Goal: Task Accomplishment & Management: Use online tool/utility

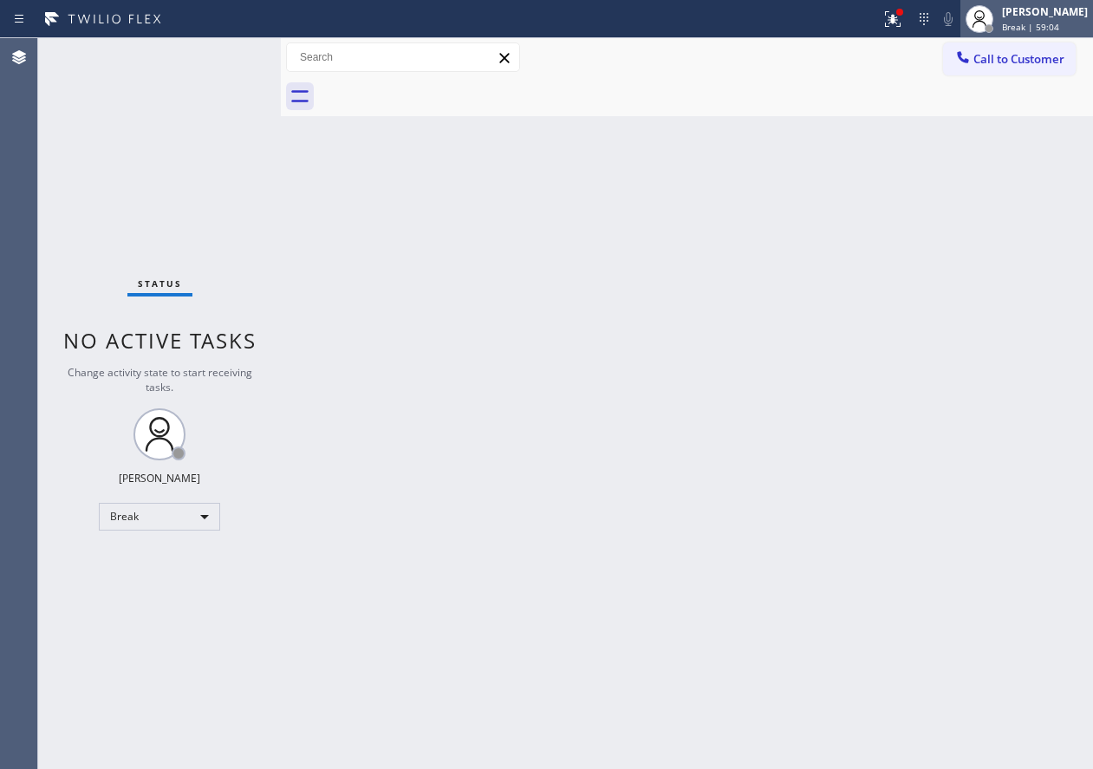
click at [1074, 23] on div "Break | 59:04" at bounding box center [1045, 27] width 86 height 12
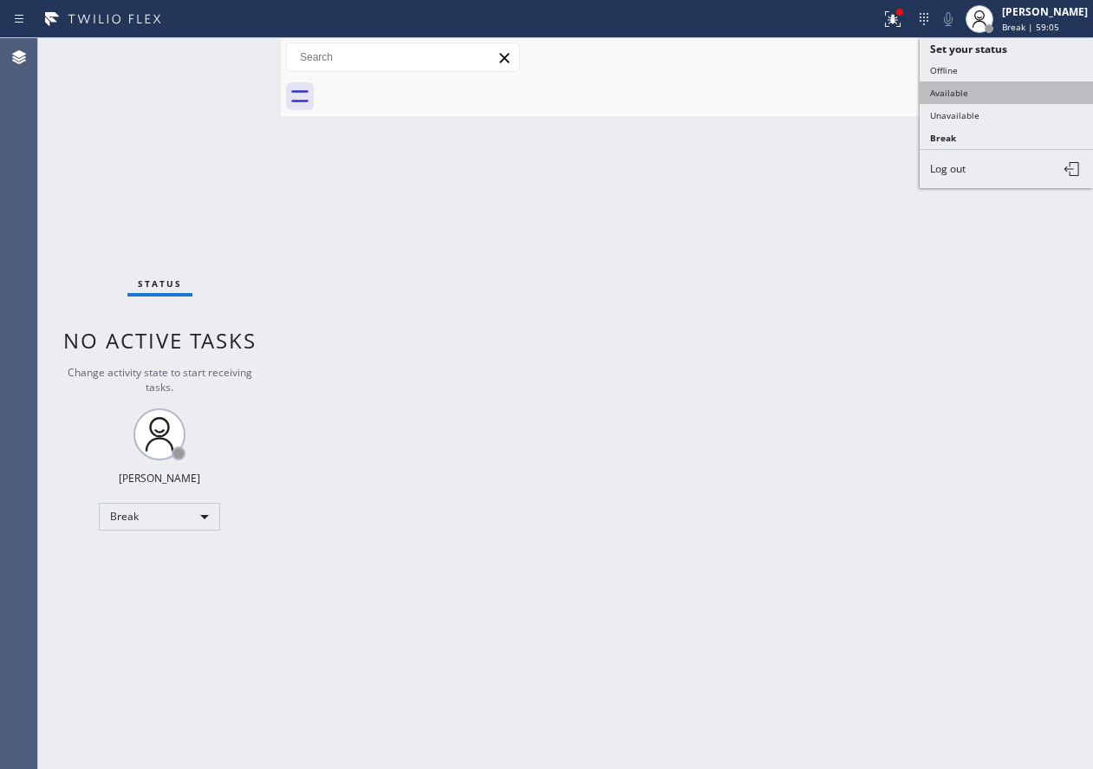
click at [1032, 88] on button "Available" at bounding box center [1006, 93] width 173 height 23
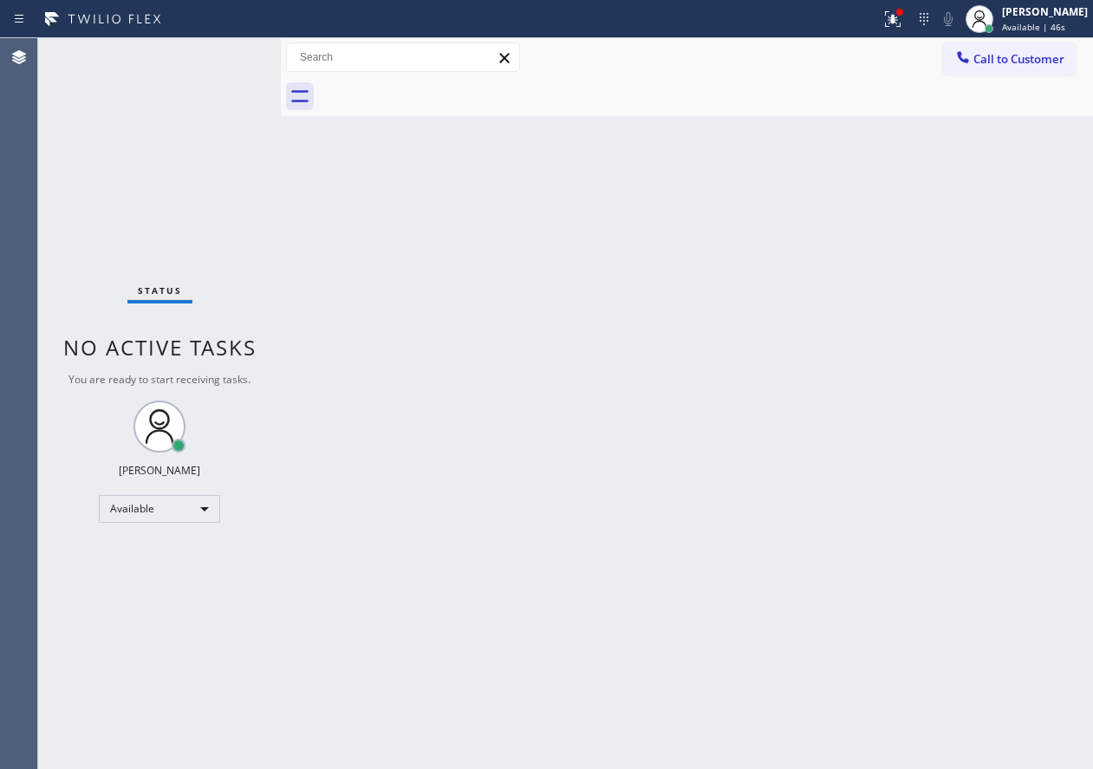
drag, startPoint x: 1015, startPoint y: 292, endPoint x: 486, endPoint y: 116, distance: 557.5
click at [1014, 292] on div "Back to Dashboard Change Sender ID Customers Technicians Select a contact Outbo…" at bounding box center [687, 403] width 813 height 731
click at [983, 373] on div "Back to Dashboard Change Sender ID Customers Technicians Select a contact Outbo…" at bounding box center [687, 403] width 813 height 731
click at [903, 33] on button at bounding box center [893, 19] width 38 height 38
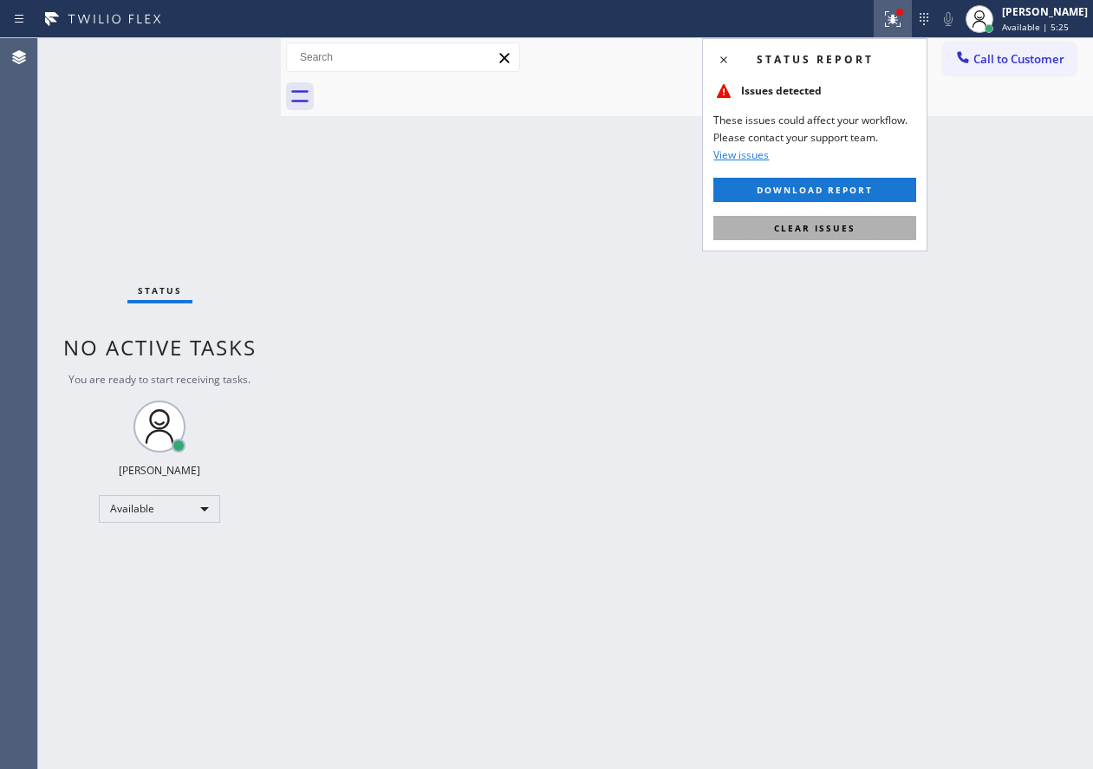
click at [846, 238] on button "Clear issues" at bounding box center [815, 228] width 203 height 24
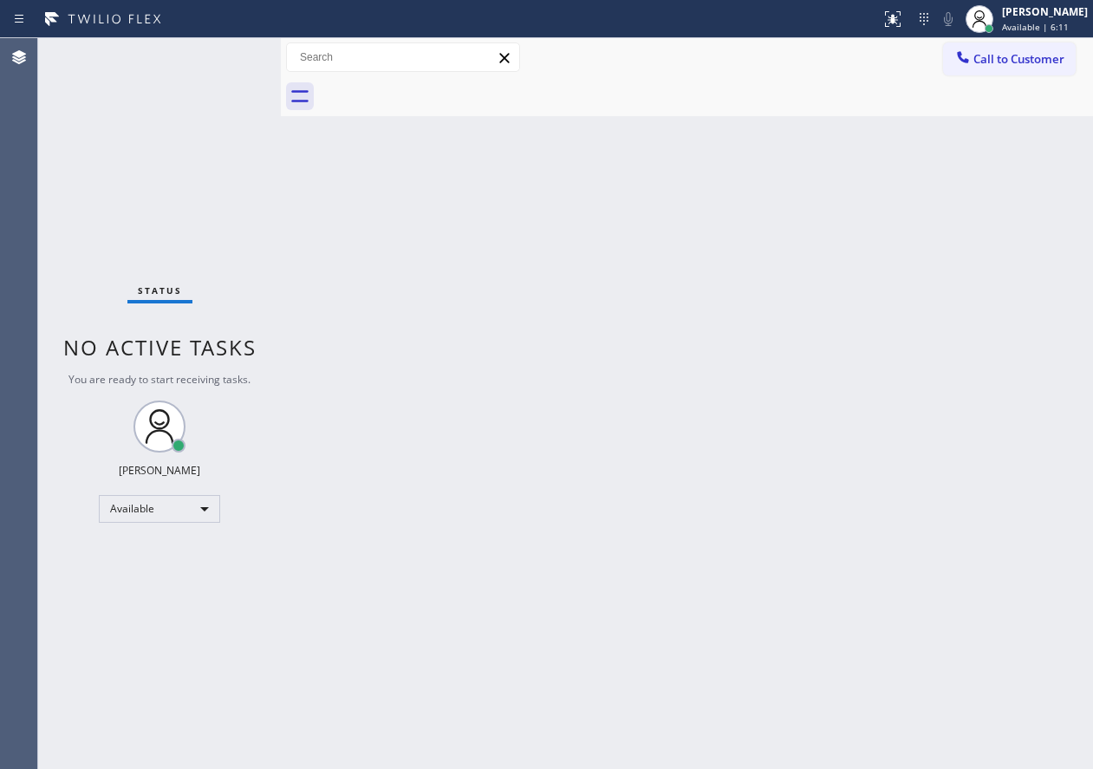
click at [693, 241] on div "Back to Dashboard Change Sender ID Customers Technicians Select a contact Outbo…" at bounding box center [687, 403] width 813 height 731
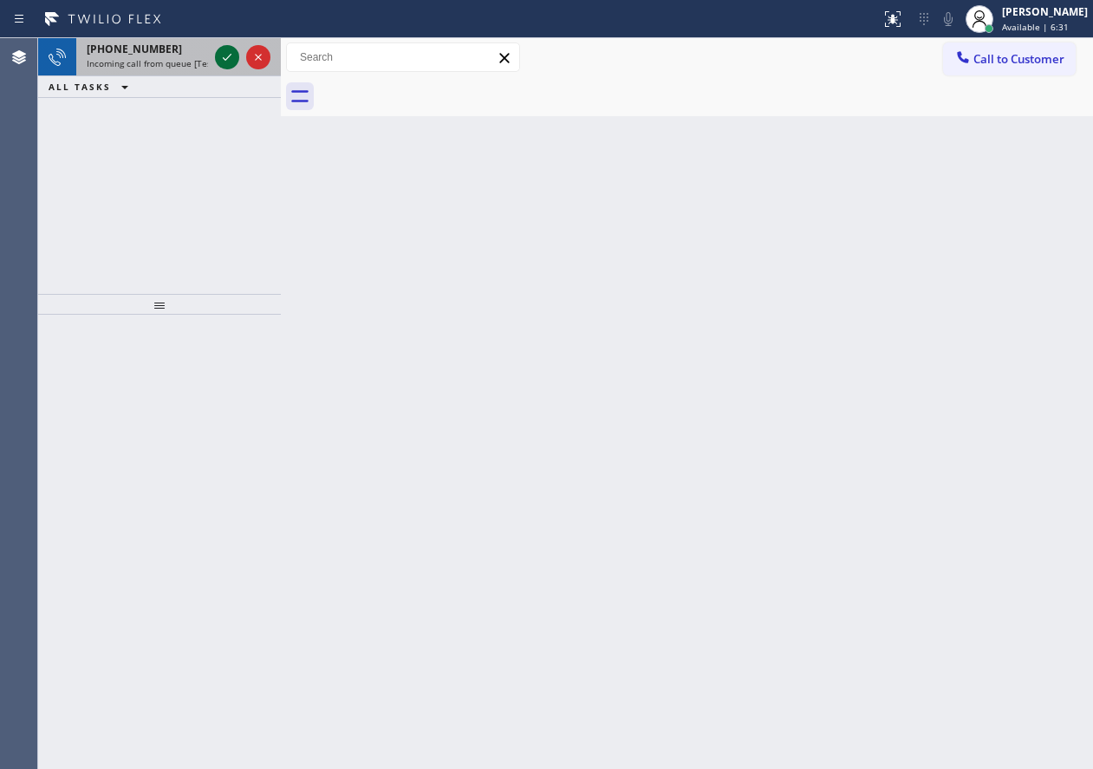
click at [231, 59] on icon at bounding box center [227, 57] width 21 height 21
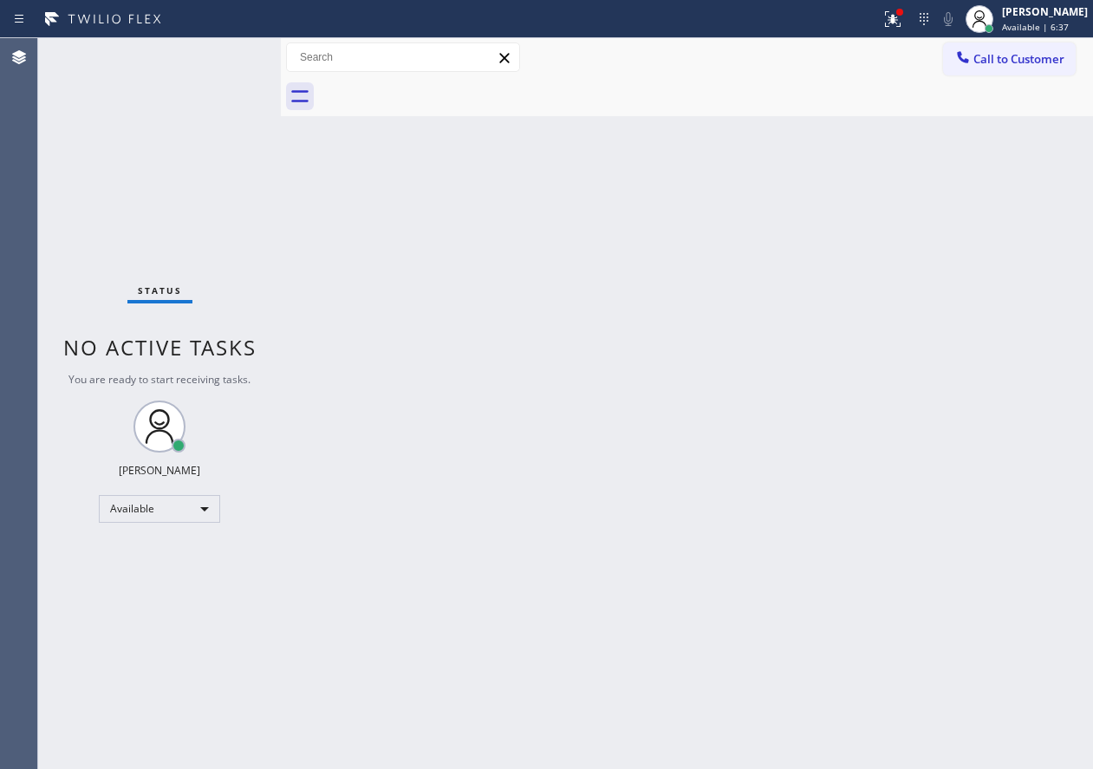
click at [988, 482] on div "Back to Dashboard Change Sender ID Customers Technicians Select a contact Outbo…" at bounding box center [687, 403] width 813 height 731
click at [1041, 382] on div "Back to Dashboard Change Sender ID Customers Technicians Select a contact Outbo…" at bounding box center [687, 403] width 813 height 731
click at [955, 337] on div "Back to Dashboard Change Sender ID Customers Technicians Select a contact Outbo…" at bounding box center [687, 403] width 813 height 731
click at [1023, 461] on div "Back to Dashboard Change Sender ID Customers Technicians Select a contact Outbo…" at bounding box center [687, 403] width 813 height 731
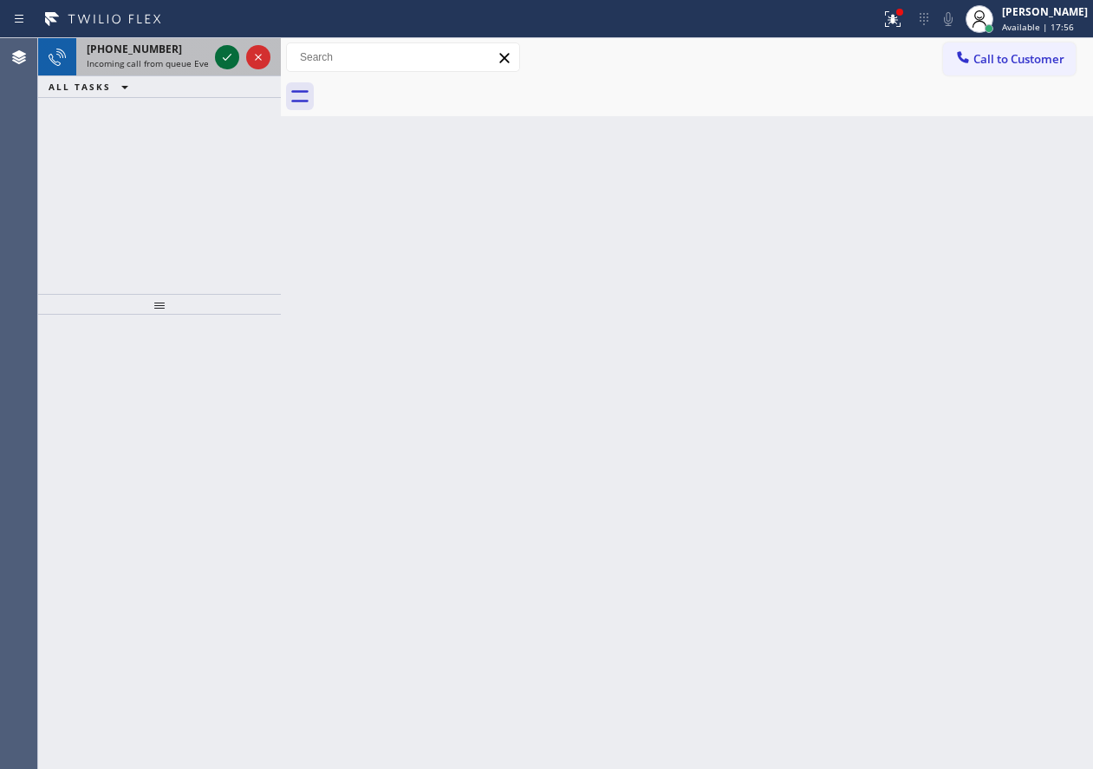
click at [224, 56] on icon at bounding box center [227, 57] width 21 height 21
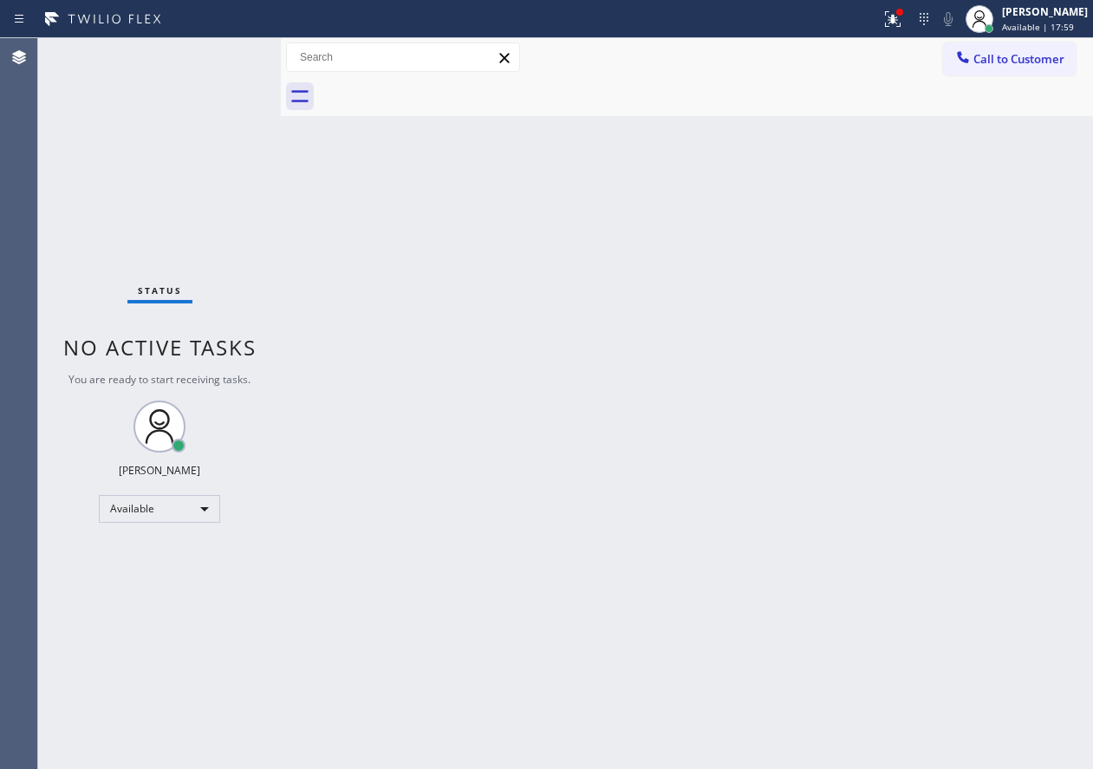
click at [455, 435] on div "Back to Dashboard Change Sender ID Customers Technicians Select a contact Outbo…" at bounding box center [687, 403] width 813 height 731
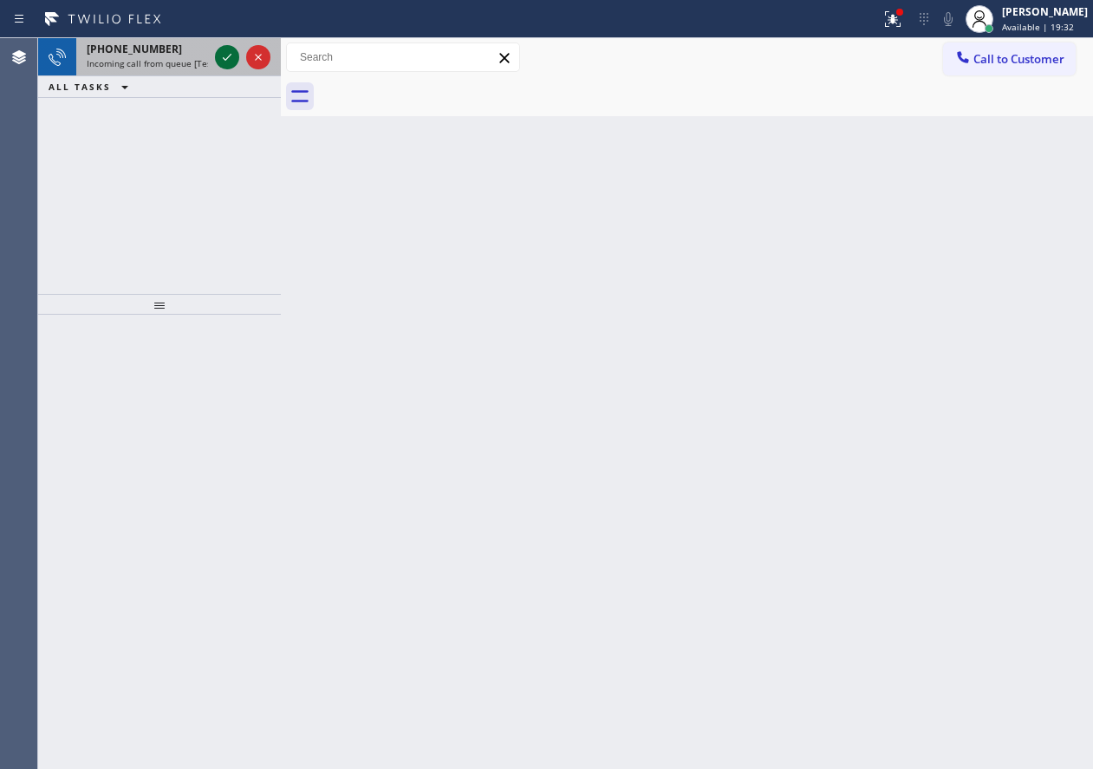
click at [225, 61] on icon at bounding box center [227, 57] width 21 height 21
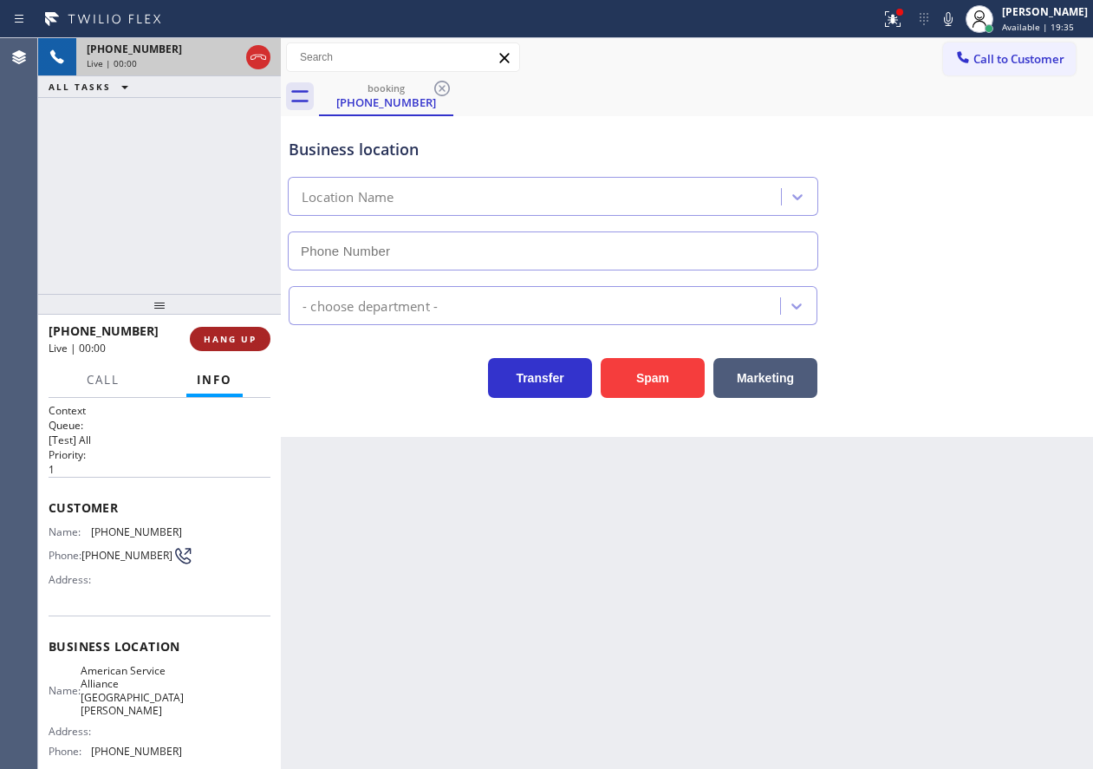
type input "[PHONE_NUMBER]"
click at [231, 332] on button "HANG UP" at bounding box center [230, 339] width 81 height 24
click at [231, 339] on span "HANG UP" at bounding box center [230, 339] width 53 height 12
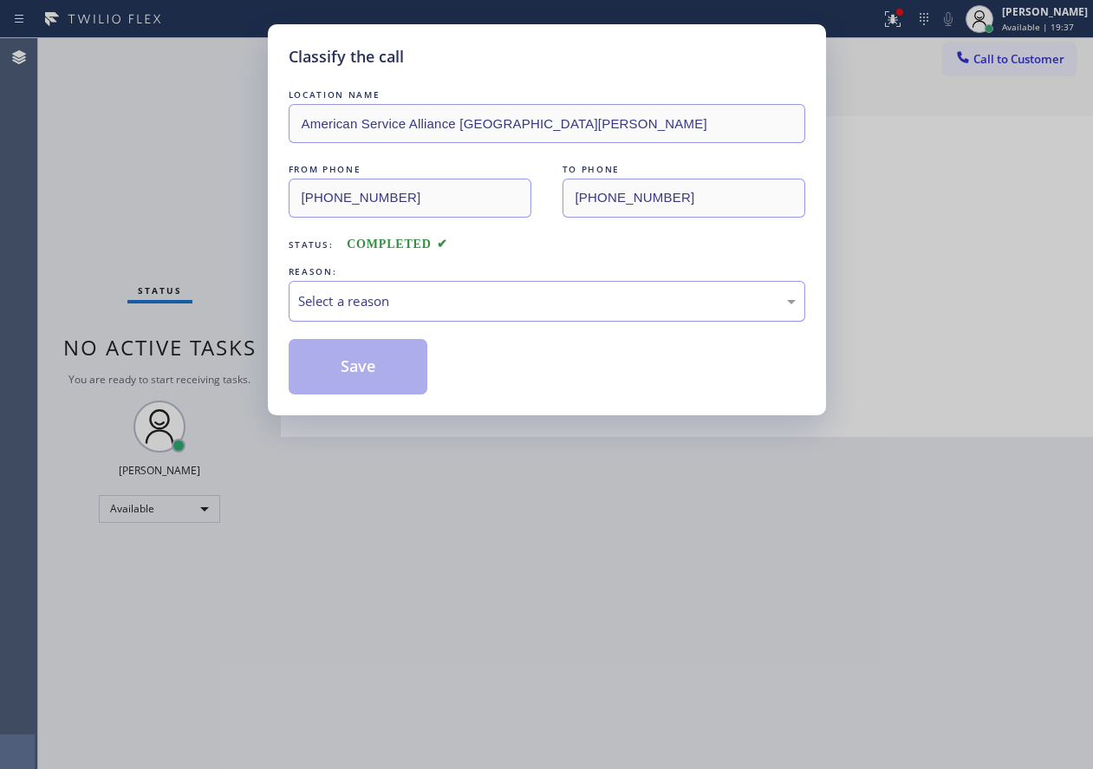
click at [392, 302] on div "Select a reason" at bounding box center [547, 301] width 498 height 20
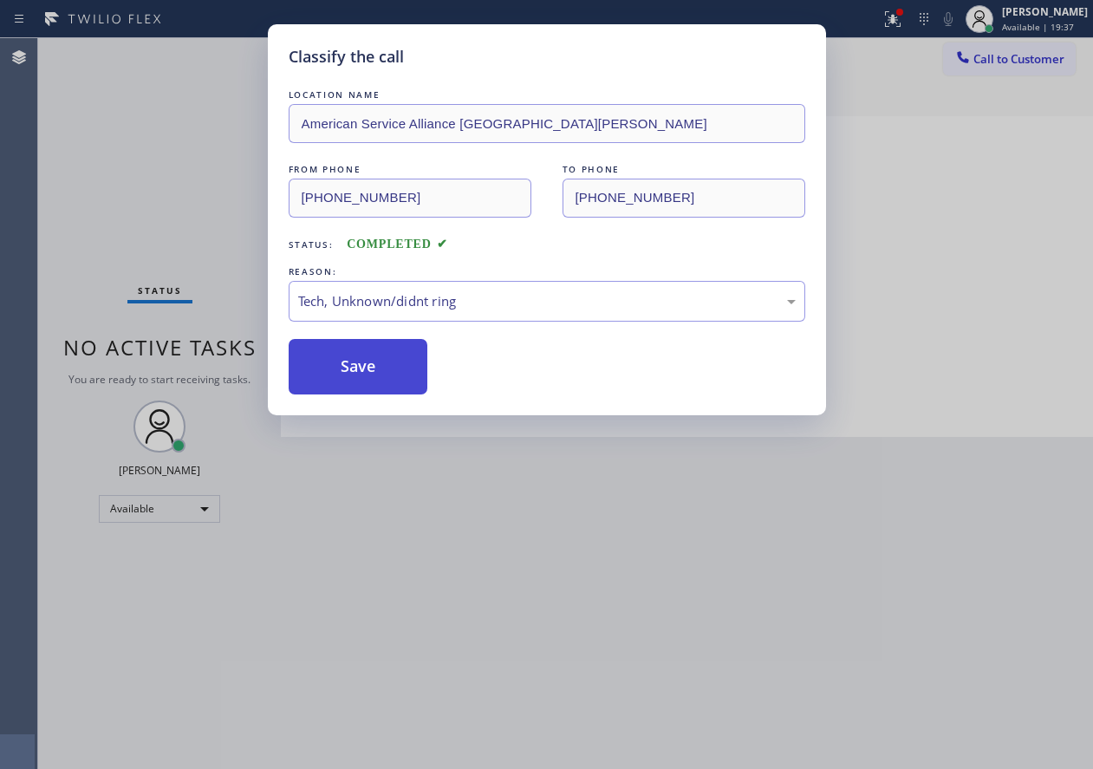
click at [336, 389] on button "Save" at bounding box center [359, 366] width 140 height 55
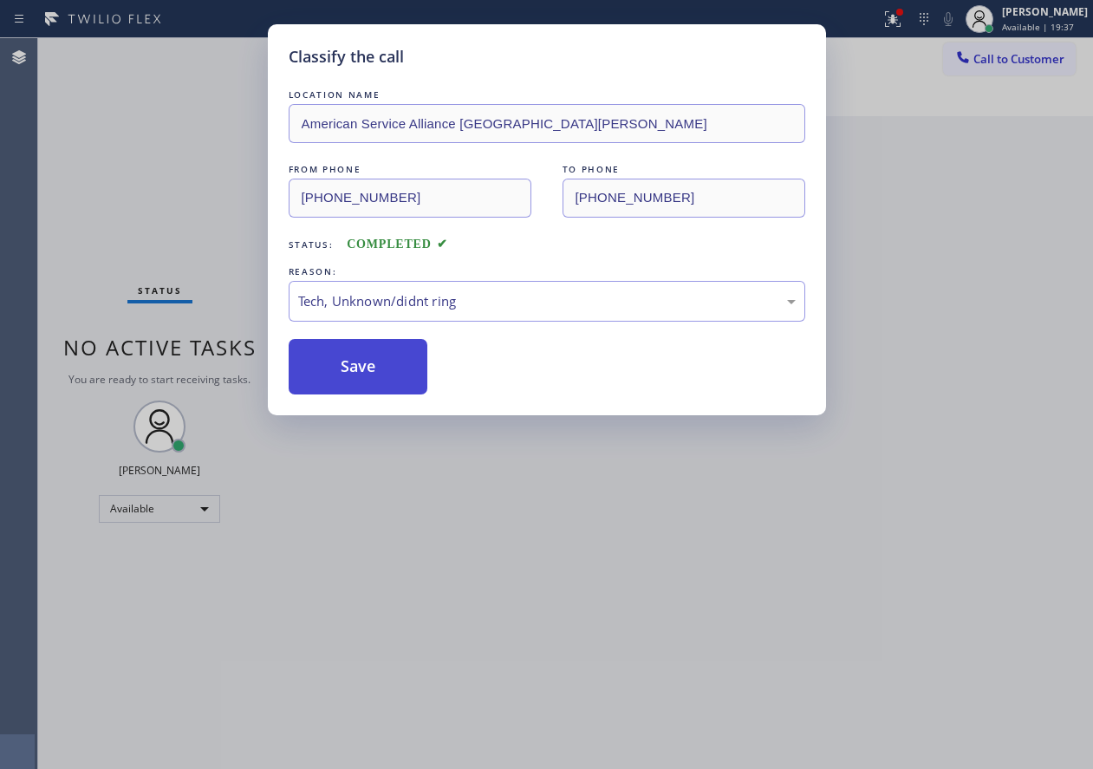
click at [339, 374] on button "Save" at bounding box center [359, 366] width 140 height 55
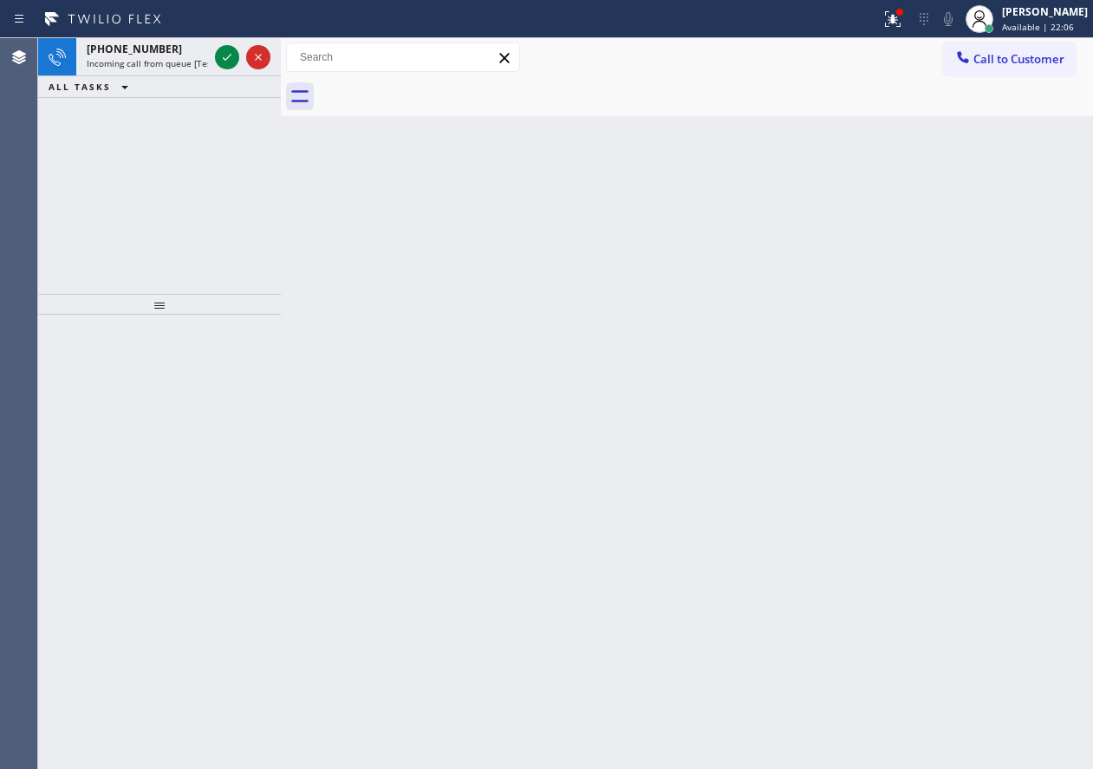
click at [1050, 311] on div "Back to Dashboard Change Sender ID Customers Technicians Select a contact Outbo…" at bounding box center [687, 403] width 813 height 731
click at [229, 56] on icon at bounding box center [227, 57] width 9 height 7
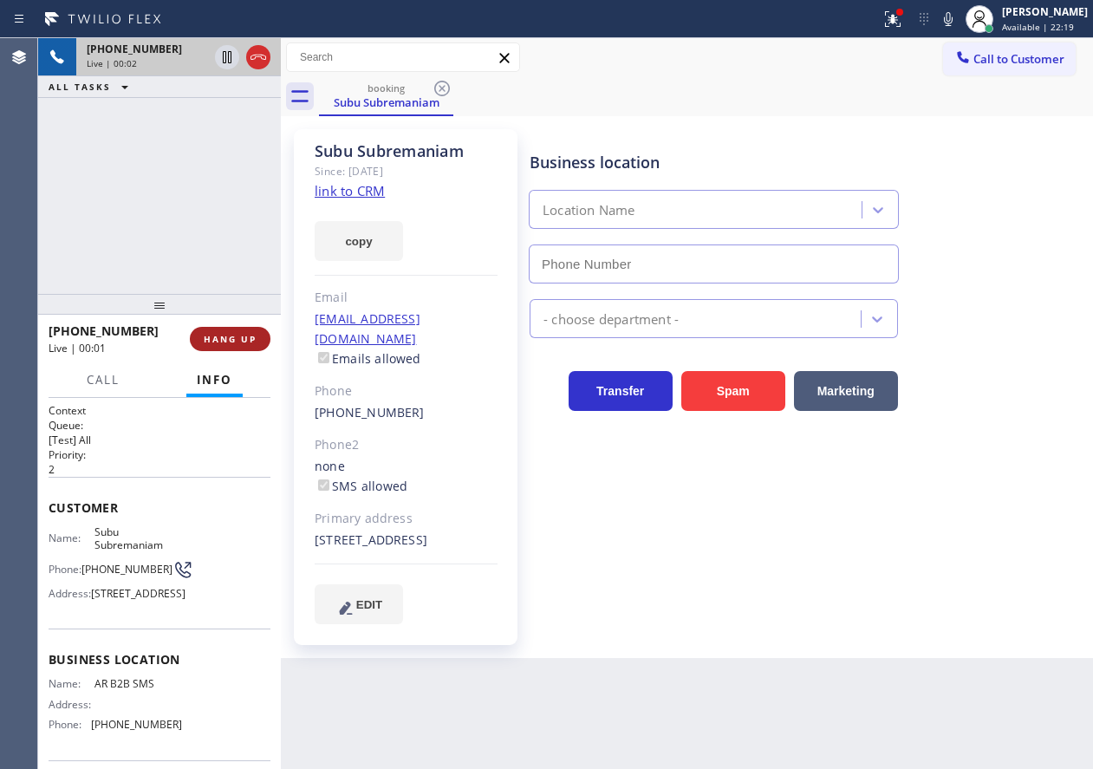
click at [222, 338] on span "HANG UP" at bounding box center [230, 339] width 53 height 12
type input "[PHONE_NUMBER]"
click at [222, 338] on span "HANG UP" at bounding box center [230, 339] width 53 height 12
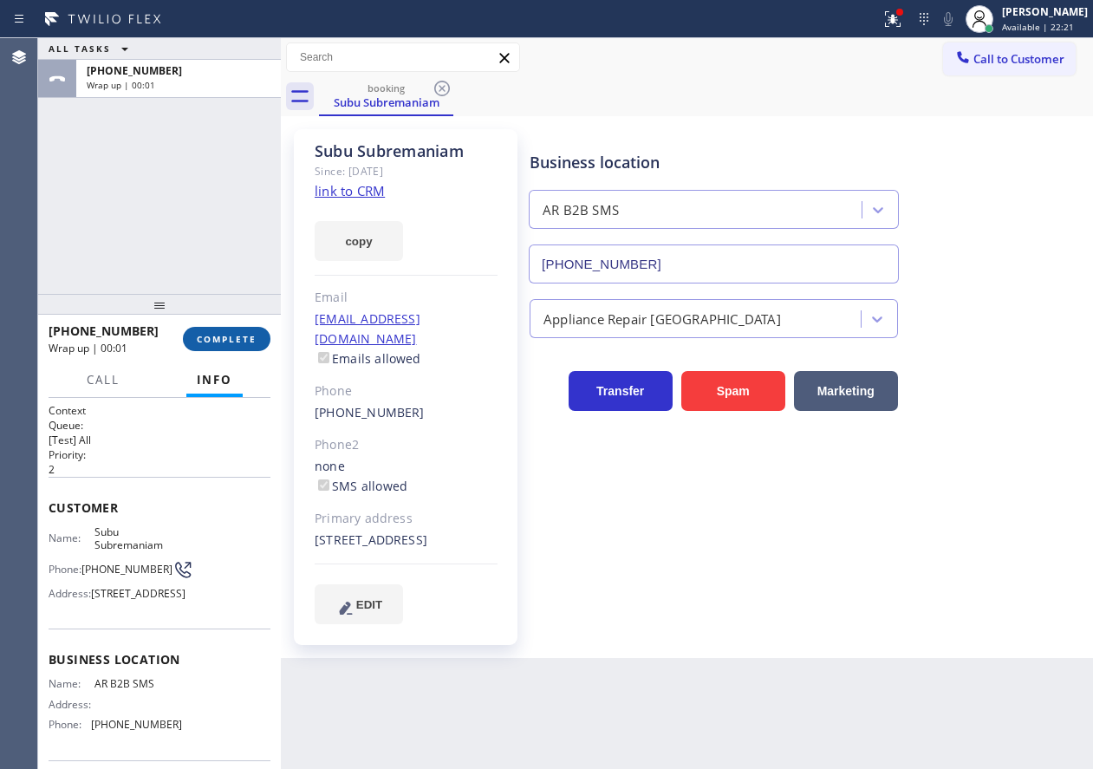
click at [244, 348] on button "COMPLETE" at bounding box center [227, 339] width 88 height 24
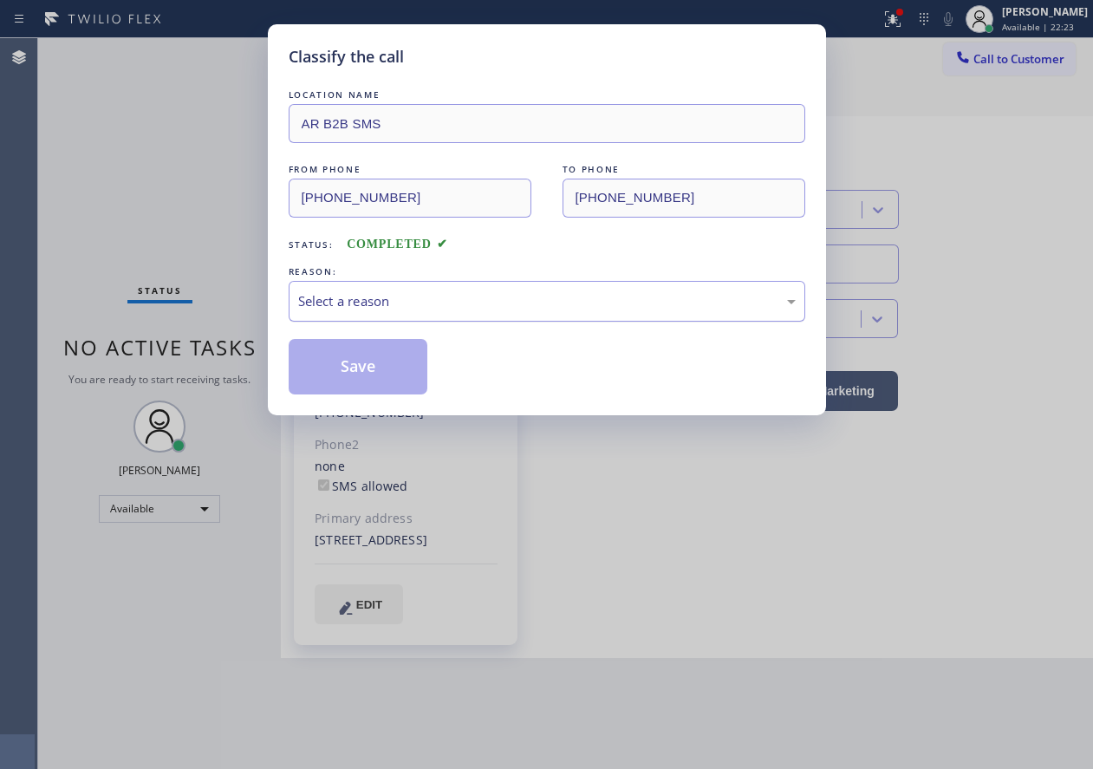
drag, startPoint x: 408, startPoint y: 288, endPoint x: 406, endPoint y: 300, distance: 12.4
click at [406, 300] on div "Select a reason" at bounding box center [547, 301] width 517 height 41
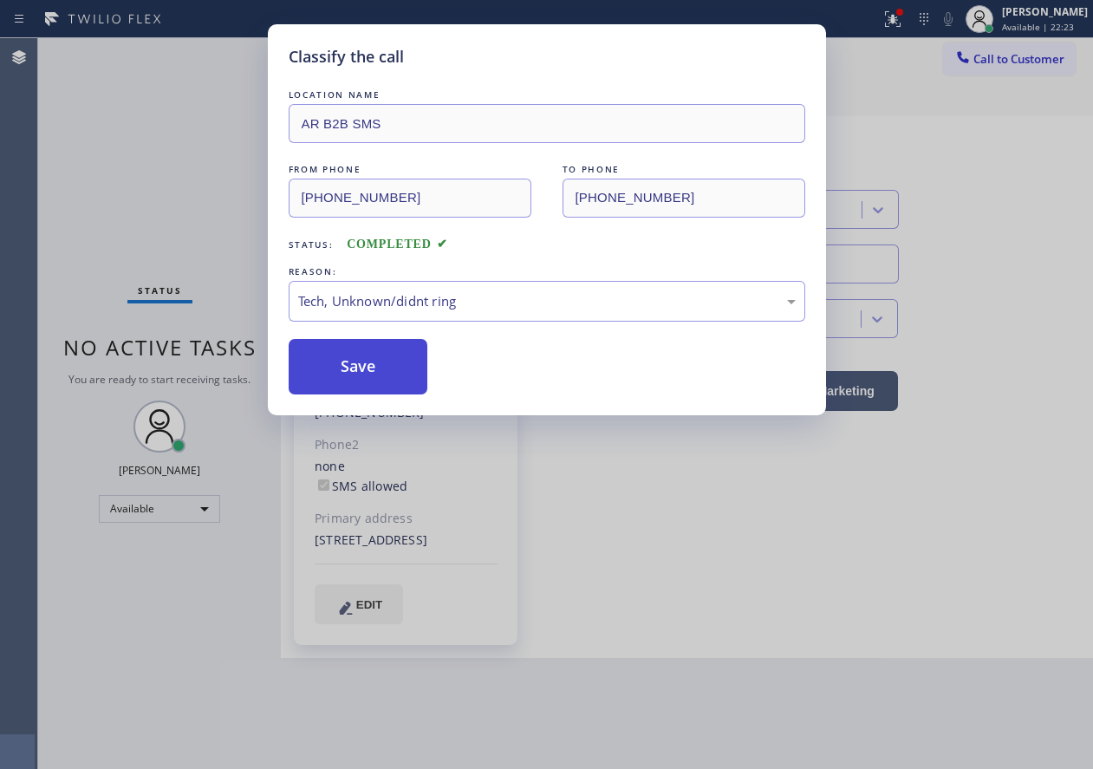
click at [392, 375] on button "Save" at bounding box center [359, 366] width 140 height 55
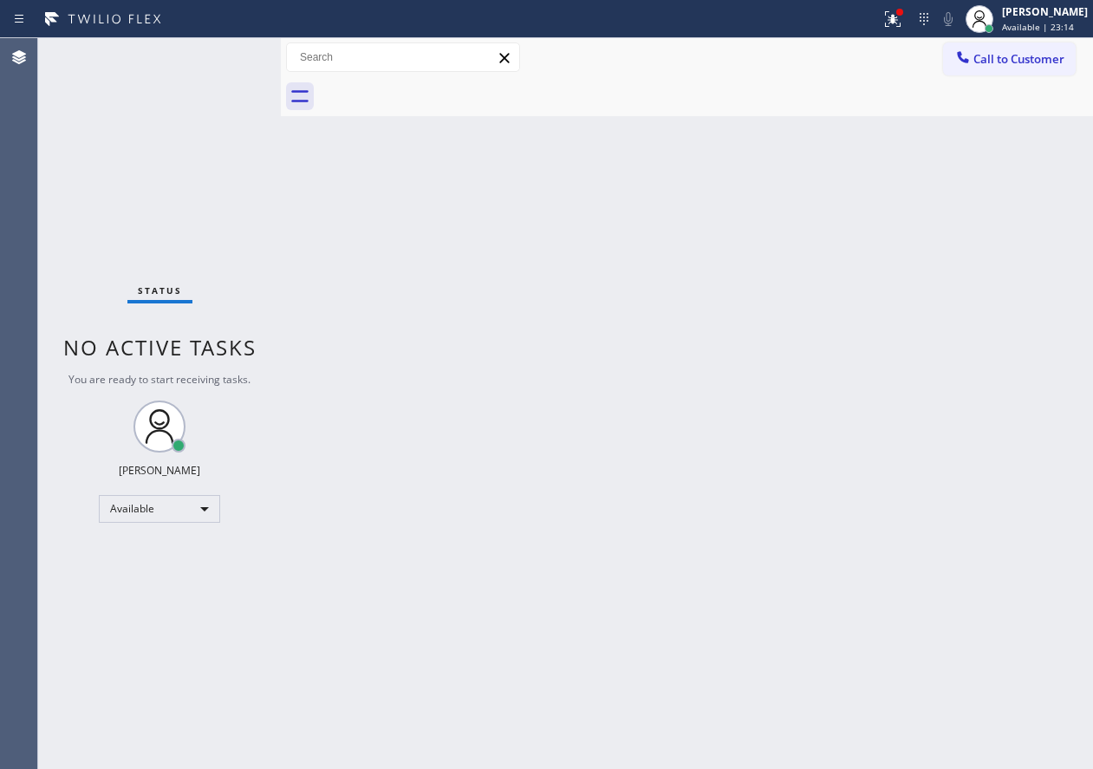
click at [1036, 310] on div "Back to Dashboard Change Sender ID Customers Technicians Select a contact Outbo…" at bounding box center [687, 403] width 813 height 731
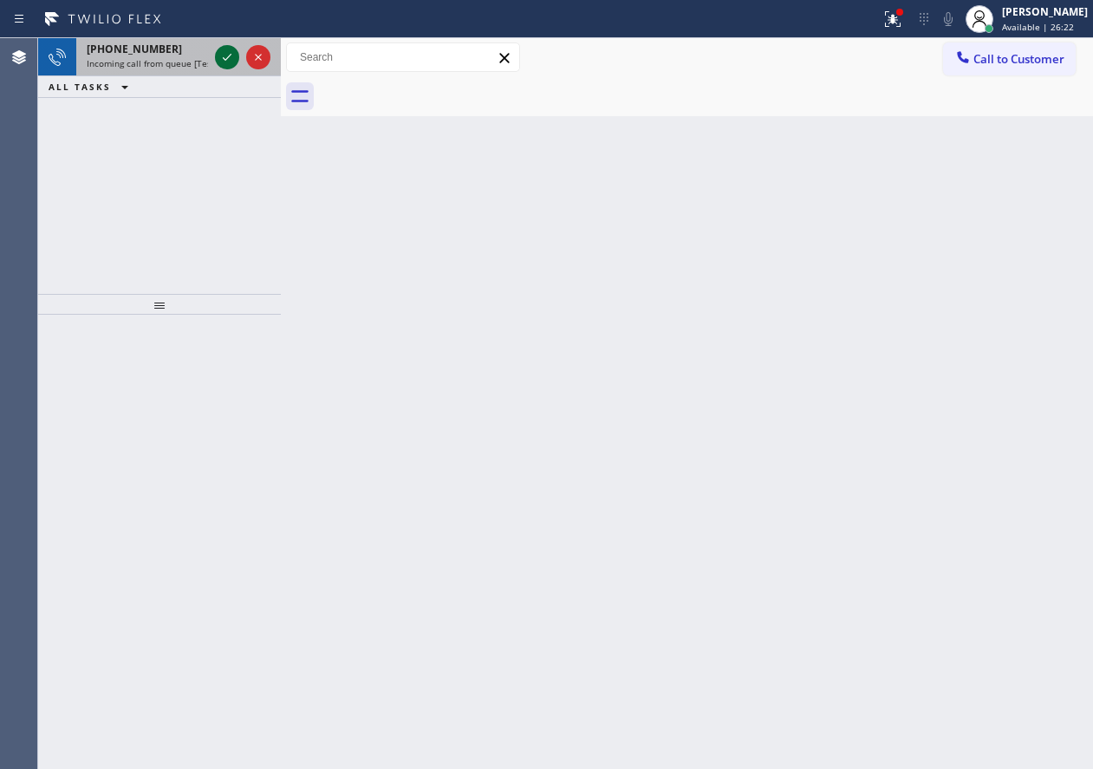
click at [229, 55] on icon at bounding box center [227, 57] width 21 height 21
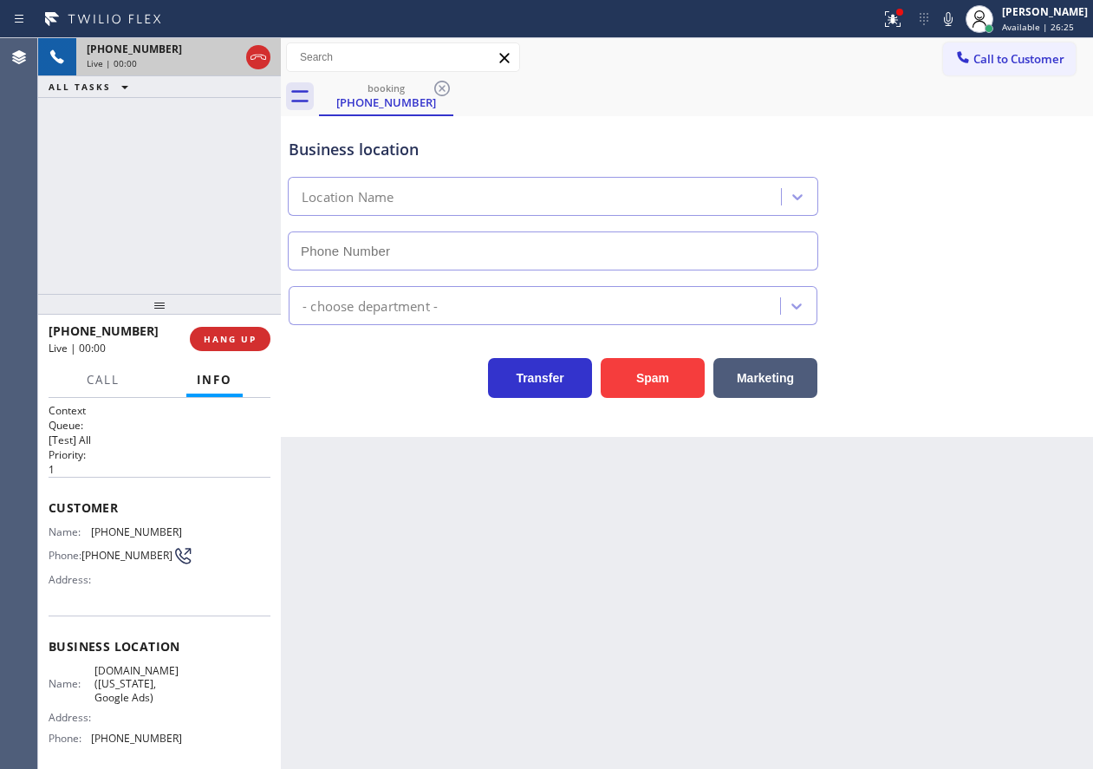
type input "[PHONE_NUMBER]"
click at [223, 336] on span "HANG UP" at bounding box center [230, 339] width 53 height 12
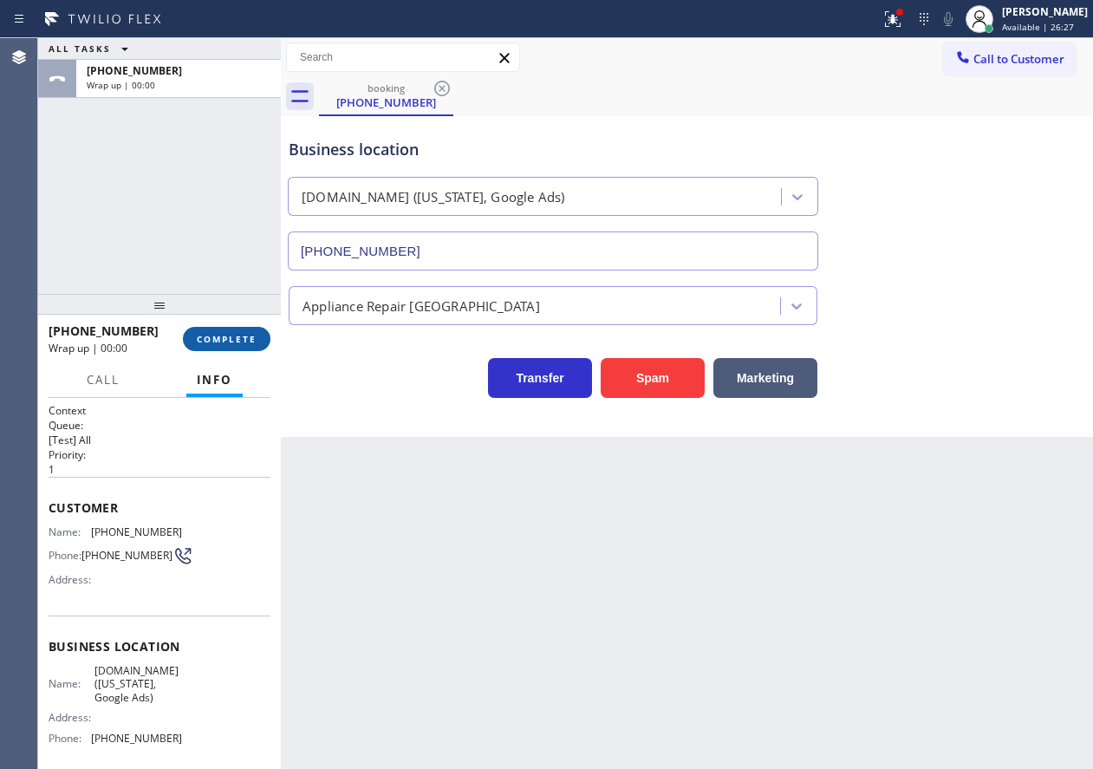
click at [223, 336] on span "COMPLETE" at bounding box center [227, 339] width 60 height 12
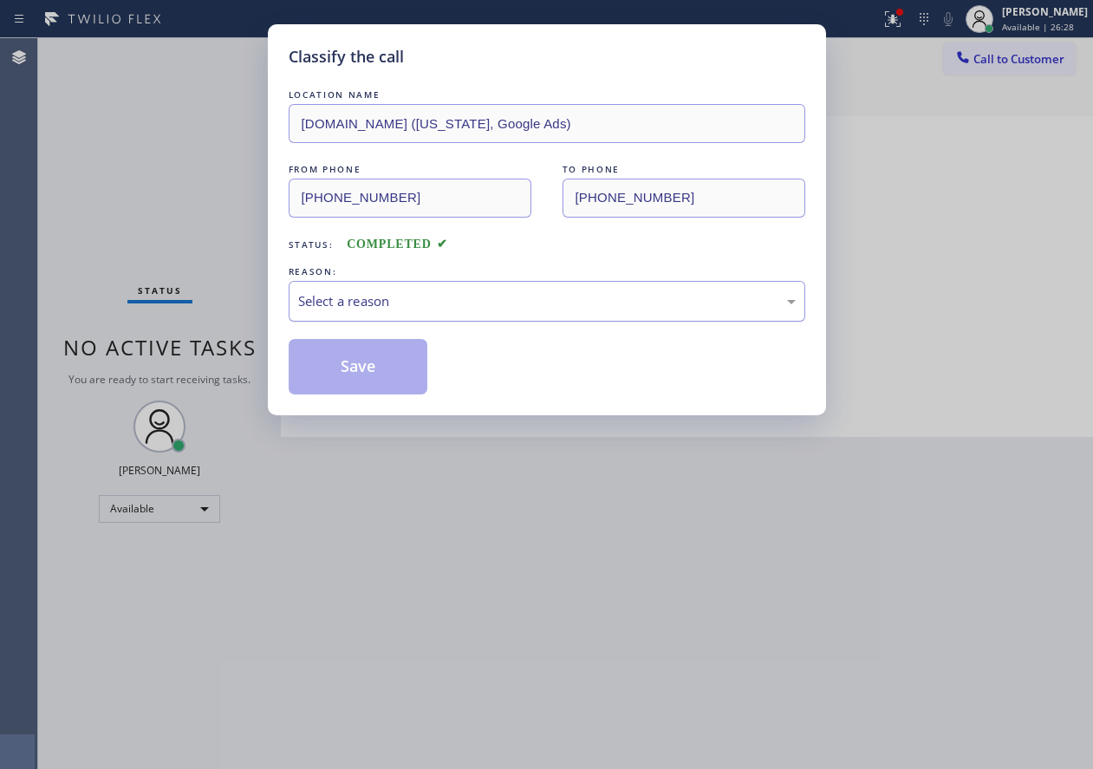
click at [384, 292] on div "Select a reason" at bounding box center [547, 301] width 498 height 20
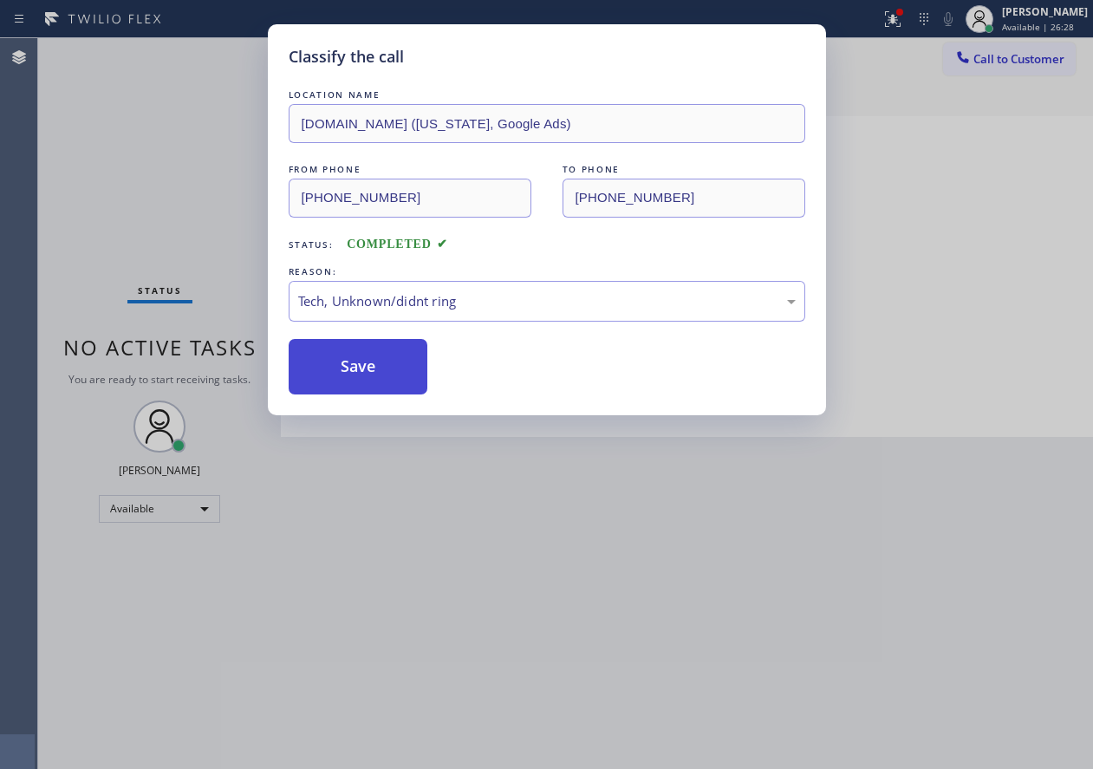
click at [385, 372] on button "Save" at bounding box center [359, 366] width 140 height 55
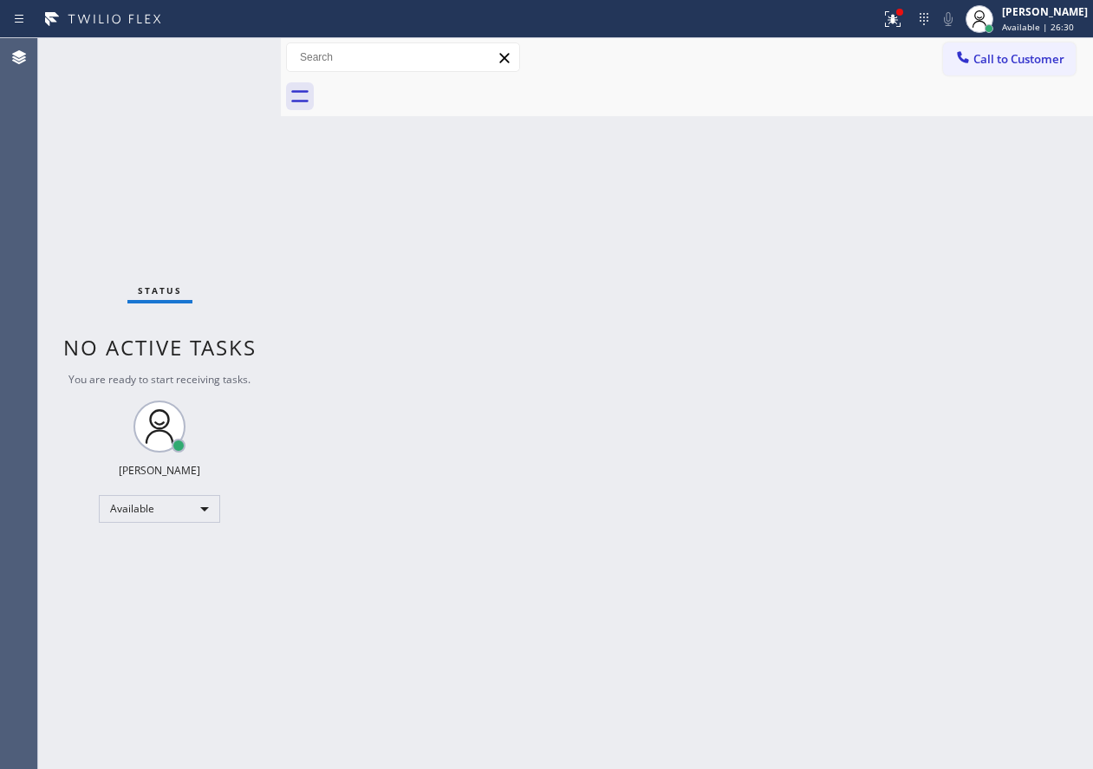
click at [656, 510] on div "Back to Dashboard Change Sender ID Customers Technicians Select a contact Outbo…" at bounding box center [687, 403] width 813 height 731
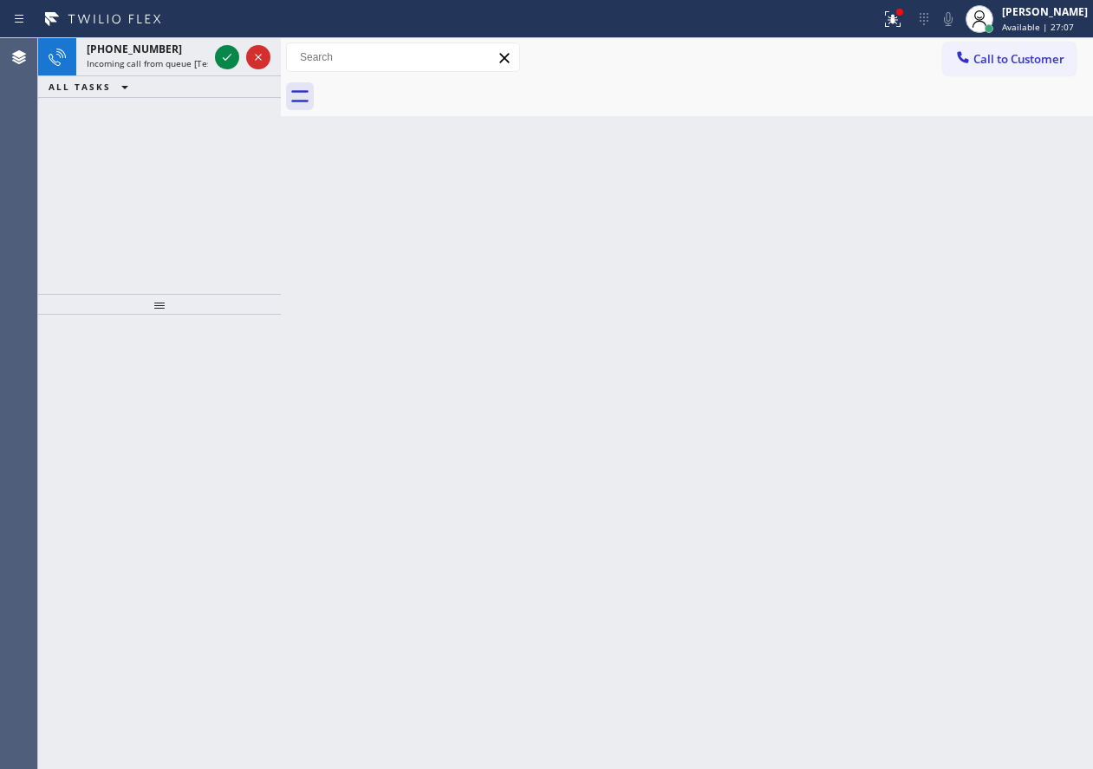
click at [964, 267] on div "Back to Dashboard Change Sender ID Customers Technicians Select a contact Outbo…" at bounding box center [687, 403] width 813 height 731
click at [216, 55] on div at bounding box center [227, 57] width 24 height 21
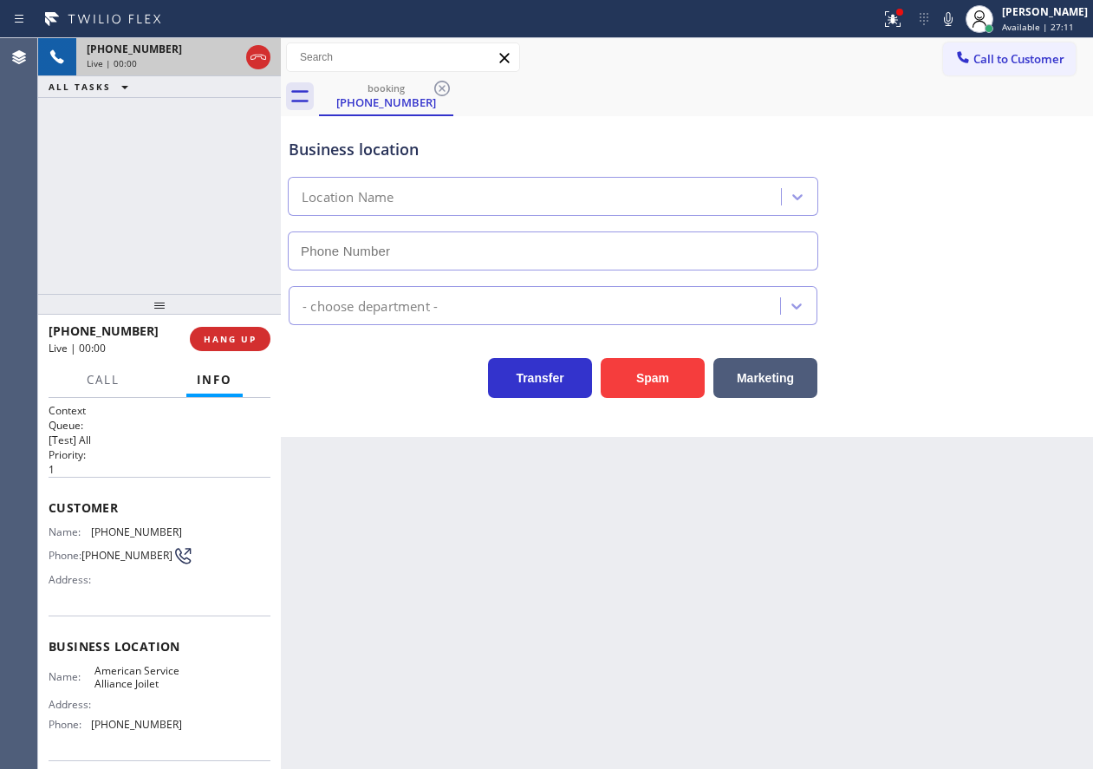
type input "[PHONE_NUMBER]"
click at [239, 336] on span "HANG UP" at bounding box center [230, 339] width 53 height 12
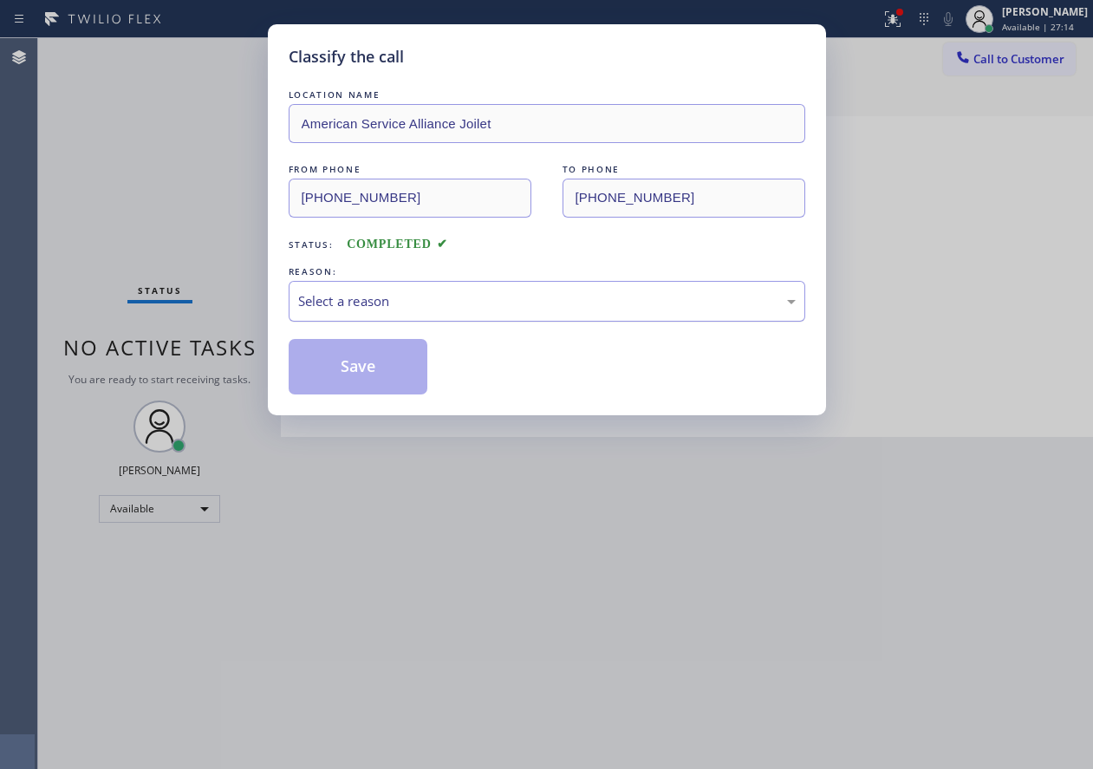
click at [421, 303] on div "Select a reason" at bounding box center [547, 301] width 498 height 20
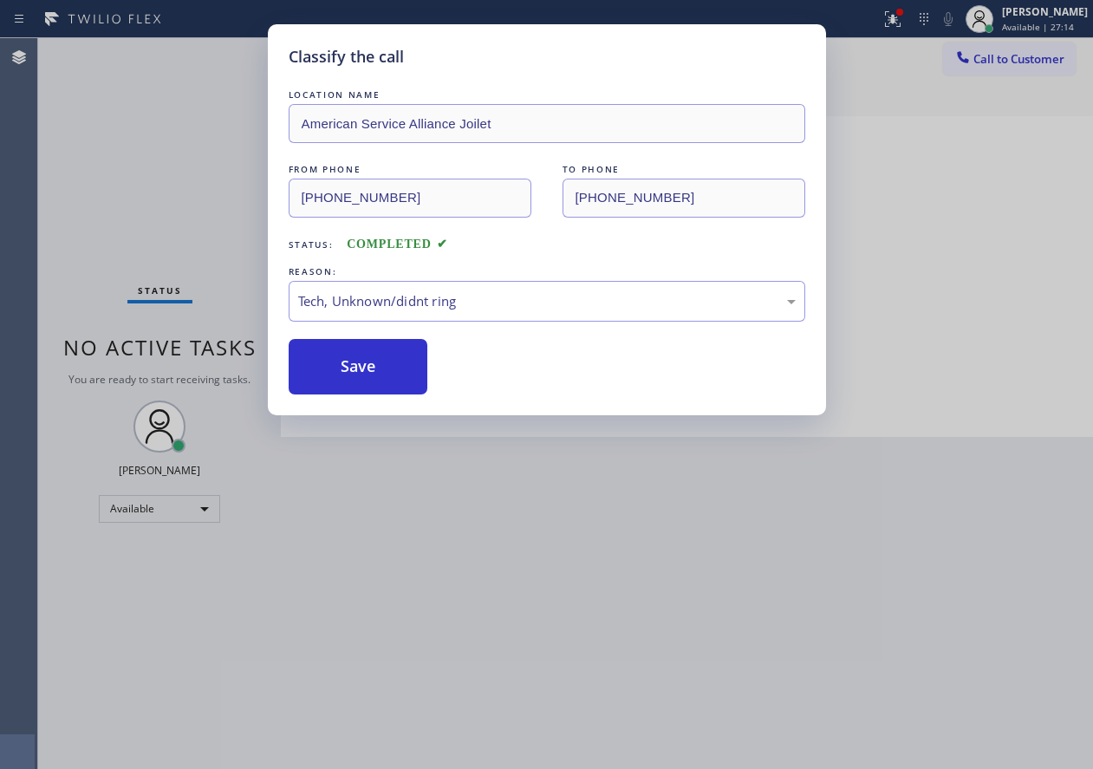
click at [366, 383] on button "Save" at bounding box center [359, 366] width 140 height 55
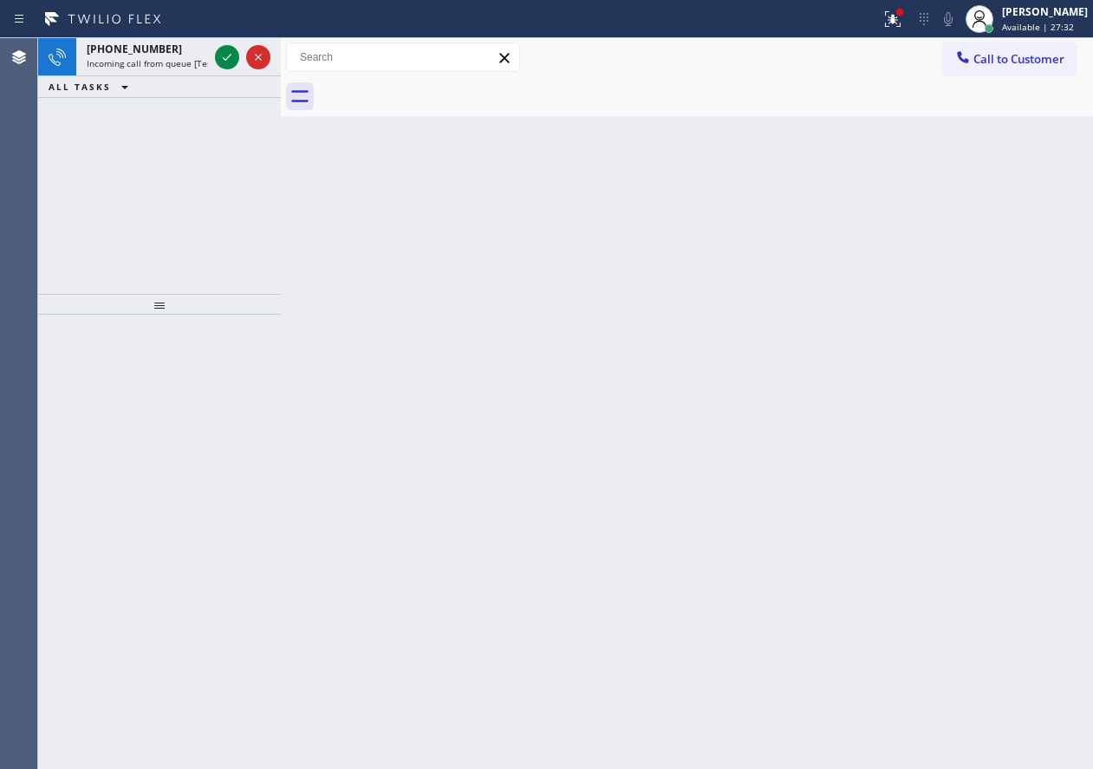
click at [963, 284] on div "Back to Dashboard Change Sender ID Customers Technicians Select a contact Outbo…" at bounding box center [687, 403] width 813 height 731
click at [230, 66] on icon at bounding box center [227, 57] width 21 height 21
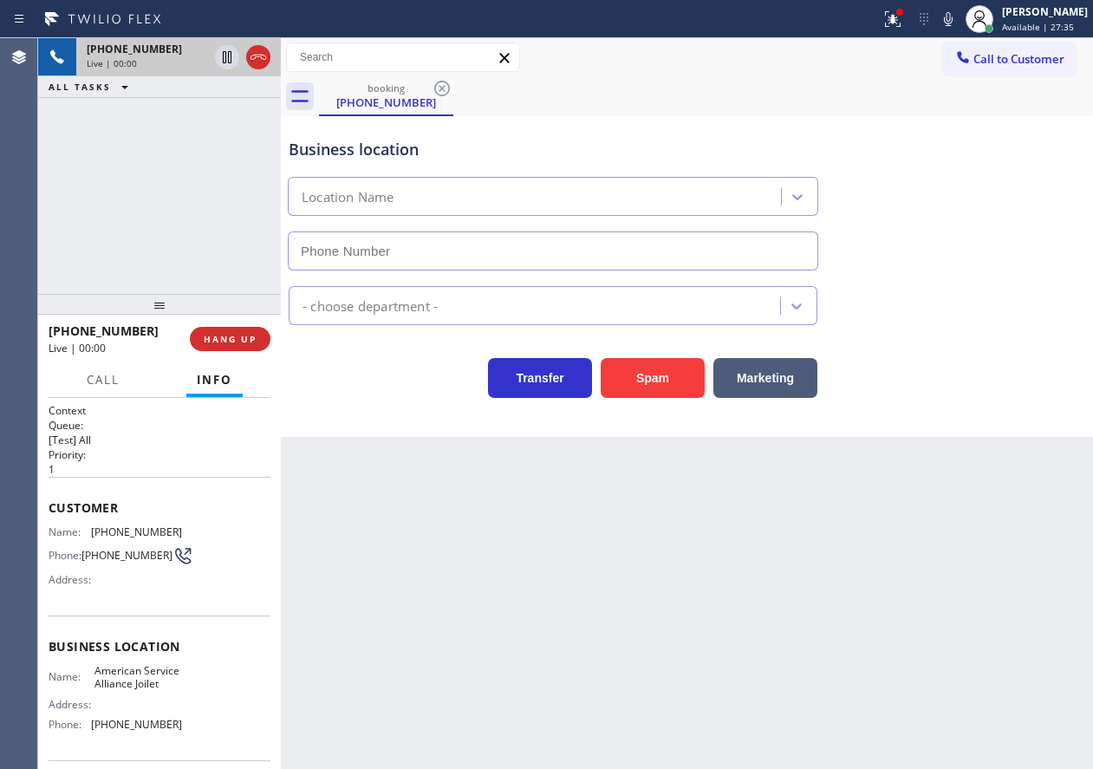
type input "[PHONE_NUMBER]"
click at [154, 689] on span "American Service Alliance Joilet" at bounding box center [138, 677] width 87 height 27
copy span "American Service Alliance Joilet"
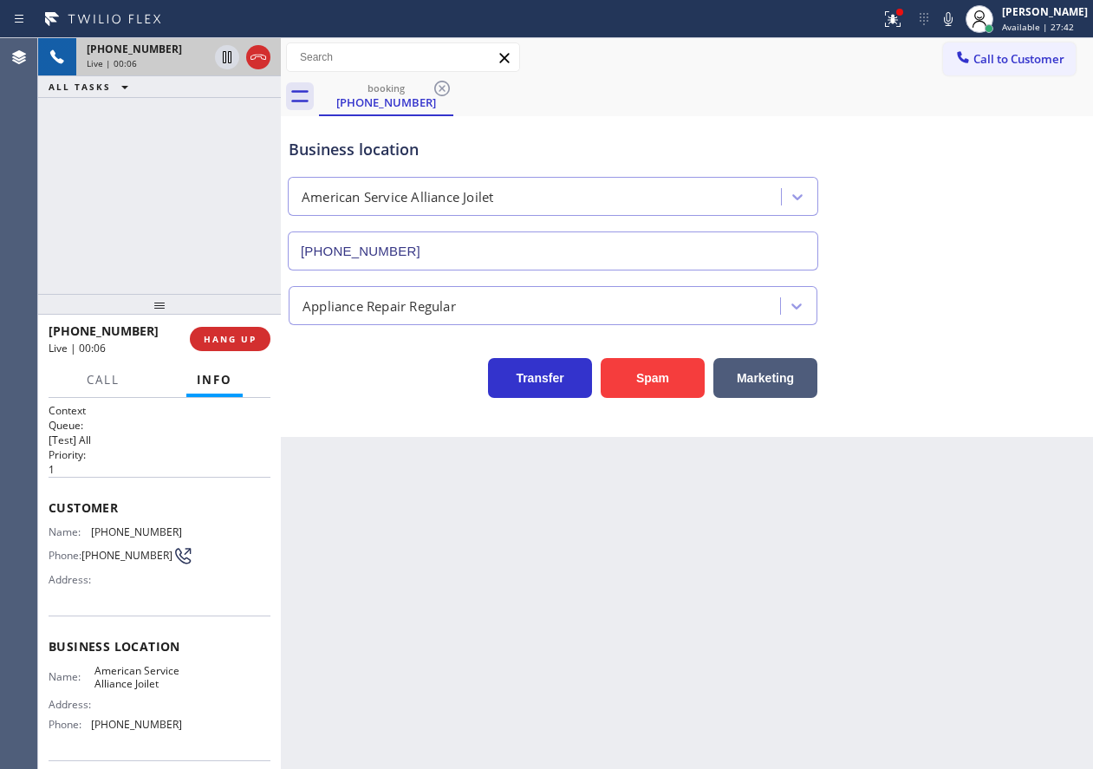
click at [556, 259] on input "[PHONE_NUMBER]" at bounding box center [553, 251] width 531 height 39
click at [108, 529] on span "[PHONE_NUMBER]" at bounding box center [136, 531] width 91 height 13
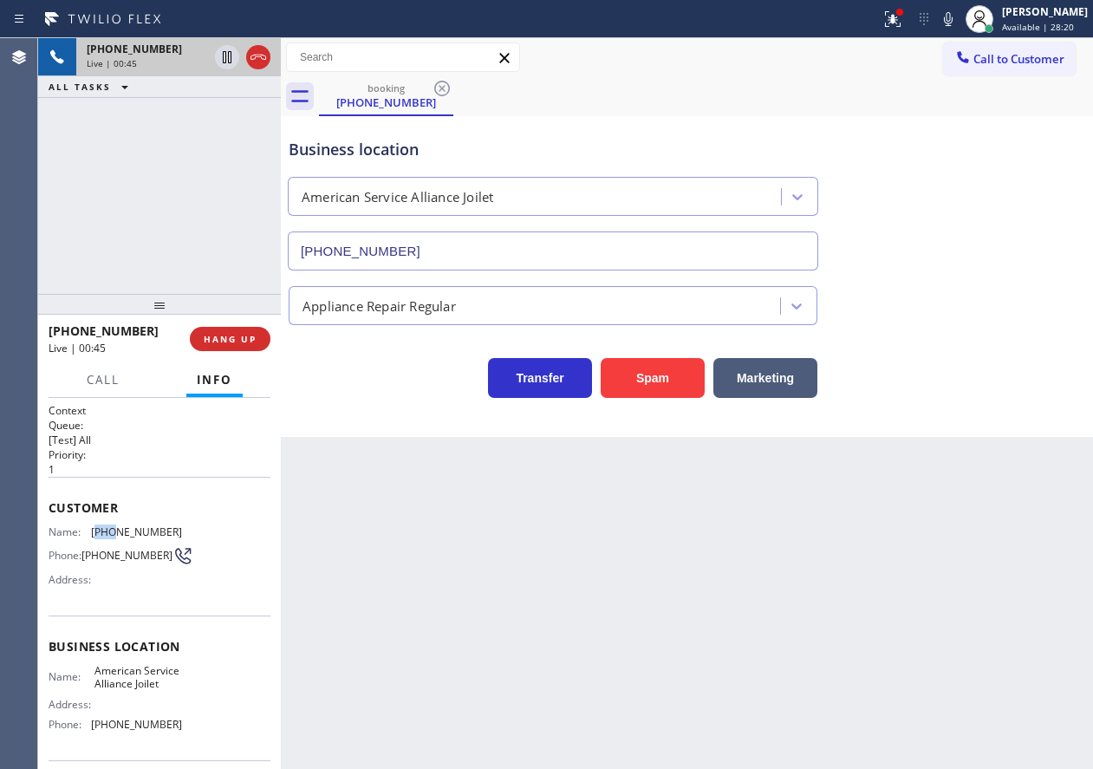
click at [108, 529] on span "[PHONE_NUMBER]" at bounding box center [136, 531] width 91 height 13
click at [92, 375] on span "Call" at bounding box center [103, 380] width 33 height 16
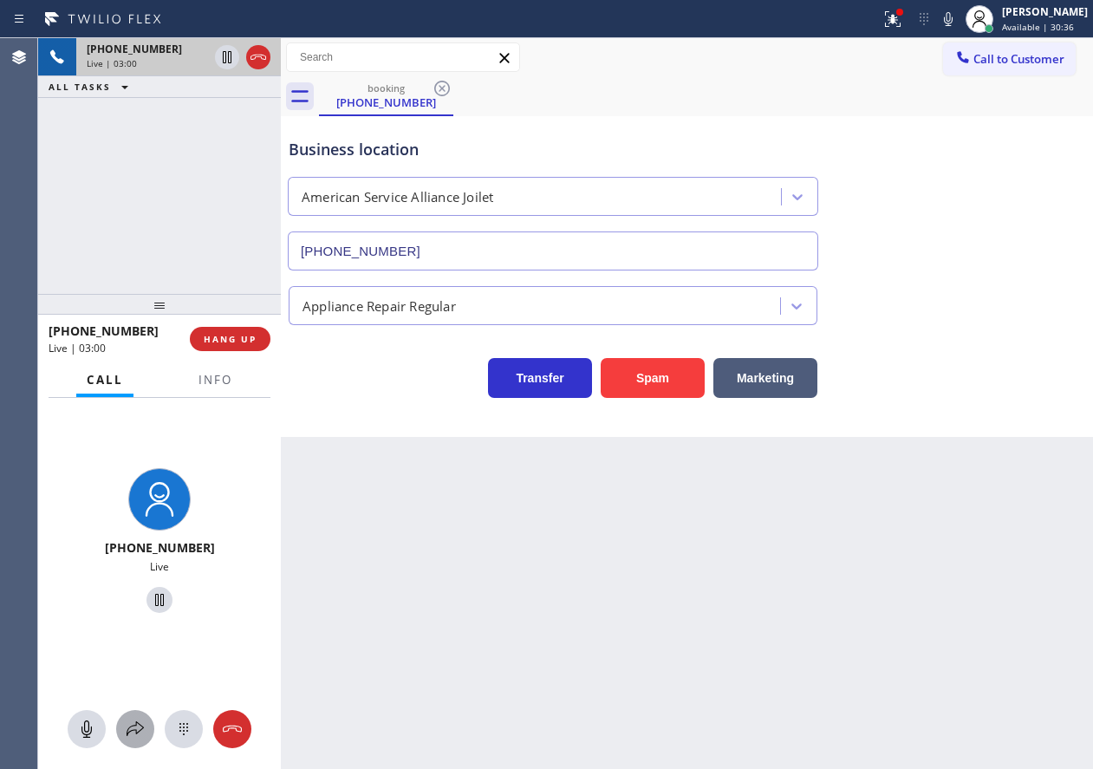
click at [140, 730] on icon at bounding box center [135, 729] width 21 height 21
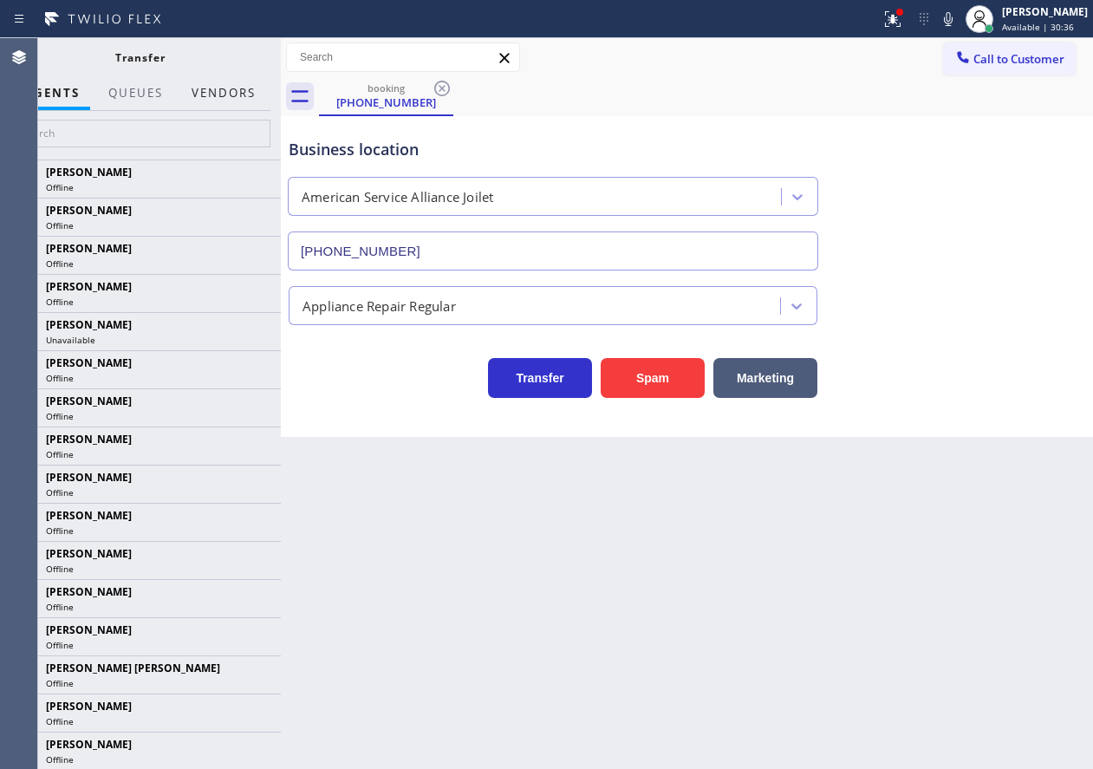
click at [224, 99] on button "Vendors" at bounding box center [223, 93] width 85 height 34
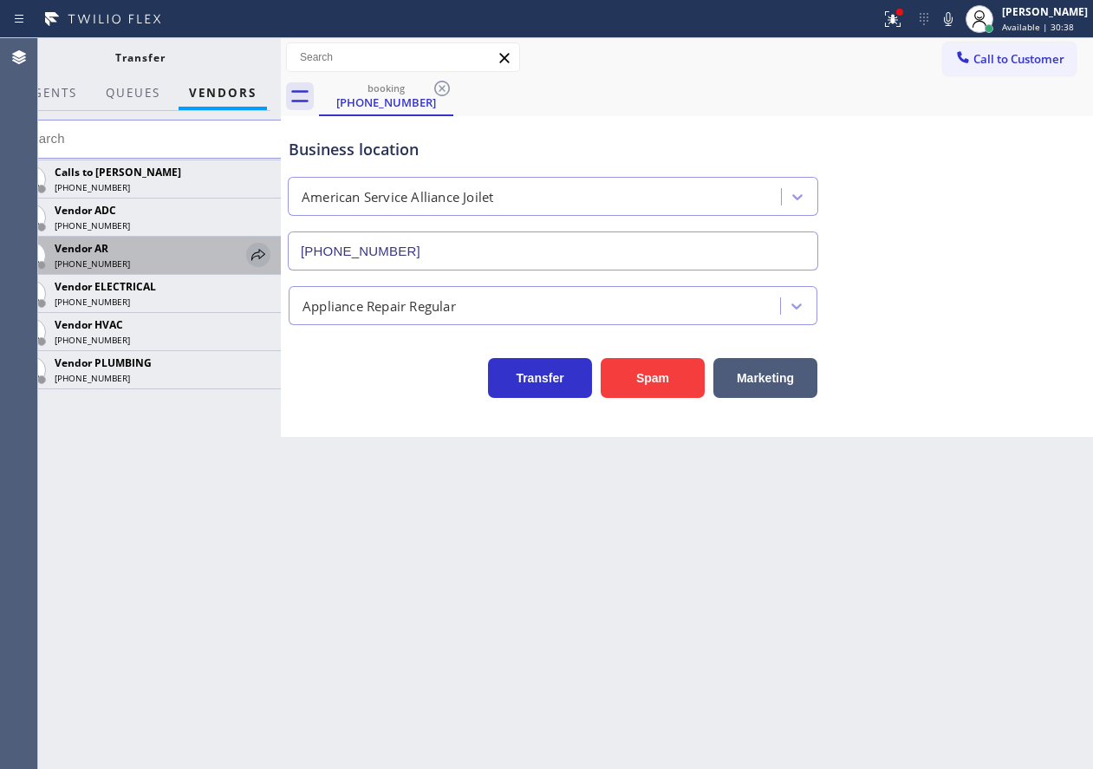
click at [256, 251] on icon at bounding box center [258, 255] width 21 height 21
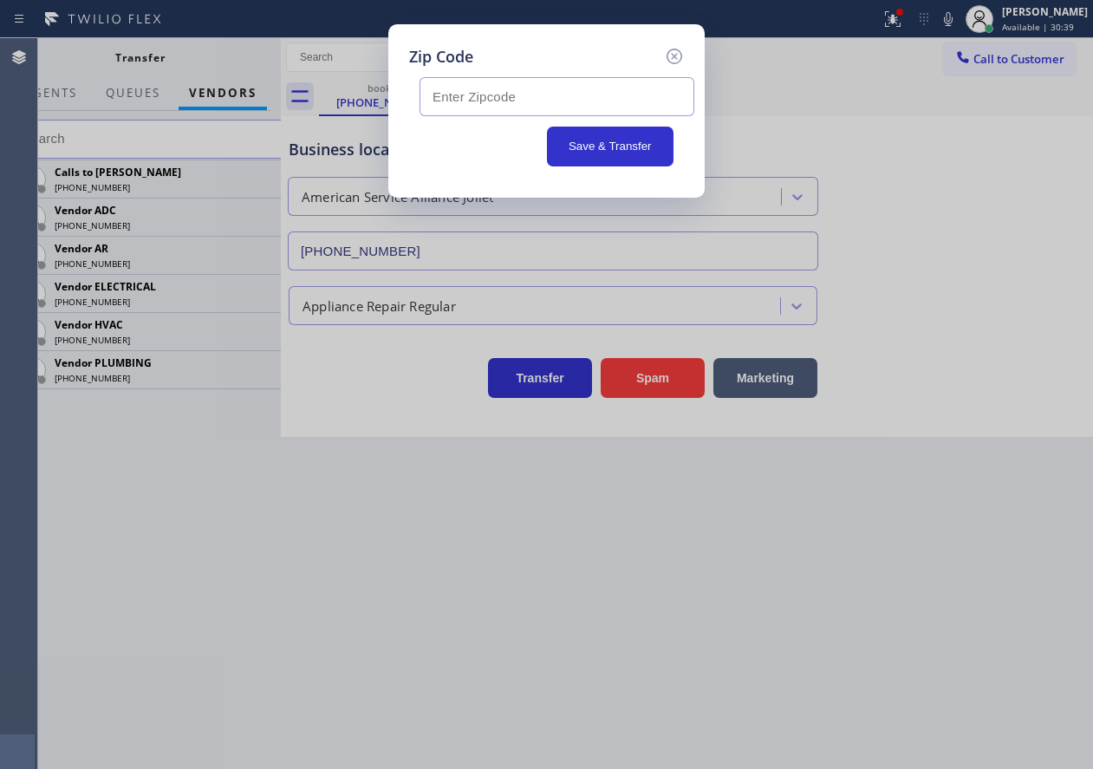
click at [472, 75] on div at bounding box center [546, 93] width 275 height 48
click at [471, 95] on input "text" at bounding box center [557, 96] width 275 height 39
paste input "60435"
type input "60435"
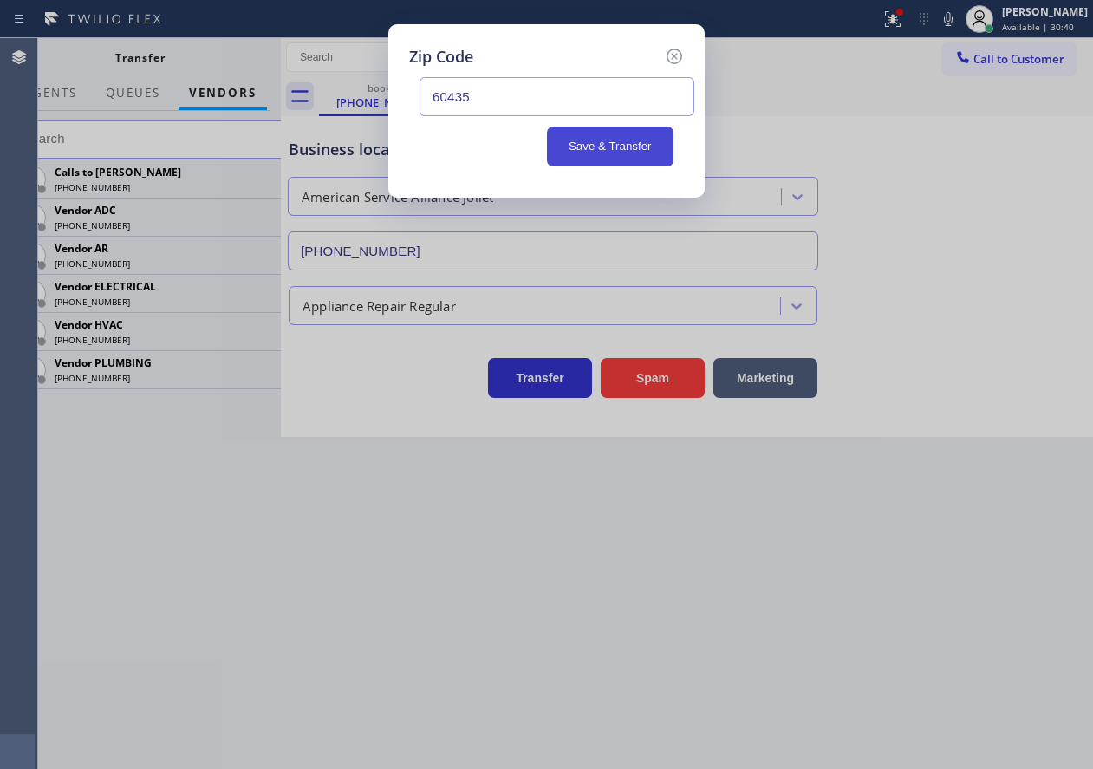
click at [599, 153] on button "Save & Transfer" at bounding box center [610, 147] width 127 height 40
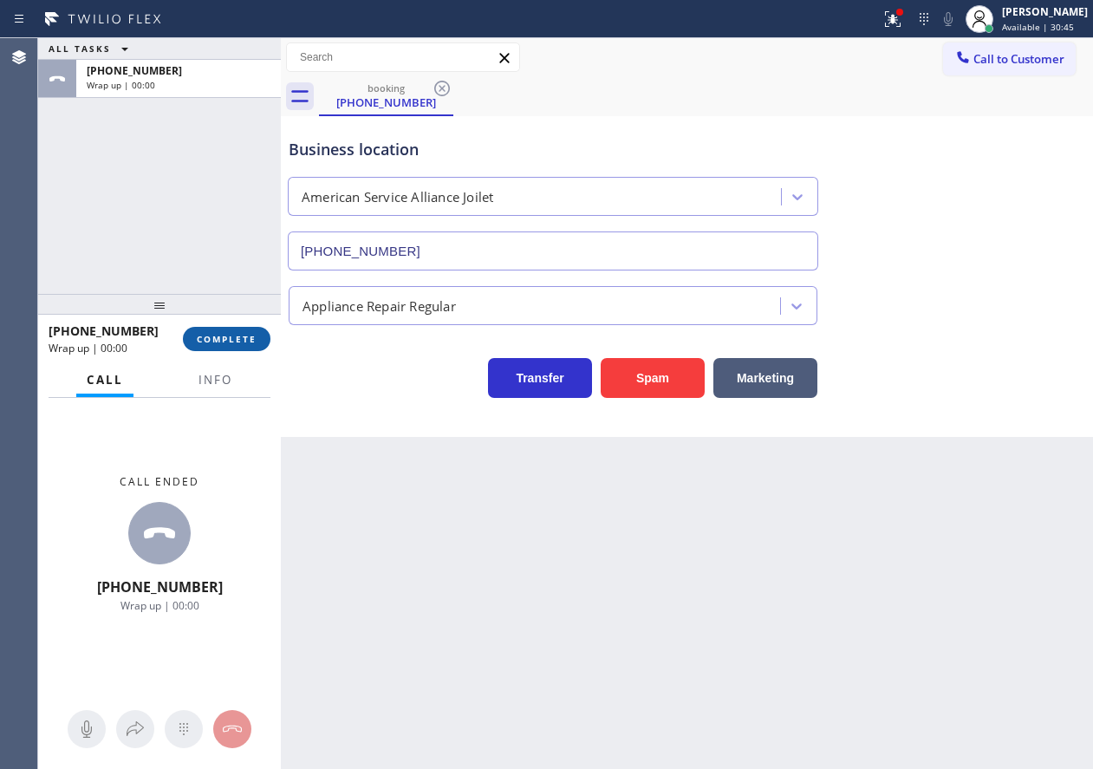
click at [238, 346] on button "COMPLETE" at bounding box center [227, 339] width 88 height 24
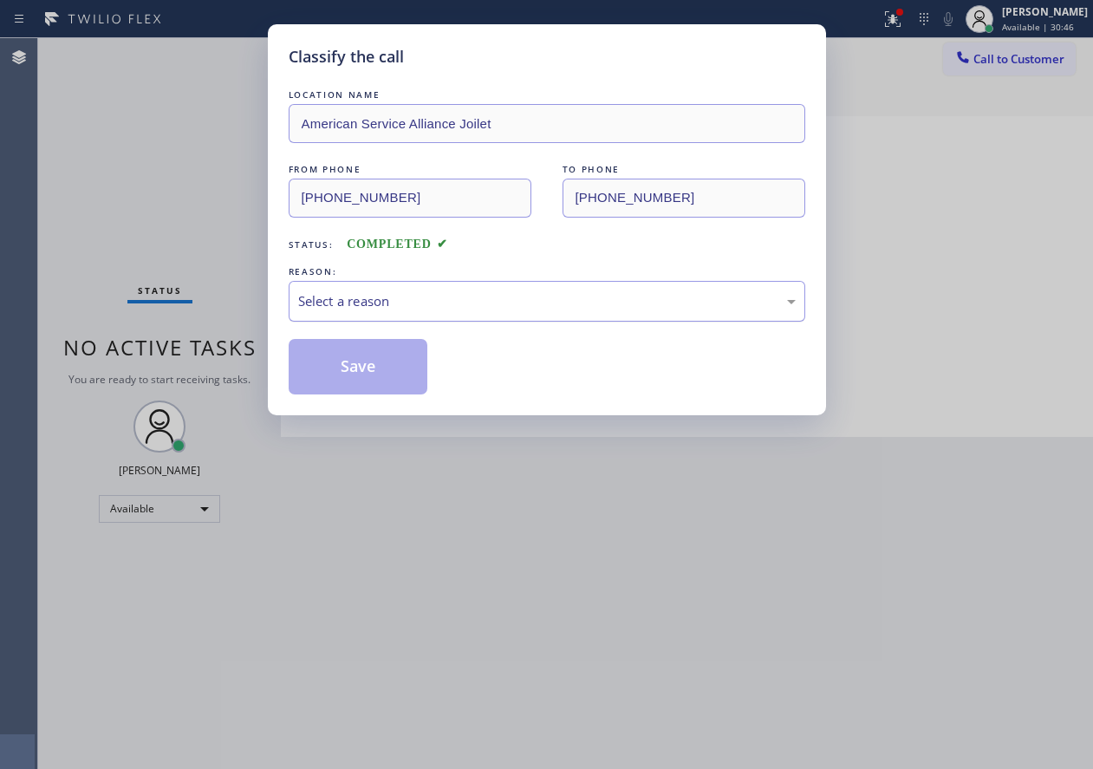
click at [386, 310] on div "Select a reason" at bounding box center [547, 301] width 498 height 20
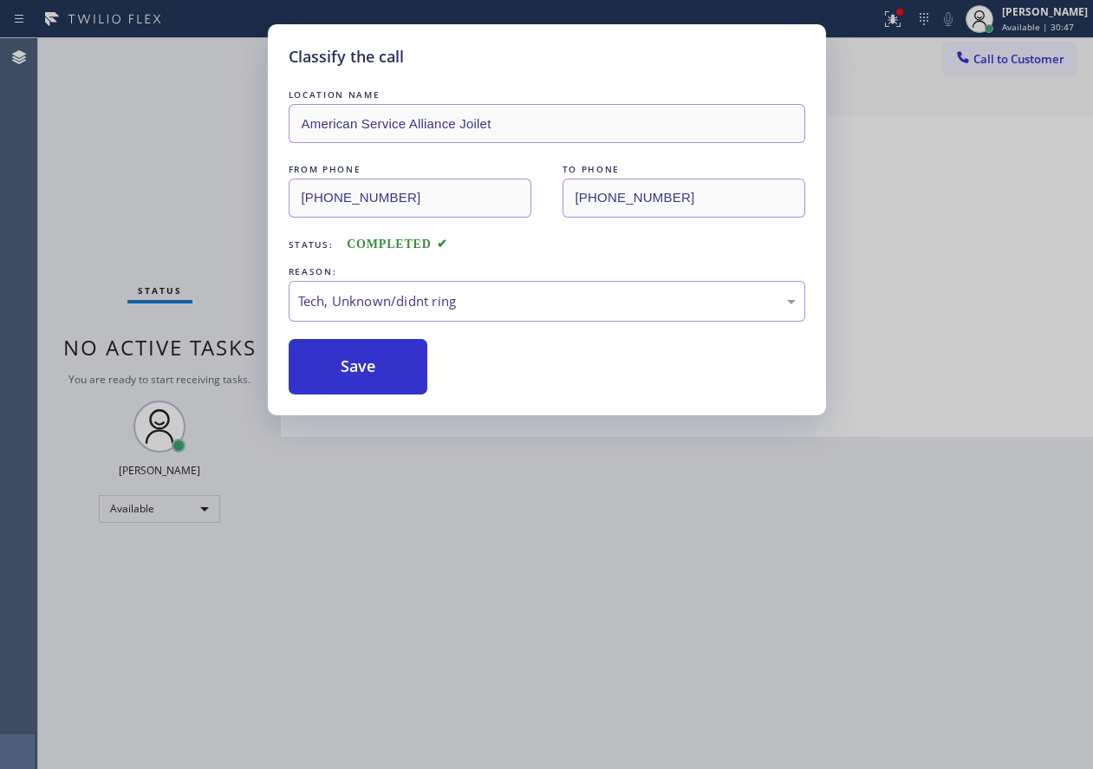
click at [336, 398] on div "Classify the call LOCATION NAME American Service Alliance Joilet FROM PHONE [PH…" at bounding box center [547, 219] width 558 height 391
click at [346, 382] on button "Save" at bounding box center [359, 366] width 140 height 55
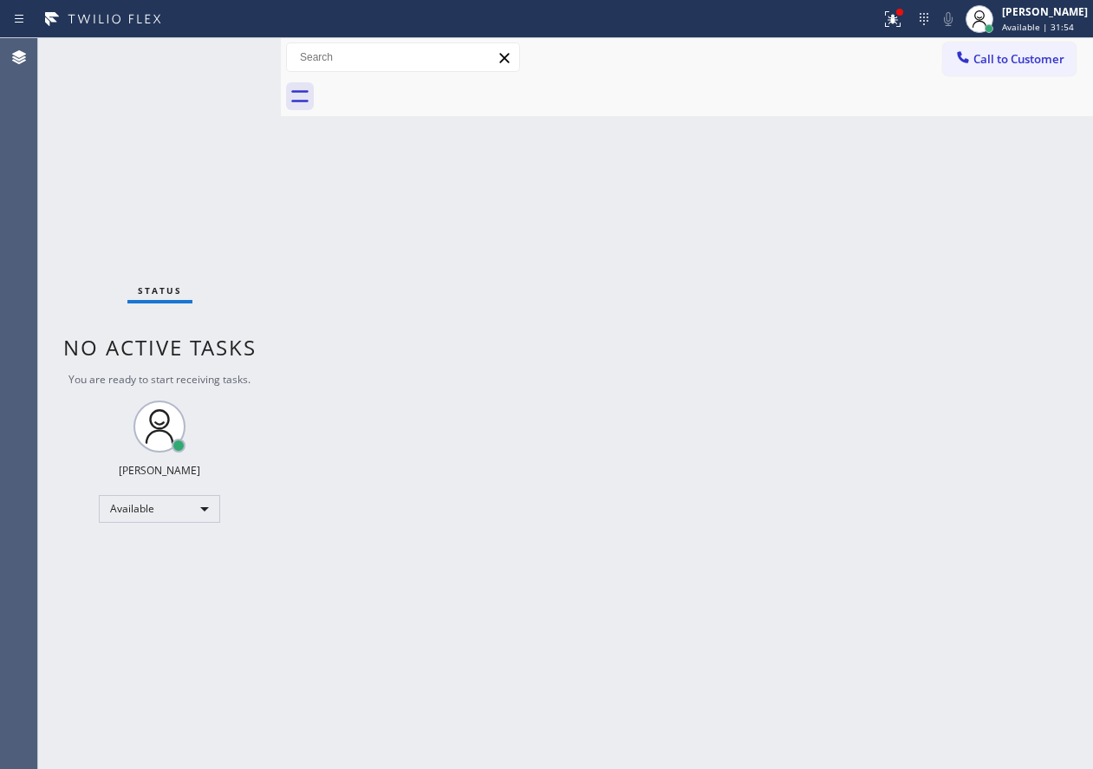
click at [956, 369] on div "Back to Dashboard Change Sender ID Customers Technicians Select a contact Outbo…" at bounding box center [687, 403] width 813 height 731
click at [898, 368] on div "Back to Dashboard Change Sender ID Customers Technicians Select a contact Outbo…" at bounding box center [687, 403] width 813 height 731
click at [903, 16] on icon at bounding box center [893, 19] width 21 height 21
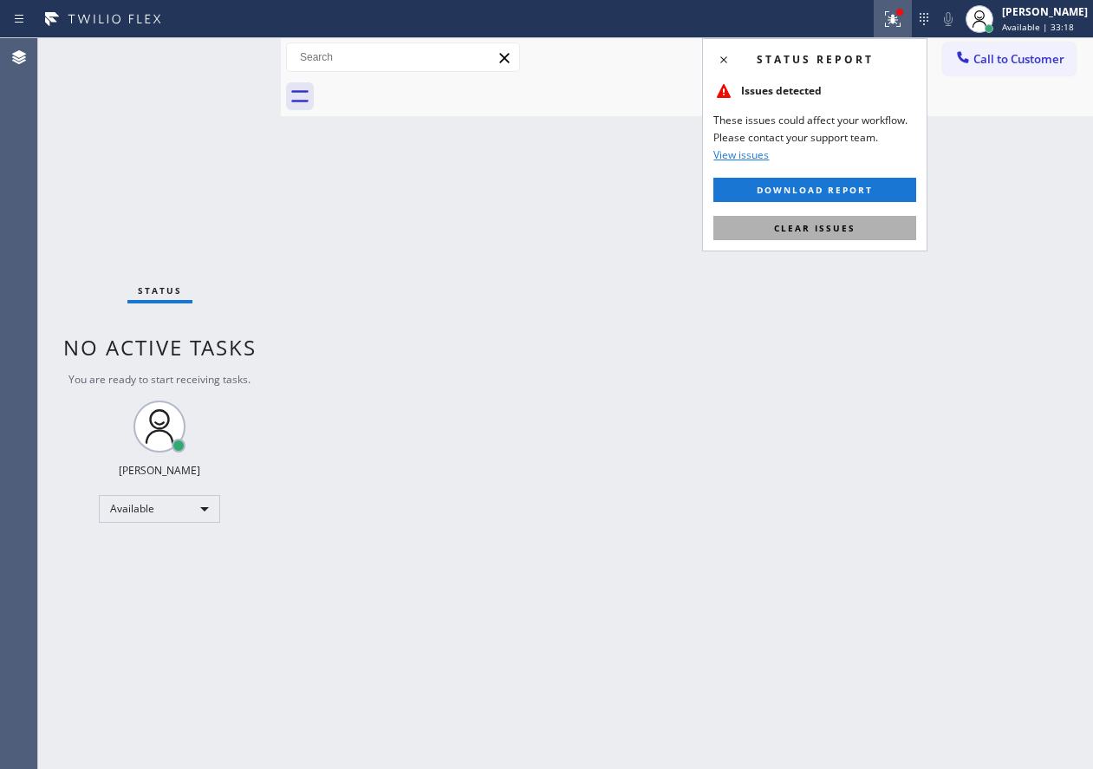
click at [827, 234] on button "Clear issues" at bounding box center [815, 228] width 203 height 24
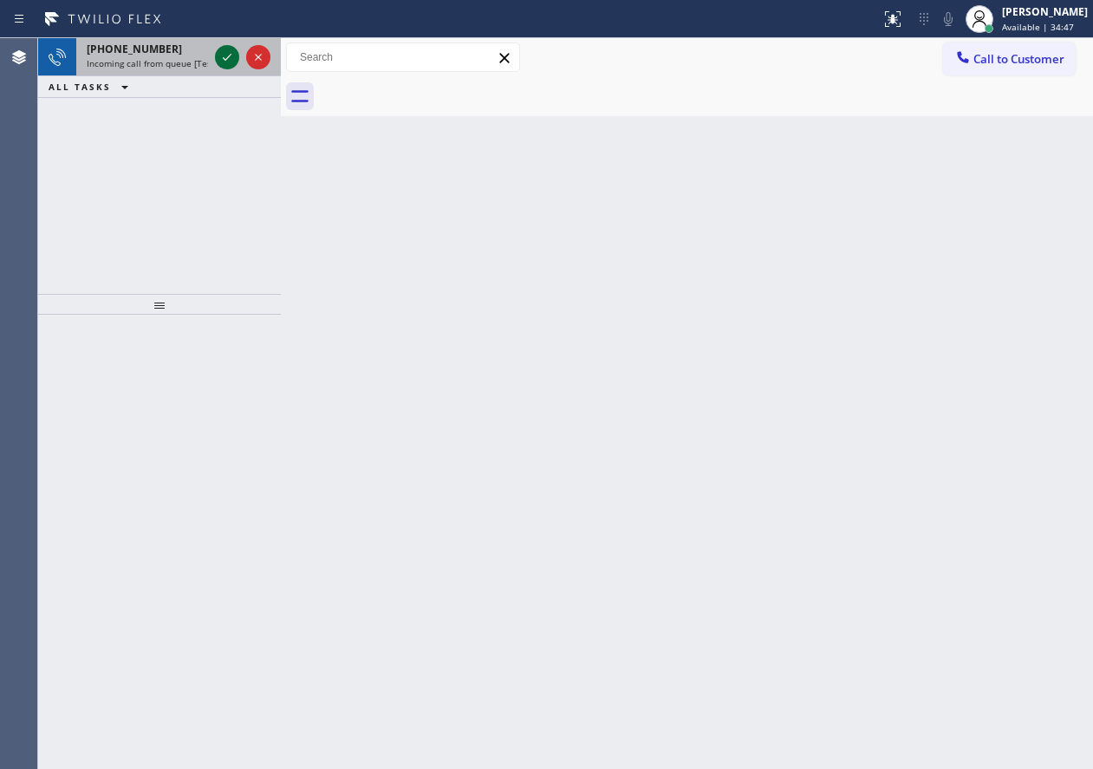
click at [225, 57] on icon at bounding box center [227, 57] width 21 height 21
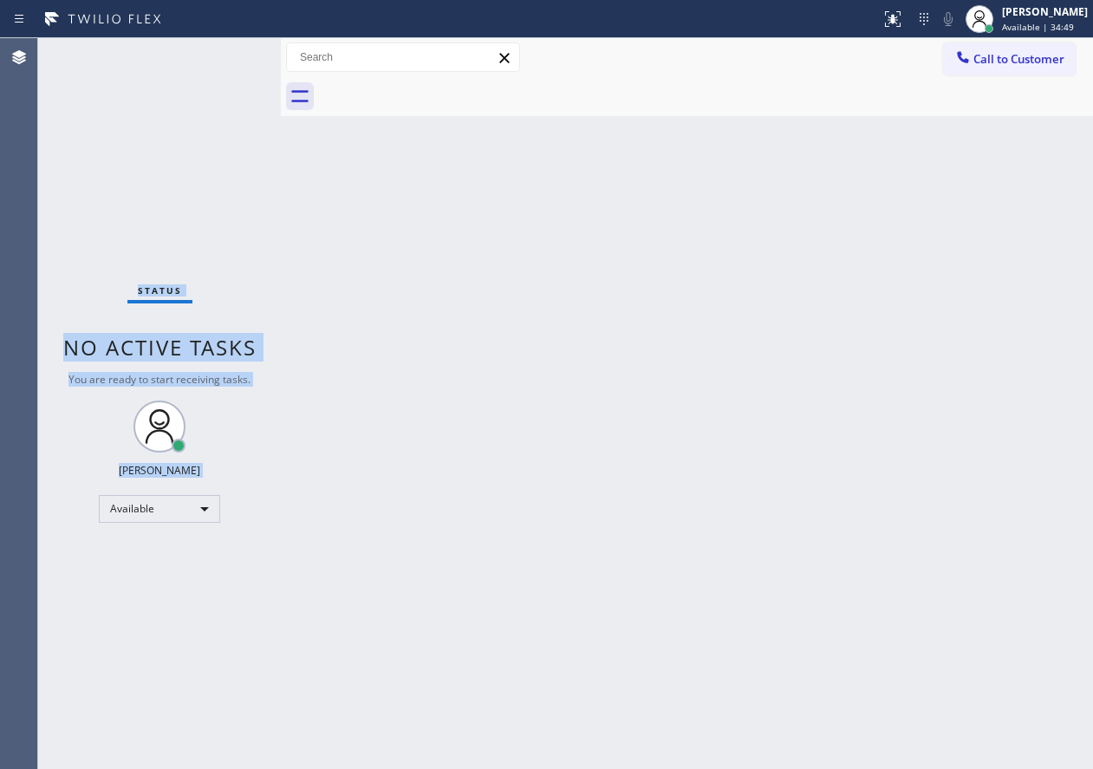
click at [225, 57] on div "Status No active tasks You are ready to start receiving tasks. [PERSON_NAME] Av…" at bounding box center [159, 403] width 243 height 731
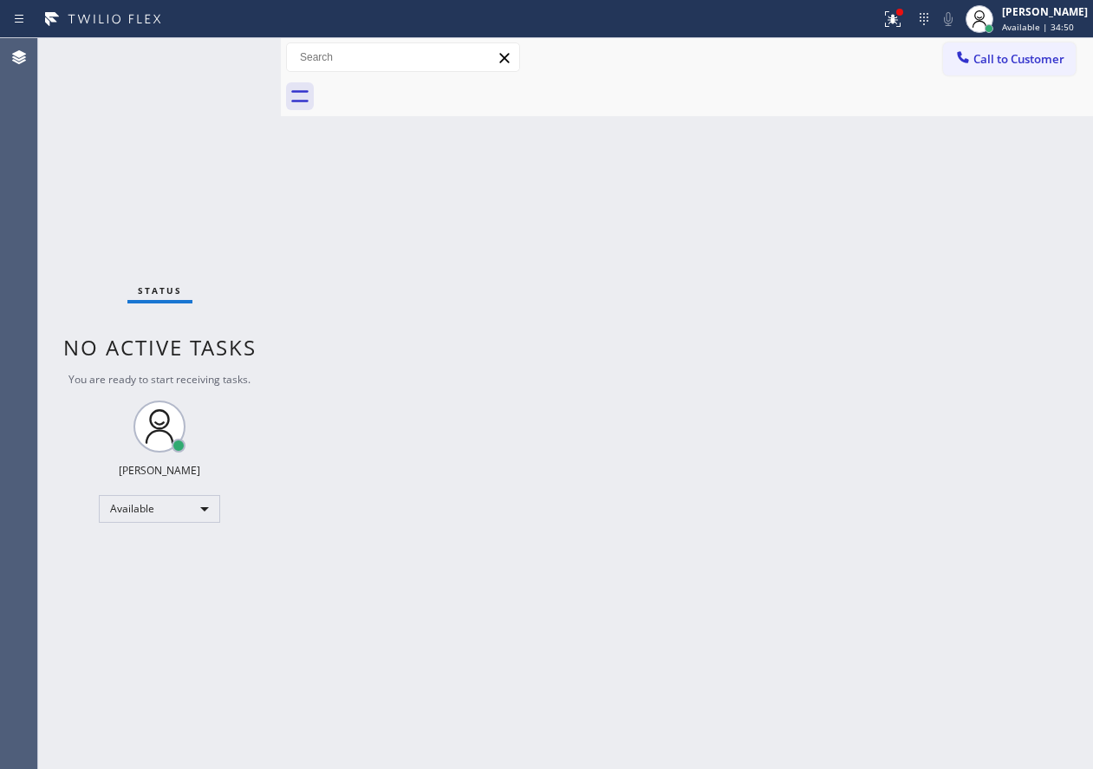
click at [551, 367] on div "Back to Dashboard Change Sender ID Customers Technicians Select a contact Outbo…" at bounding box center [687, 403] width 813 height 731
click at [1053, 357] on div "Back to Dashboard Change Sender ID Customers Technicians Select a contact Outbo…" at bounding box center [687, 403] width 813 height 731
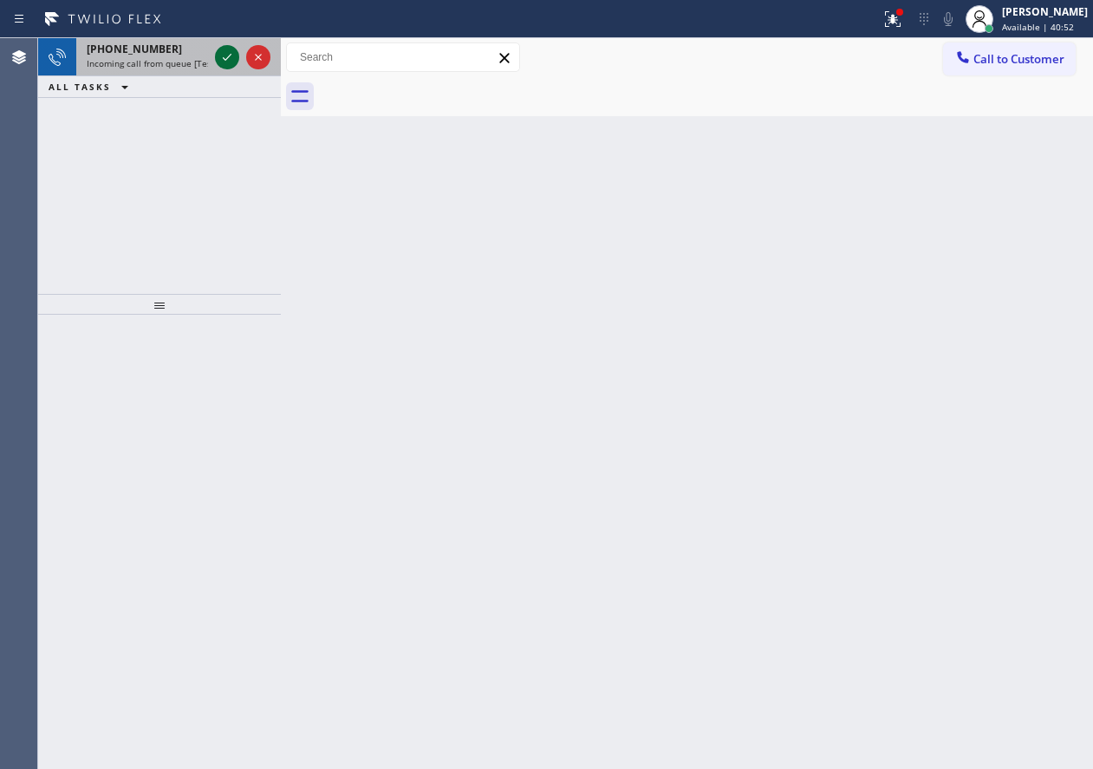
click at [228, 61] on icon at bounding box center [227, 57] width 21 height 21
click at [223, 55] on icon at bounding box center [227, 57] width 21 height 21
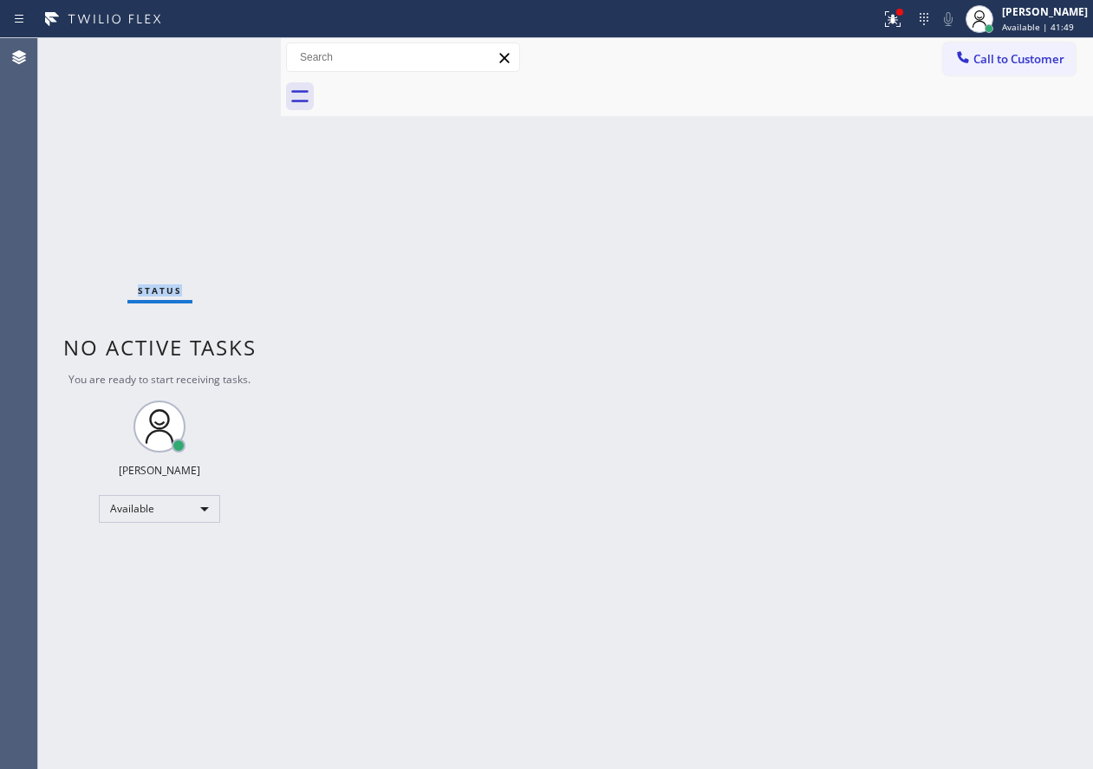
click at [221, 55] on div "Status No active tasks You are ready to start receiving tasks. [PERSON_NAME] Av…" at bounding box center [159, 403] width 243 height 731
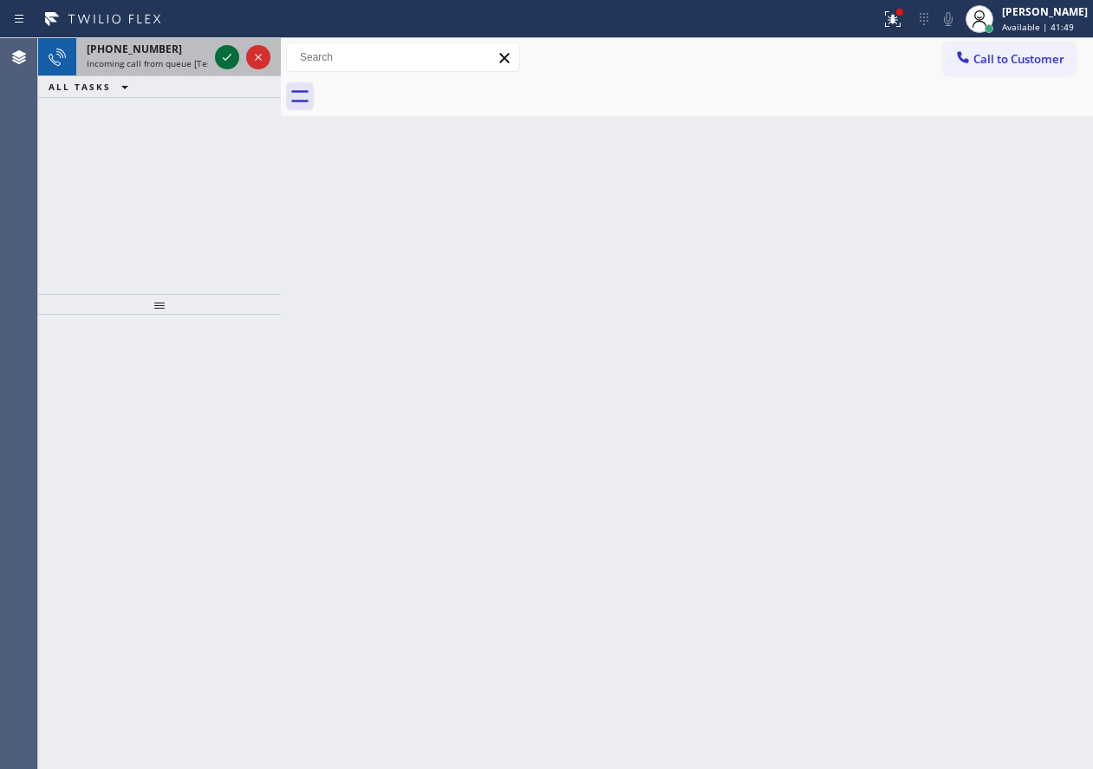
click at [225, 53] on icon at bounding box center [227, 57] width 21 height 21
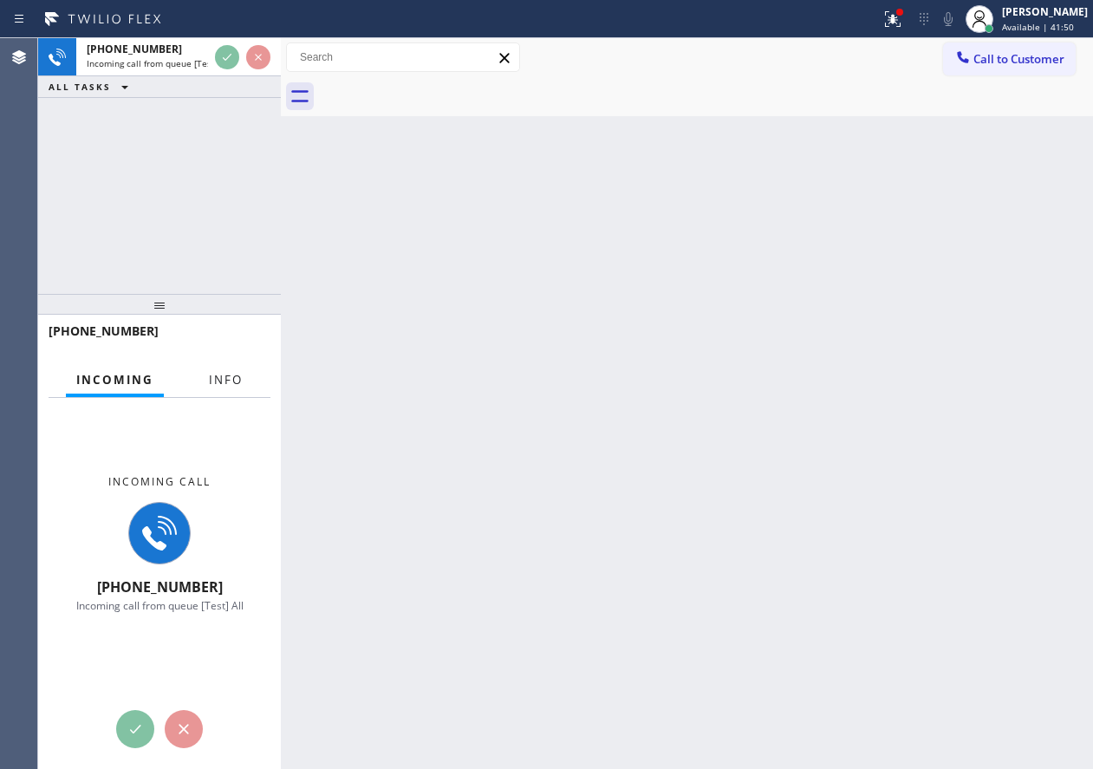
drag, startPoint x: 238, startPoint y: 367, endPoint x: 256, endPoint y: 369, distance: 17.4
click at [238, 368] on button "Info" at bounding box center [226, 380] width 55 height 34
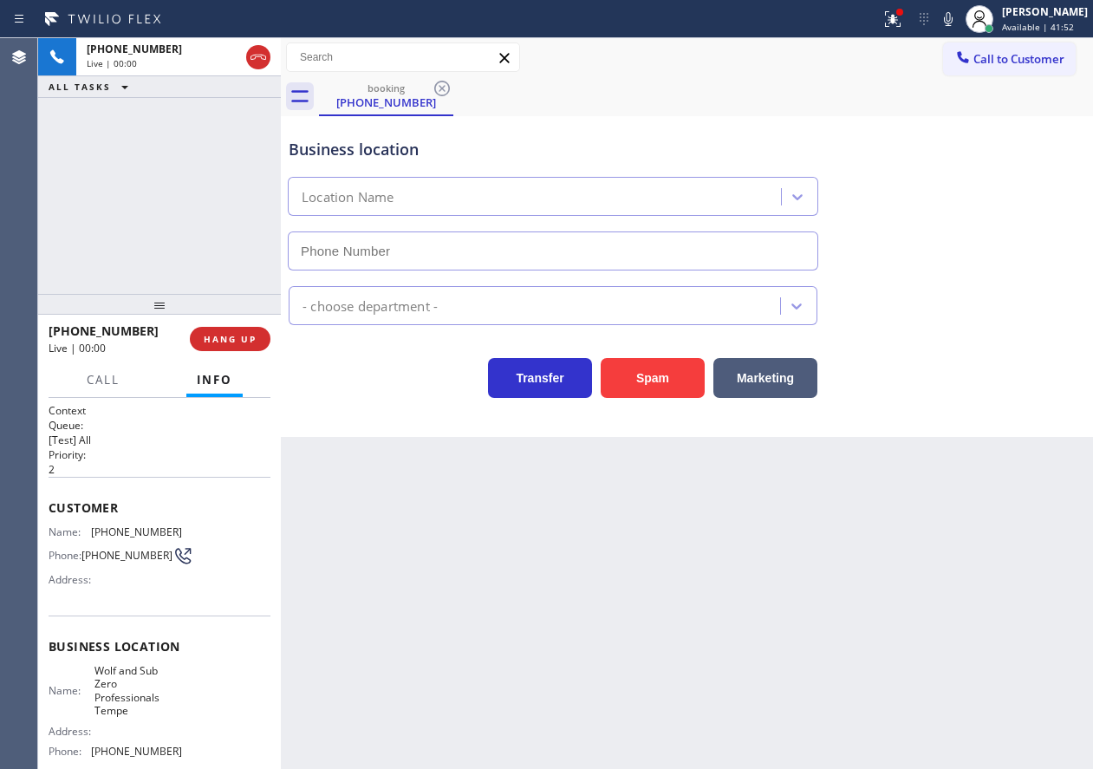
type input "[PHONE_NUMBER]"
click at [117, 709] on span "Wolf and Sub Zero Professionals Tempe" at bounding box center [138, 691] width 87 height 54
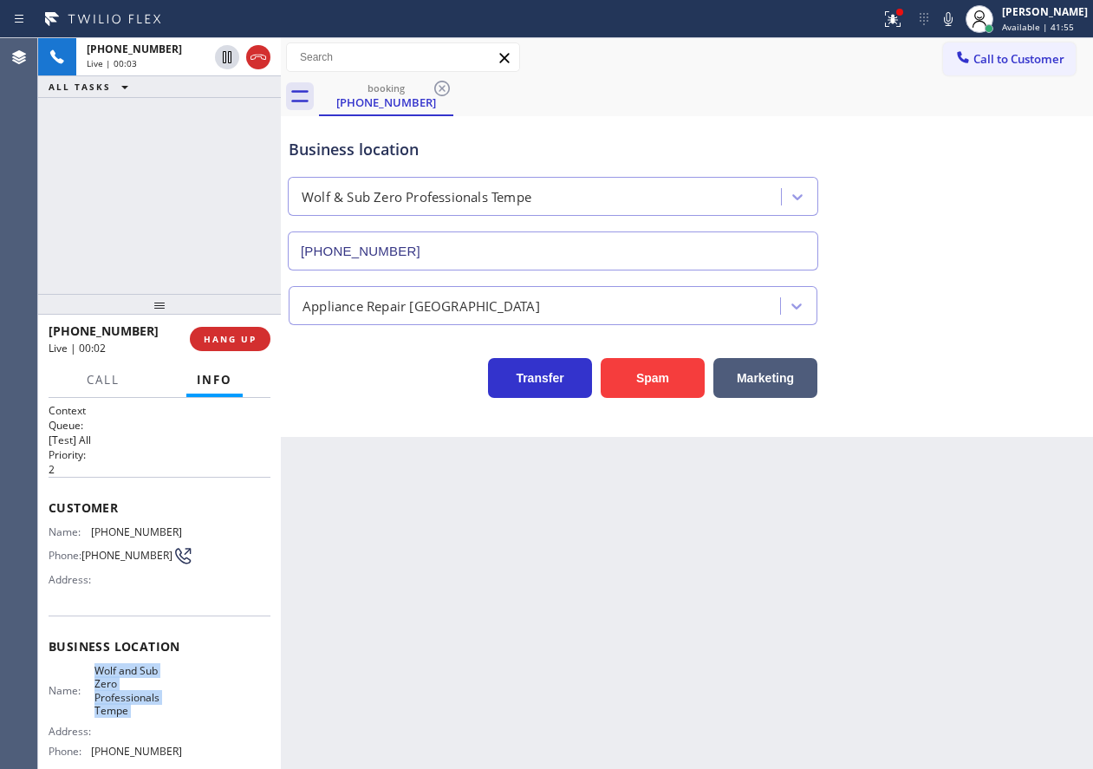
click at [117, 709] on span "Wolf and Sub Zero Professionals Tempe" at bounding box center [138, 691] width 87 height 54
copy span "Wolf and Sub Zero Professionals Tempe"
click at [495, 245] on input "[PHONE_NUMBER]" at bounding box center [553, 251] width 531 height 39
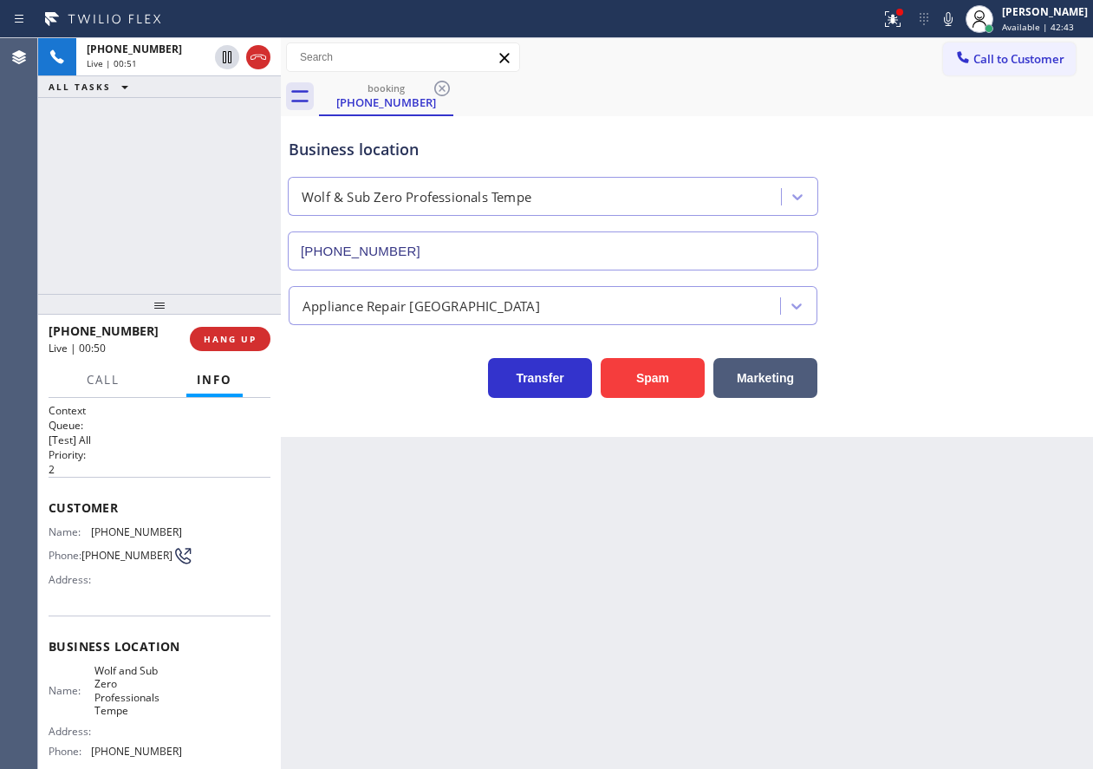
click at [120, 534] on span "[PHONE_NUMBER]" at bounding box center [136, 531] width 91 height 13
copy span "[PHONE_NUMBER]"
click at [236, 340] on span "HANG UP" at bounding box center [230, 339] width 53 height 12
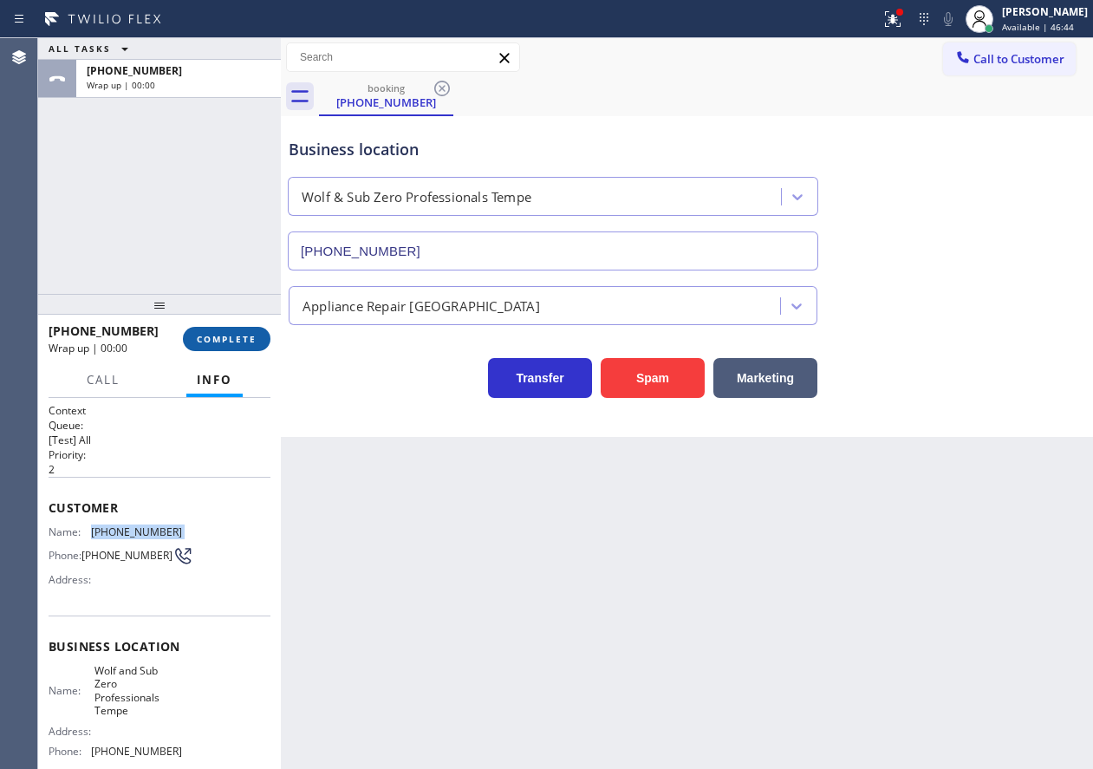
click at [236, 340] on span "COMPLETE" at bounding box center [227, 339] width 60 height 12
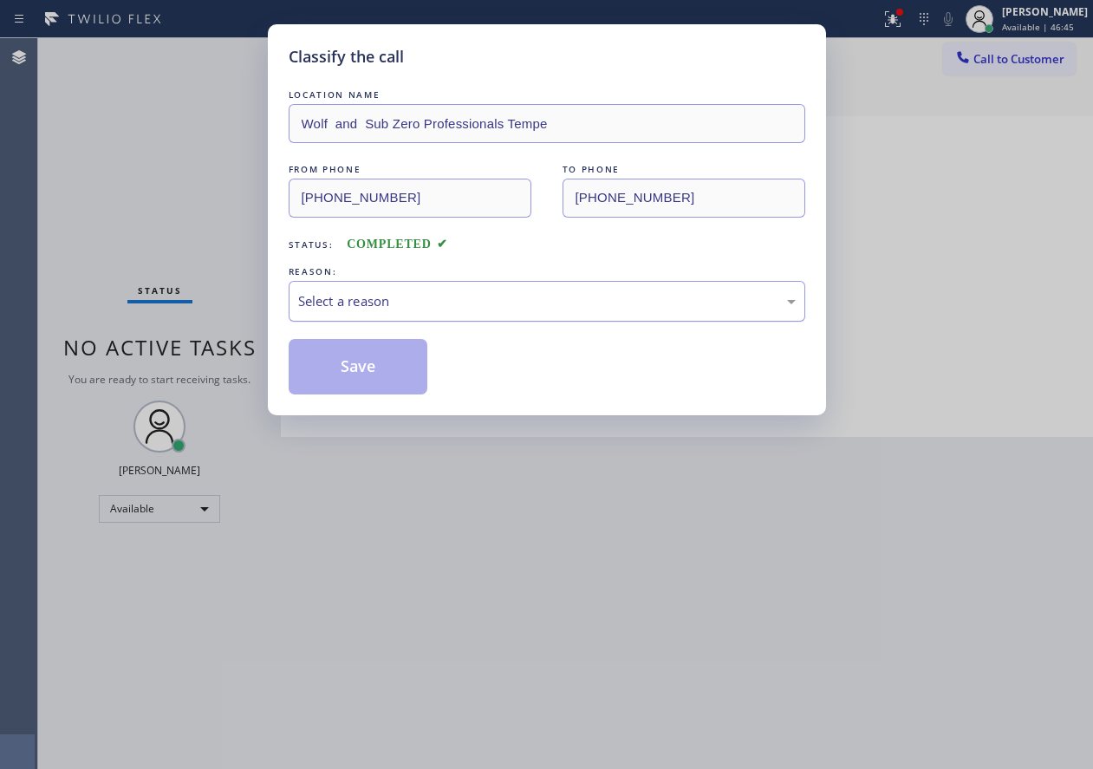
click at [401, 304] on div "Select a reason" at bounding box center [547, 301] width 498 height 20
click at [343, 374] on button "Save" at bounding box center [359, 366] width 140 height 55
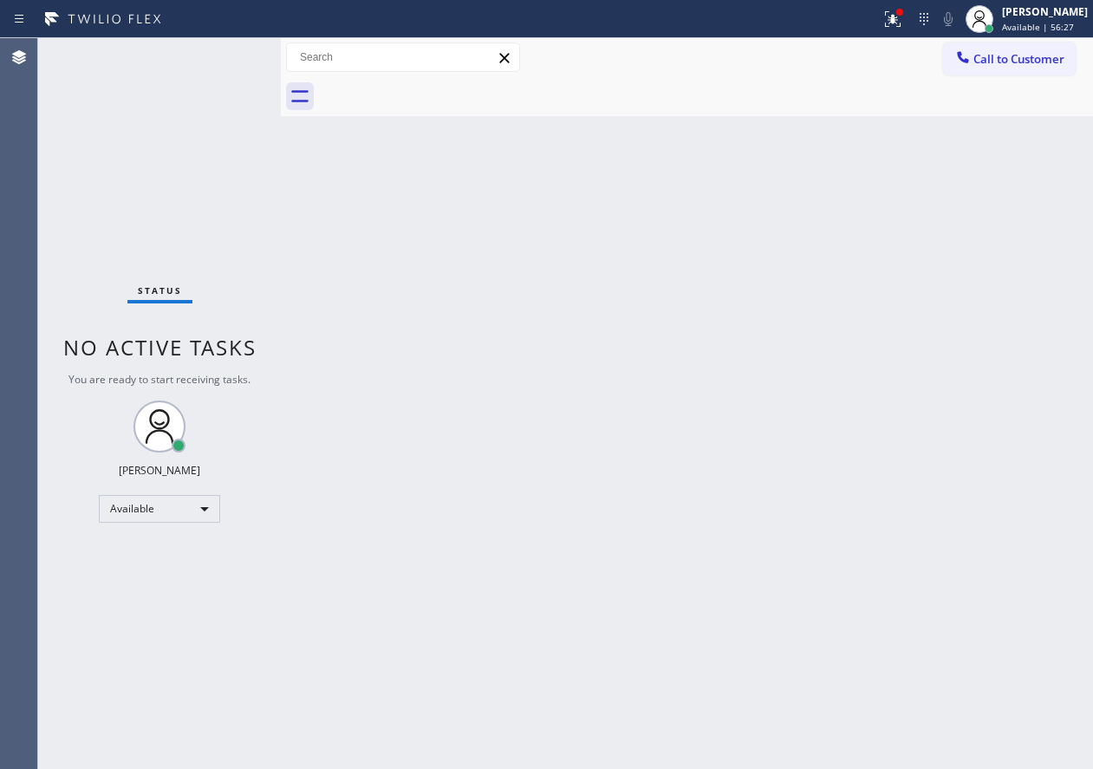
click at [222, 57] on div "Status No active tasks You are ready to start receiving tasks. [PERSON_NAME] Av…" at bounding box center [159, 403] width 243 height 731
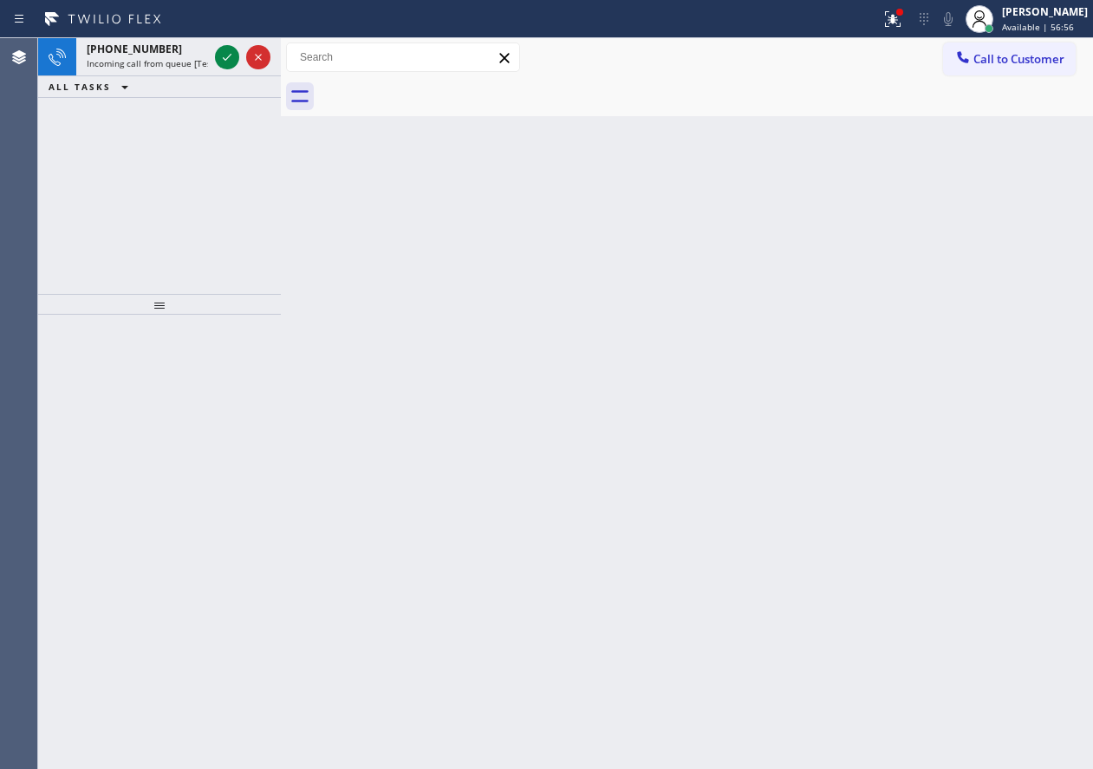
click at [1007, 306] on div "Back to Dashboard Change Sender ID Customers Technicians Select a contact Outbo…" at bounding box center [687, 403] width 813 height 731
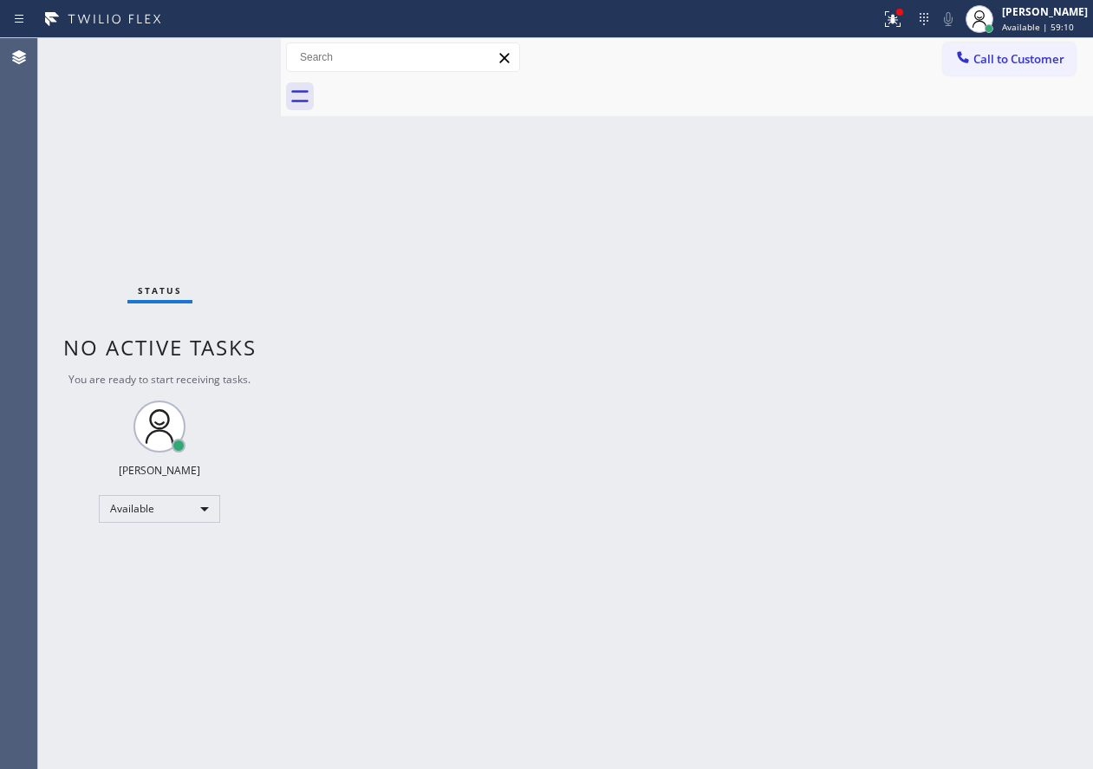
click at [1009, 157] on div "Back to Dashboard Change Sender ID Customers Technicians Select a contact Outbo…" at bounding box center [687, 403] width 813 height 731
click at [1023, 10] on div "[PERSON_NAME]" at bounding box center [1045, 11] width 86 height 15
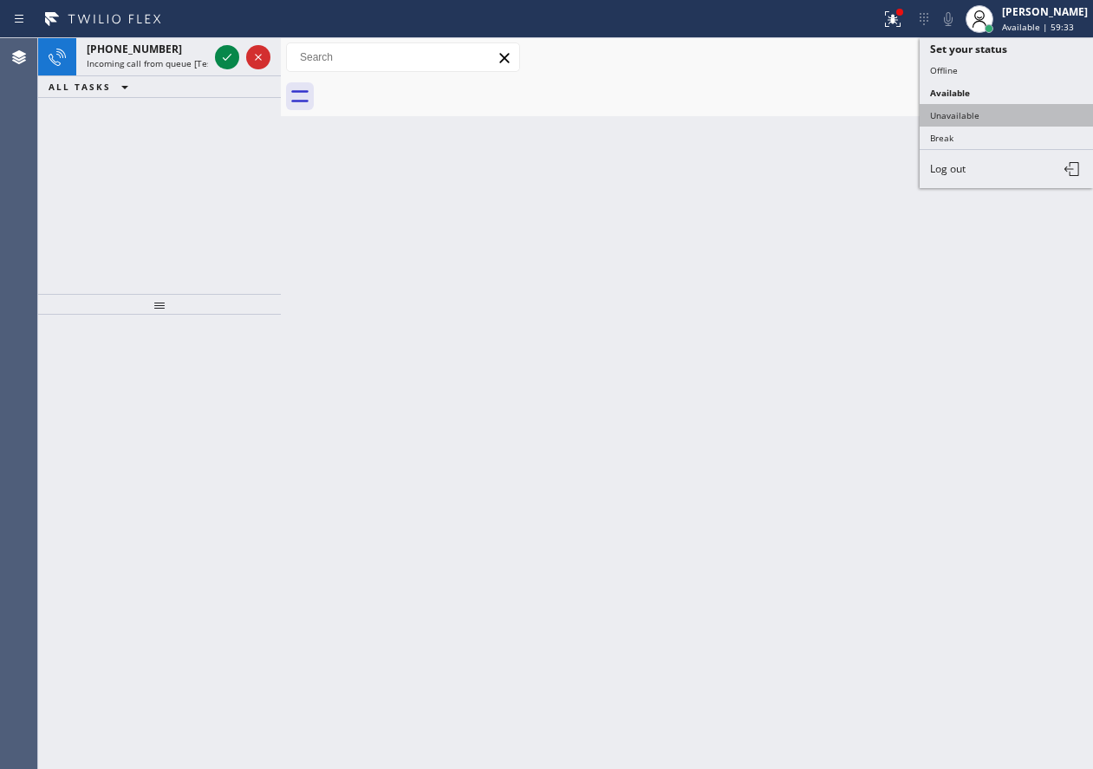
click at [972, 111] on button "Unavailable" at bounding box center [1006, 115] width 173 height 23
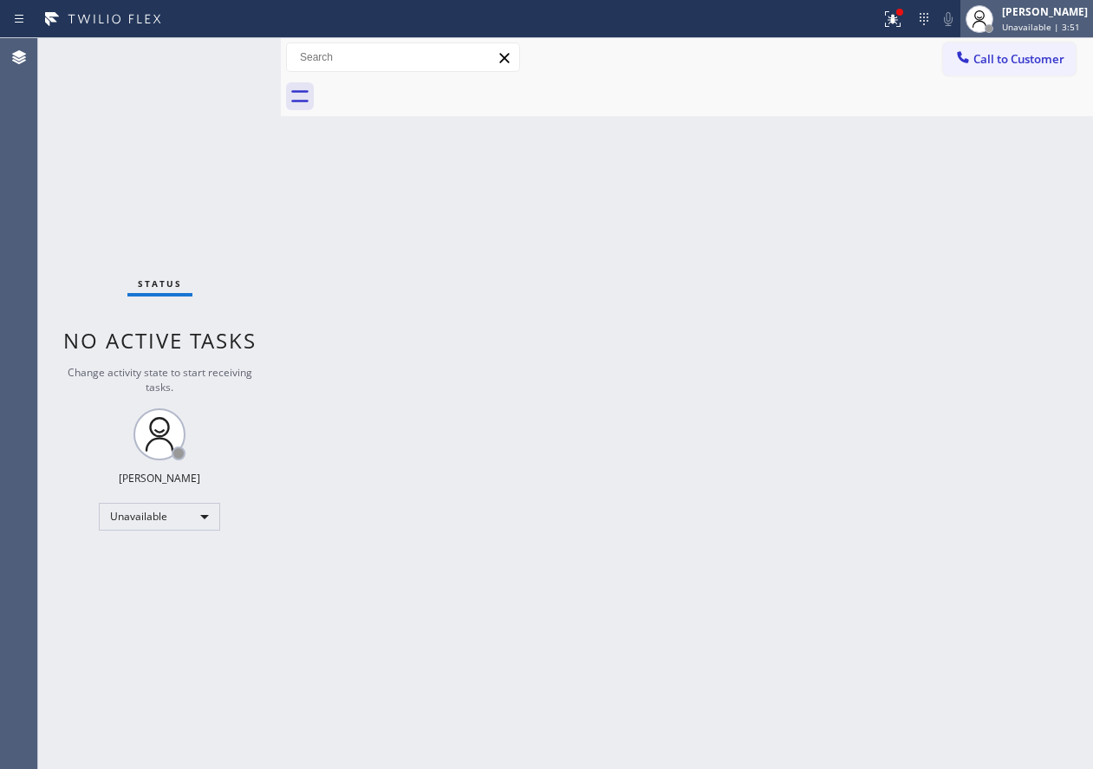
click at [1028, 17] on div "[PERSON_NAME]" at bounding box center [1045, 11] width 86 height 15
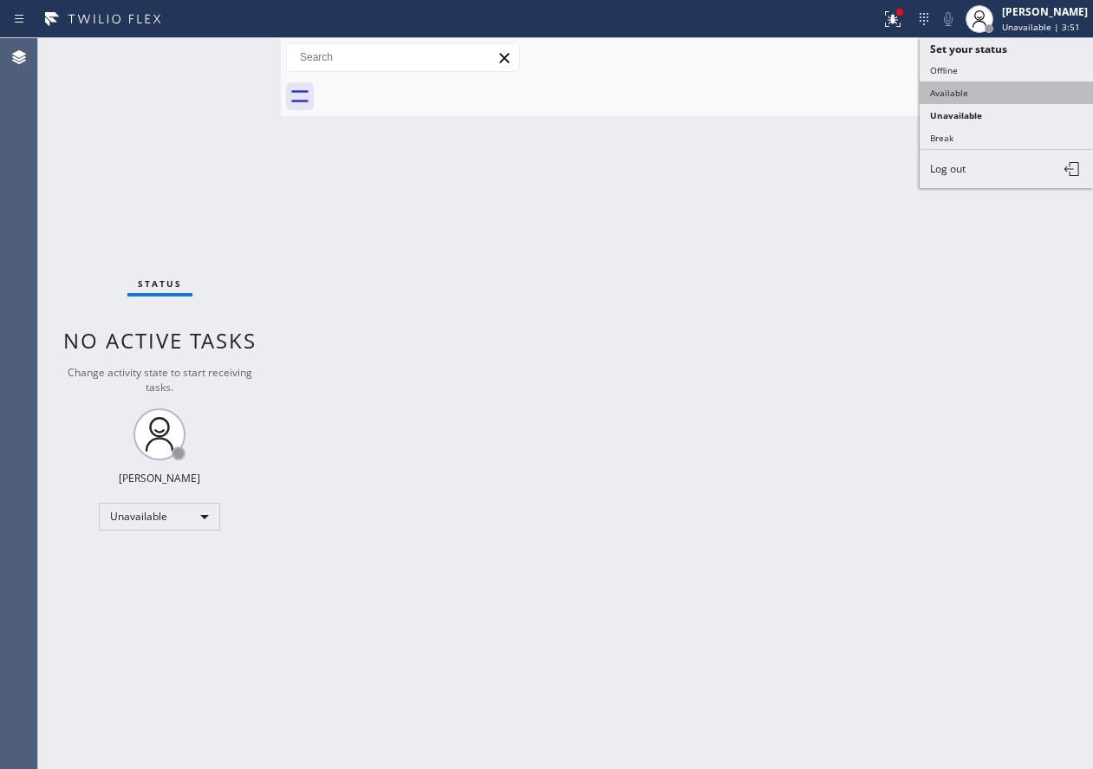
click at [1008, 89] on button "Available" at bounding box center [1006, 93] width 173 height 23
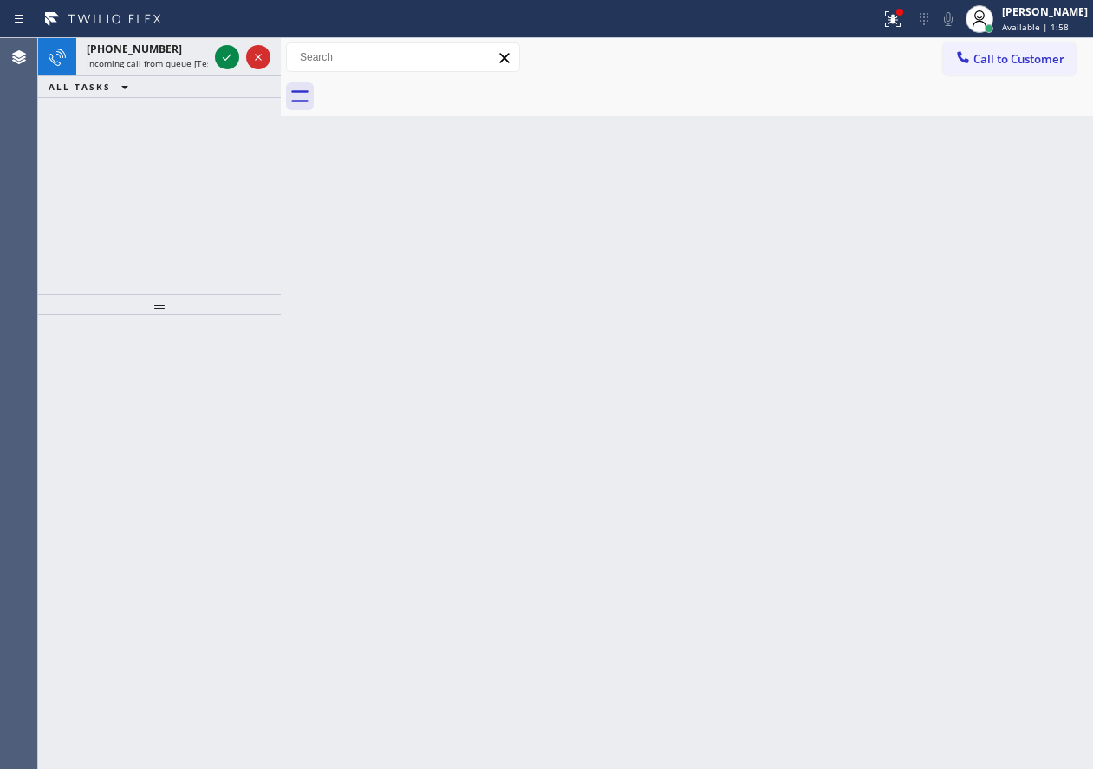
click at [956, 243] on div "Back to Dashboard Change Sender ID Customers Technicians Select a contact Outbo…" at bounding box center [687, 403] width 813 height 731
click at [222, 55] on div at bounding box center [243, 57] width 62 height 38
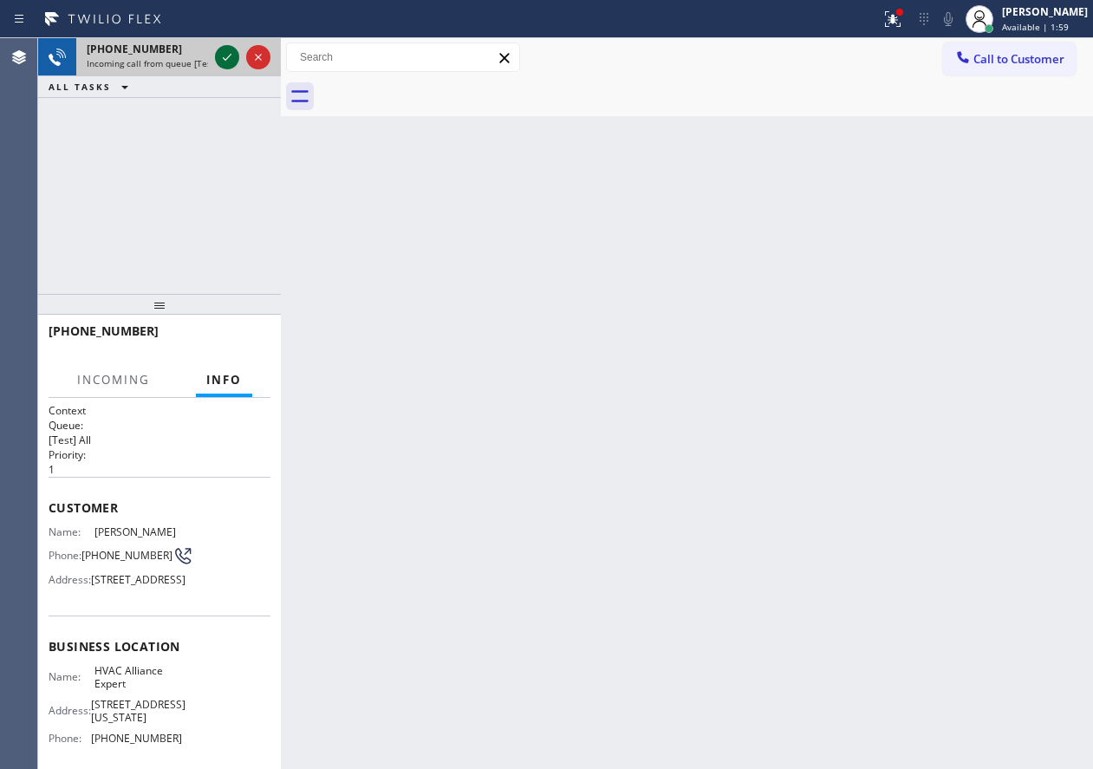
click at [222, 55] on icon at bounding box center [227, 57] width 21 height 21
click at [488, 236] on div "Back to Dashboard Change Sender ID Customers Technicians Select a contact Outbo…" at bounding box center [687, 403] width 813 height 731
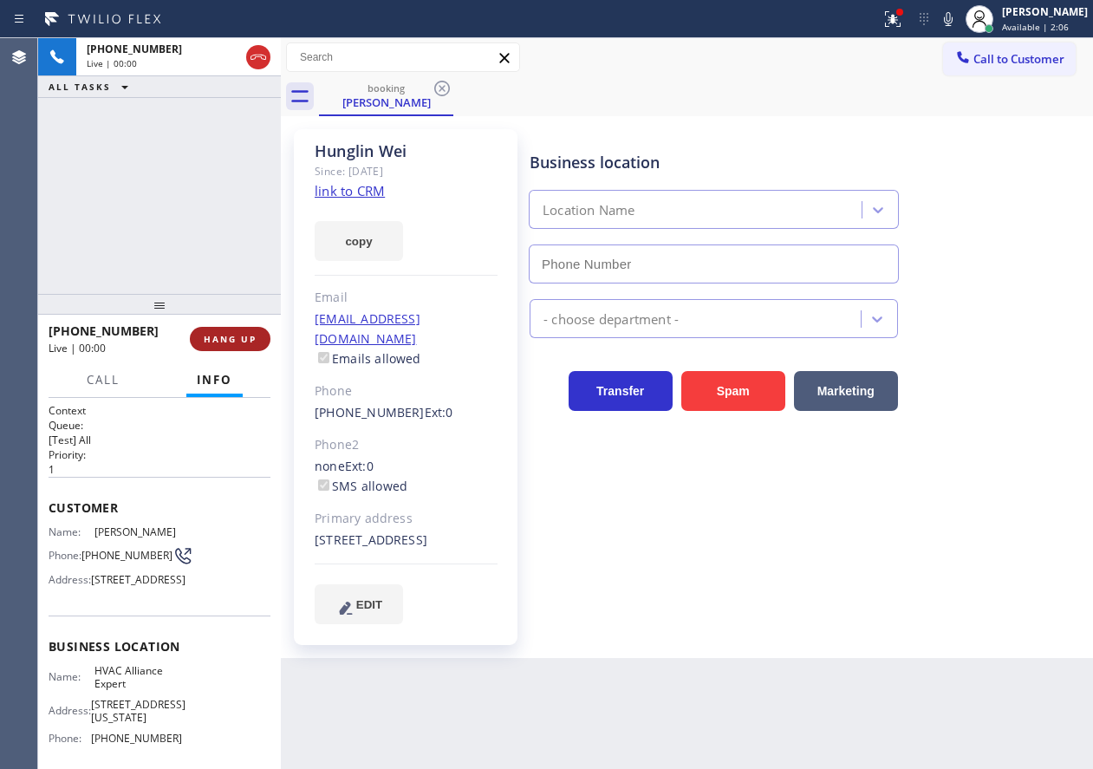
click at [217, 332] on button "HANG UP" at bounding box center [230, 339] width 81 height 24
type input "[PHONE_NUMBER]"
click at [217, 333] on span "HANG UP" at bounding box center [230, 339] width 53 height 12
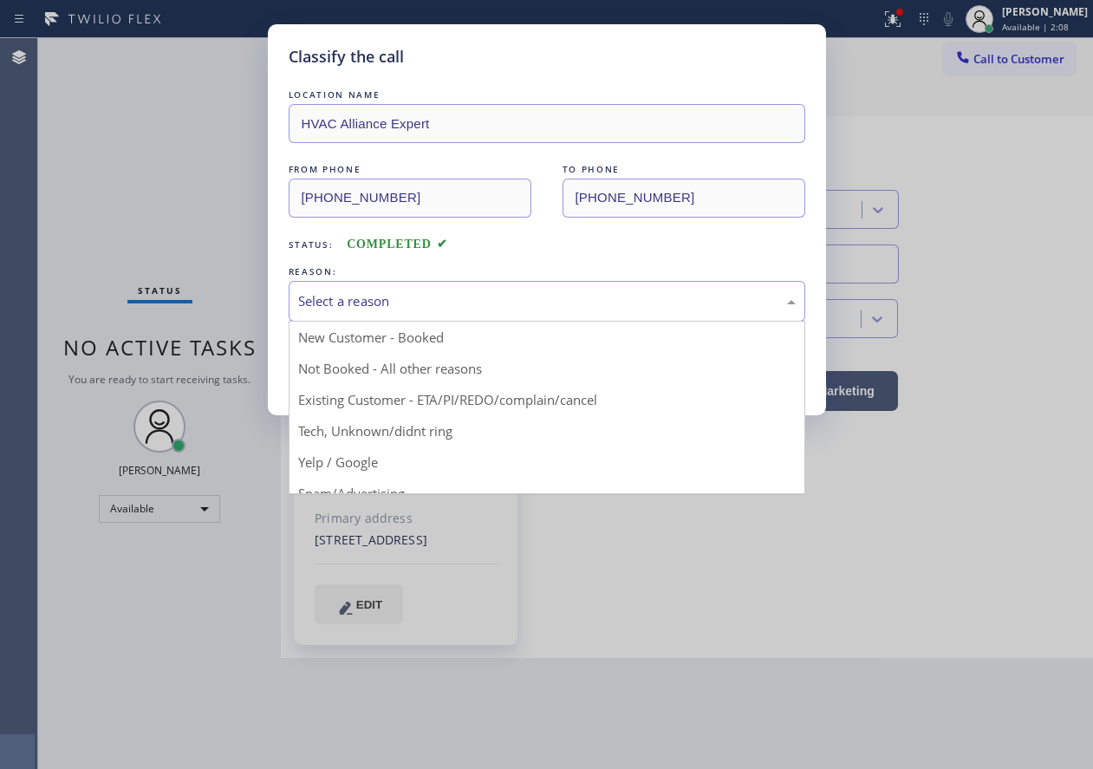
click at [357, 310] on div "Select a reason" at bounding box center [547, 301] width 498 height 20
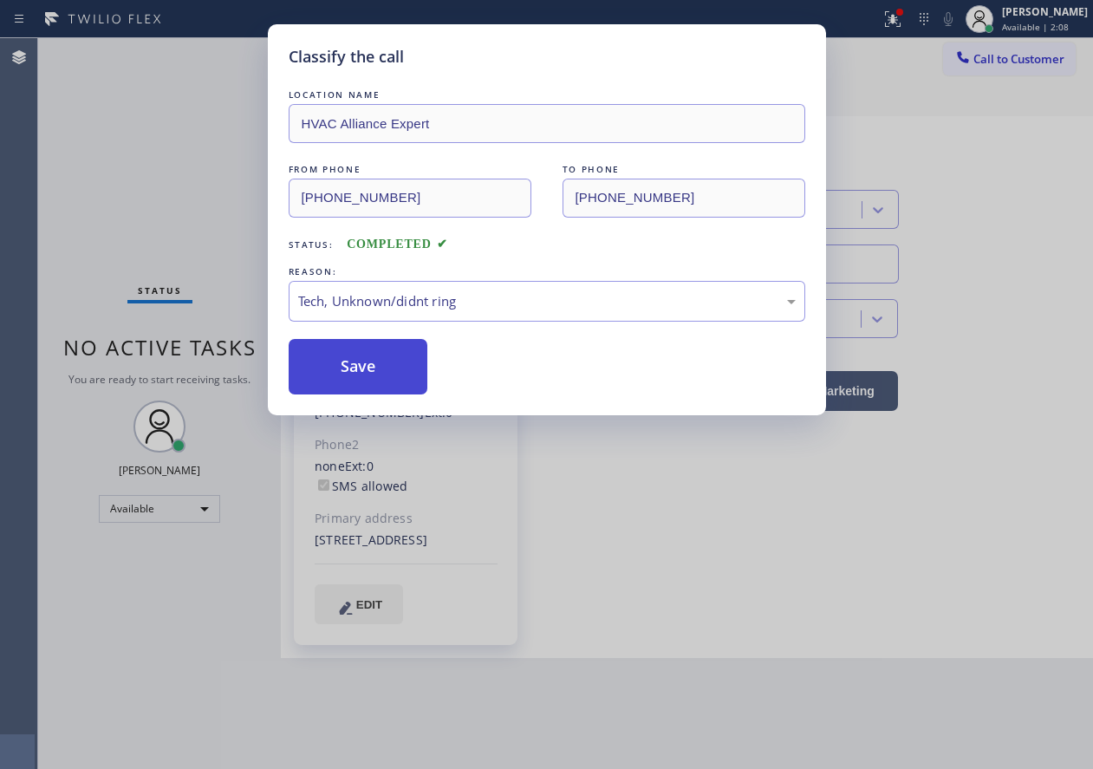
click at [361, 373] on button "Save" at bounding box center [359, 366] width 140 height 55
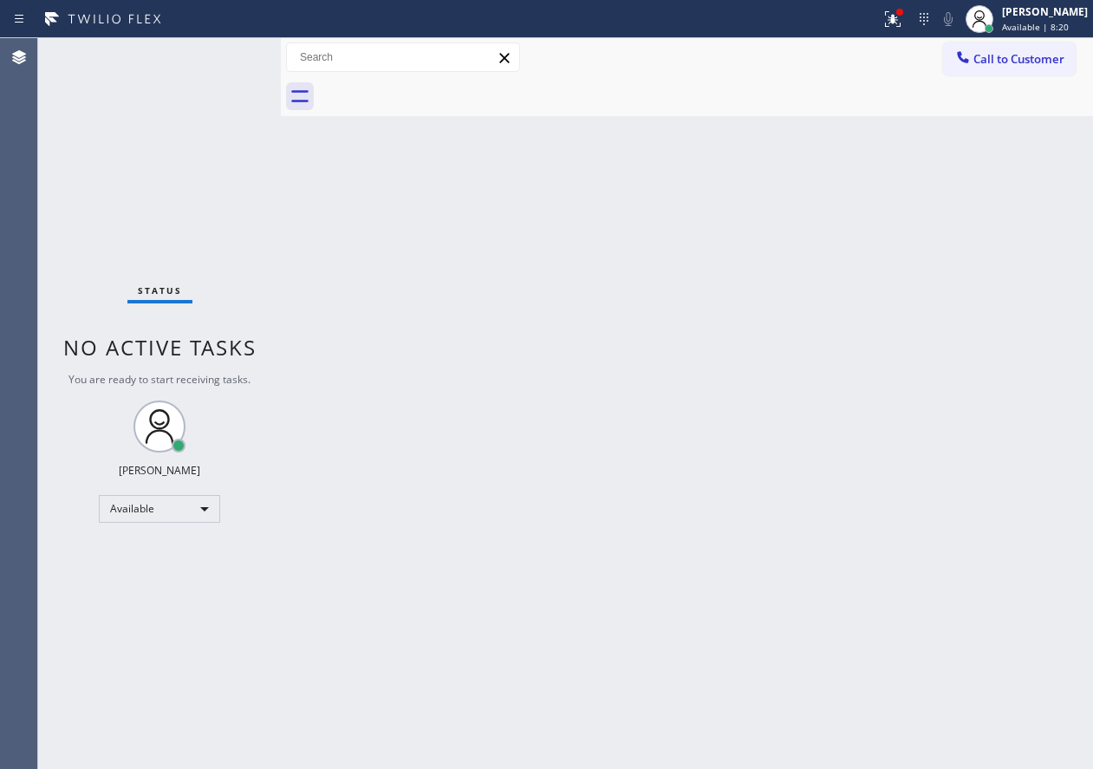
drag, startPoint x: 648, startPoint y: 708, endPoint x: 616, endPoint y: 761, distance: 62.6
click at [648, 708] on div "Back to Dashboard Change Sender ID Customers Technicians Select a contact Outbo…" at bounding box center [687, 403] width 813 height 731
click at [884, 310] on div "Back to Dashboard Change Sender ID Customers Technicians Select a contact Outbo…" at bounding box center [687, 403] width 813 height 731
click at [990, 696] on div "Back to Dashboard Change Sender ID Customers Technicians Select a contact Outbo…" at bounding box center [687, 403] width 813 height 731
click at [896, 29] on button at bounding box center [893, 19] width 38 height 38
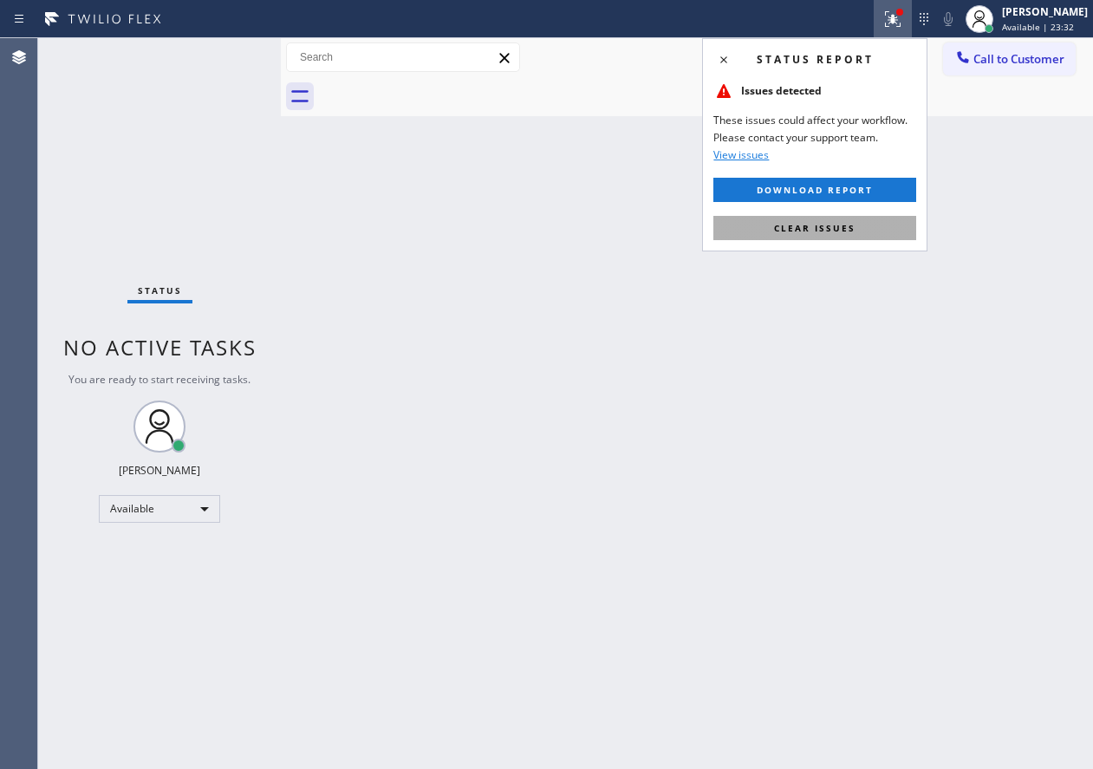
click at [842, 239] on button "Clear issues" at bounding box center [815, 228] width 203 height 24
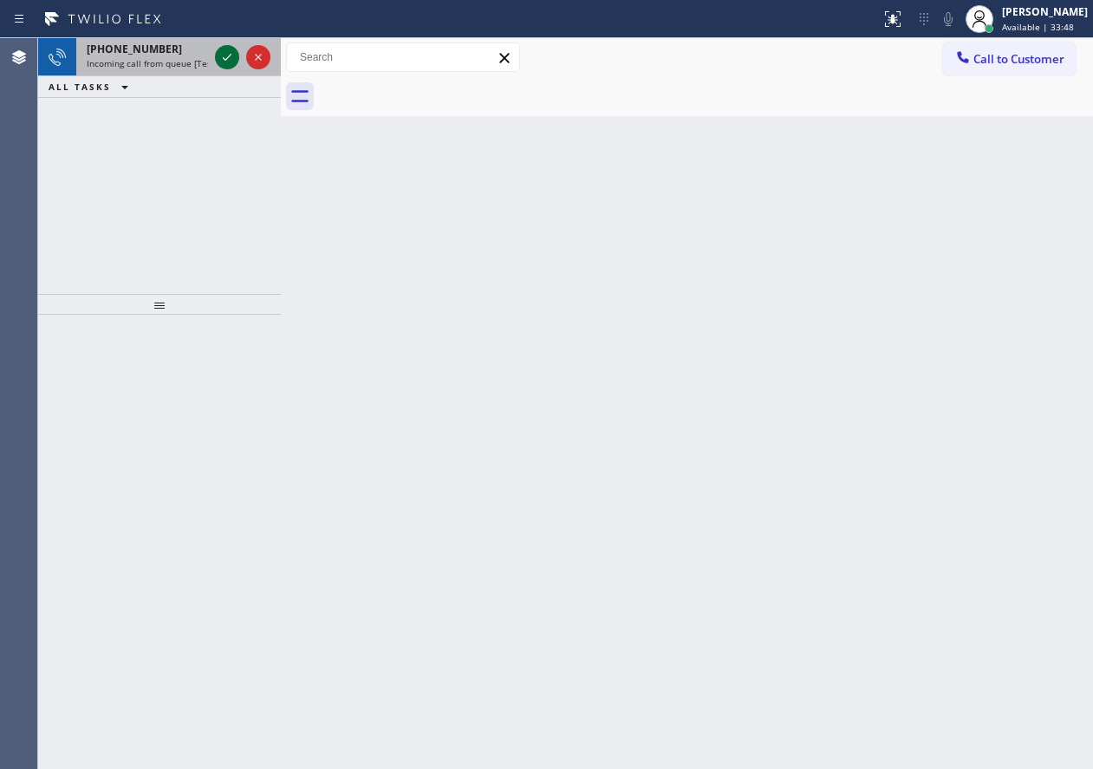
click at [226, 57] on icon at bounding box center [227, 57] width 21 height 21
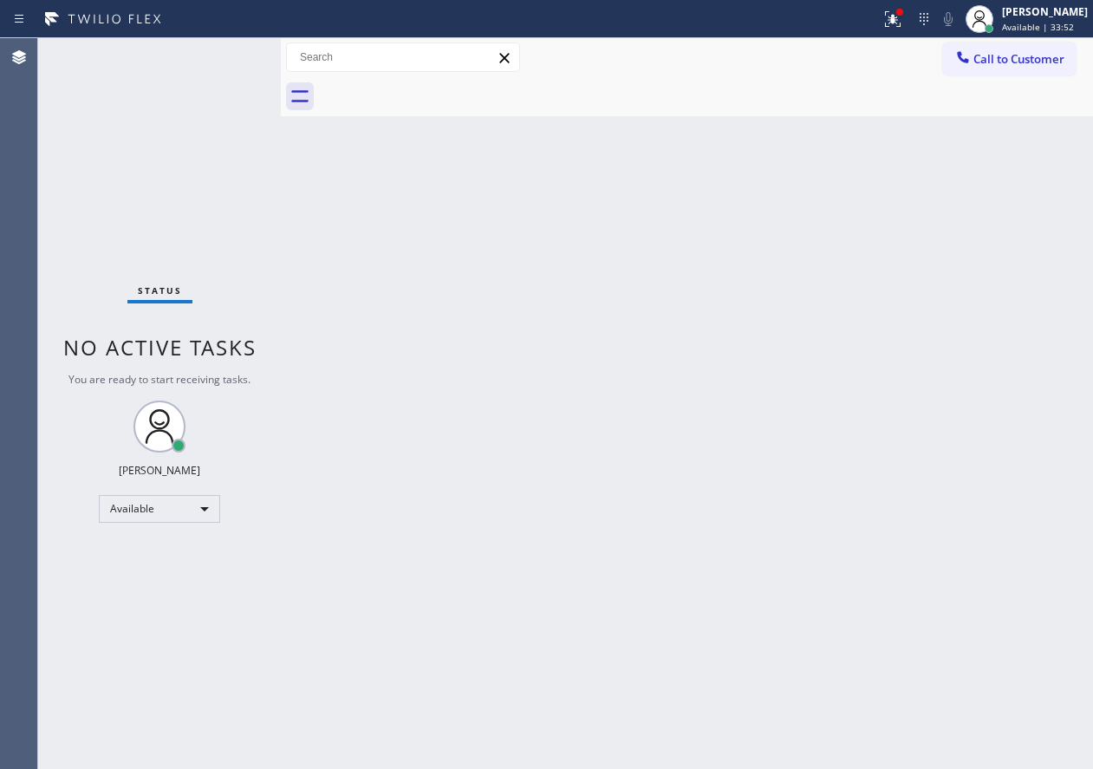
click at [229, 62] on div "Status No active tasks You are ready to start receiving tasks. [PERSON_NAME] Av…" at bounding box center [159, 403] width 243 height 731
click at [890, 27] on div at bounding box center [893, 19] width 38 height 21
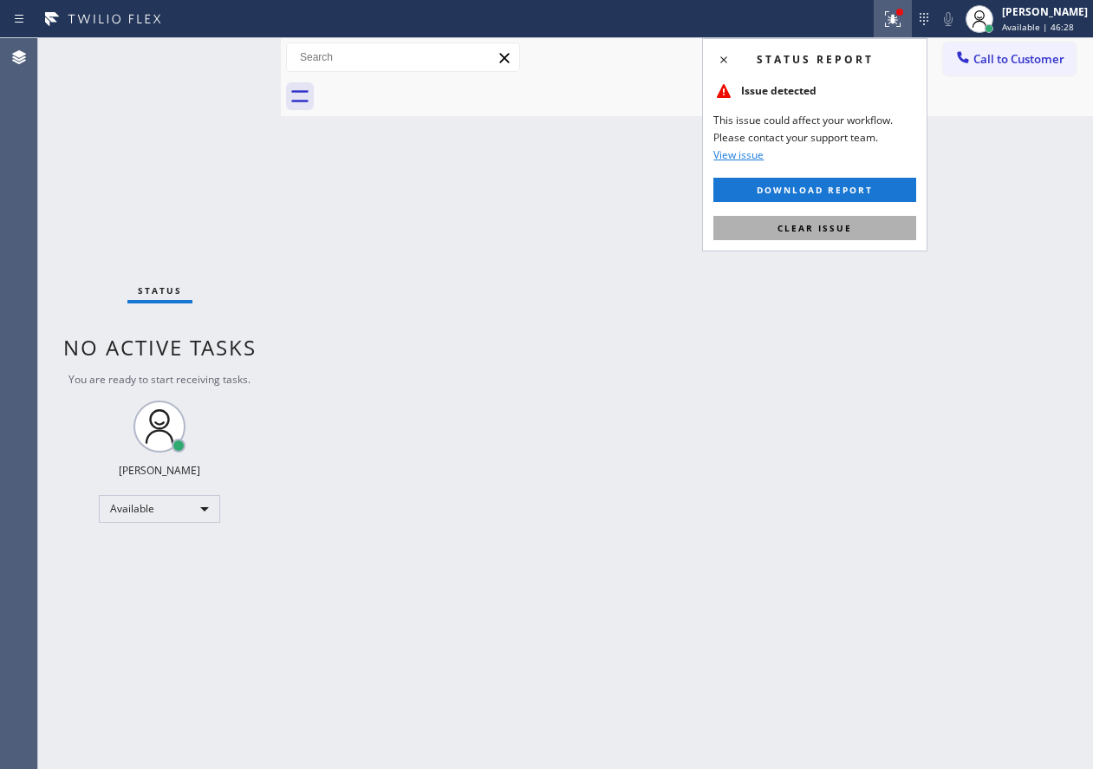
click at [878, 218] on button "Clear issue" at bounding box center [815, 228] width 203 height 24
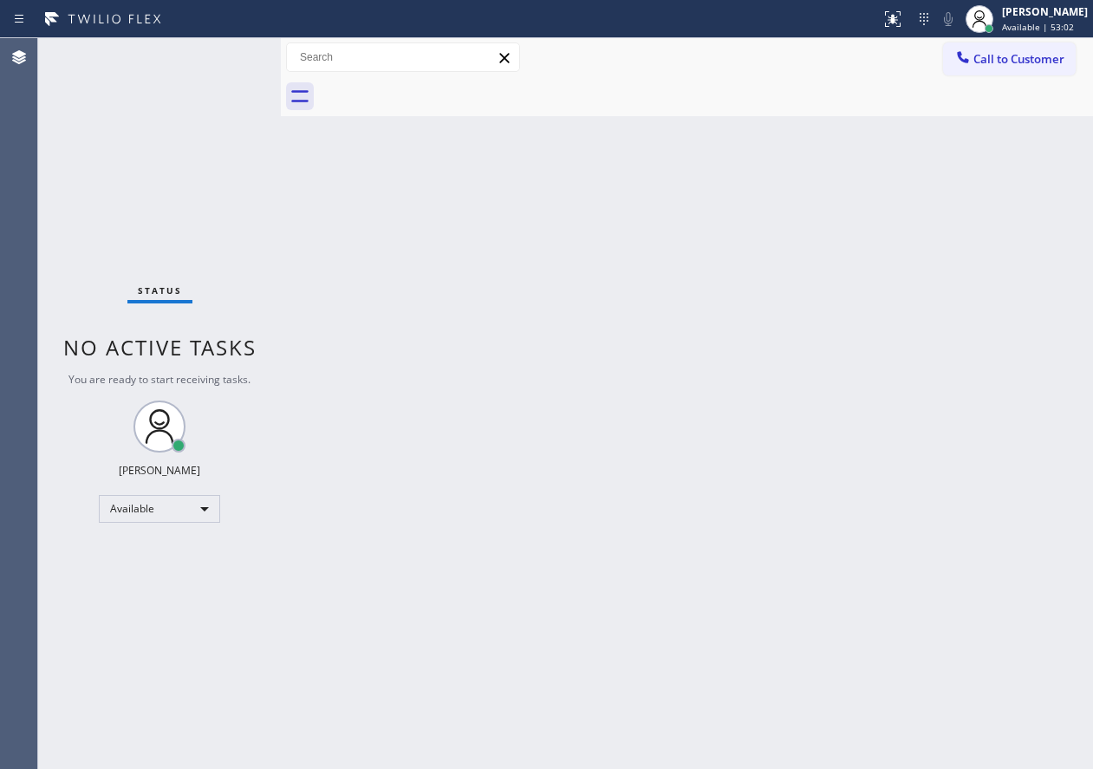
click at [1036, 695] on div "Back to Dashboard Change Sender ID Customers Technicians Select a contact Outbo…" at bounding box center [687, 403] width 813 height 731
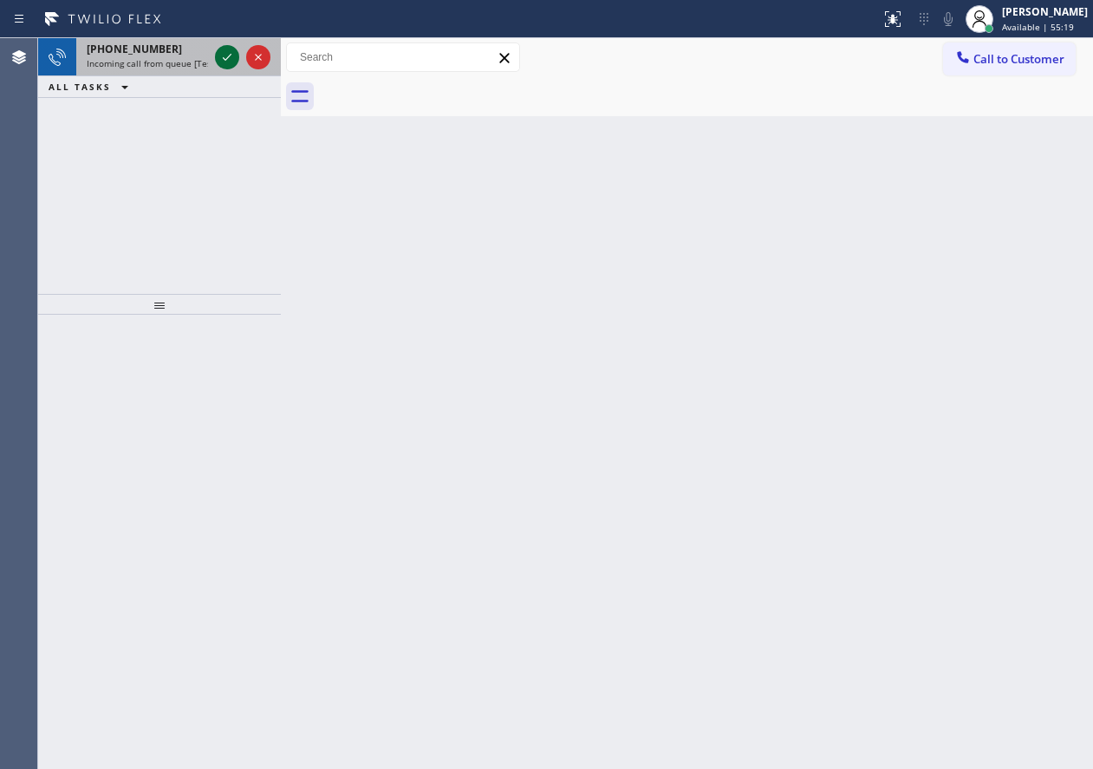
click at [224, 62] on icon at bounding box center [227, 57] width 21 height 21
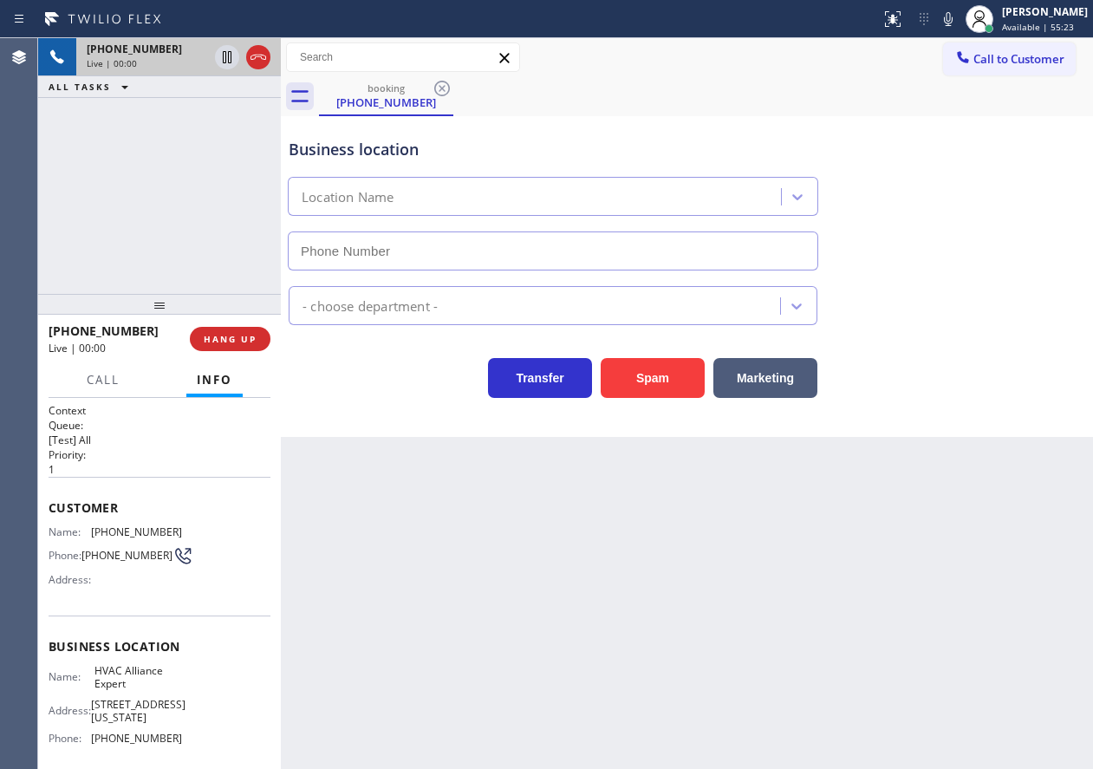
type input "[PHONE_NUMBER]"
click at [253, 327] on button "HANG UP" at bounding box center [230, 339] width 81 height 24
click at [254, 330] on button "HANG UP" at bounding box center [230, 339] width 81 height 24
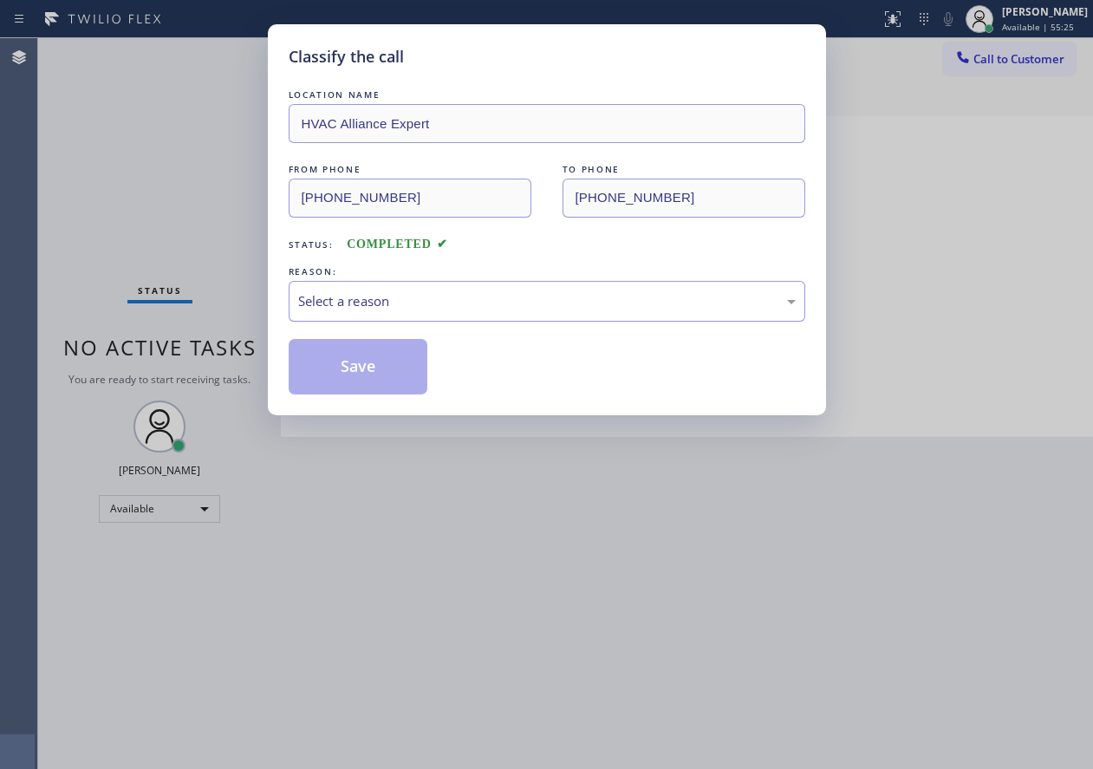
drag, startPoint x: 428, startPoint y: 305, endPoint x: 428, endPoint y: 319, distance: 13.9
click at [428, 312] on div "Select a reason" at bounding box center [547, 301] width 517 height 41
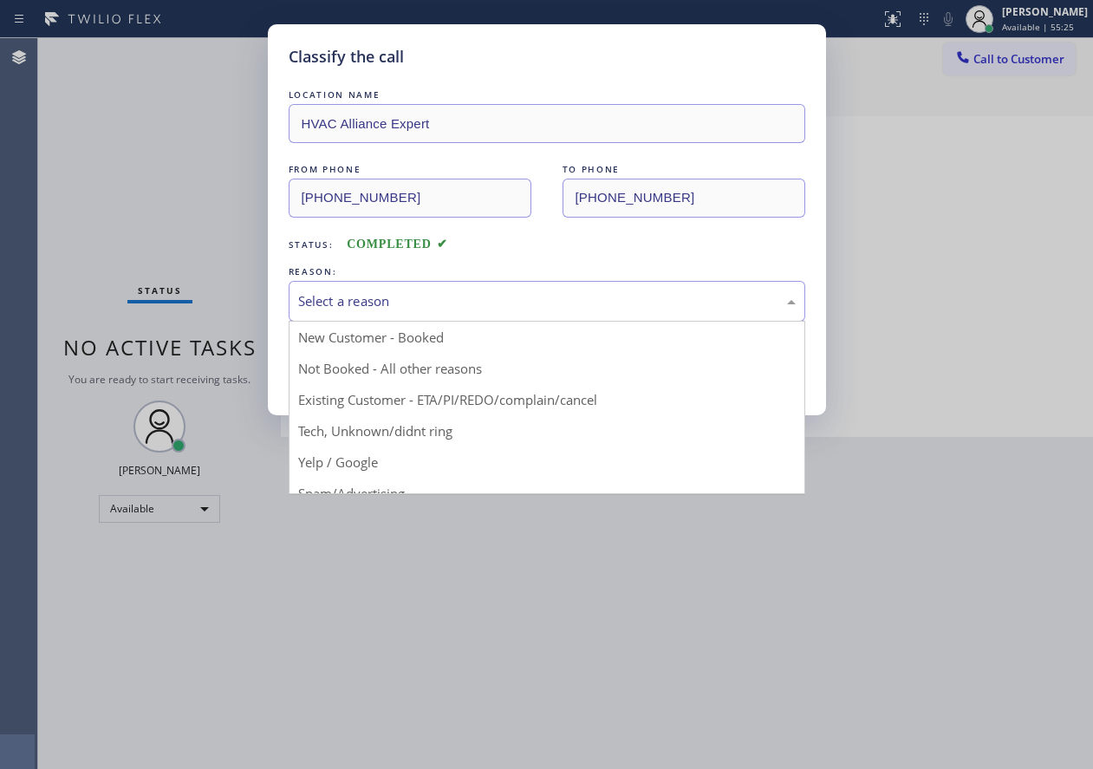
drag, startPoint x: 434, startPoint y: 441, endPoint x: 391, endPoint y: 386, distance: 69.7
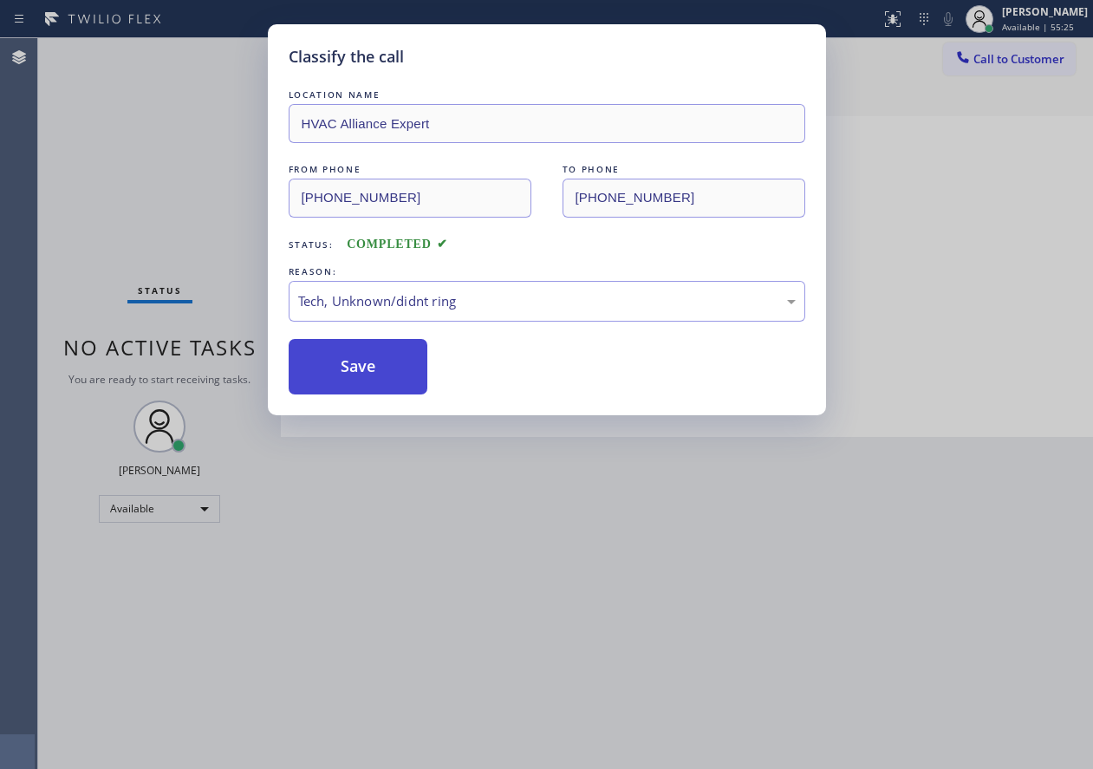
click at [390, 382] on button "Save" at bounding box center [359, 366] width 140 height 55
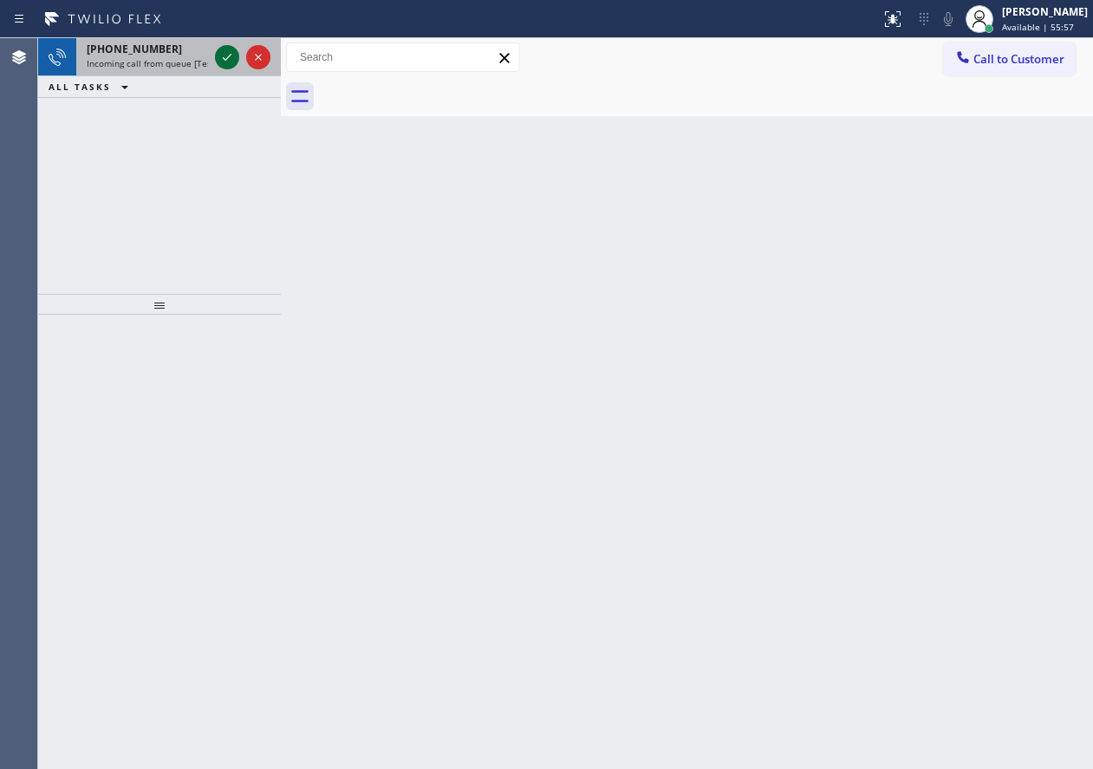
click at [226, 57] on icon at bounding box center [227, 57] width 21 height 21
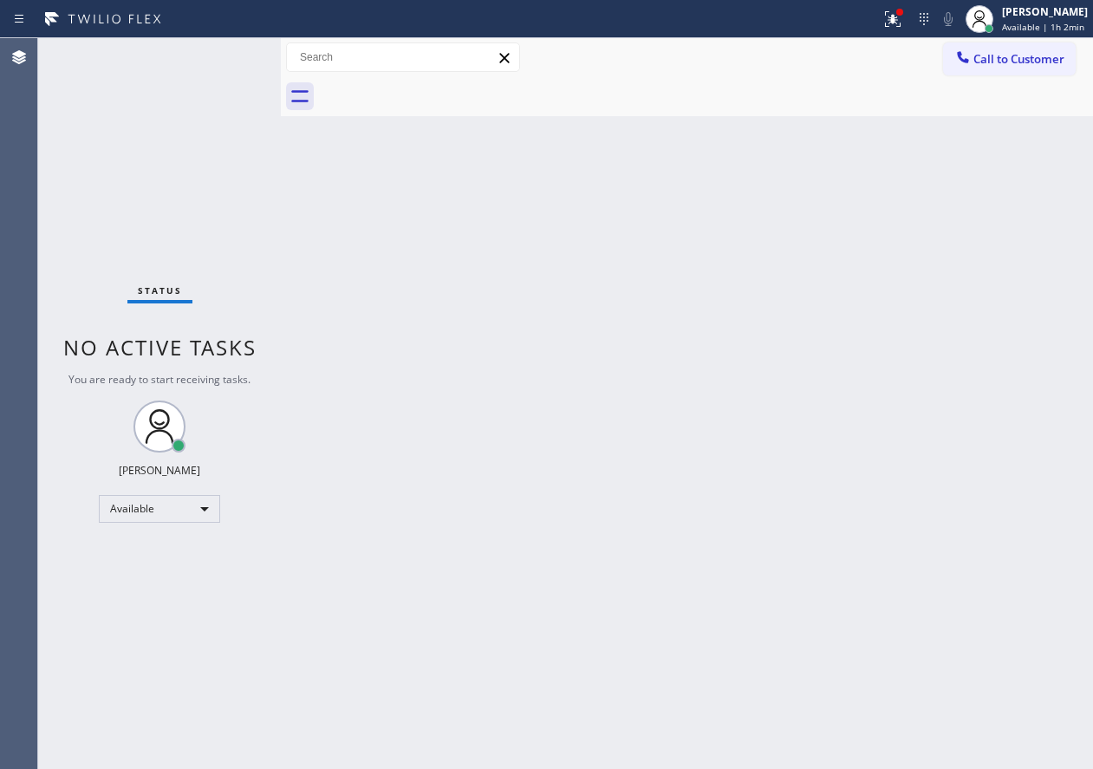
click at [1034, 648] on div "Back to Dashboard Change Sender ID Customers Technicians Select a contact Outbo…" at bounding box center [687, 403] width 813 height 731
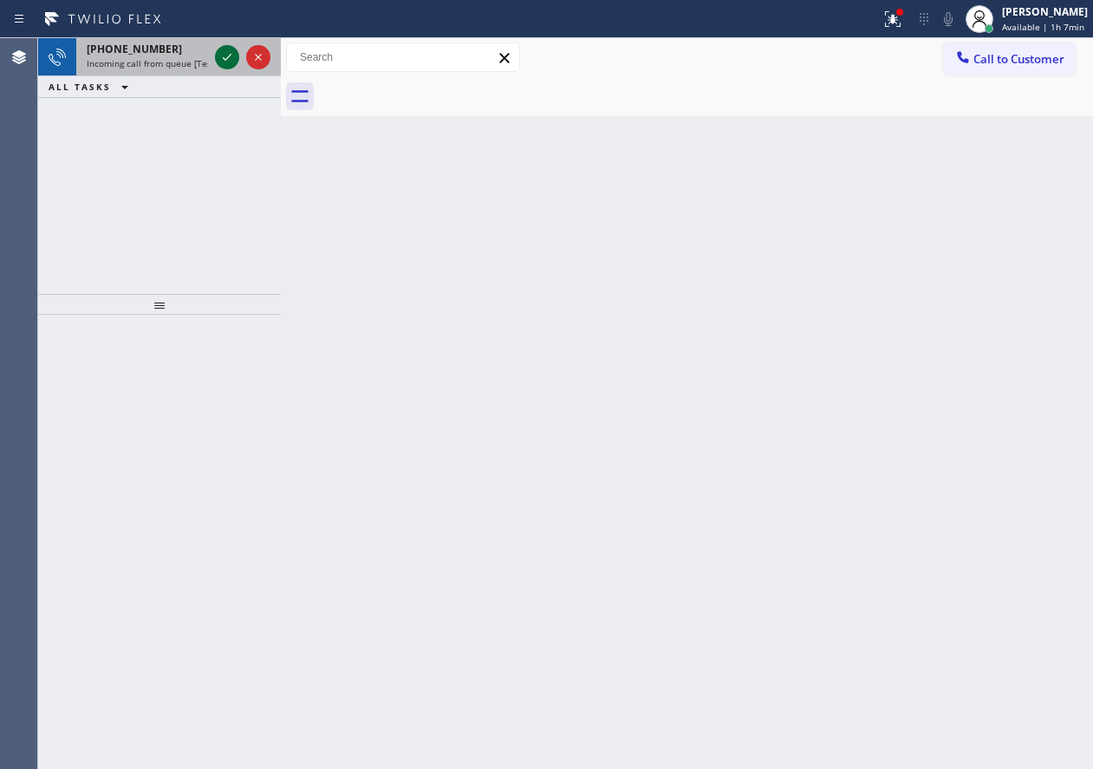
click at [224, 55] on icon at bounding box center [227, 57] width 21 height 21
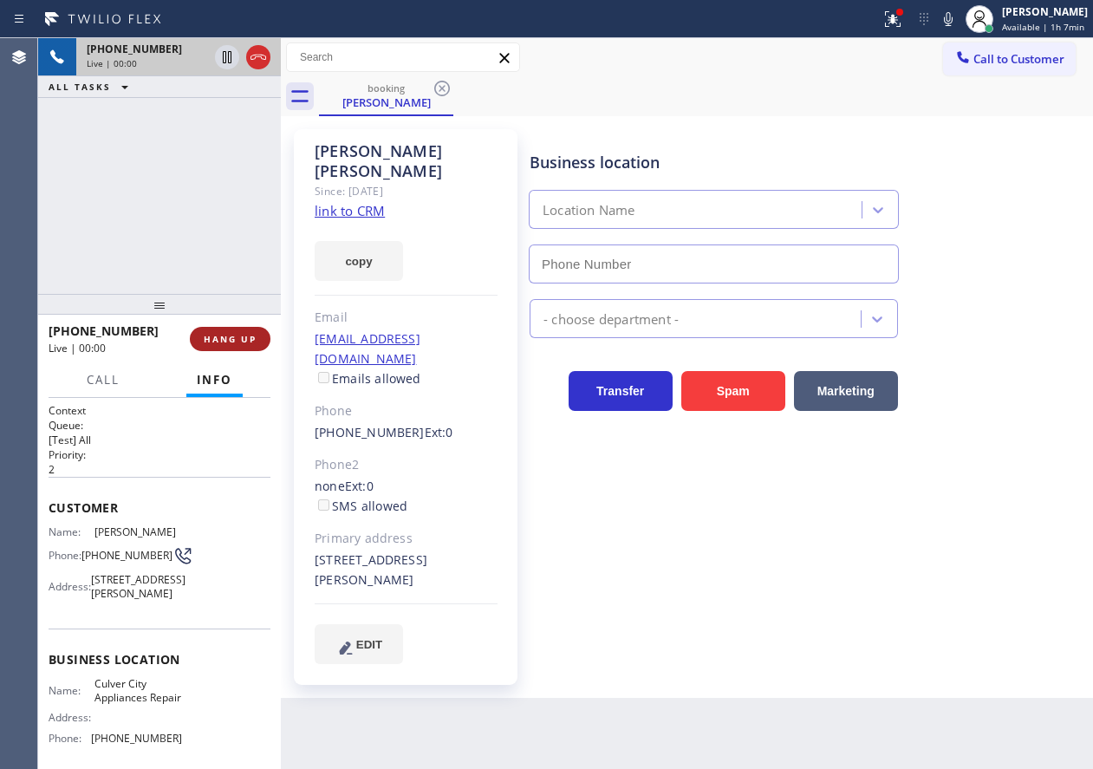
click at [244, 342] on span "HANG UP" at bounding box center [230, 339] width 53 height 12
type input "[PHONE_NUMBER]"
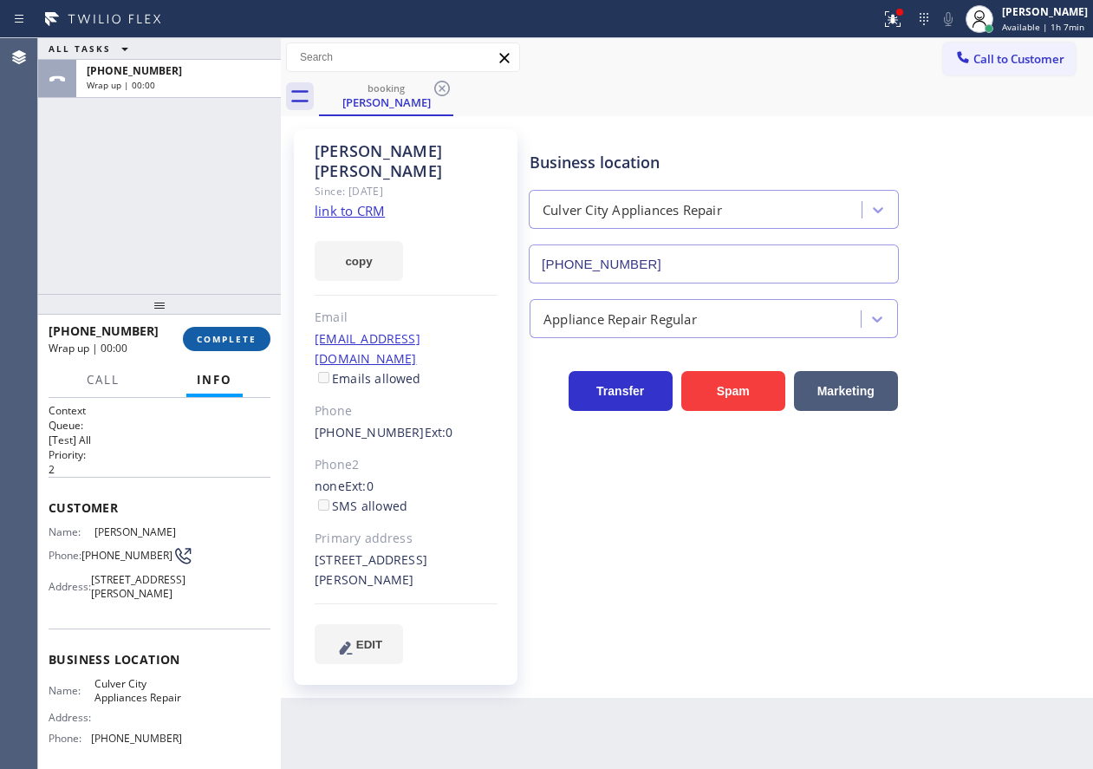
click at [244, 342] on span "COMPLETE" at bounding box center [227, 339] width 60 height 12
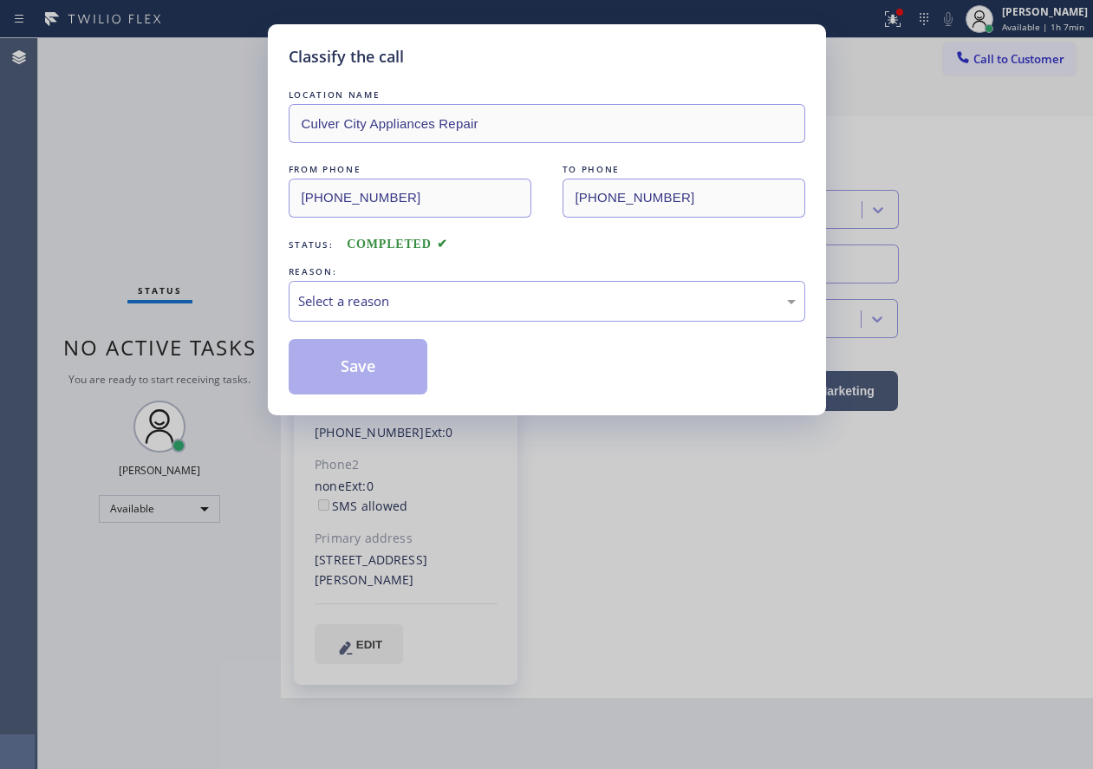
click at [339, 273] on div "REASON:" at bounding box center [547, 272] width 517 height 18
click at [338, 291] on div "Select a reason" at bounding box center [547, 301] width 498 height 20
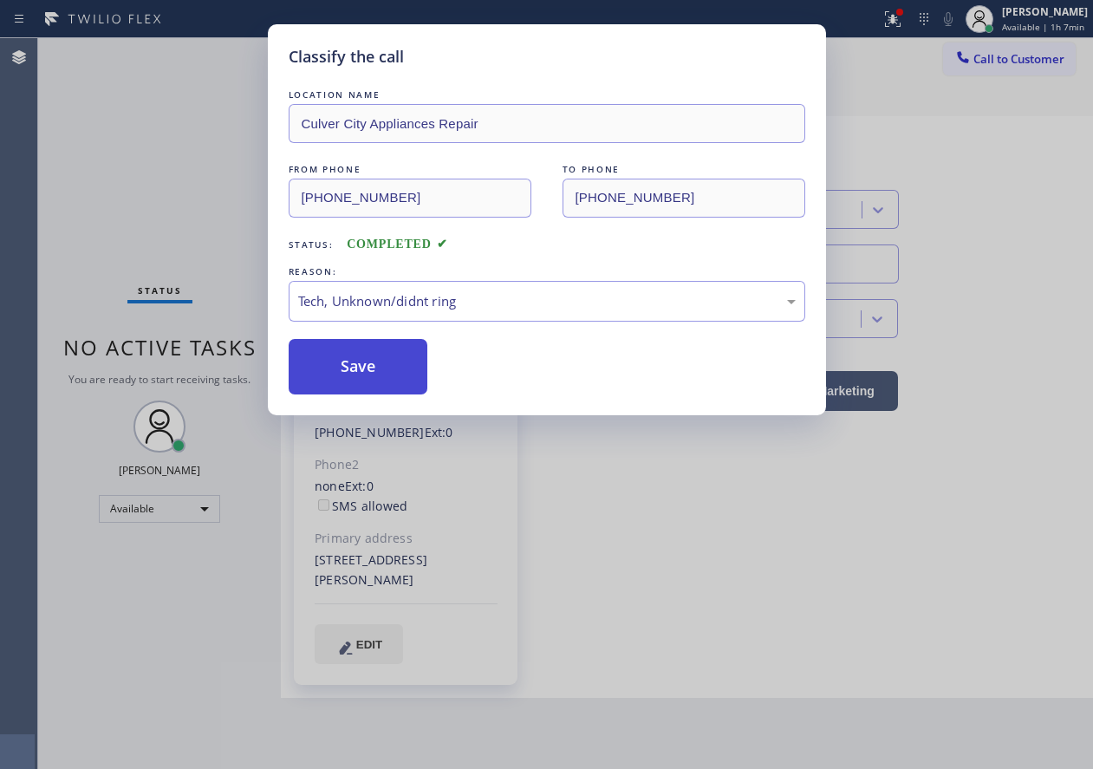
click at [373, 363] on button "Save" at bounding box center [359, 366] width 140 height 55
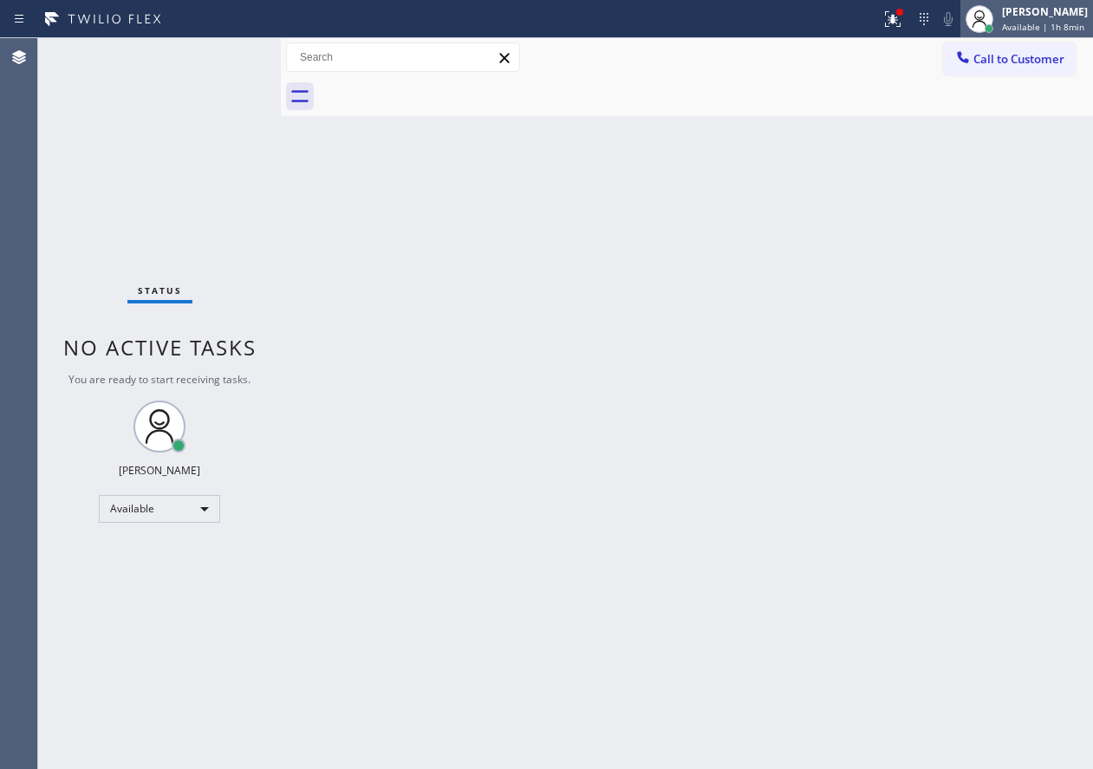
click at [1052, 1] on div "[PERSON_NAME] Available | 1h 8min" at bounding box center [1027, 19] width 133 height 38
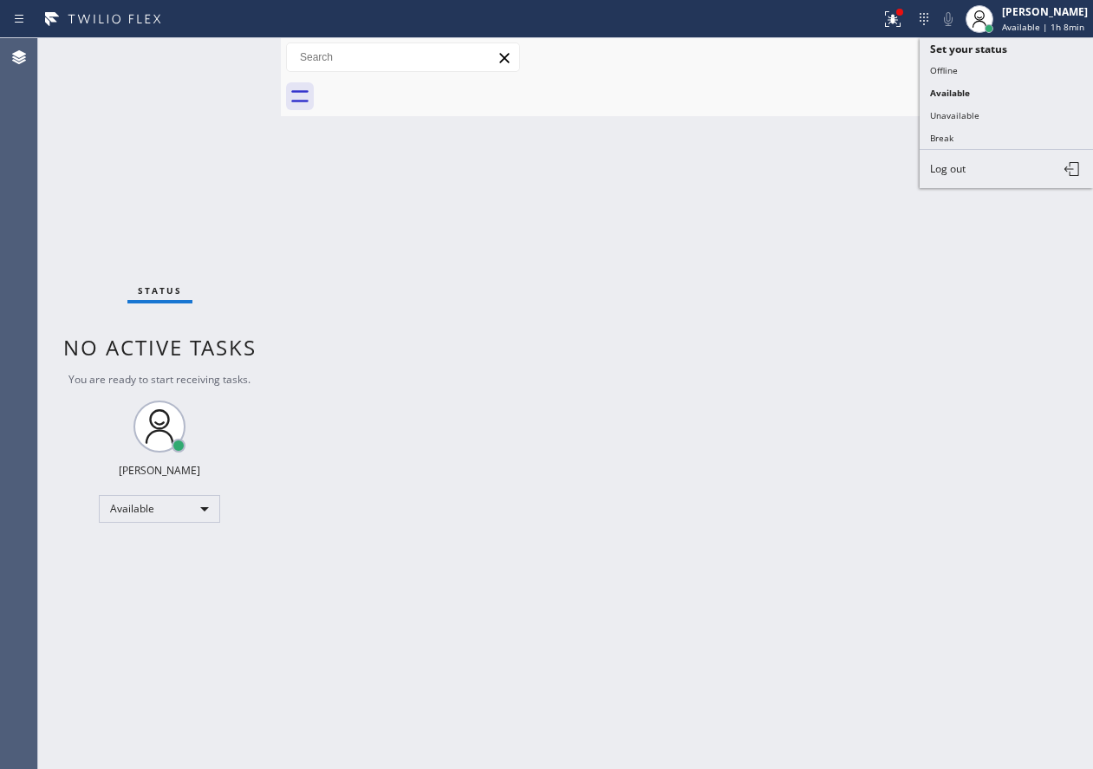
click at [959, 144] on button "Break" at bounding box center [1006, 138] width 173 height 23
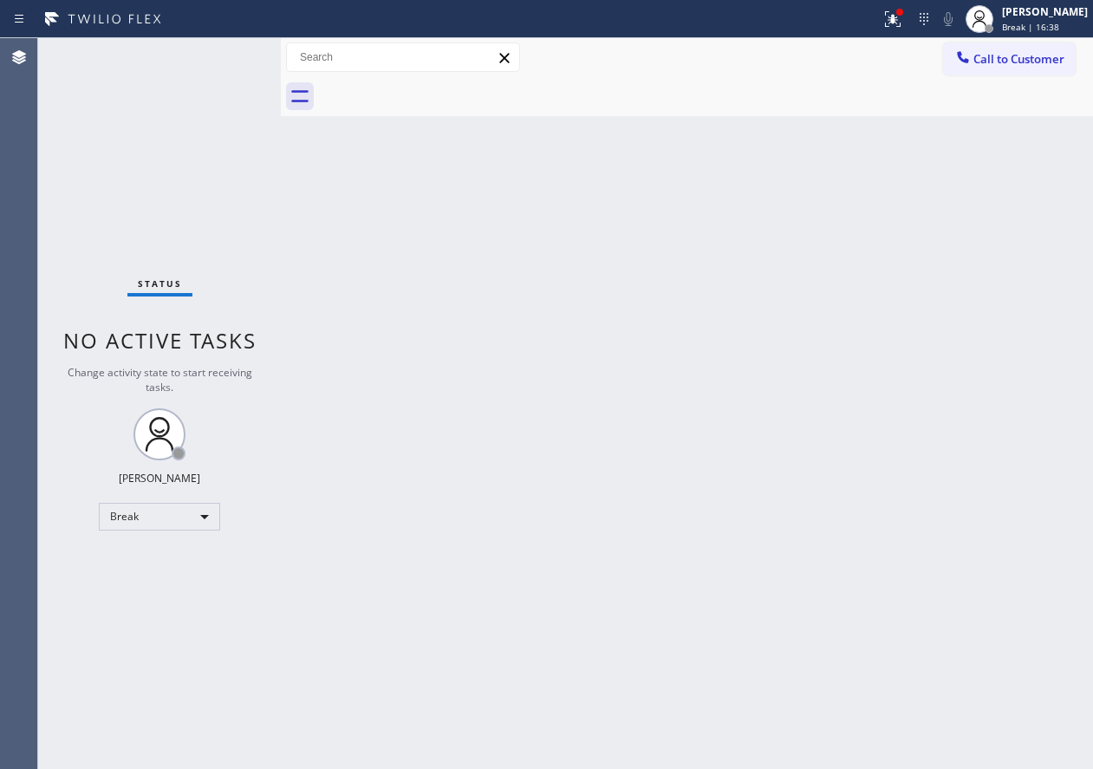
drag, startPoint x: 1072, startPoint y: 13, endPoint x: 921, endPoint y: 92, distance: 170.3
click at [1070, 13] on div "[PERSON_NAME]" at bounding box center [1045, 11] width 86 height 15
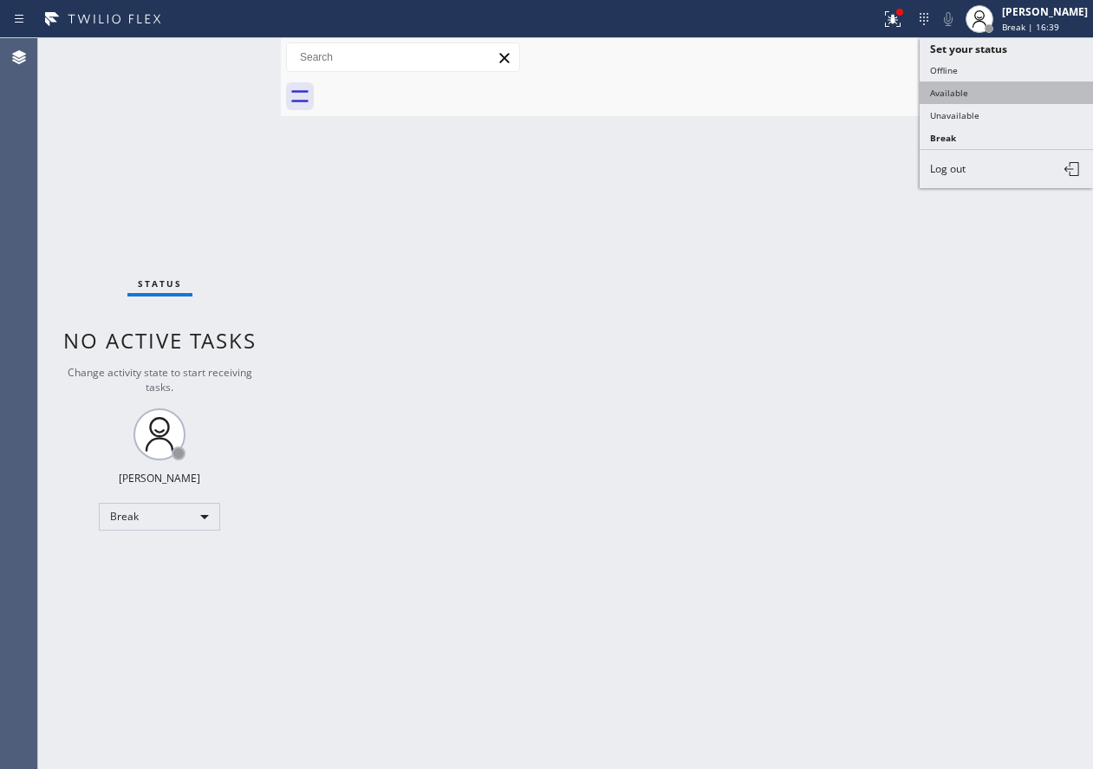
click at [941, 95] on button "Available" at bounding box center [1006, 93] width 173 height 23
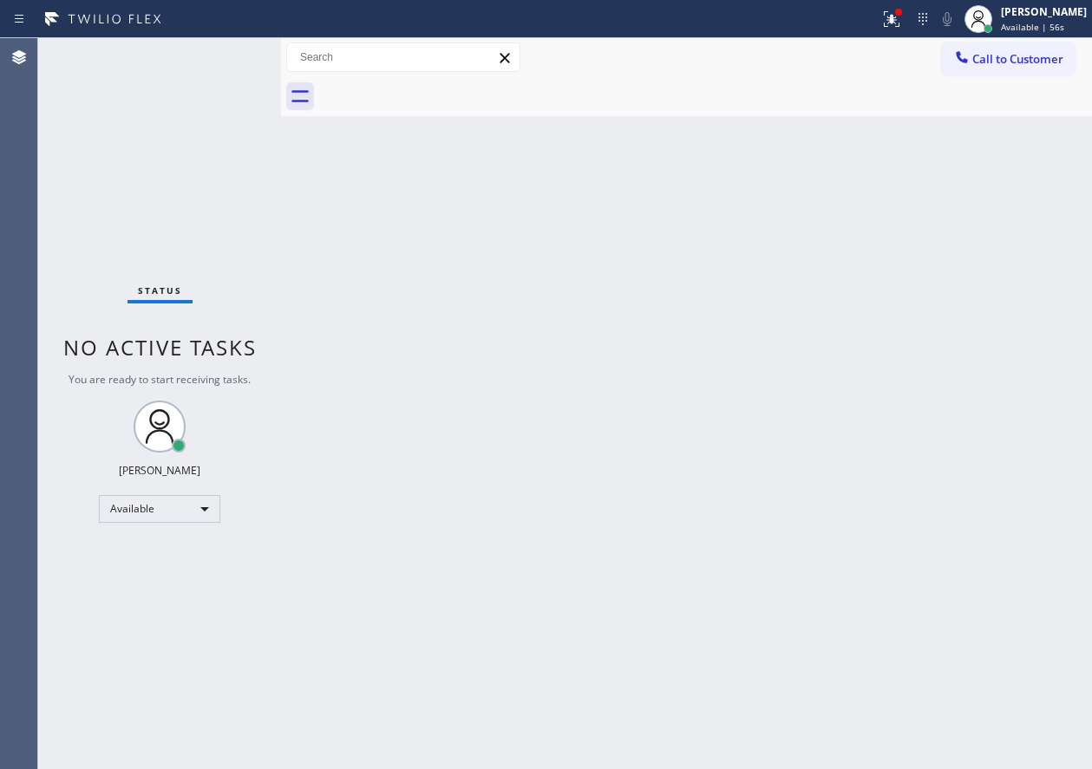
click at [232, 61] on div "Status No active tasks You are ready to start receiving tasks. [PERSON_NAME] Av…" at bounding box center [159, 403] width 243 height 731
click at [930, 536] on div "Back to Dashboard Change Sender ID Customers Technicians Select a contact Outbo…" at bounding box center [686, 403] width 811 height 731
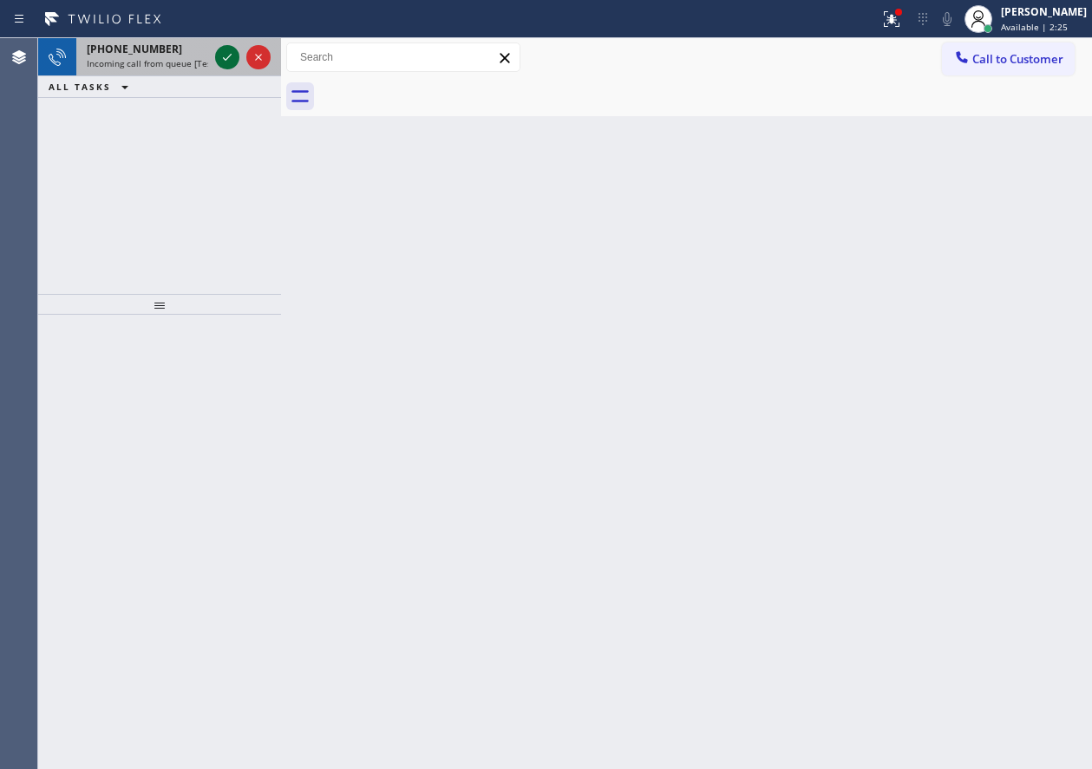
click at [225, 53] on icon at bounding box center [227, 57] width 21 height 21
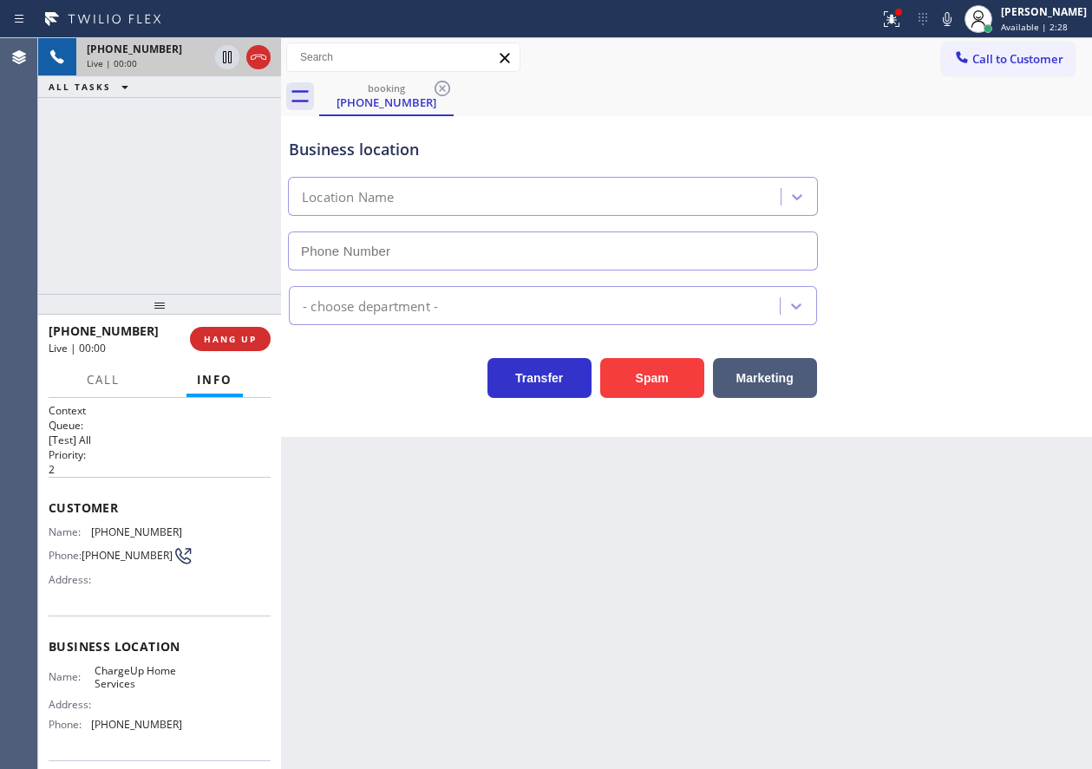
type input "[PHONE_NUMBER]"
click at [224, 327] on button "HANG UP" at bounding box center [230, 339] width 81 height 24
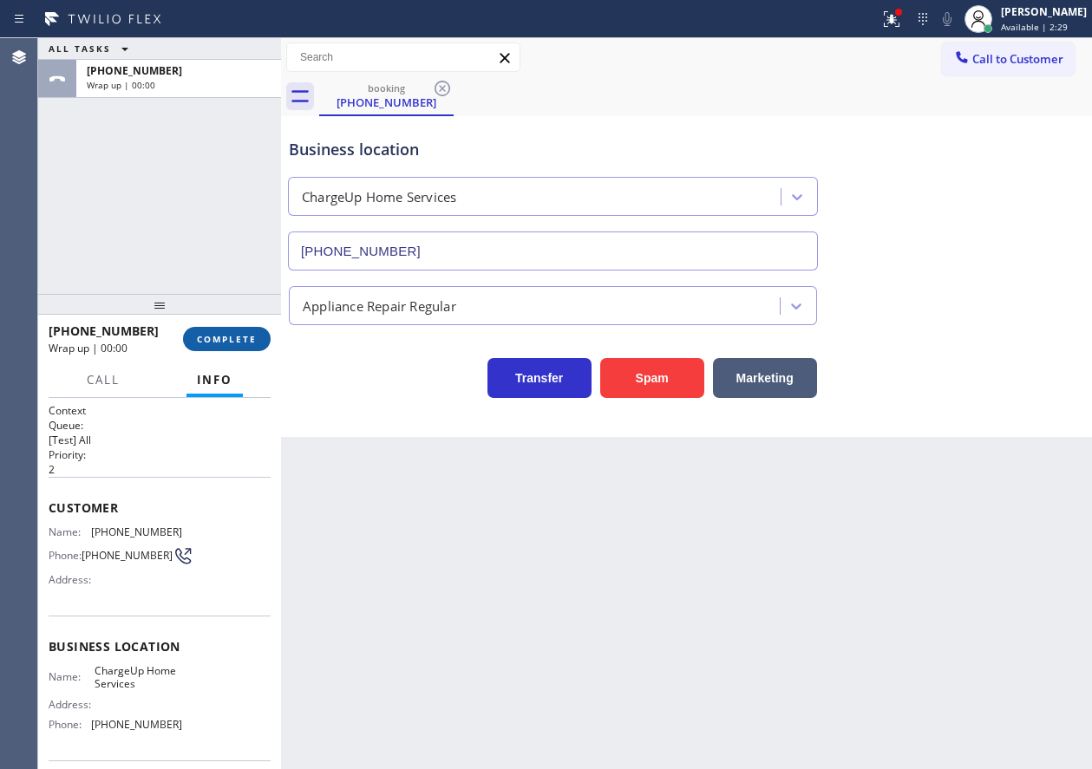
click at [242, 334] on span "COMPLETE" at bounding box center [227, 339] width 60 height 12
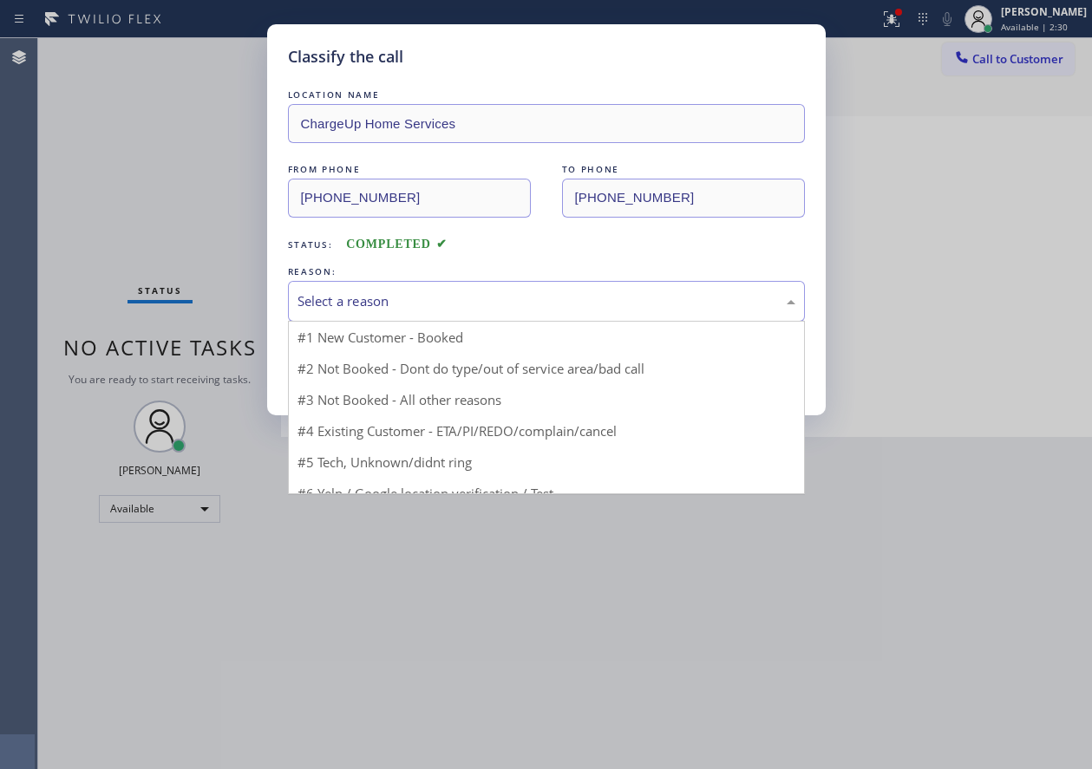
click at [454, 297] on div "Select a reason" at bounding box center [546, 301] width 498 height 20
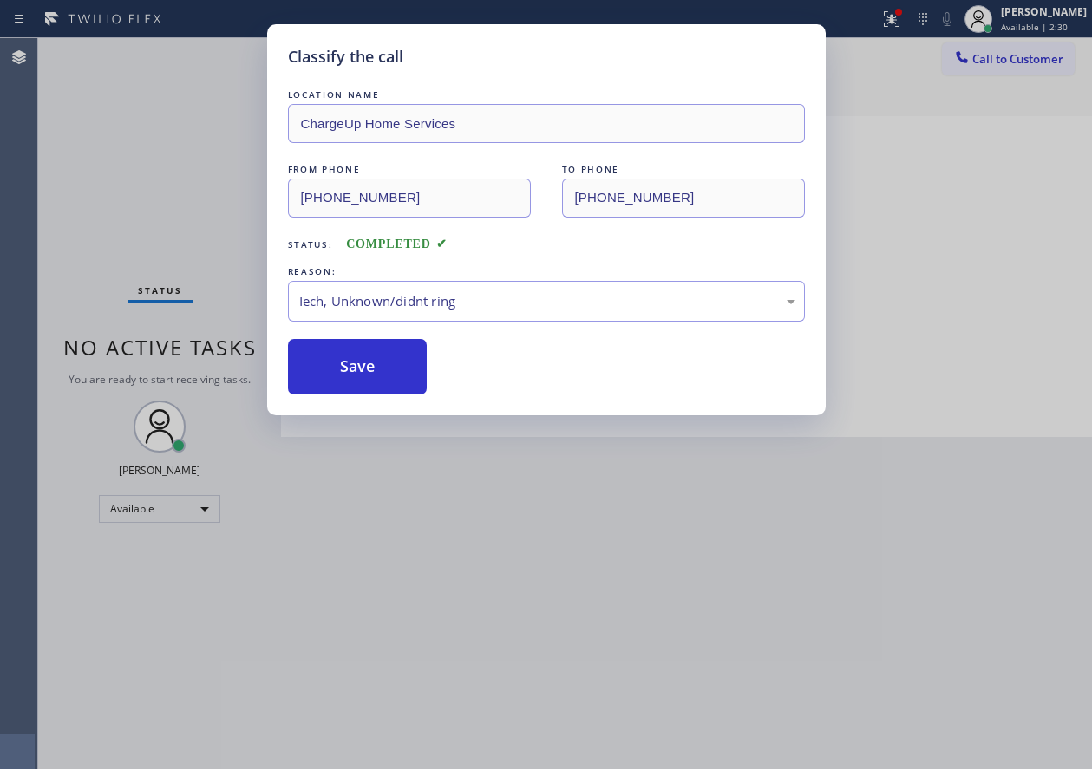
click at [379, 400] on div "Classify the call LOCATION NAME ChargeUp Home Services FROM PHONE [PHONE_NUMBER…" at bounding box center [546, 219] width 558 height 391
click at [380, 388] on button "Save" at bounding box center [358, 366] width 140 height 55
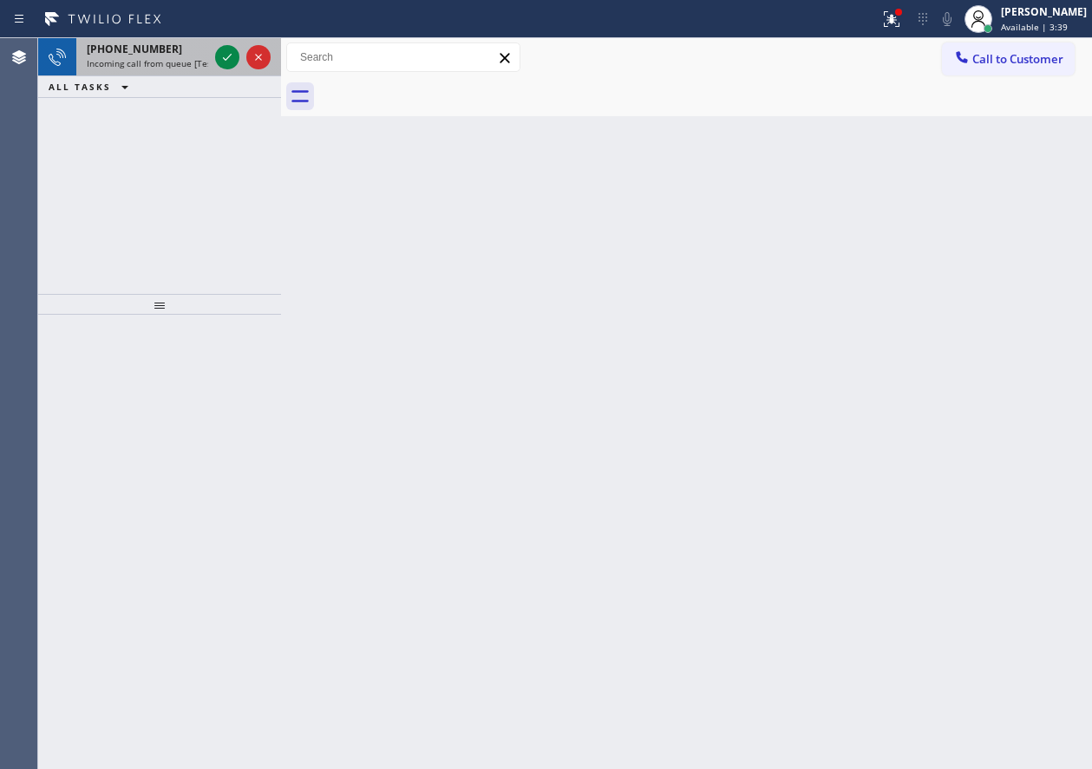
click at [219, 68] on div at bounding box center [243, 57] width 62 height 38
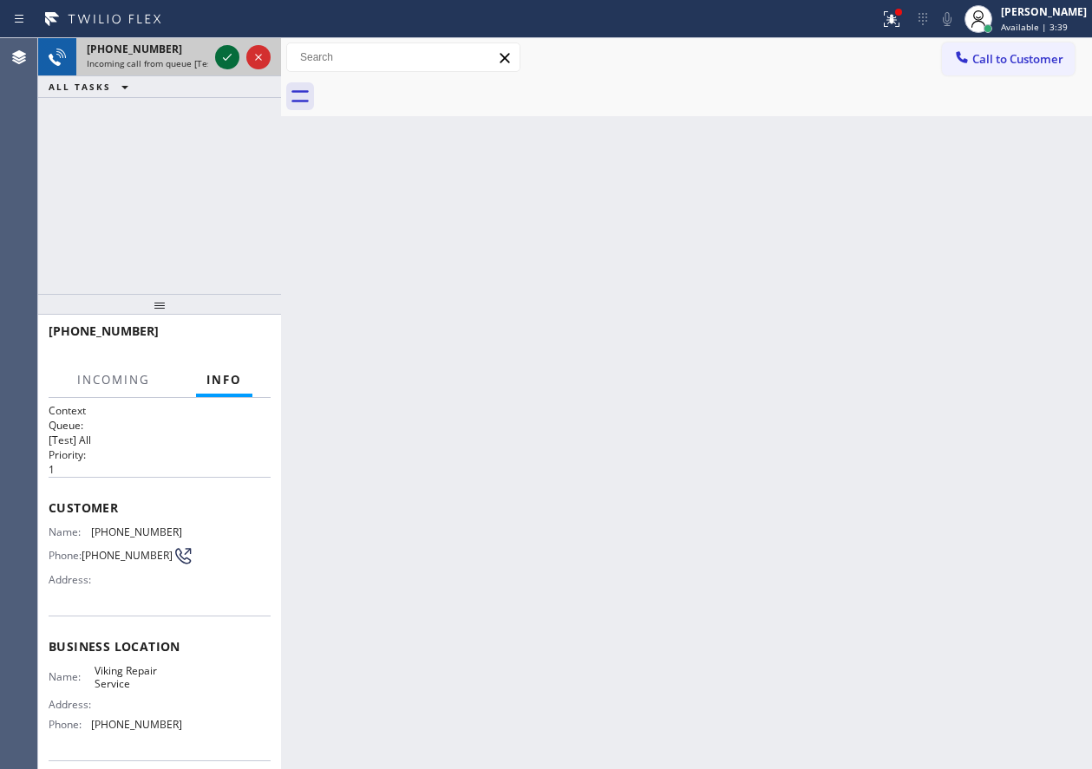
click at [219, 65] on icon at bounding box center [227, 57] width 21 height 21
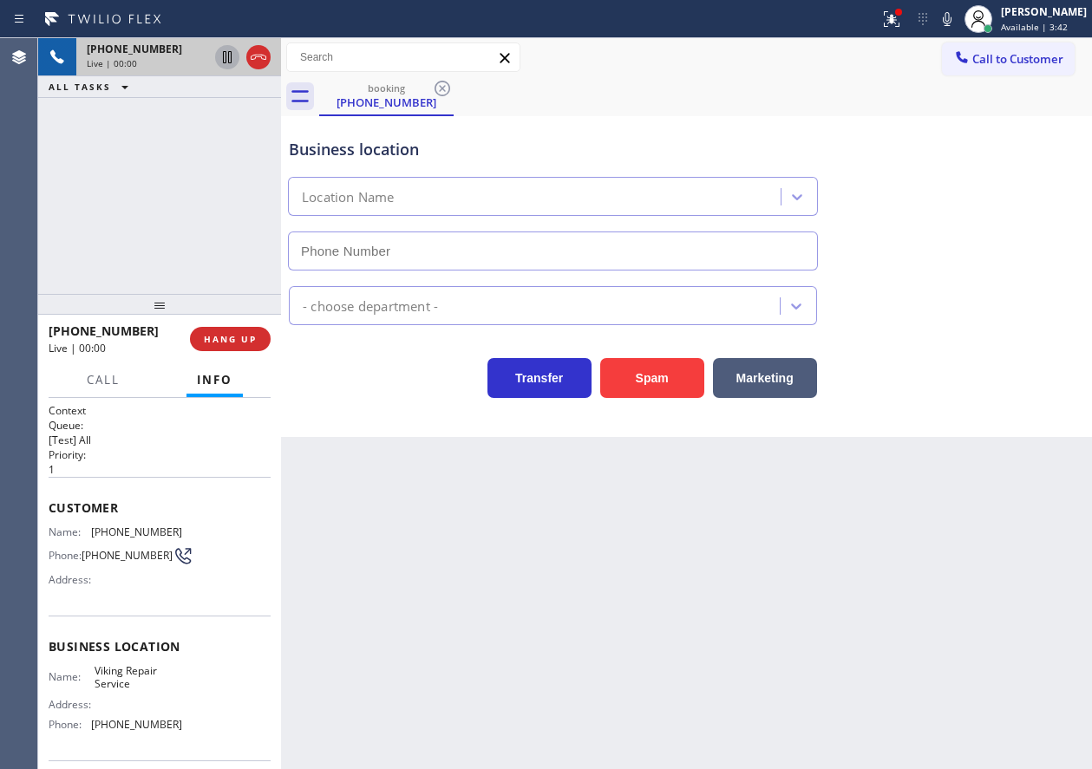
type input "[PHONE_NUMBER]"
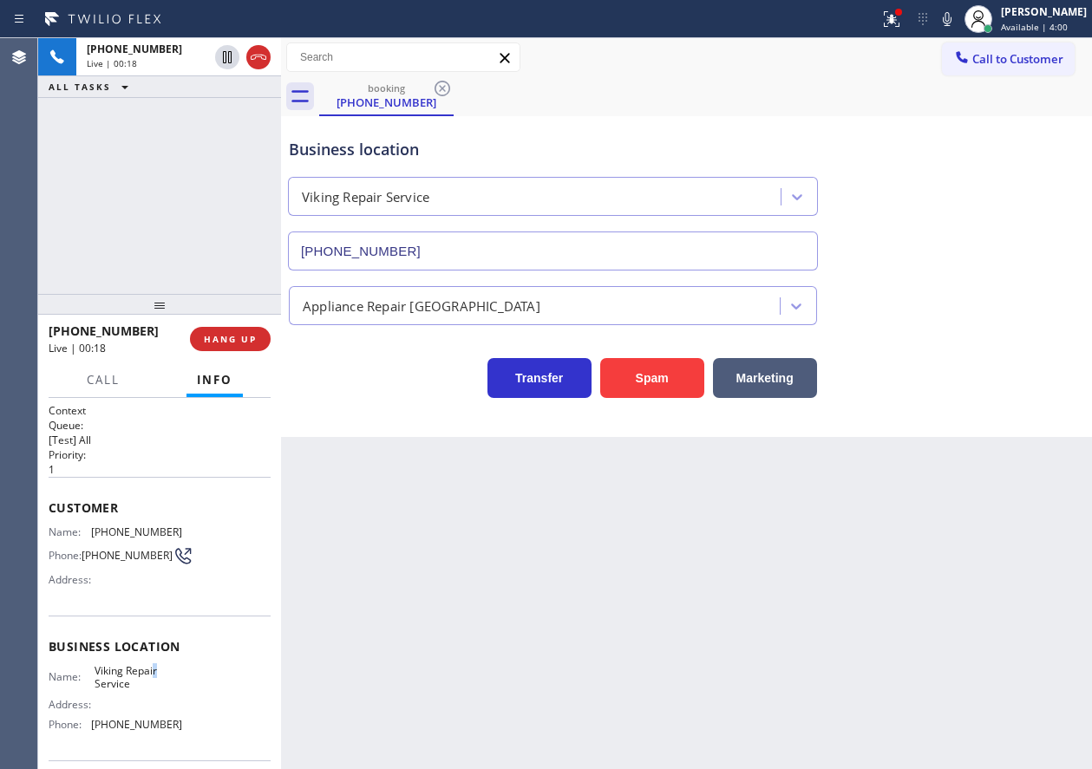
click at [153, 674] on span "Viking Repair Service" at bounding box center [138, 677] width 87 height 27
click at [530, 251] on input "[PHONE_NUMBER]" at bounding box center [553, 251] width 530 height 39
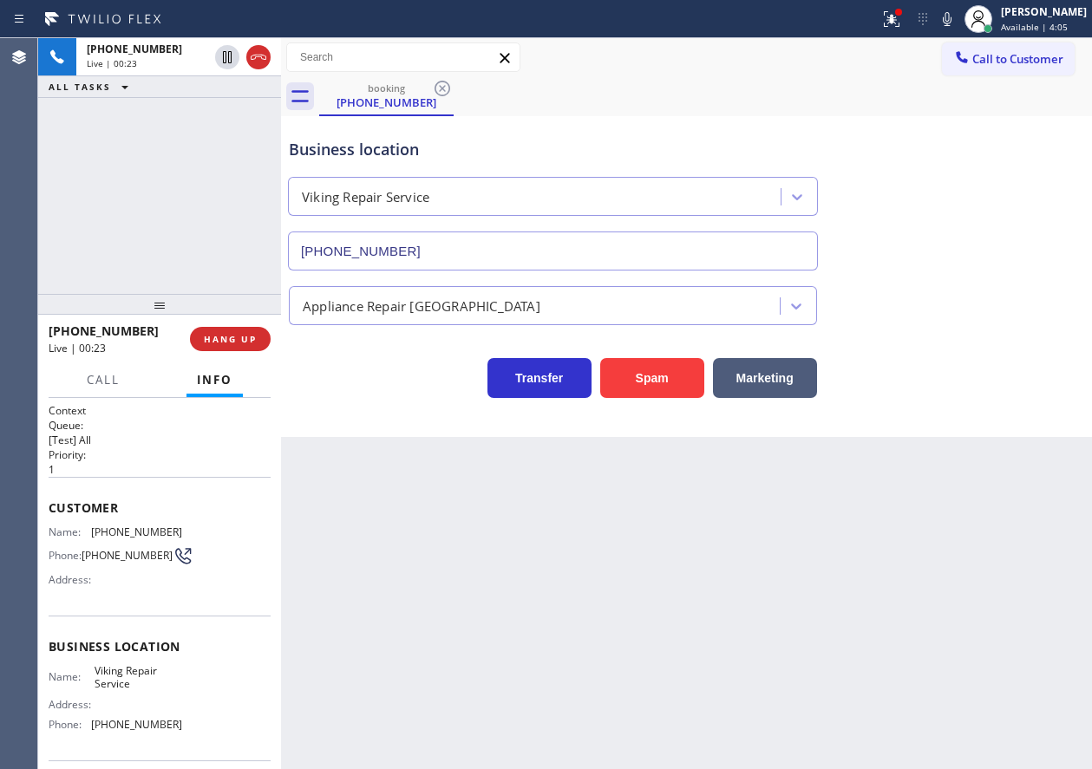
click at [530, 251] on input "[PHONE_NUMBER]" at bounding box center [553, 251] width 530 height 39
click at [117, 535] on span "[PHONE_NUMBER]" at bounding box center [136, 531] width 91 height 13
copy span "[PHONE_NUMBER]"
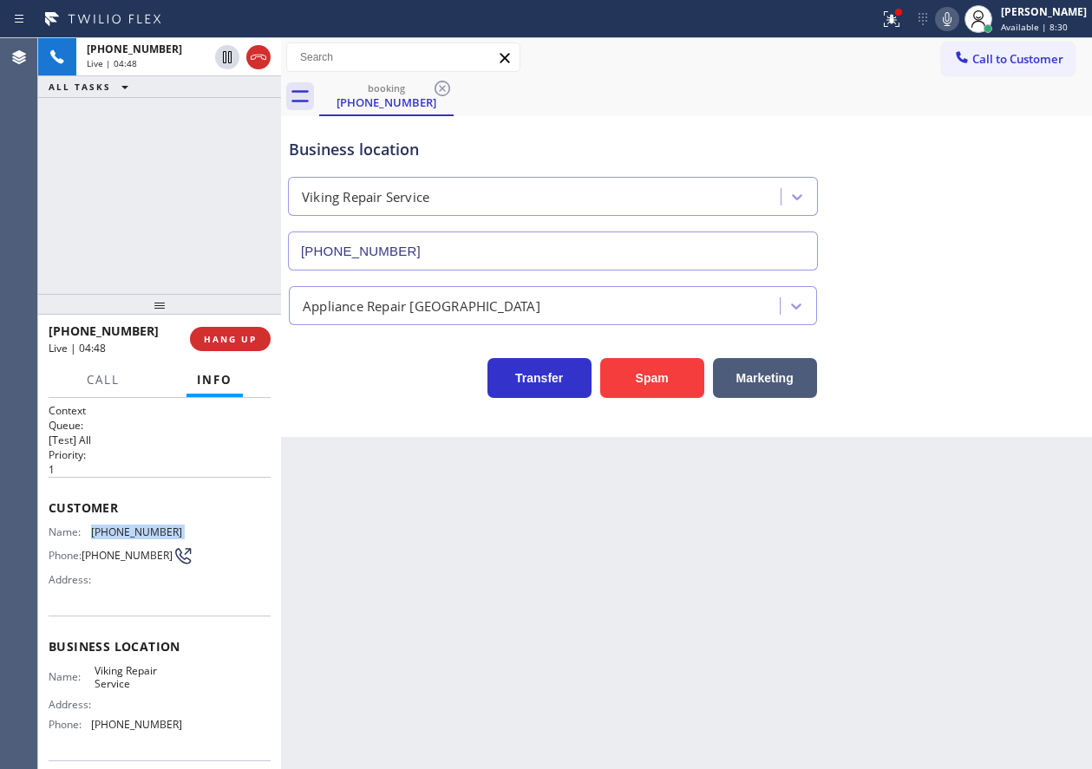
click at [957, 12] on icon at bounding box center [947, 19] width 21 height 21
click at [951, 23] on icon at bounding box center [947, 19] width 9 height 14
click at [957, 23] on icon at bounding box center [947, 19] width 21 height 21
click at [902, 23] on icon at bounding box center [891, 19] width 21 height 21
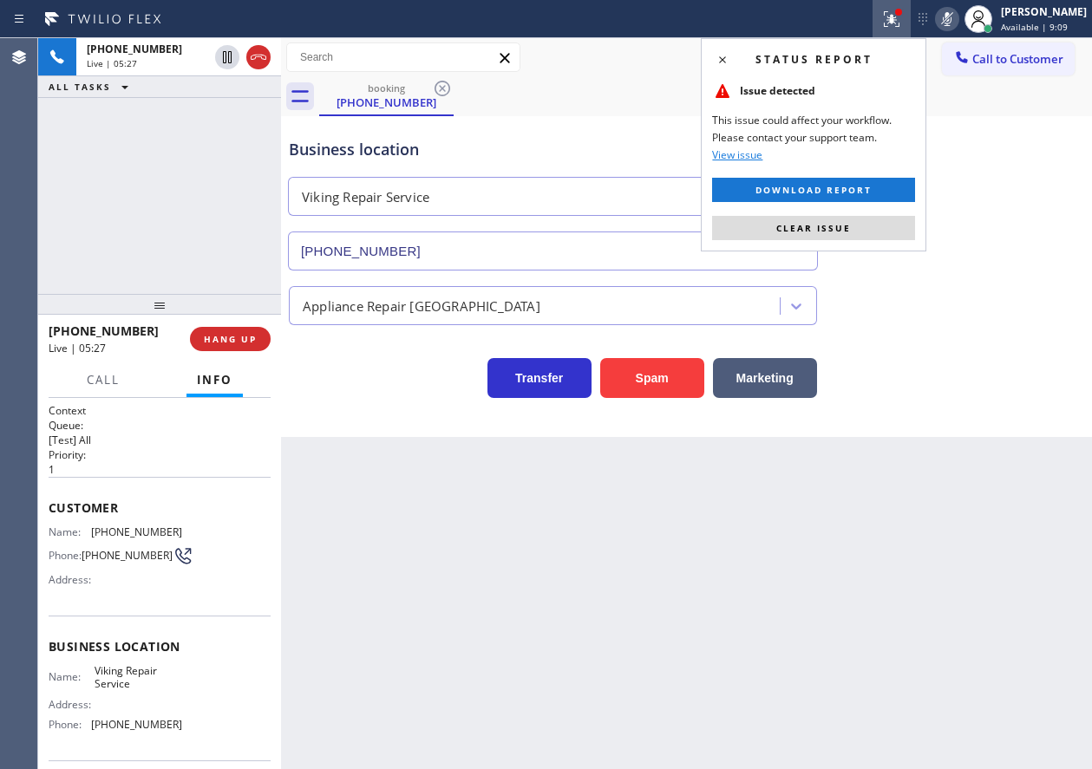
click at [806, 243] on div "Status report Issue detected This issue could affect your workflow. Please cont…" at bounding box center [813, 144] width 225 height 213
click at [812, 233] on span "Clear issue" at bounding box center [813, 228] width 75 height 12
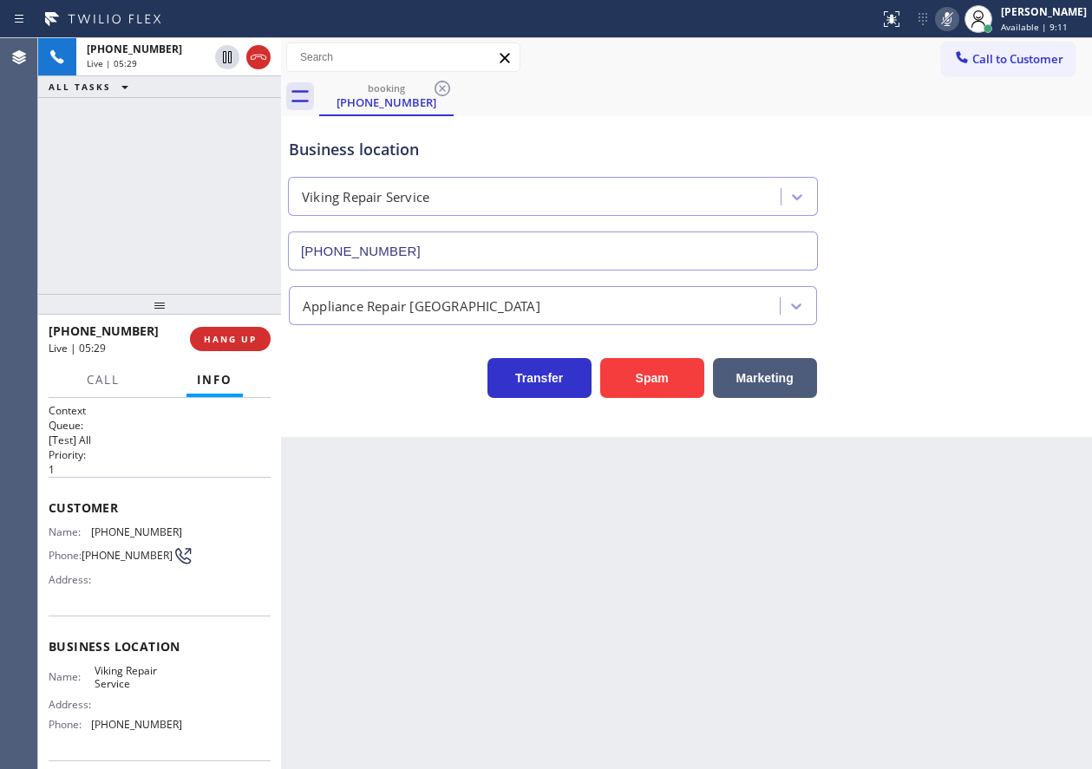
click at [957, 16] on icon at bounding box center [947, 19] width 21 height 21
click at [957, 17] on icon at bounding box center [947, 19] width 21 height 21
click at [951, 17] on icon at bounding box center [947, 19] width 9 height 14
click at [957, 22] on icon at bounding box center [947, 19] width 21 height 21
click at [957, 24] on icon at bounding box center [947, 19] width 21 height 21
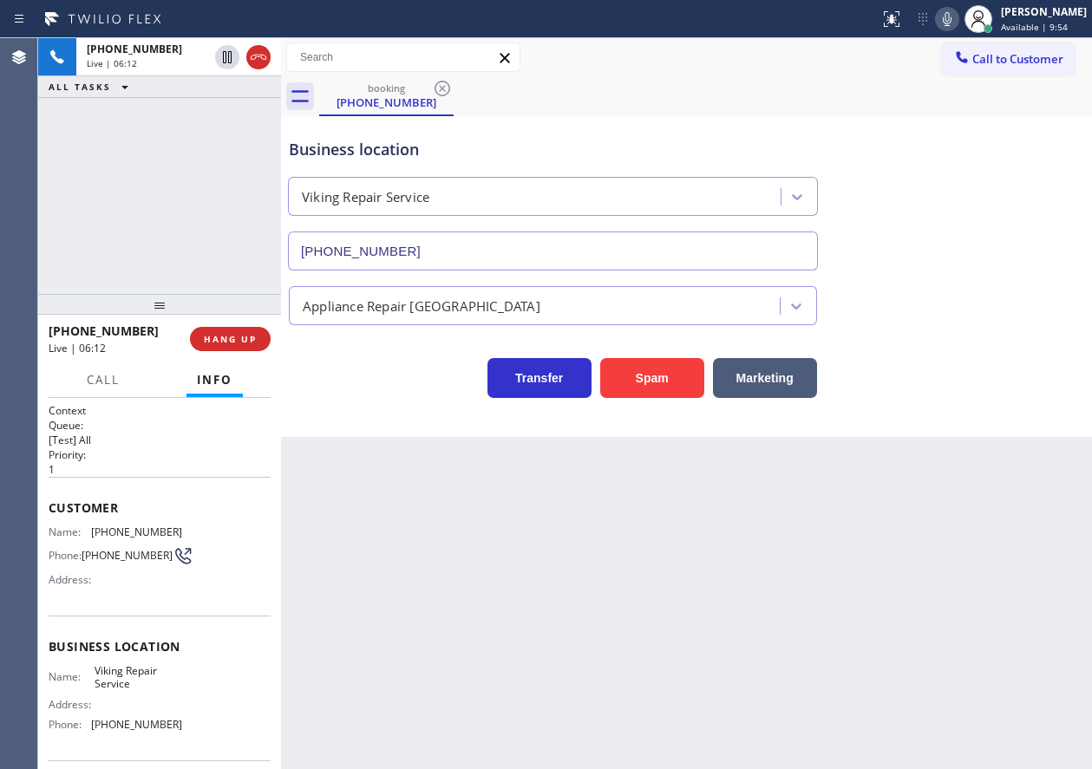
click at [957, 16] on icon at bounding box center [947, 19] width 21 height 21
click at [951, 18] on icon at bounding box center [947, 19] width 9 height 14
click at [957, 28] on icon at bounding box center [947, 19] width 21 height 21
click at [951, 23] on icon at bounding box center [947, 19] width 9 height 14
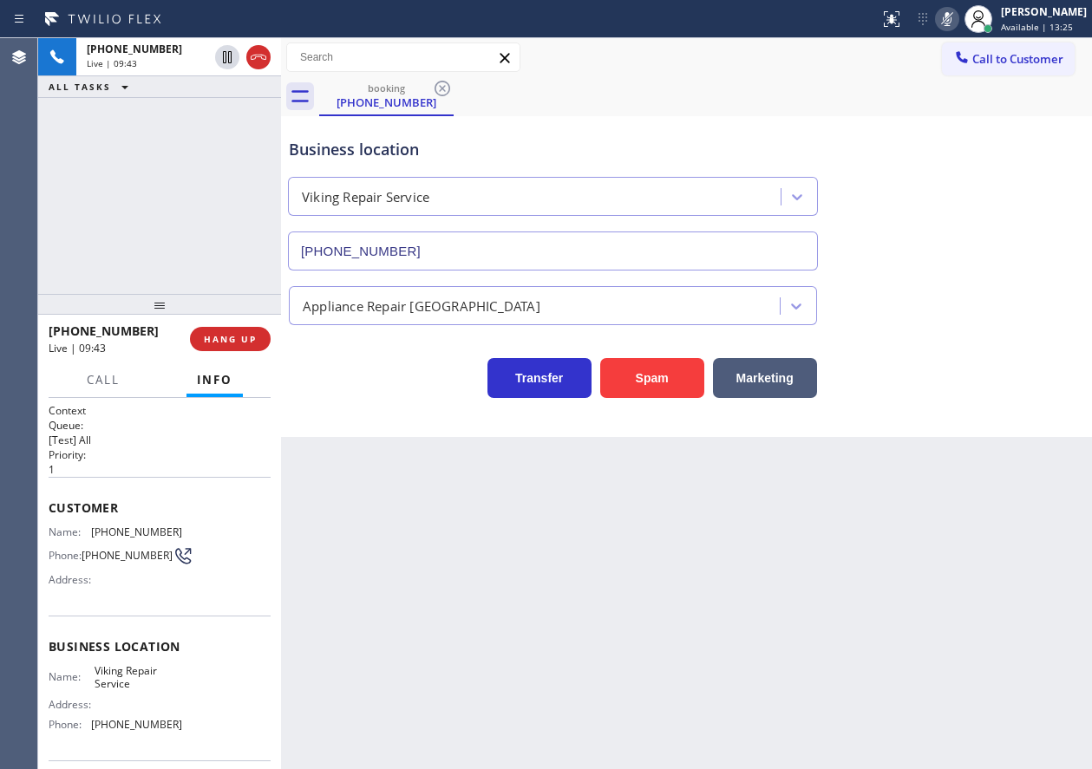
click at [956, 18] on icon at bounding box center [947, 19] width 21 height 21
click at [228, 337] on span "HANG UP" at bounding box center [230, 339] width 53 height 12
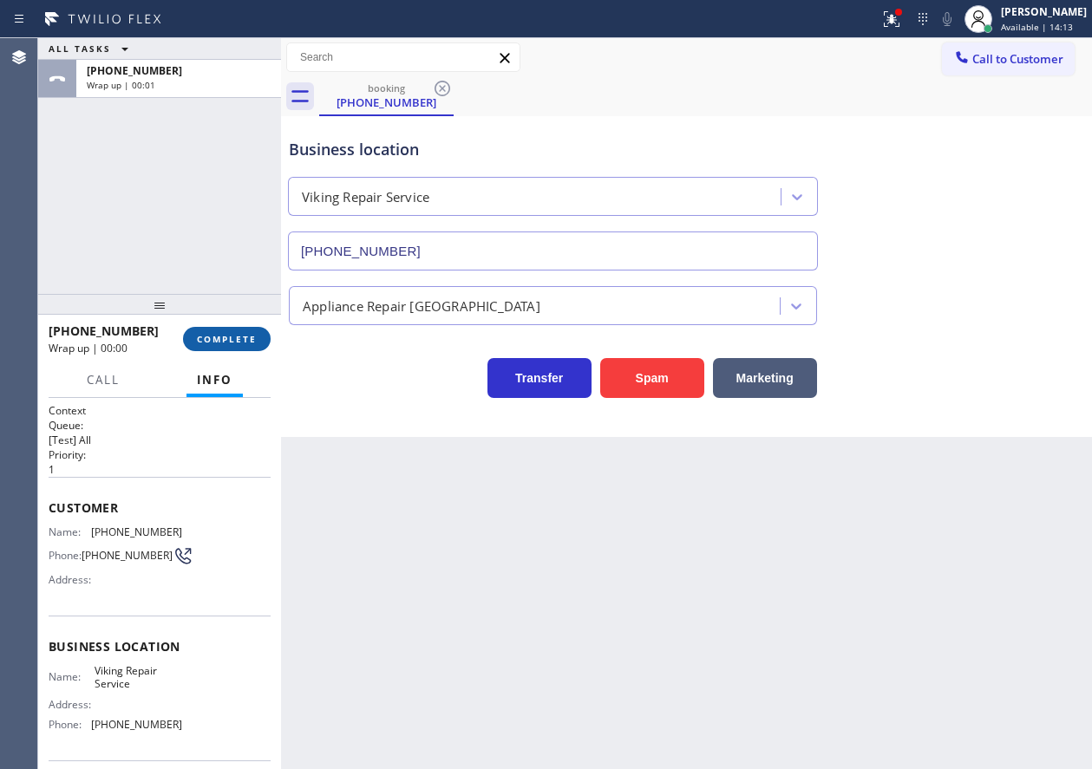
click at [228, 337] on span "COMPLETE" at bounding box center [227, 339] width 60 height 12
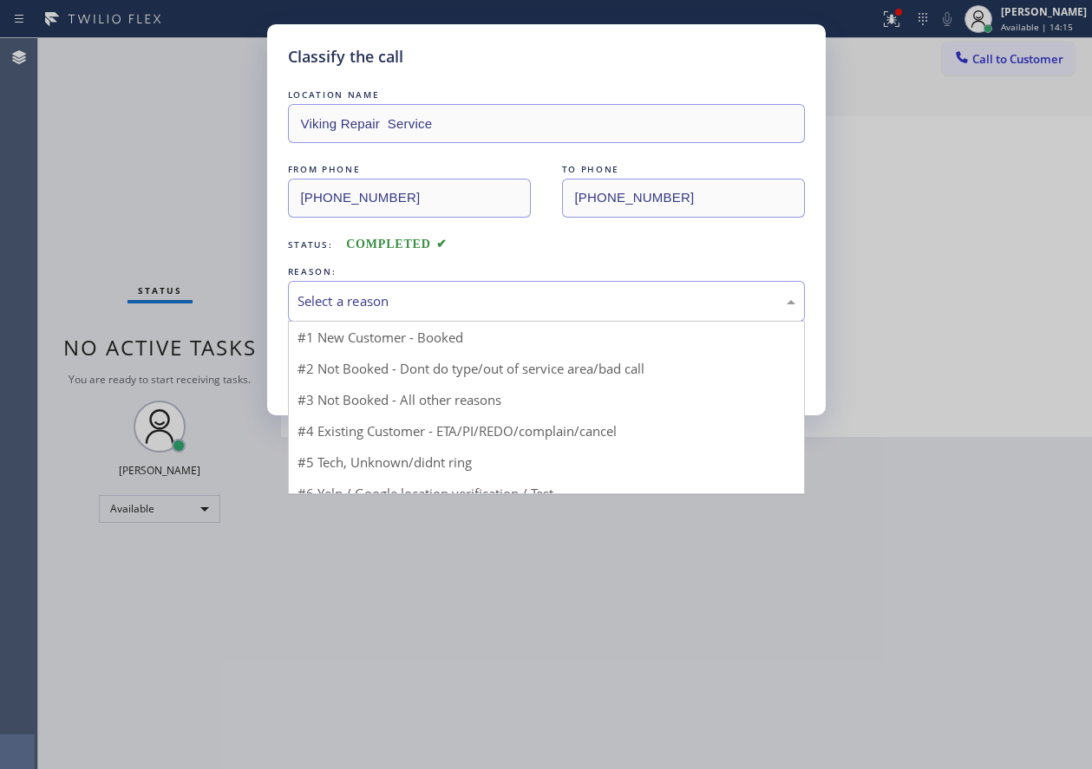
click at [383, 295] on div "Select a reason" at bounding box center [546, 301] width 498 height 20
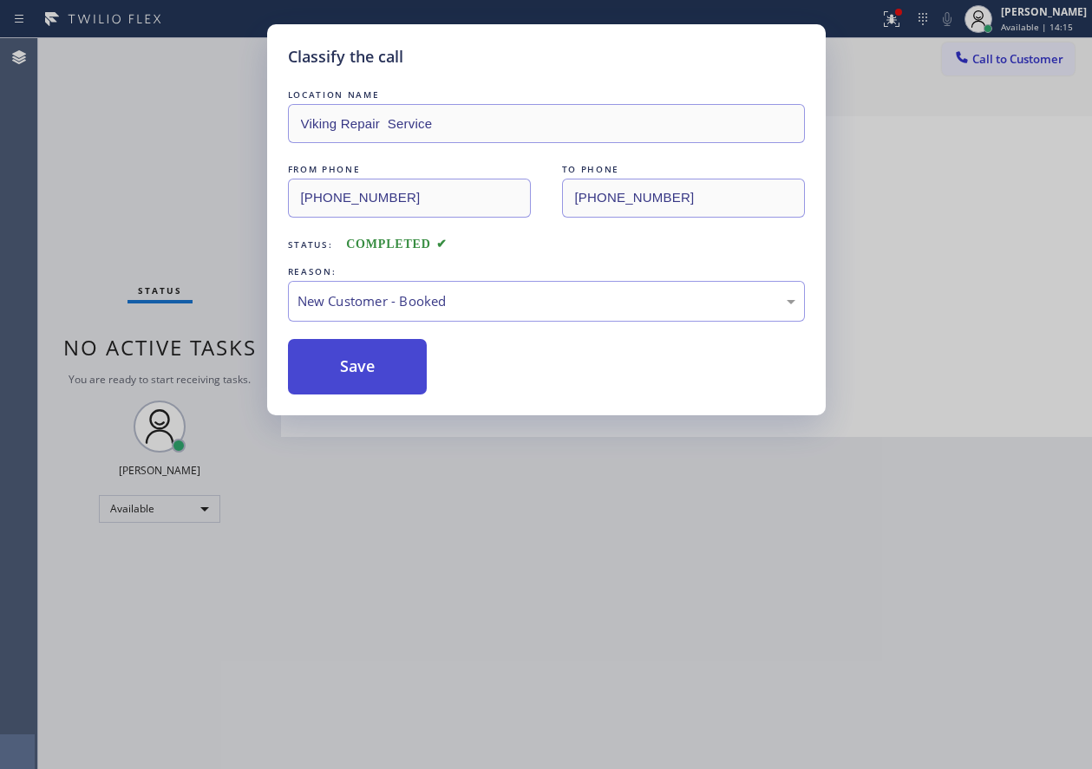
click at [376, 349] on button "Save" at bounding box center [358, 366] width 140 height 55
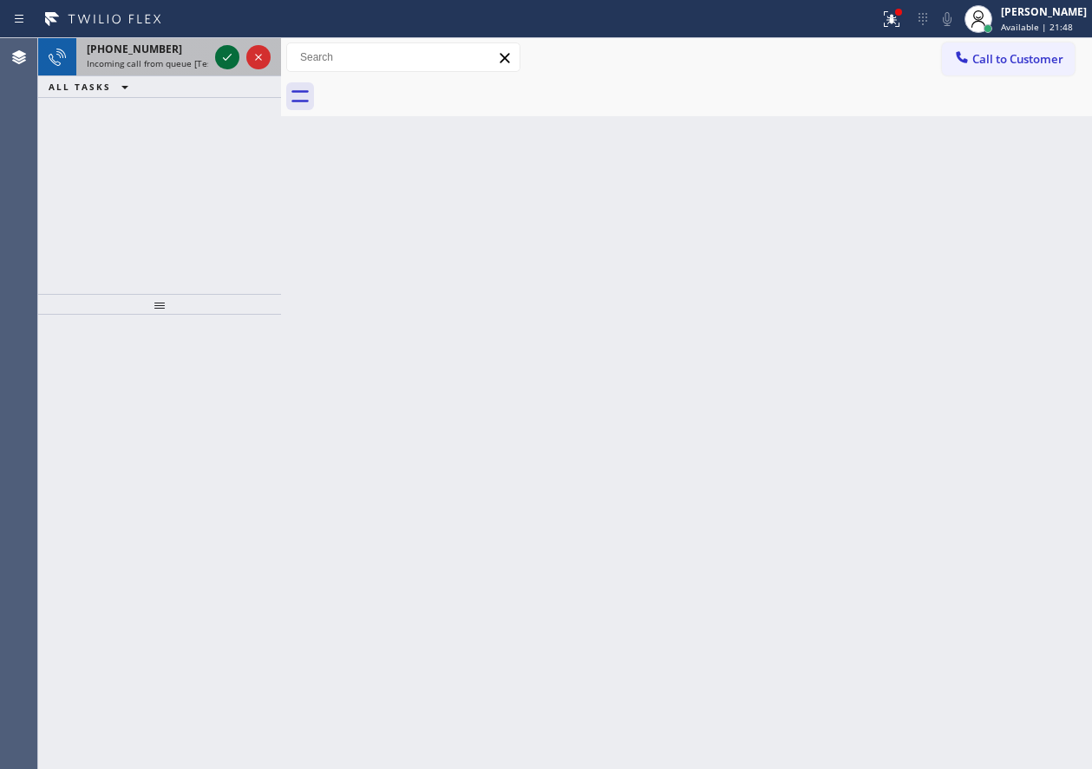
click at [227, 63] on icon at bounding box center [227, 57] width 21 height 21
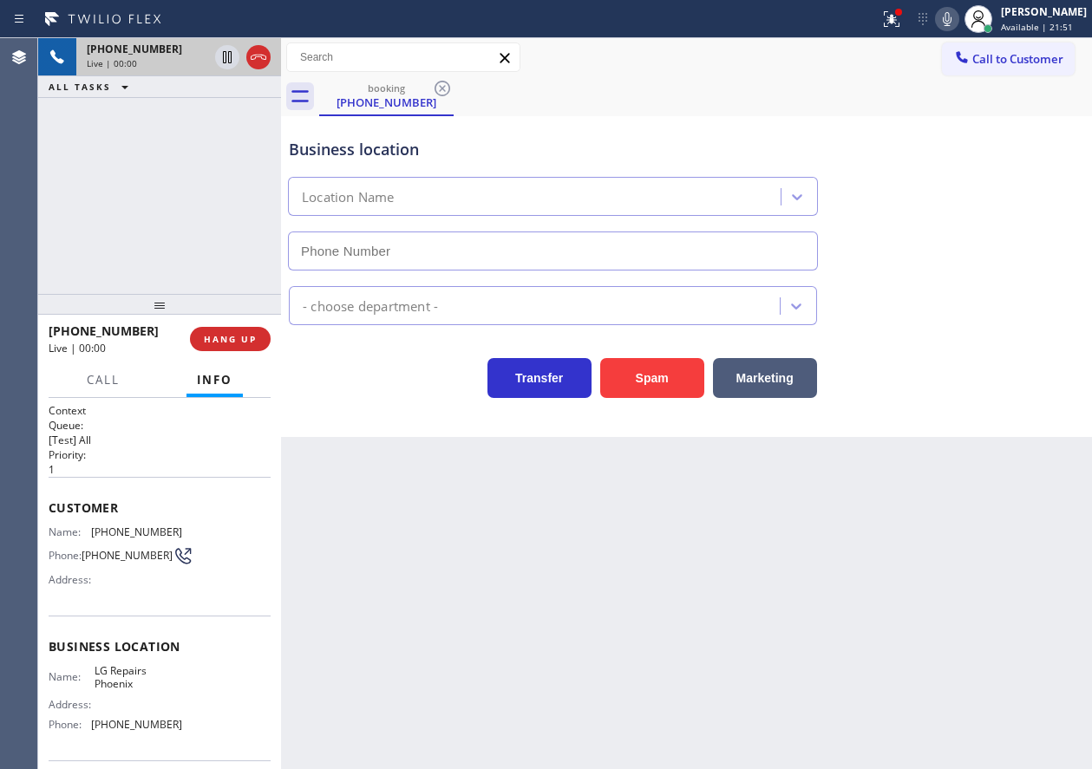
type input "[PHONE_NUMBER]"
click at [260, 342] on button "HANG UP" at bounding box center [230, 339] width 81 height 24
click at [255, 342] on span "HANG UP" at bounding box center [230, 339] width 53 height 12
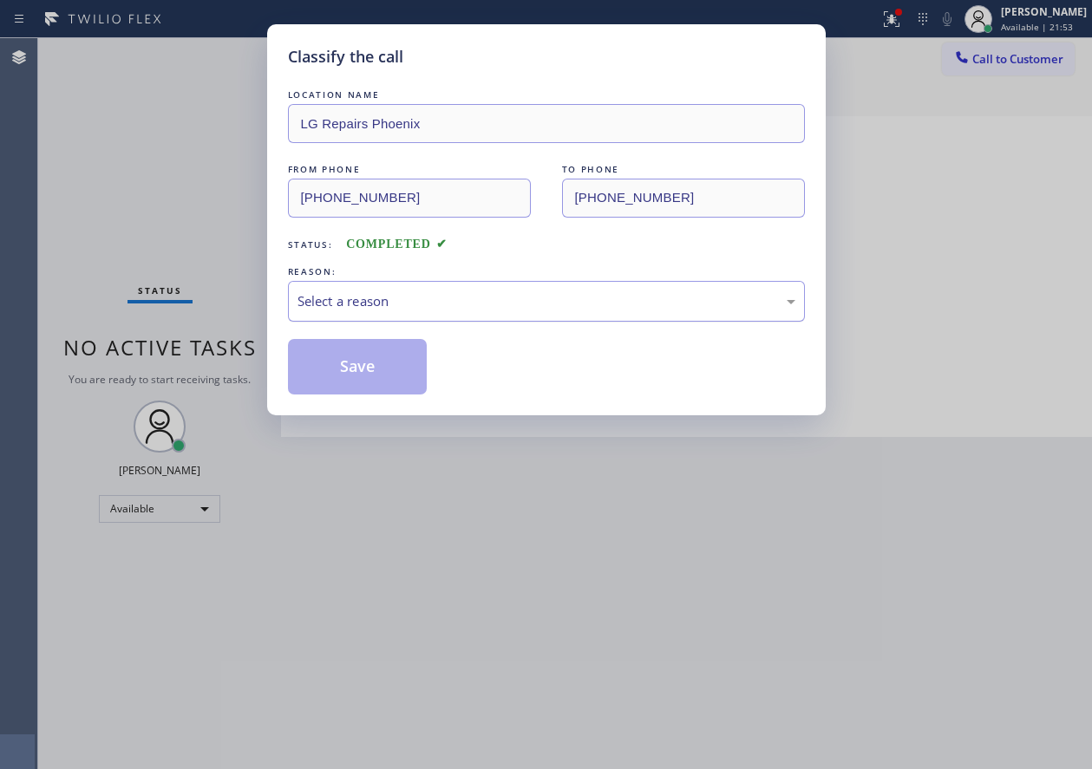
click at [405, 301] on div "Select a reason" at bounding box center [546, 301] width 498 height 20
drag, startPoint x: 369, startPoint y: 369, endPoint x: 744, endPoint y: 583, distance: 431.5
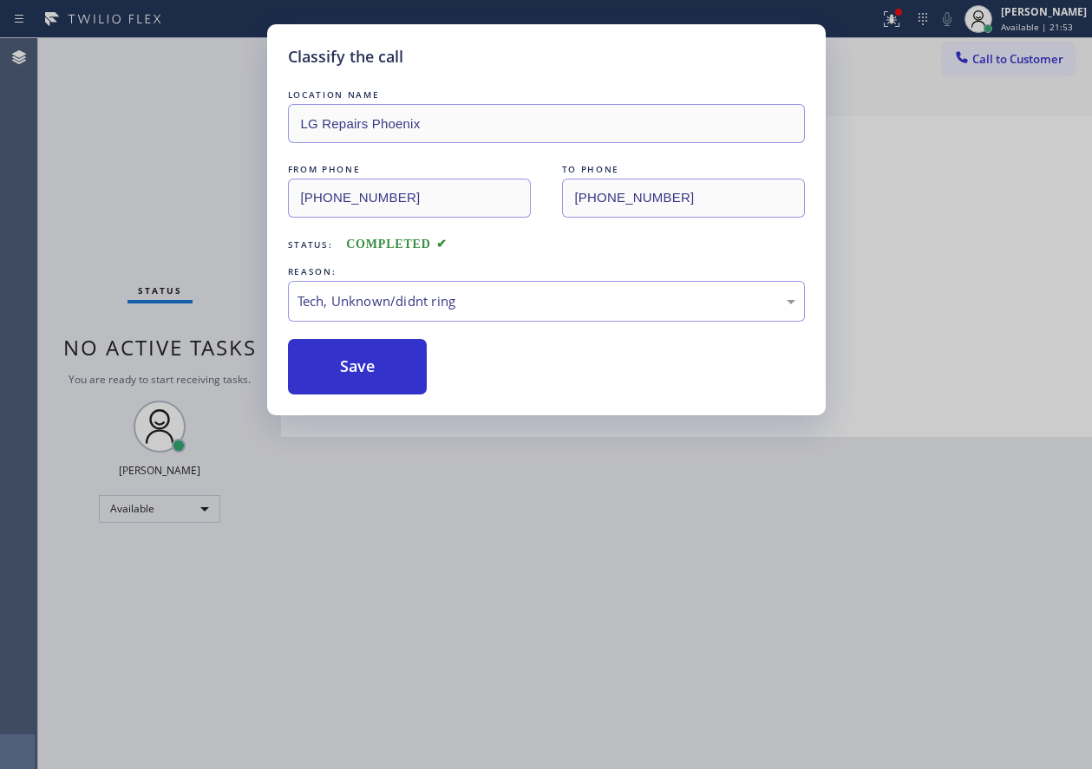
click at [372, 369] on button "Save" at bounding box center [358, 366] width 140 height 55
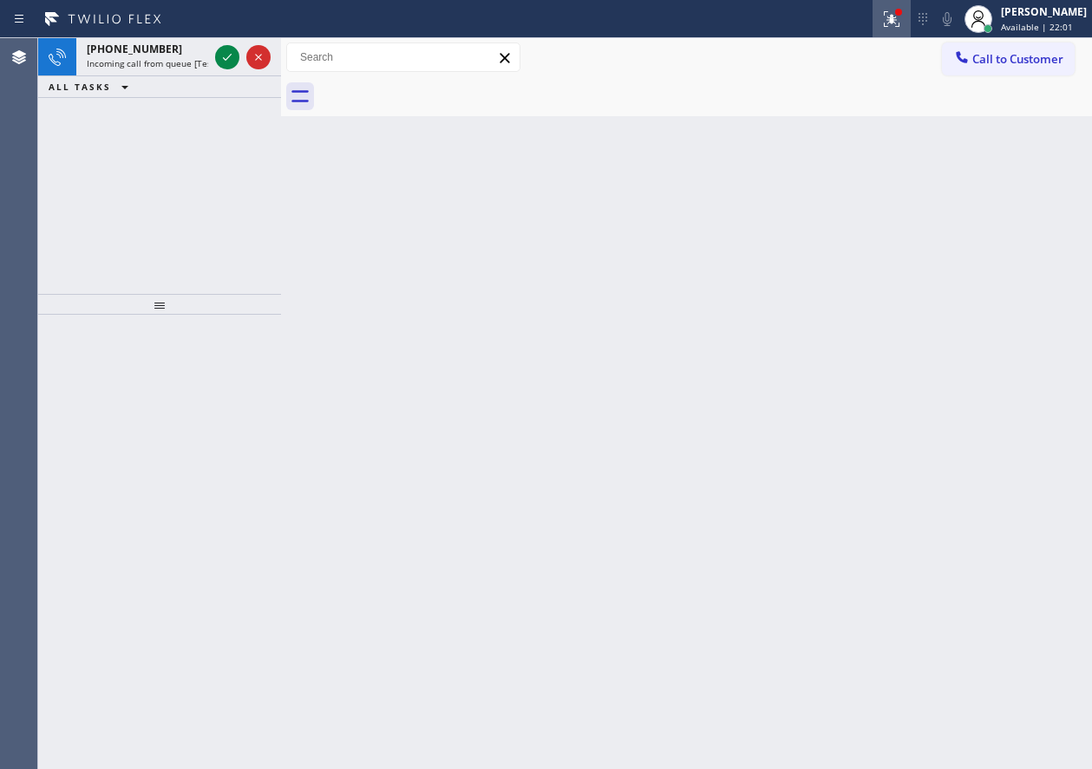
click at [897, 27] on icon at bounding box center [891, 19] width 21 height 21
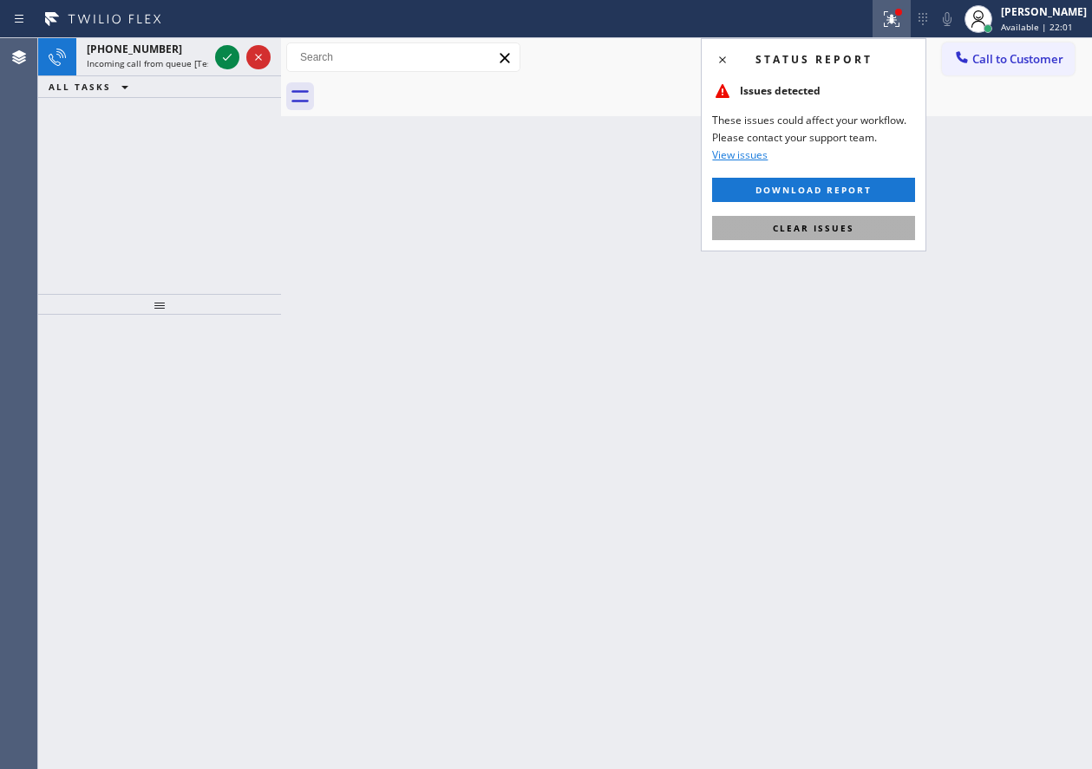
click at [833, 238] on button "Clear issues" at bounding box center [813, 228] width 203 height 24
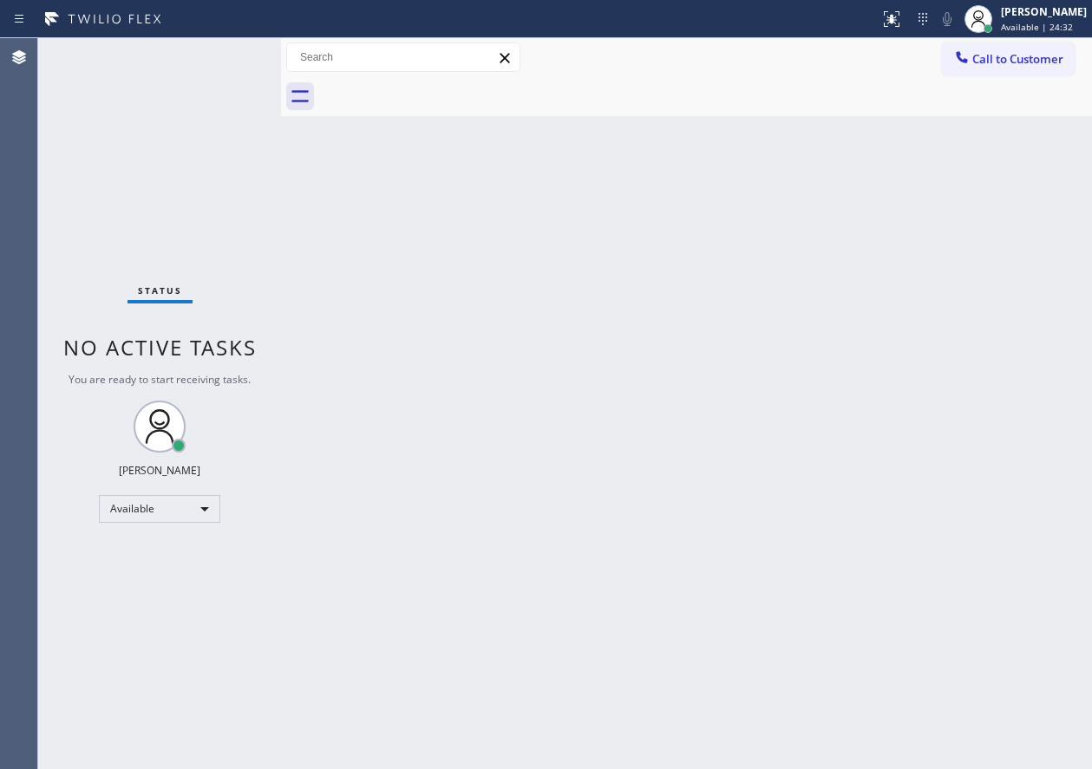
click at [225, 55] on div "Status No active tasks You are ready to start receiving tasks. [PERSON_NAME] Av…" at bounding box center [159, 403] width 243 height 731
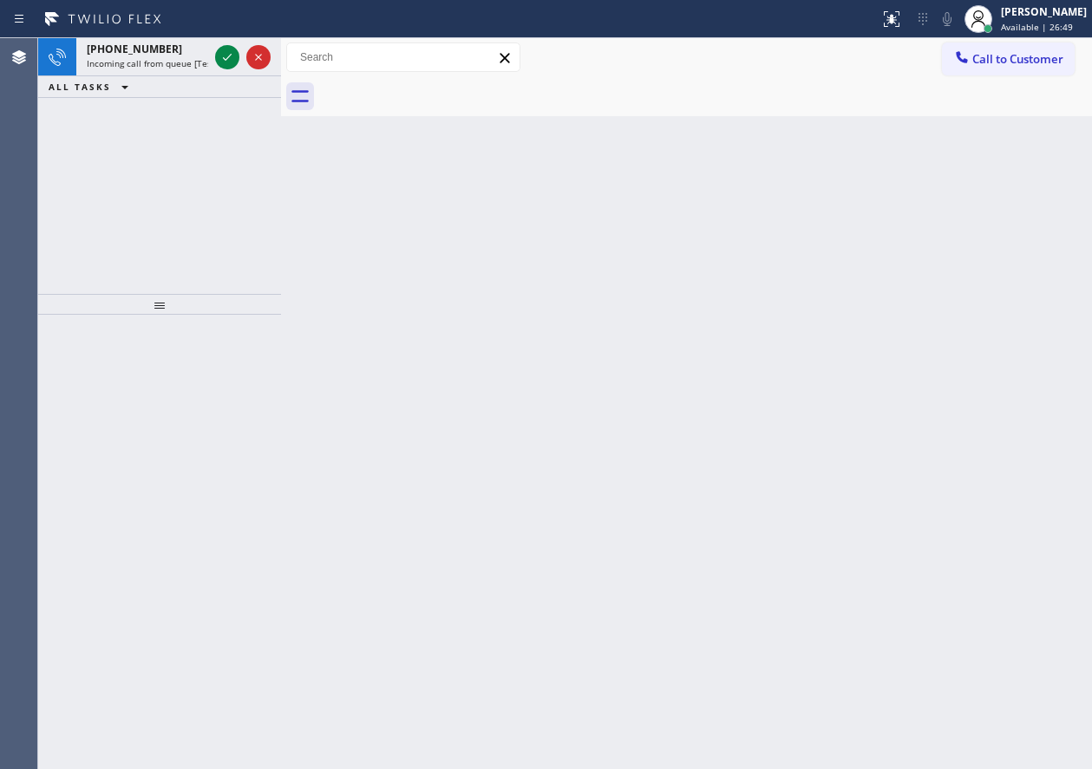
drag, startPoint x: 1014, startPoint y: 384, endPoint x: 486, endPoint y: 153, distance: 576.6
click at [1011, 384] on div "Back to Dashboard Change Sender ID Customers Technicians Select a contact Outbo…" at bounding box center [686, 403] width 811 height 731
click at [225, 57] on icon at bounding box center [227, 57] width 21 height 21
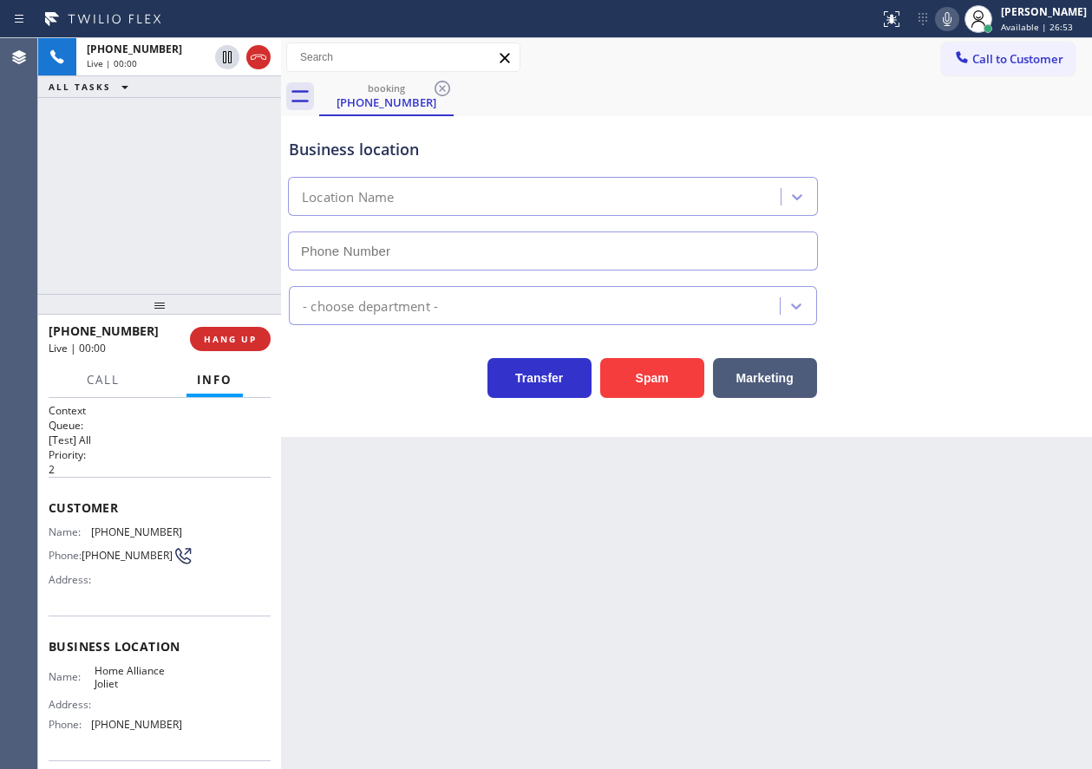
type input "[PHONE_NUMBER]"
click at [237, 343] on span "HANG UP" at bounding box center [230, 339] width 53 height 12
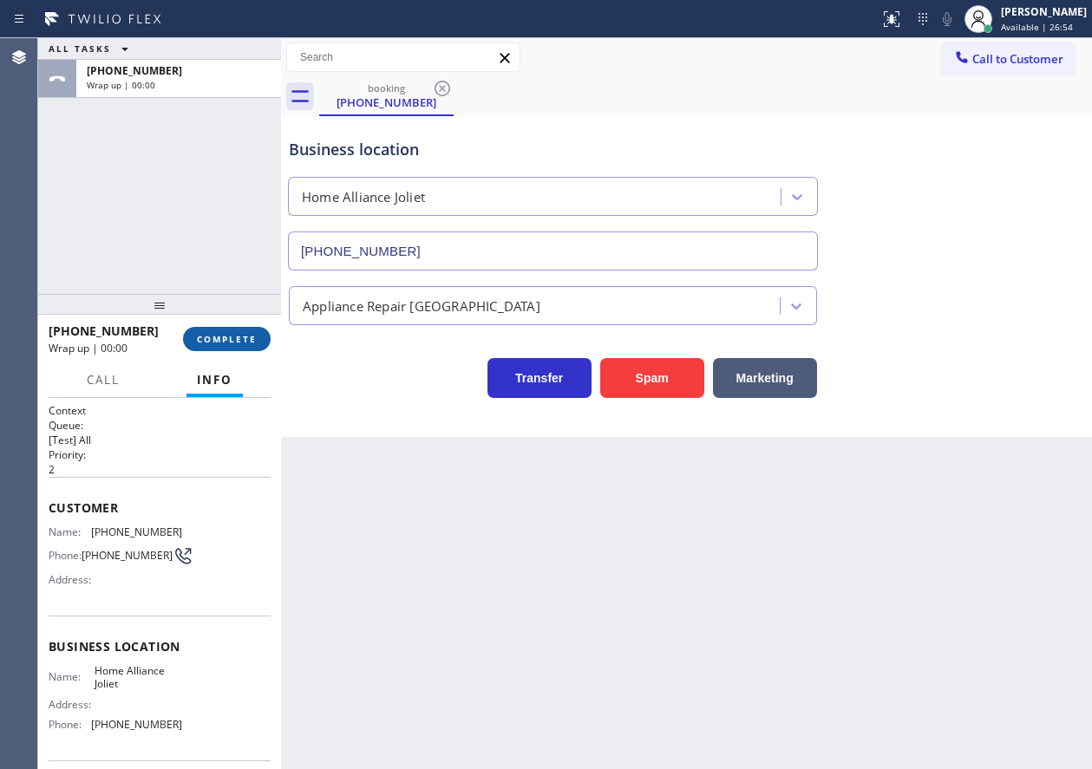
click at [238, 342] on span "COMPLETE" at bounding box center [227, 339] width 60 height 12
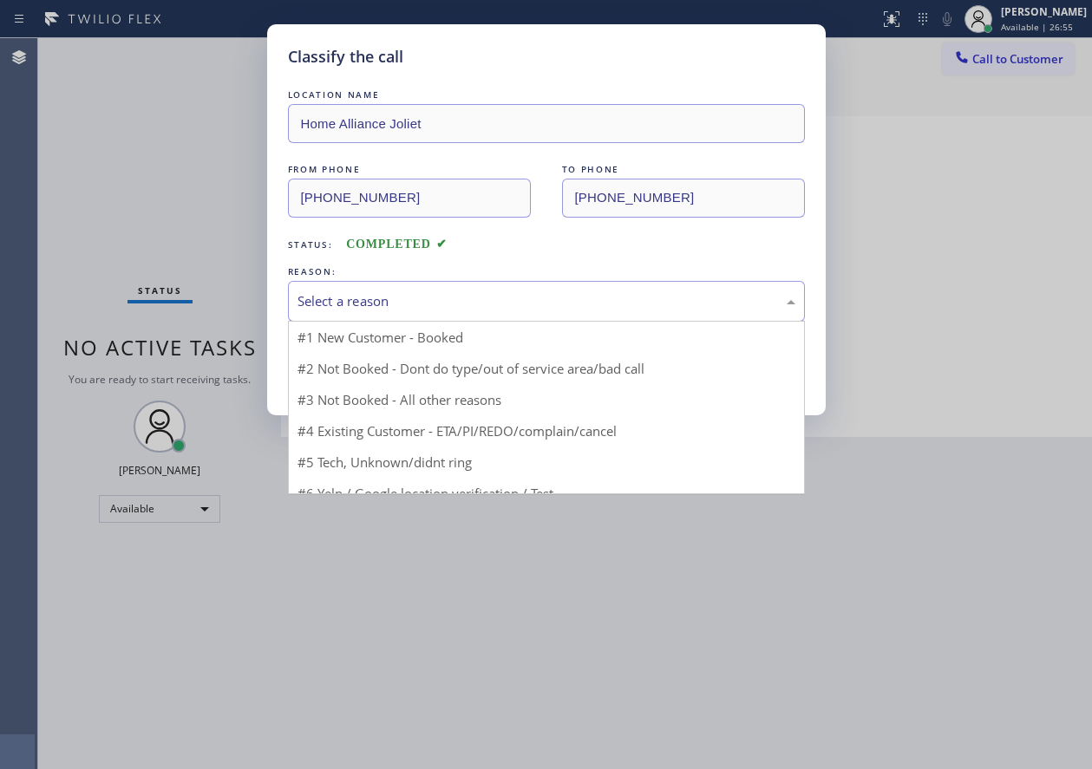
click at [430, 296] on div "Select a reason" at bounding box center [546, 301] width 498 height 20
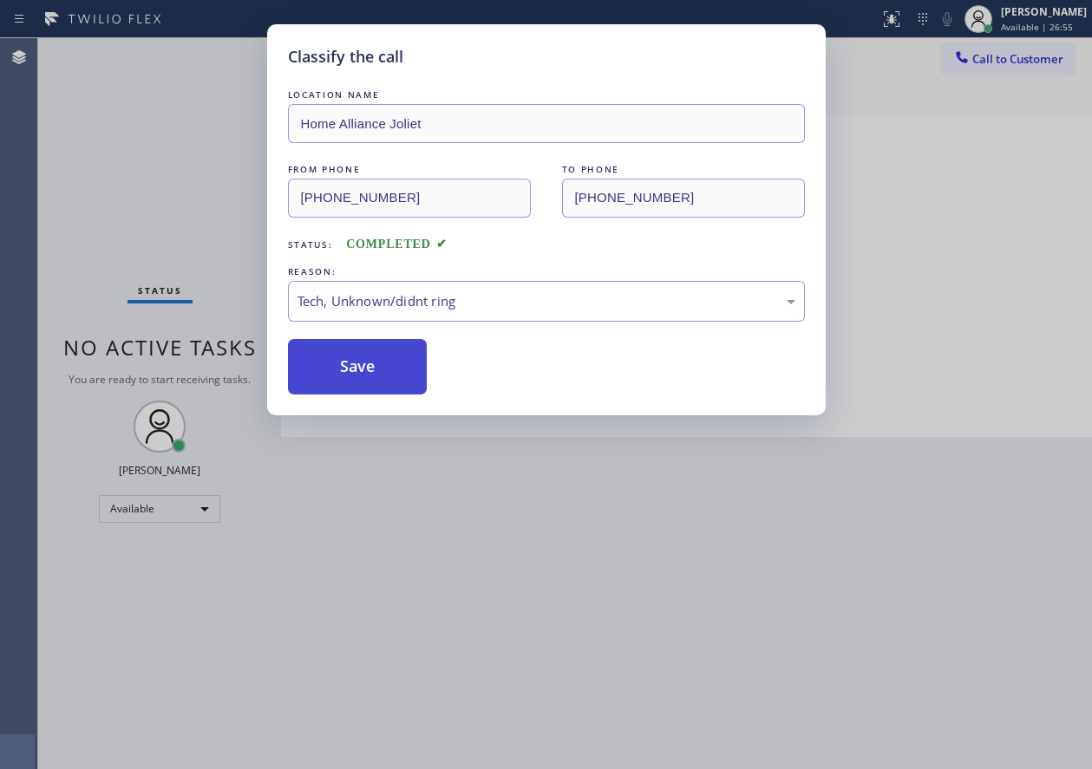
click at [353, 351] on button "Save" at bounding box center [358, 366] width 140 height 55
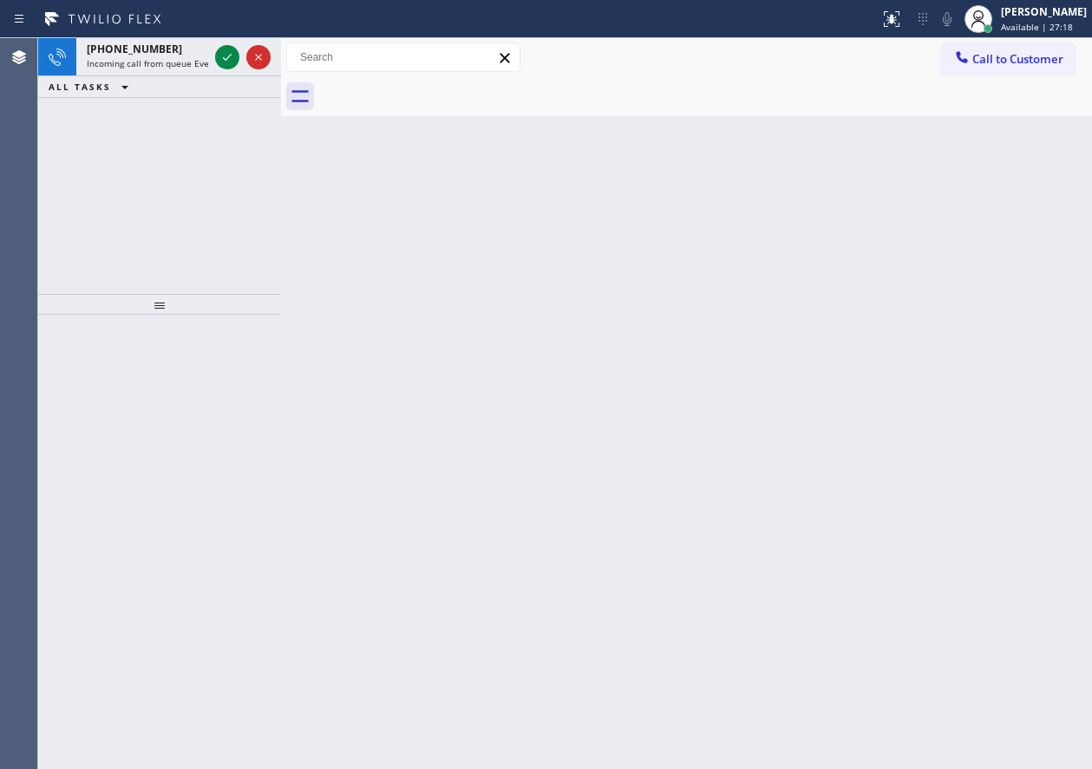
click at [963, 473] on div "Back to Dashboard Change Sender ID Customers Technicians Select a contact Outbo…" at bounding box center [686, 403] width 811 height 731
click at [170, 27] on div at bounding box center [439, 19] width 865 height 28
click at [166, 42] on div "[PHONE_NUMBER]" at bounding box center [147, 49] width 121 height 15
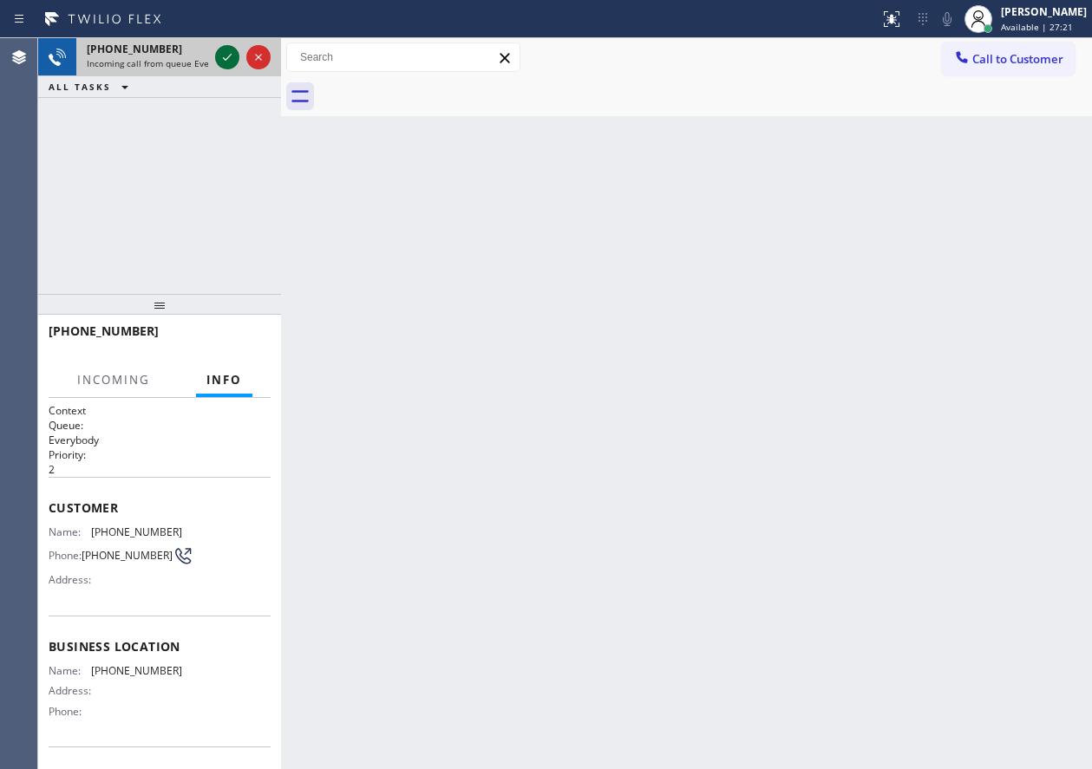
click at [224, 57] on icon at bounding box center [227, 57] width 21 height 21
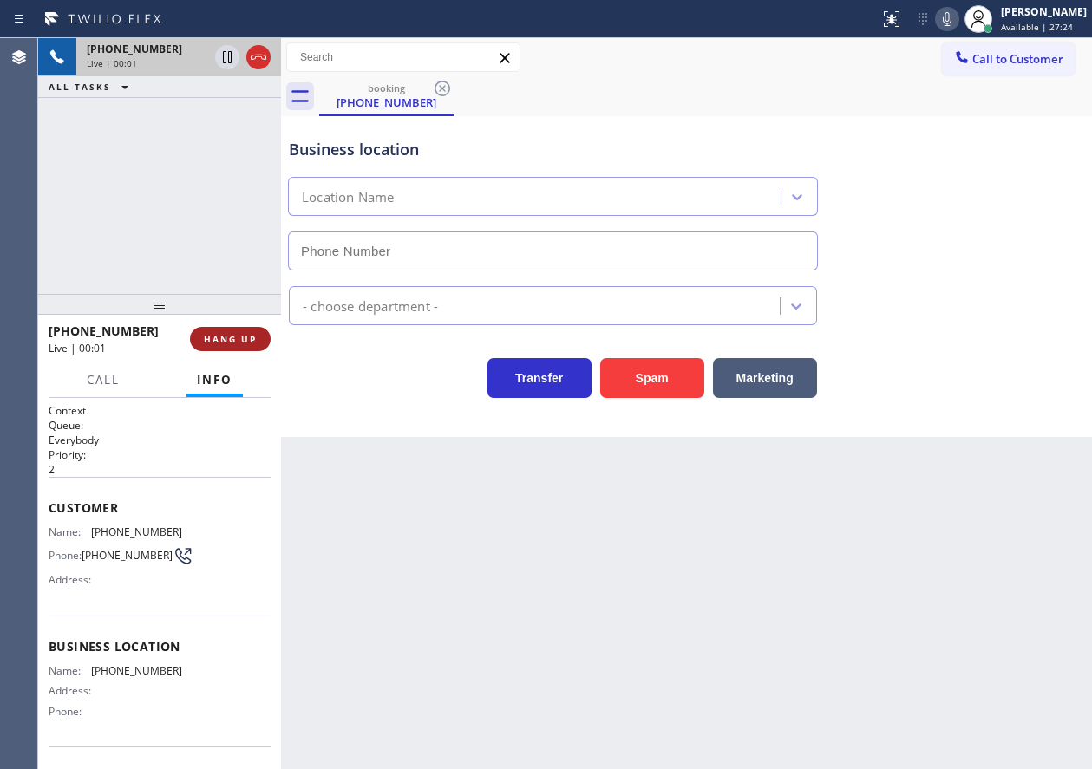
click at [231, 343] on span "HANG UP" at bounding box center [230, 339] width 53 height 12
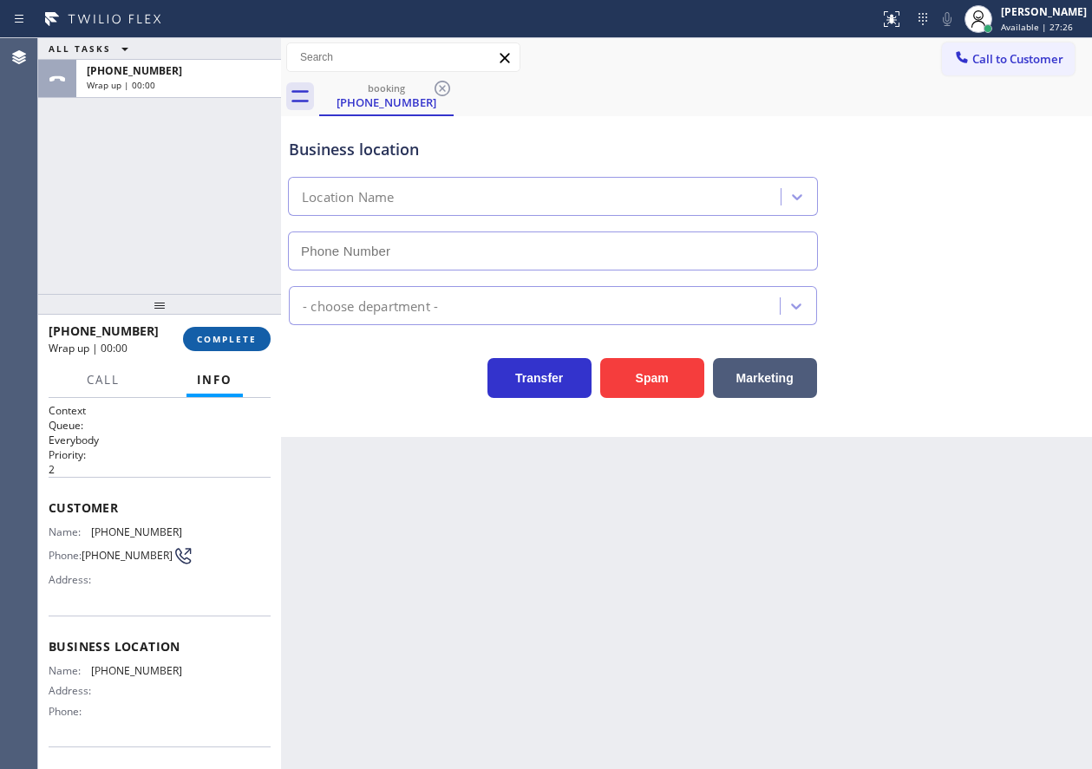
click at [231, 343] on span "COMPLETE" at bounding box center [227, 339] width 60 height 12
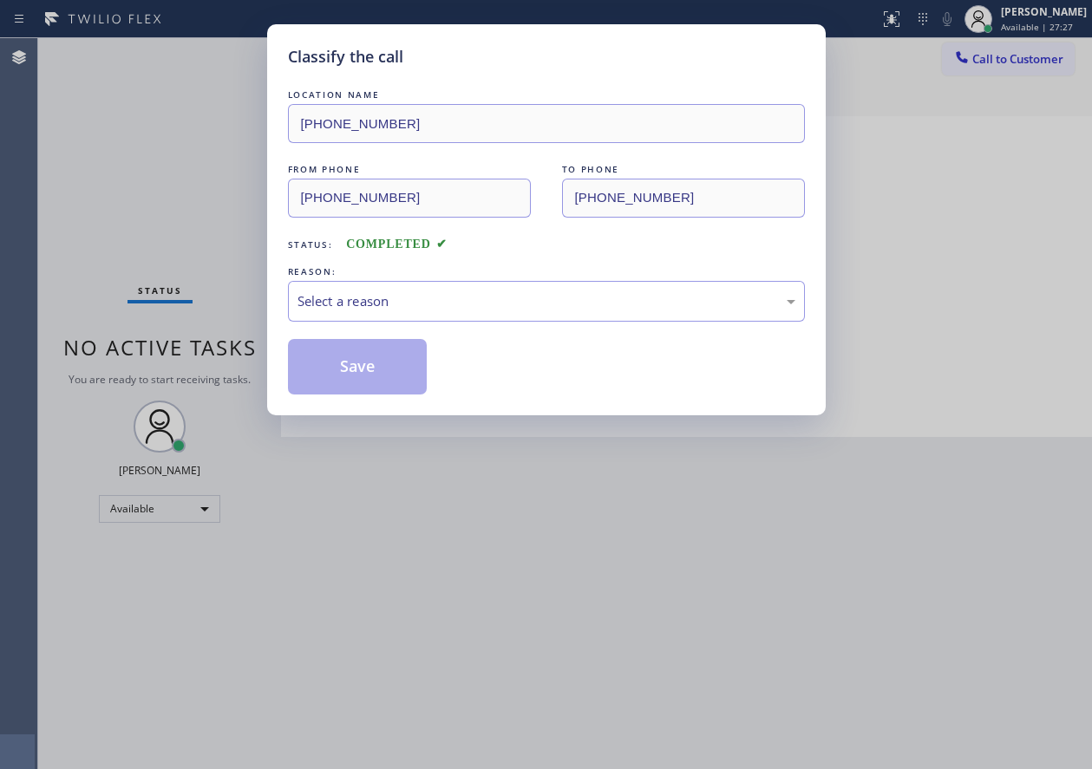
click at [501, 286] on div "Select a reason" at bounding box center [546, 301] width 517 height 41
click at [369, 384] on button "Save" at bounding box center [358, 366] width 140 height 55
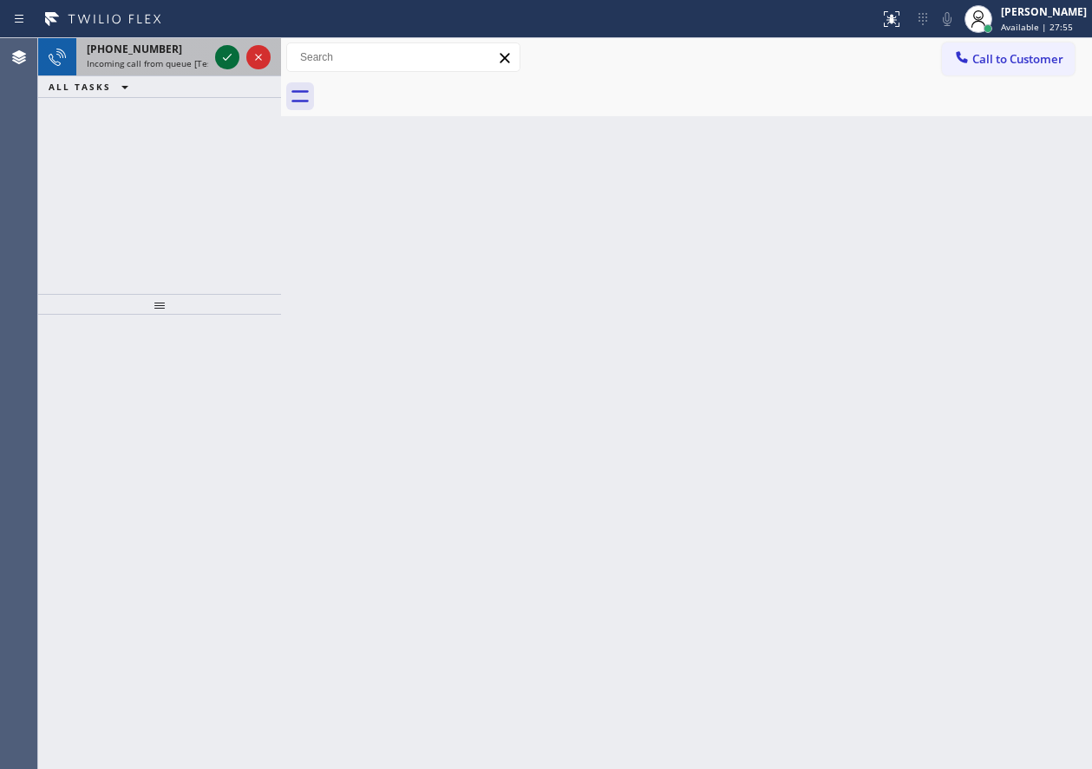
click at [228, 52] on icon at bounding box center [227, 57] width 21 height 21
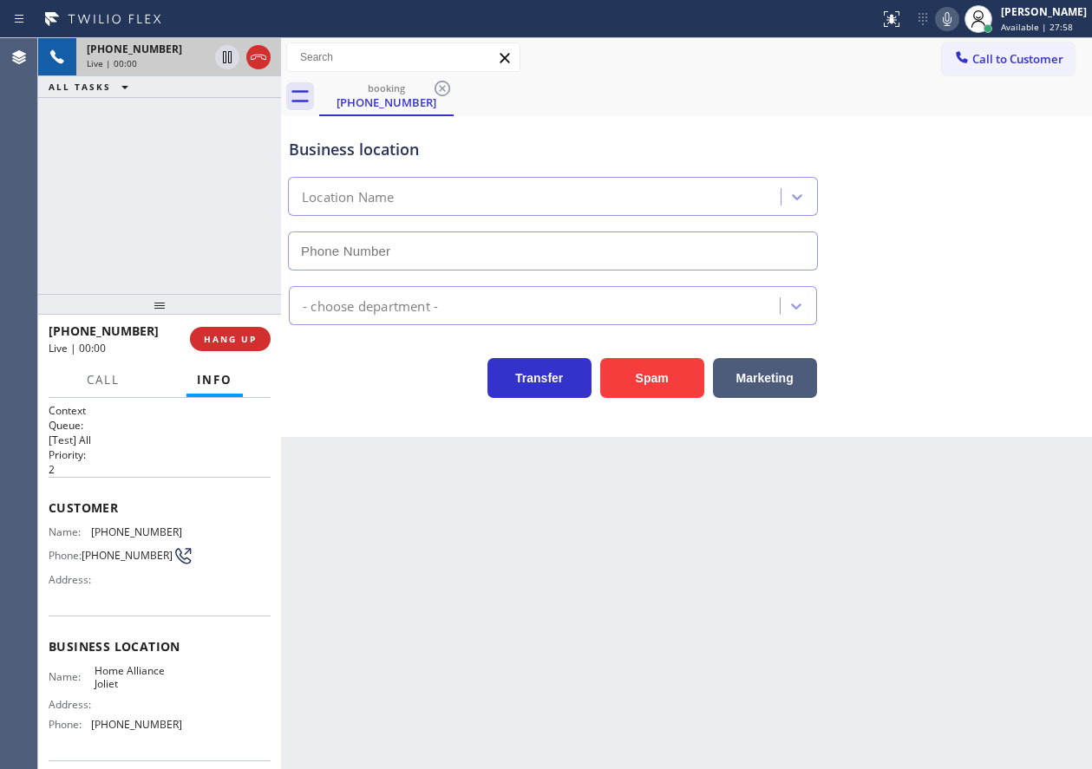
type input "[PHONE_NUMBER]"
click at [132, 698] on div "Name: Home Alliance Joliet Address: Phone: [PHONE_NUMBER]" at bounding box center [116, 701] width 134 height 75
copy span "Home Alliance Joliet"
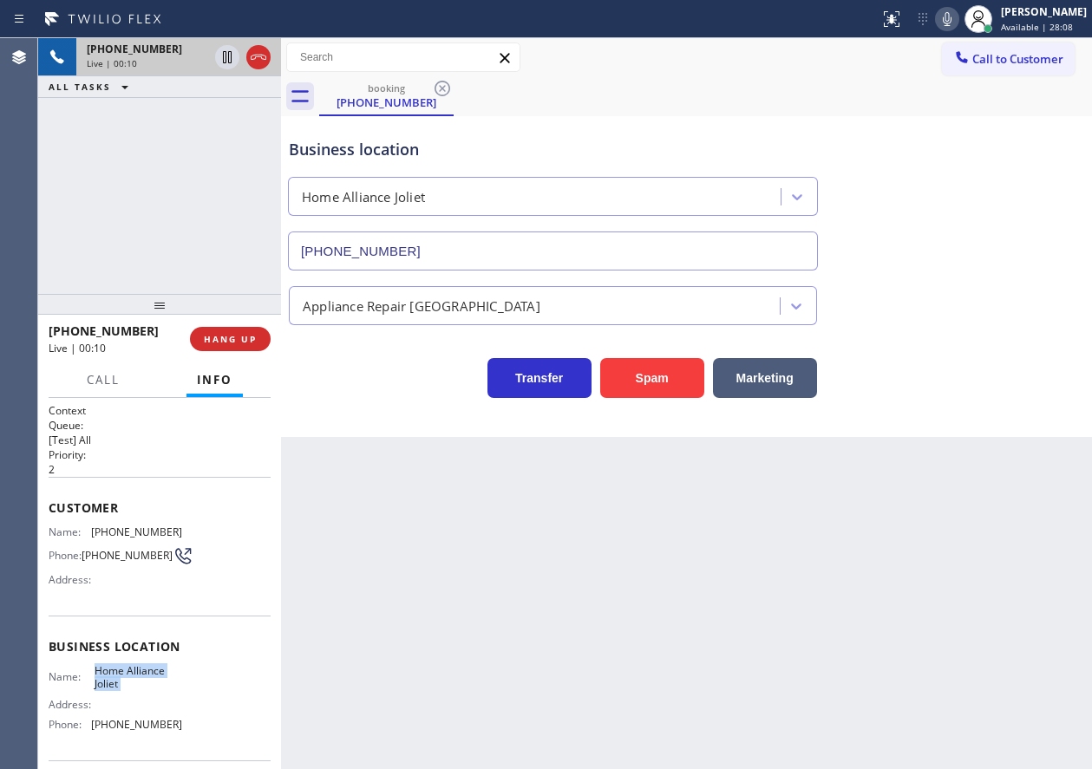
click at [461, 256] on input "[PHONE_NUMBER]" at bounding box center [553, 251] width 530 height 39
click at [957, 15] on icon at bounding box center [947, 19] width 21 height 21
click at [957, 14] on icon at bounding box center [947, 19] width 21 height 21
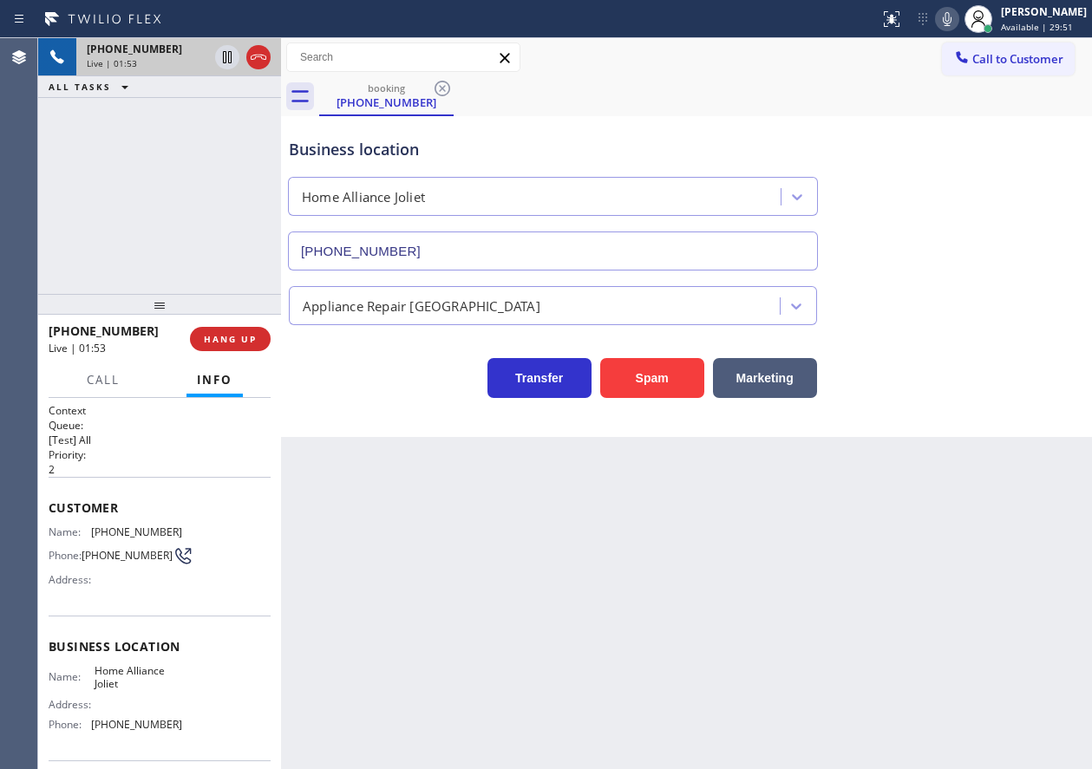
click at [138, 526] on span "[PHONE_NUMBER]" at bounding box center [136, 531] width 91 height 13
copy span "[PHONE_NUMBER]"
click at [951, 21] on icon at bounding box center [947, 19] width 9 height 14
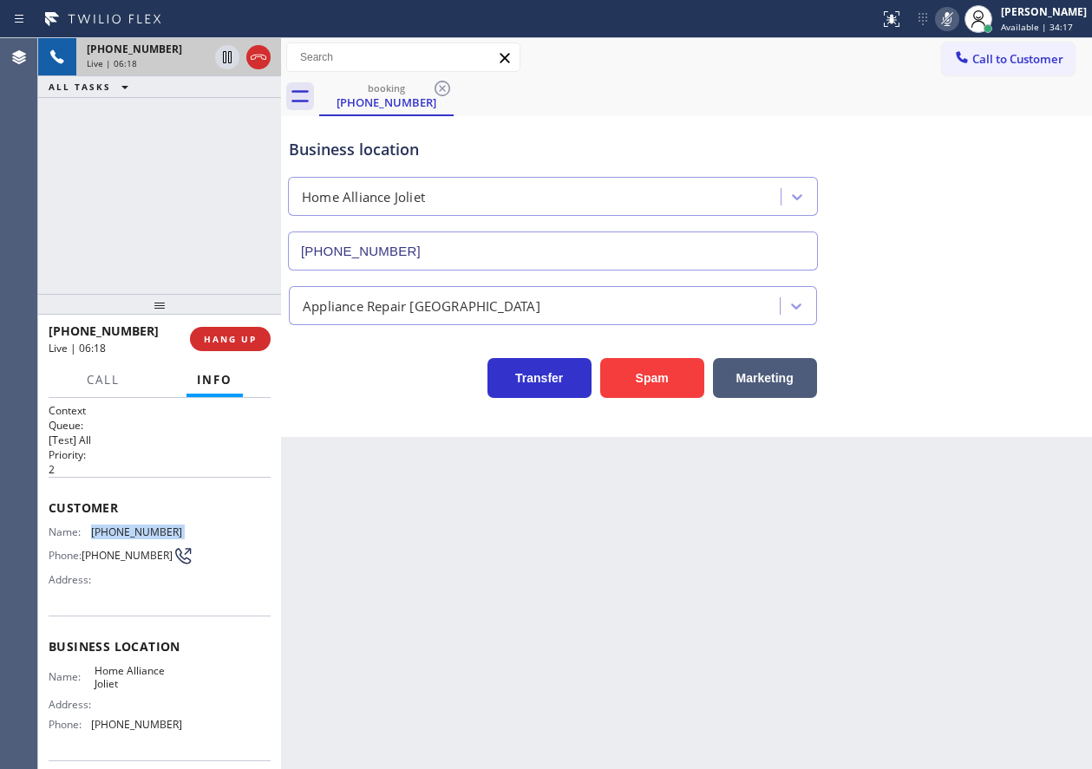
click at [951, 20] on icon at bounding box center [947, 19] width 9 height 14
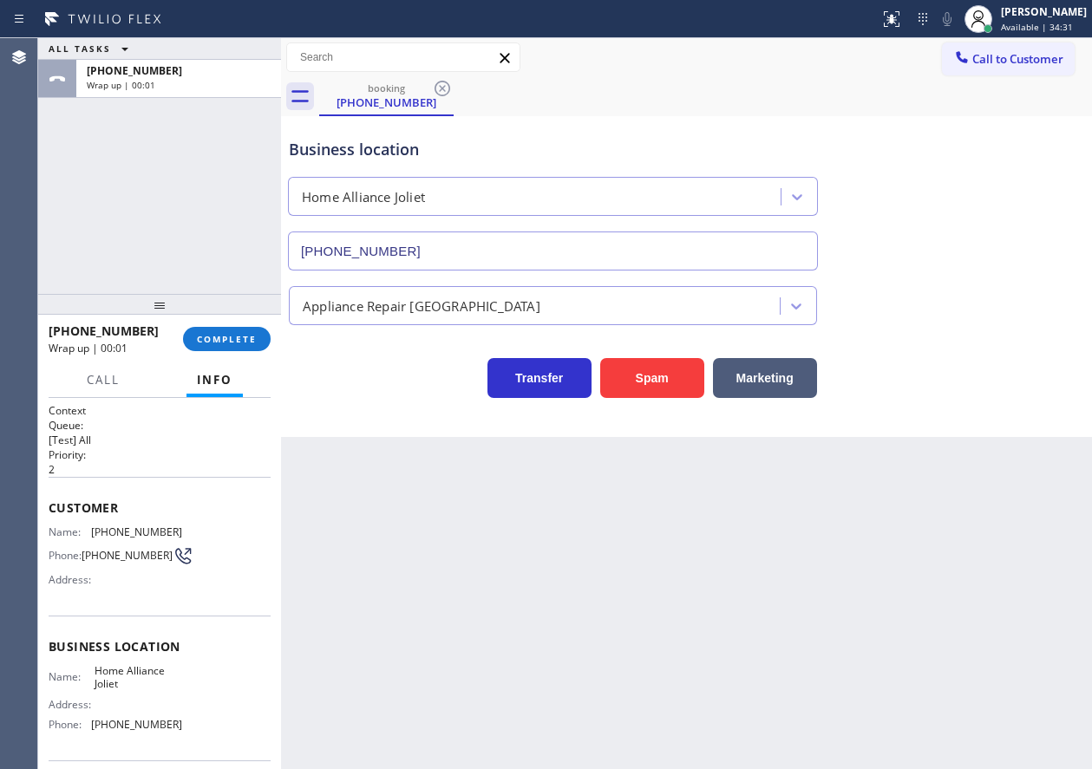
click at [252, 321] on div "[PHONE_NUMBER] Wrap up | 00:01 COMPLETE" at bounding box center [160, 339] width 222 height 45
click at [243, 337] on span "COMPLETE" at bounding box center [227, 339] width 60 height 12
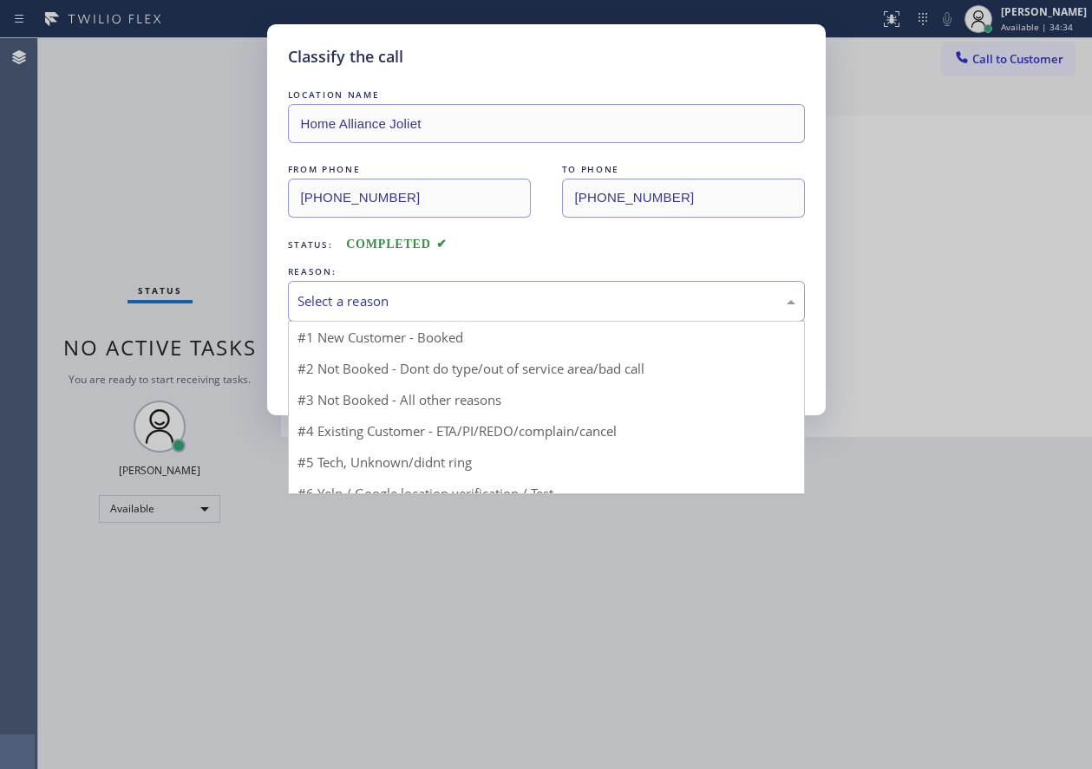
click at [414, 300] on div "Select a reason" at bounding box center [546, 301] width 498 height 20
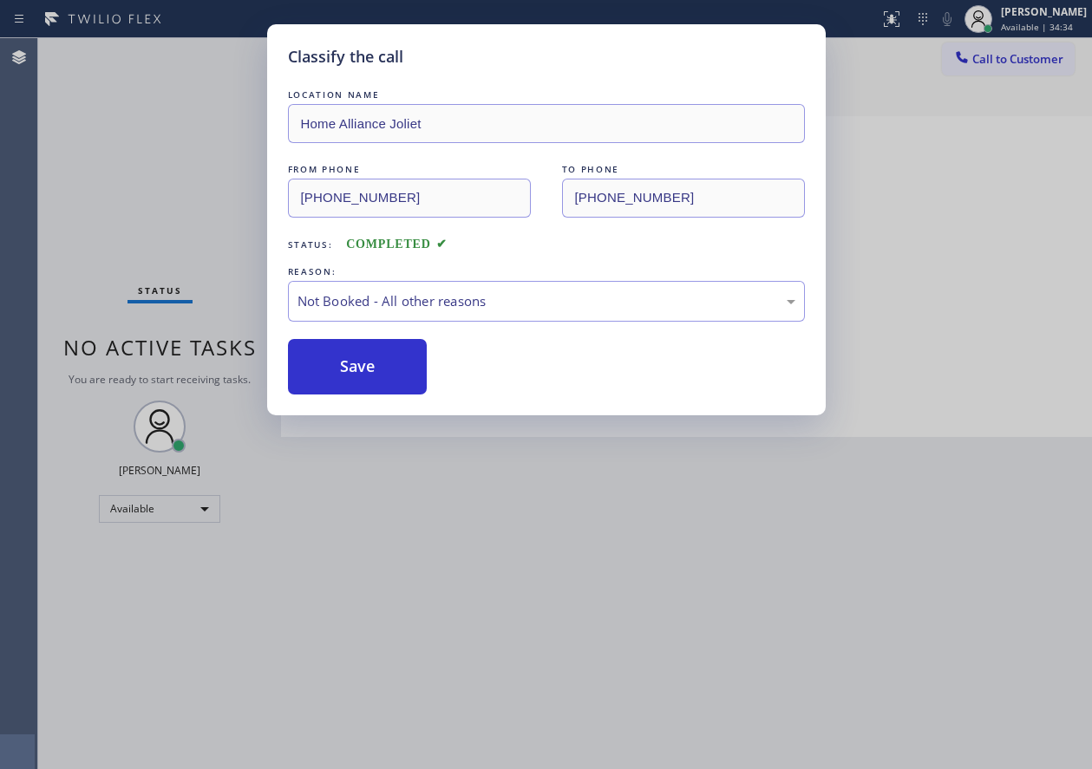
click at [368, 361] on button "Save" at bounding box center [358, 366] width 140 height 55
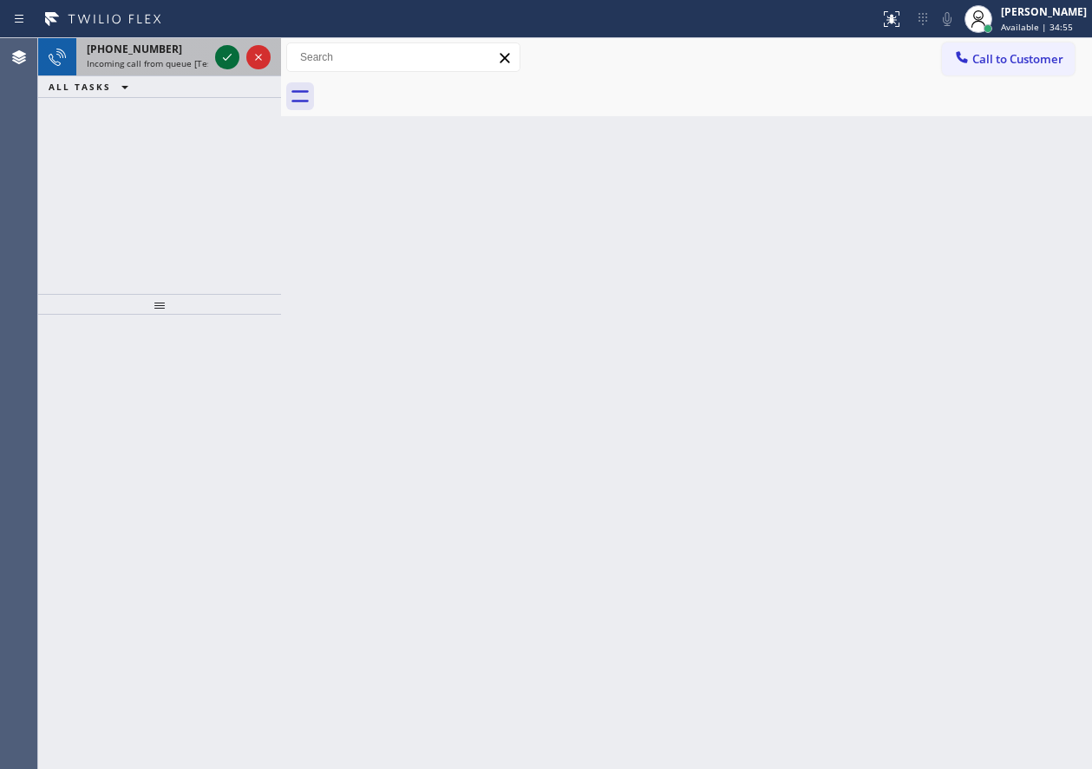
click at [226, 56] on icon at bounding box center [227, 57] width 21 height 21
click at [219, 58] on icon at bounding box center [227, 57] width 21 height 21
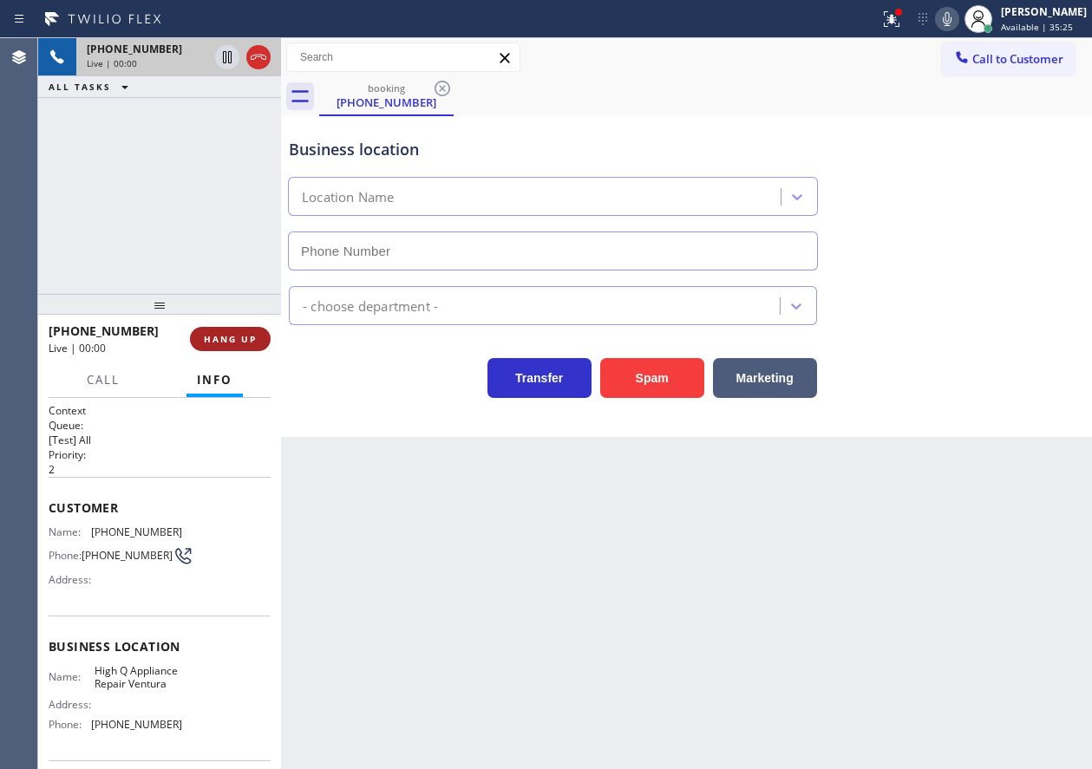
type input "[PHONE_NUMBER]"
click at [238, 334] on span "HANG UP" at bounding box center [230, 339] width 53 height 12
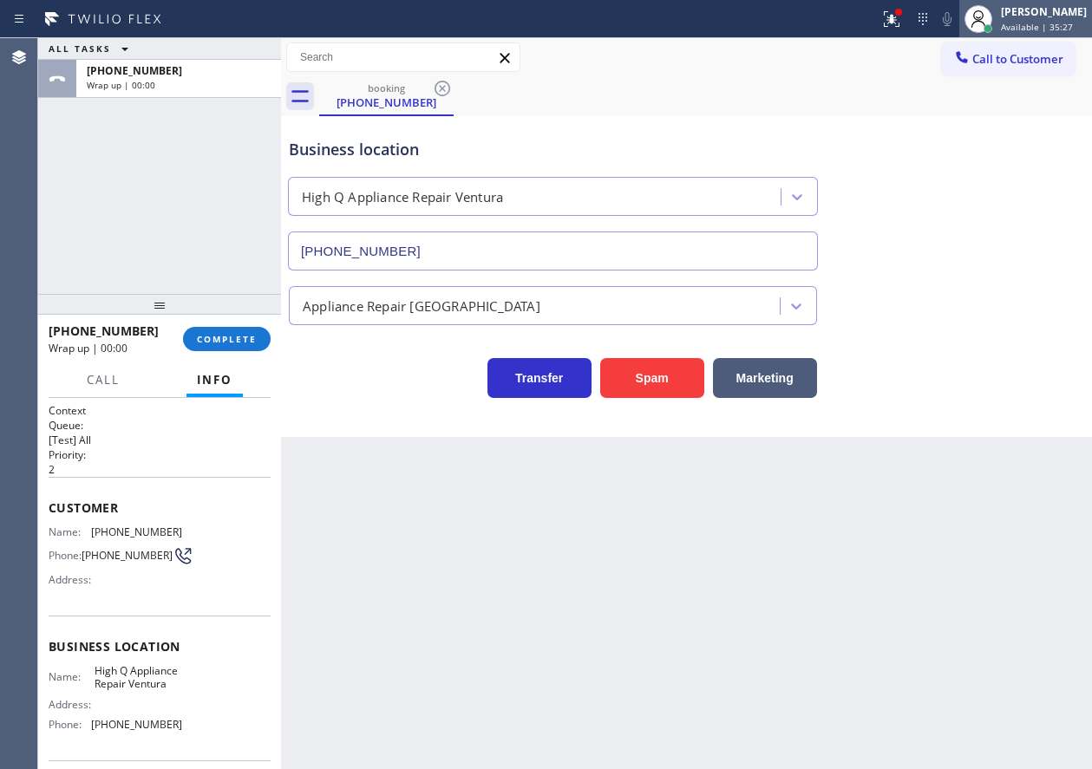
click at [1041, 26] on span "Available | 35:27" at bounding box center [1037, 27] width 72 height 12
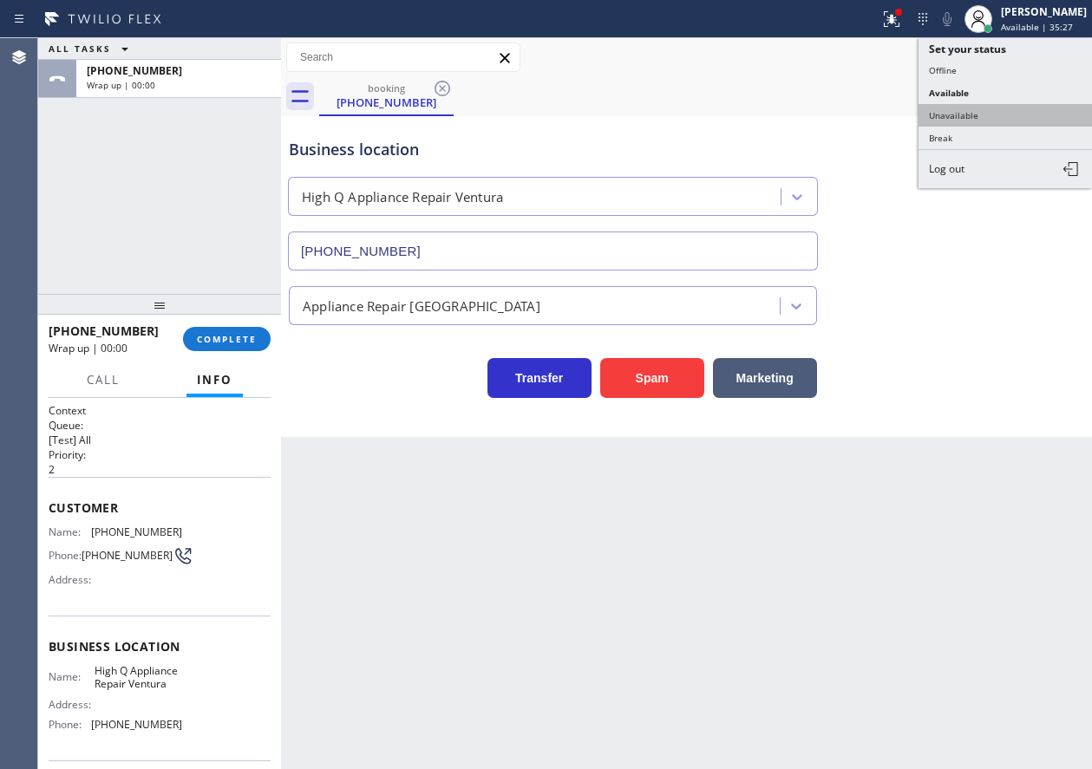
click at [954, 110] on button "Unavailable" at bounding box center [1004, 115] width 173 height 23
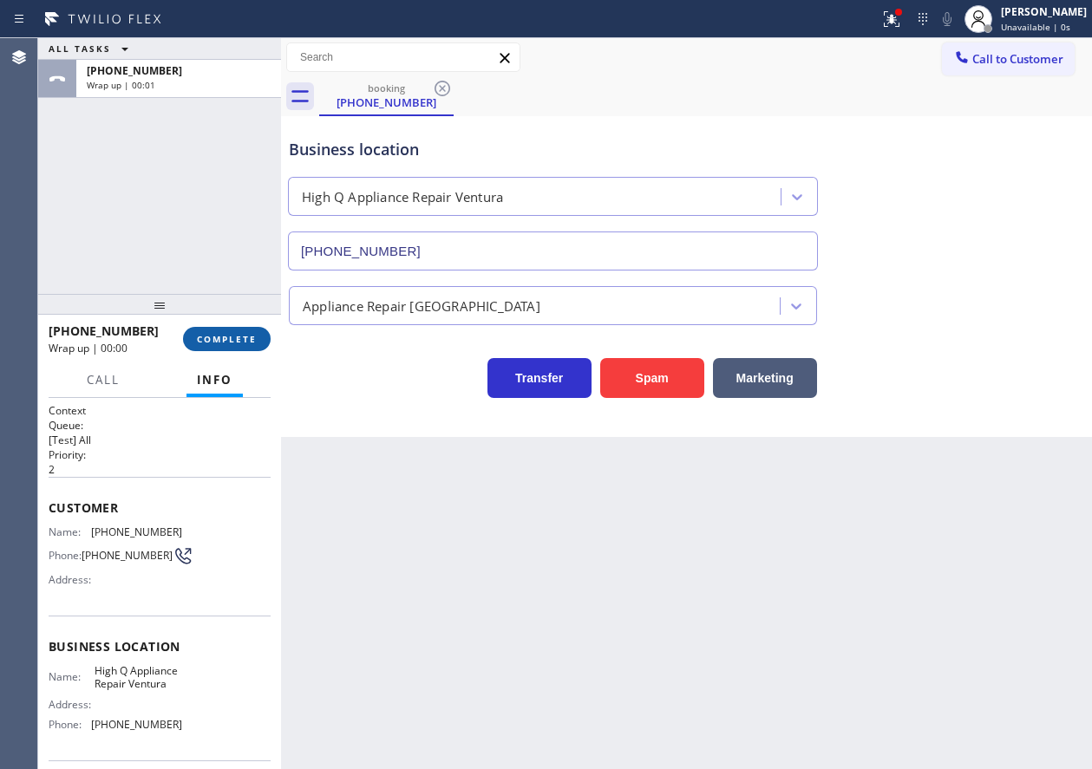
click at [237, 330] on button "COMPLETE" at bounding box center [227, 339] width 88 height 24
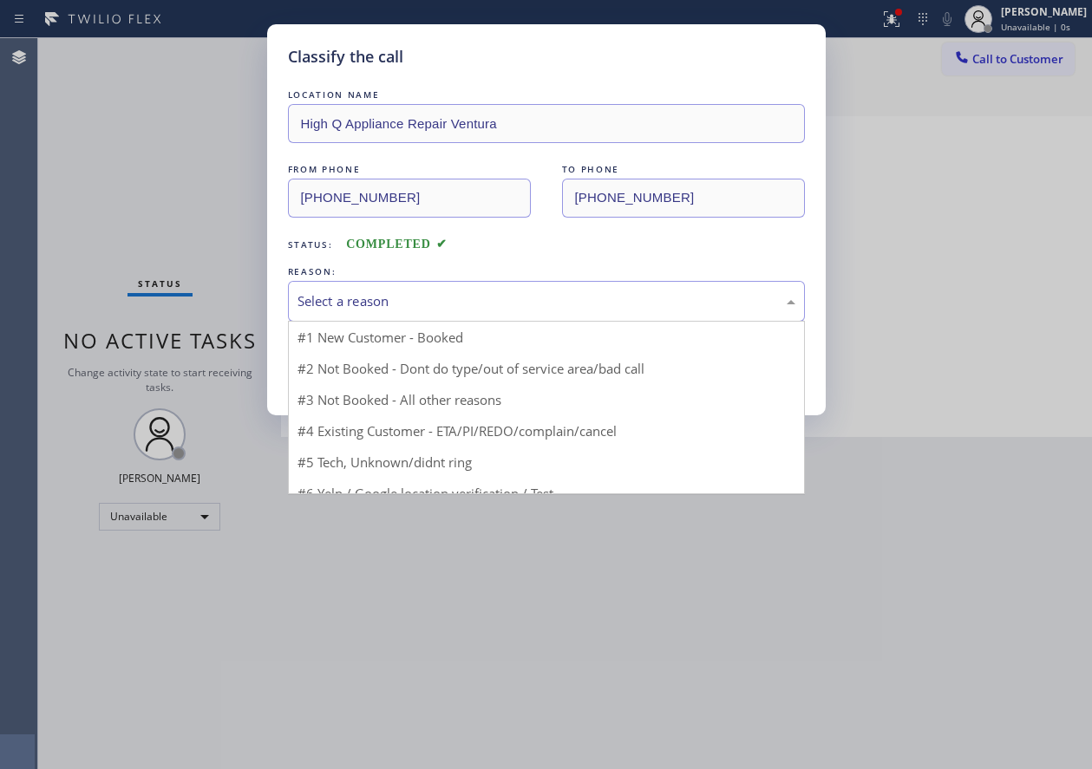
drag, startPoint x: 427, startPoint y: 308, endPoint x: 324, endPoint y: 439, distance: 166.7
click at [427, 308] on div "Select a reason" at bounding box center [546, 301] width 498 height 20
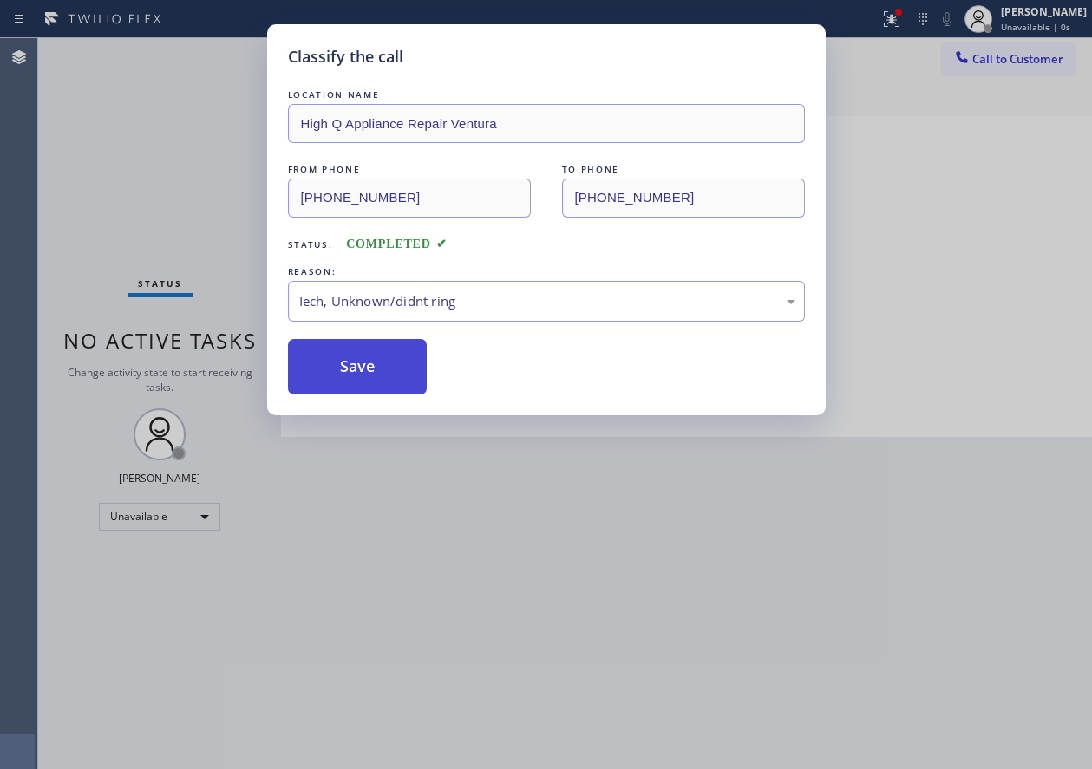
drag, startPoint x: 355, startPoint y: 362, endPoint x: 377, endPoint y: 695, distance: 332.9
click at [355, 365] on button "Save" at bounding box center [358, 366] width 140 height 55
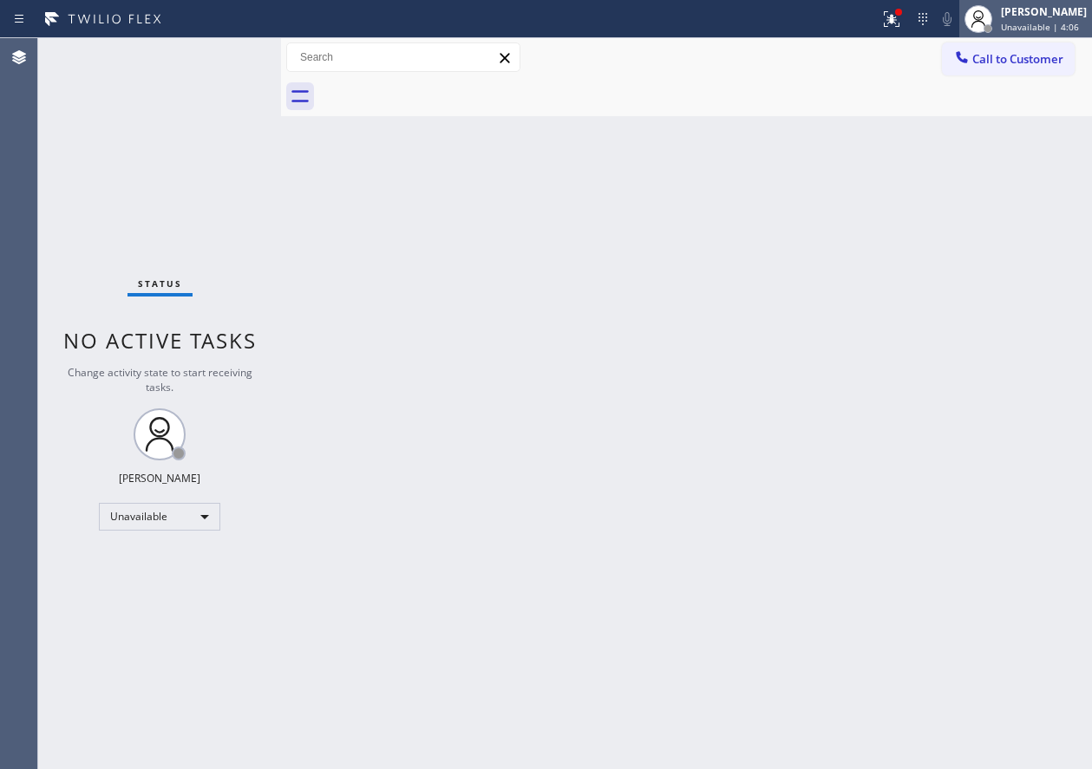
click at [1061, 36] on div "[PERSON_NAME] Unavailable | 4:06" at bounding box center [1025, 19] width 133 height 38
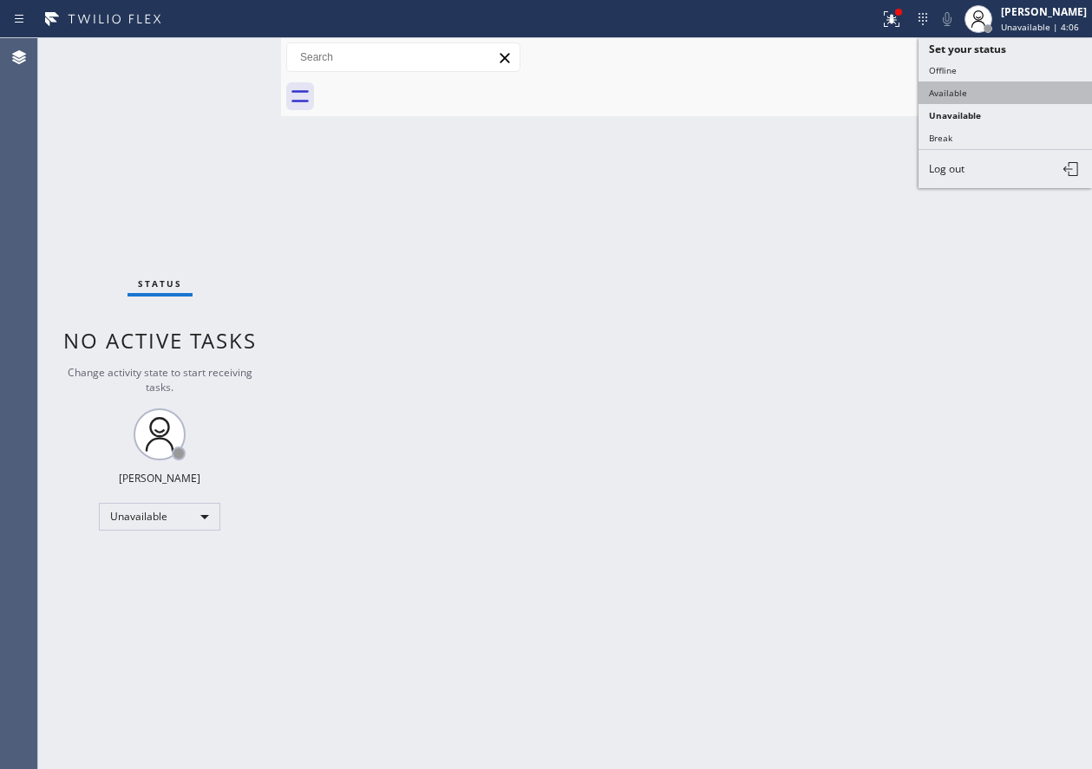
click at [985, 83] on button "Available" at bounding box center [1004, 93] width 173 height 23
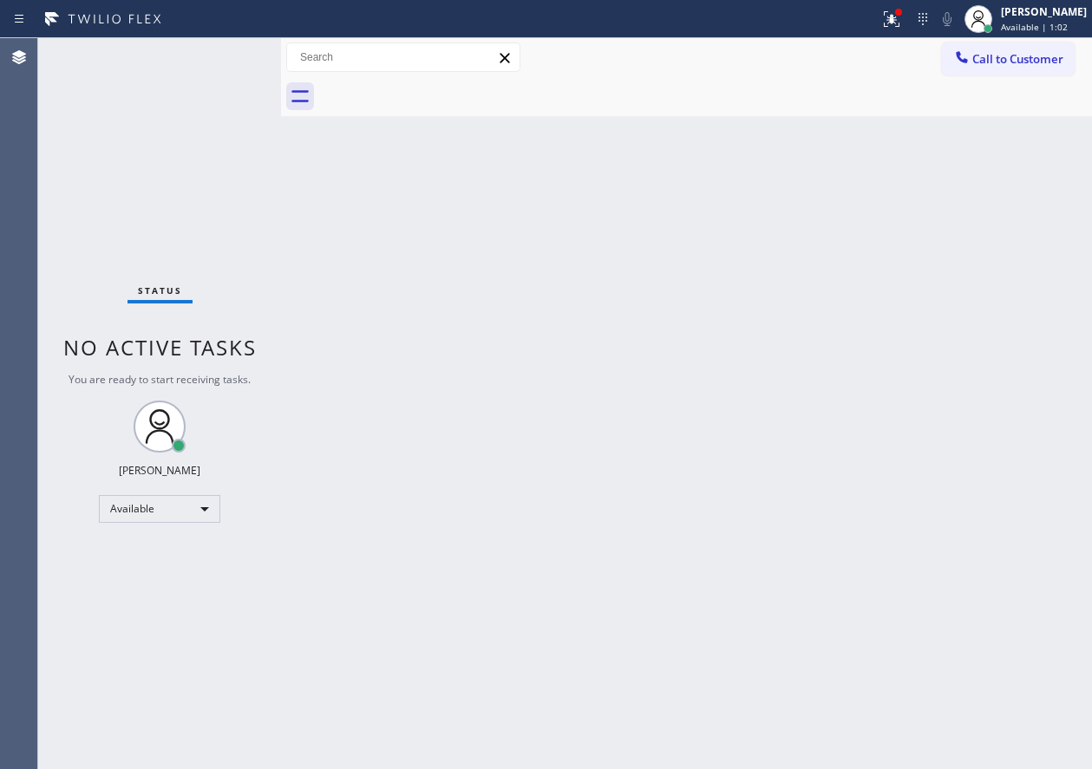
click at [909, 281] on div "Back to Dashboard Change Sender ID Customers Technicians Select a contact Outbo…" at bounding box center [686, 403] width 811 height 731
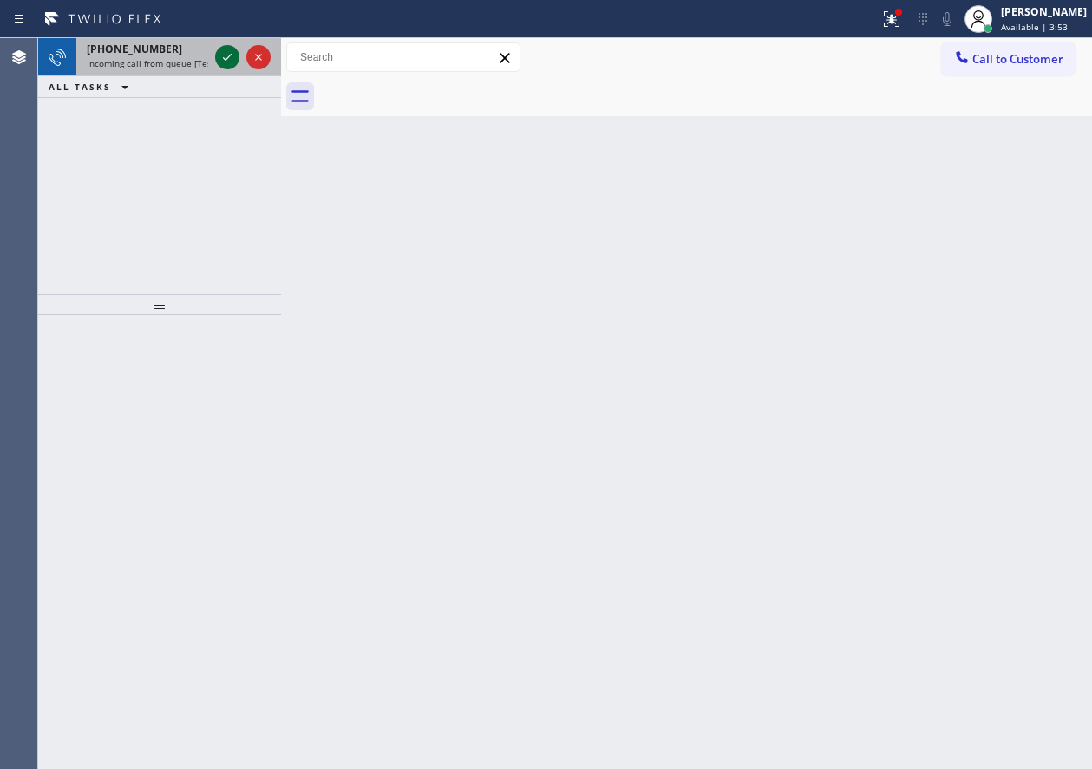
click at [230, 63] on icon at bounding box center [227, 57] width 21 height 21
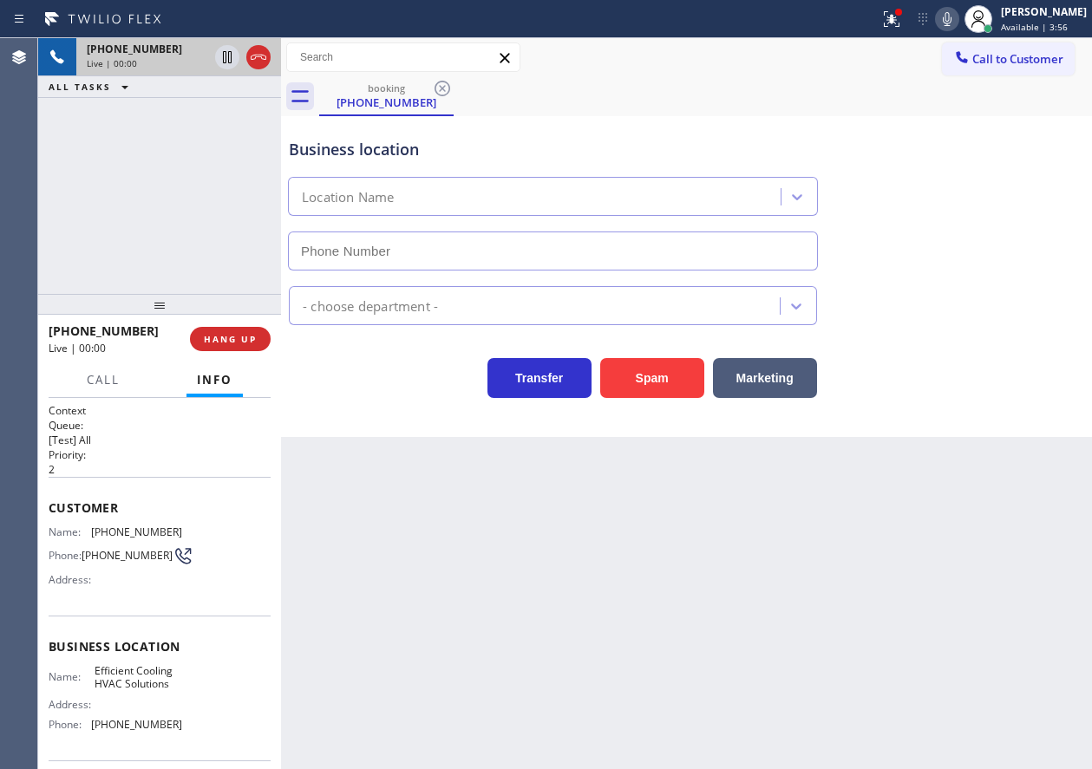
type input "[PHONE_NUMBER]"
click at [244, 346] on button "HANG UP" at bounding box center [230, 339] width 81 height 24
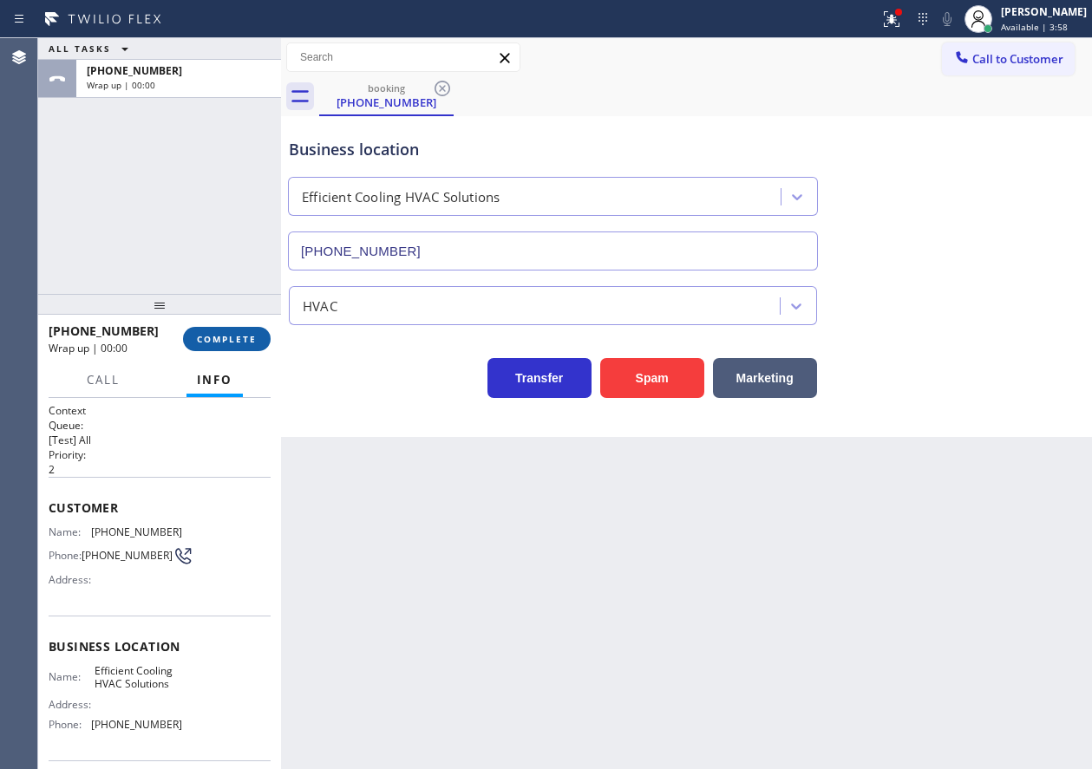
click at [245, 343] on span "COMPLETE" at bounding box center [227, 339] width 60 height 12
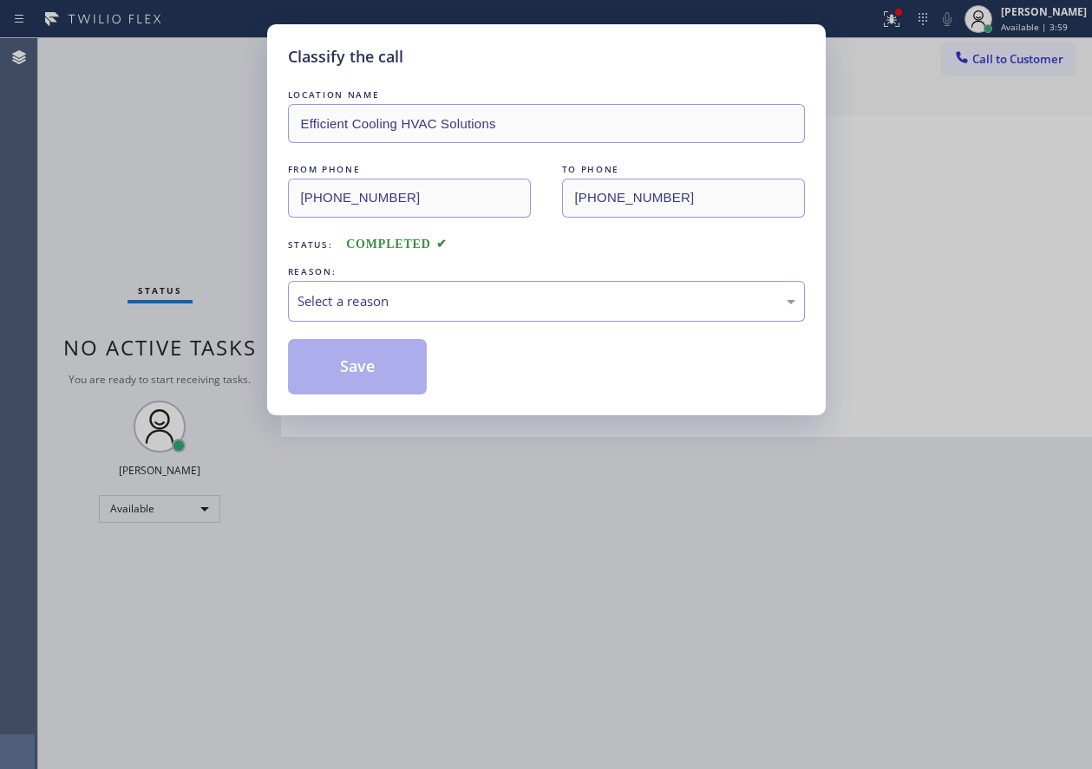
click at [402, 313] on div "Select a reason" at bounding box center [546, 301] width 517 height 41
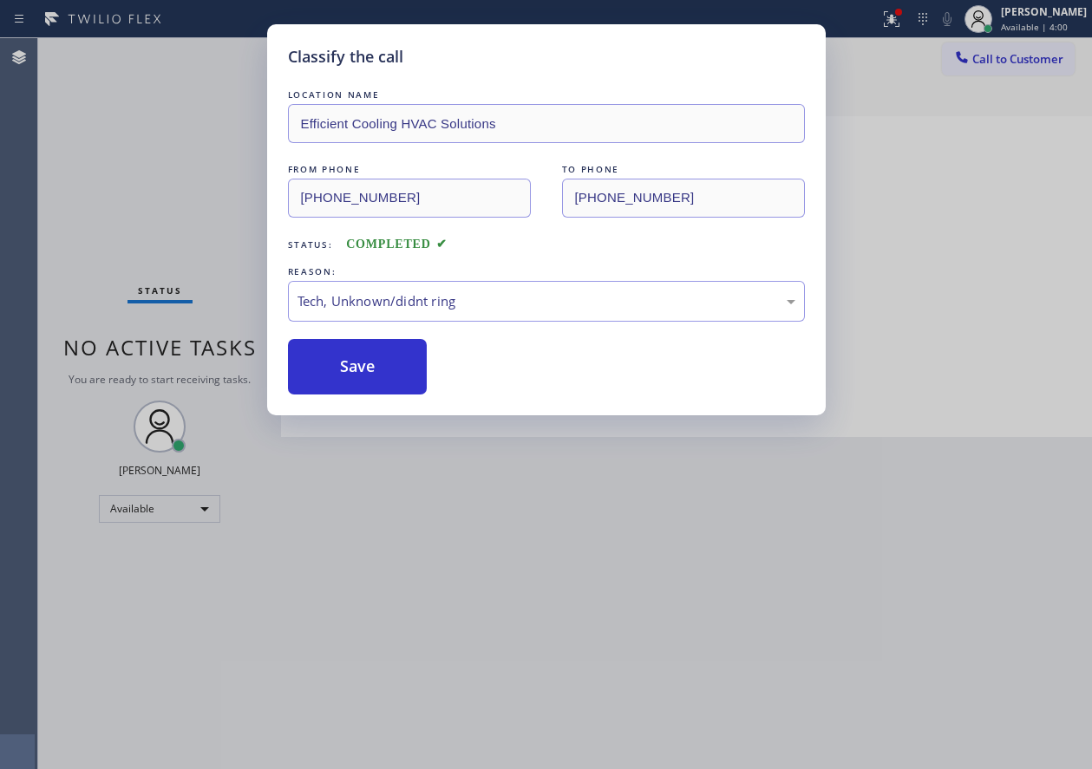
click at [380, 374] on button "Save" at bounding box center [358, 366] width 140 height 55
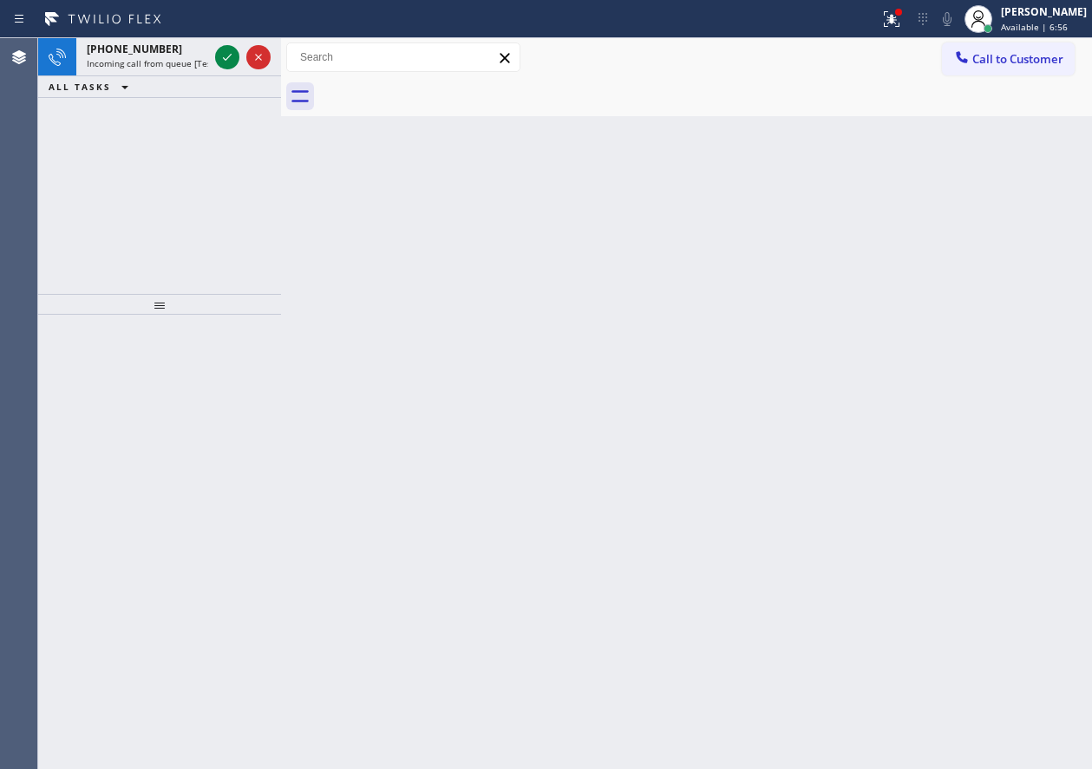
click at [942, 383] on div "Back to Dashboard Change Sender ID Customers Technicians Select a contact Outbo…" at bounding box center [686, 403] width 811 height 731
click at [222, 55] on icon at bounding box center [227, 57] width 21 height 21
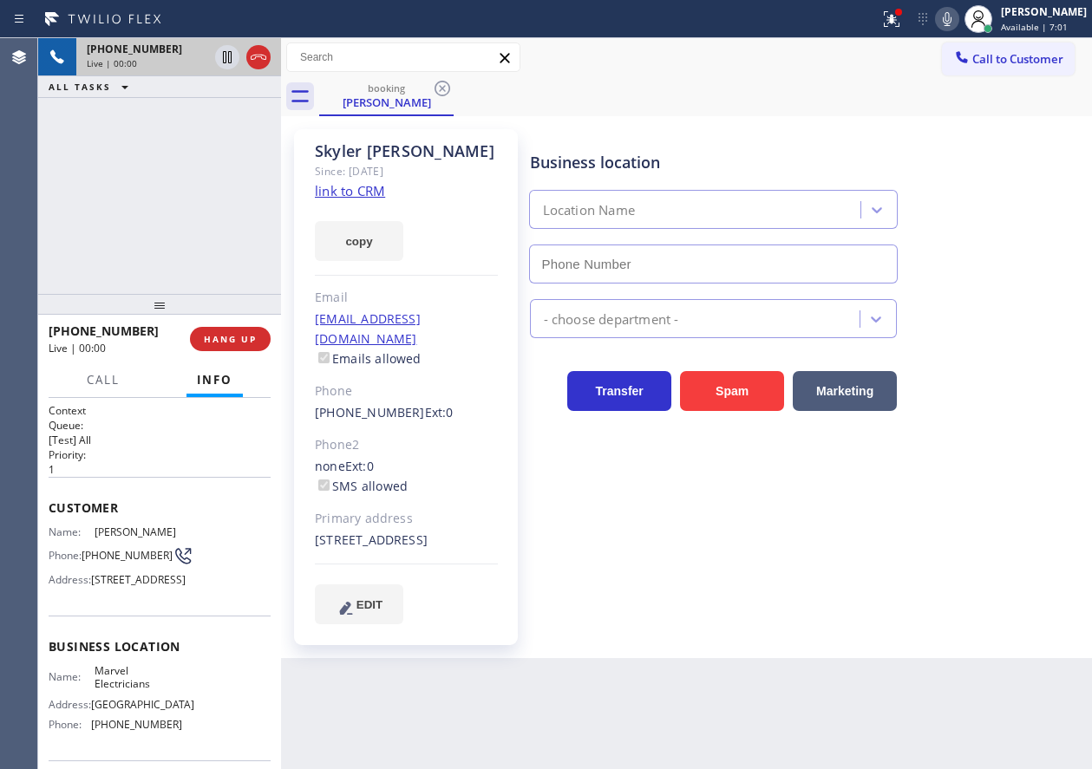
type input "[PHONE_NUMBER]"
click at [358, 188] on link "link to CRM" at bounding box center [350, 190] width 70 height 17
click at [121, 691] on span "Marvel Electricians" at bounding box center [138, 677] width 87 height 27
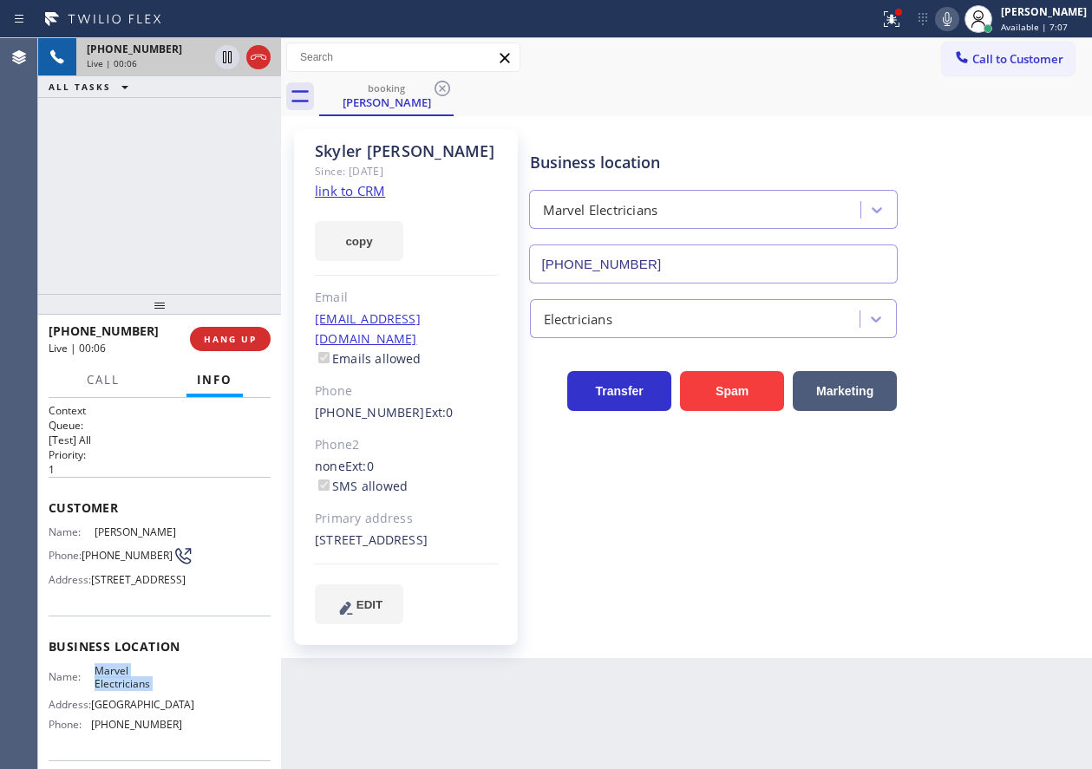
copy span "Marvel Electricians"
click at [667, 264] on input "[PHONE_NUMBER]" at bounding box center [713, 264] width 369 height 39
click at [225, 56] on icon at bounding box center [227, 57] width 21 height 21
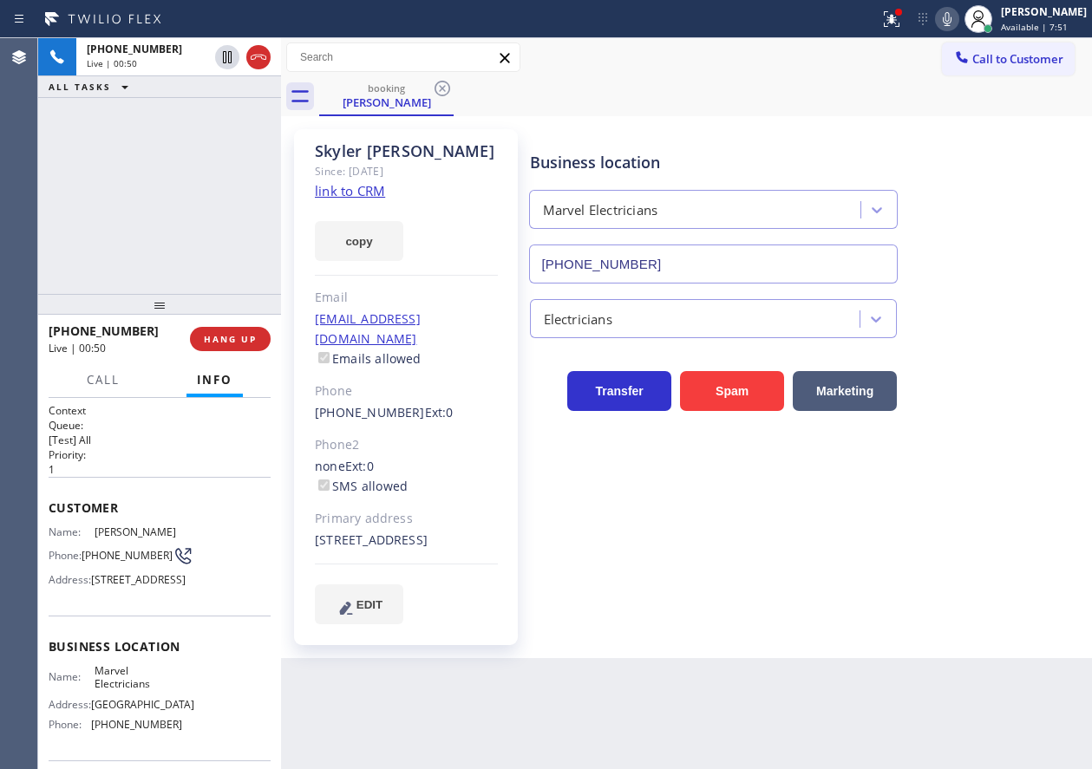
click at [956, 20] on icon at bounding box center [947, 19] width 21 height 21
click at [902, 24] on icon at bounding box center [891, 19] width 21 height 21
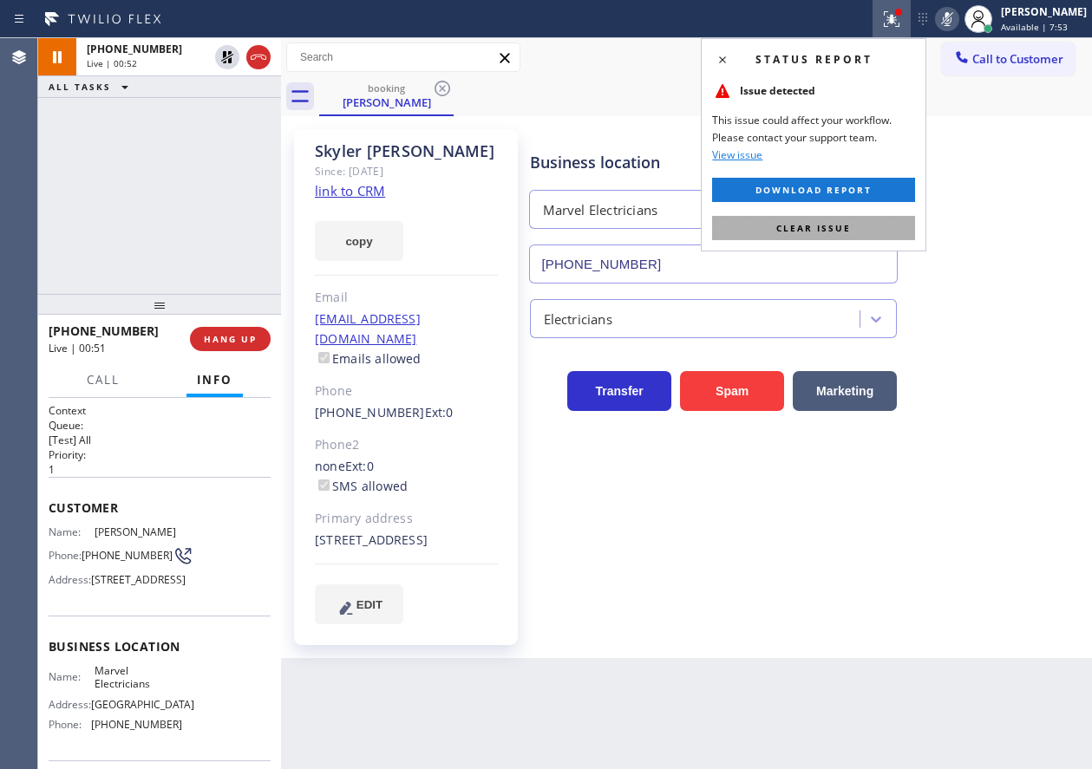
click at [856, 219] on button "Clear issue" at bounding box center [813, 228] width 203 height 24
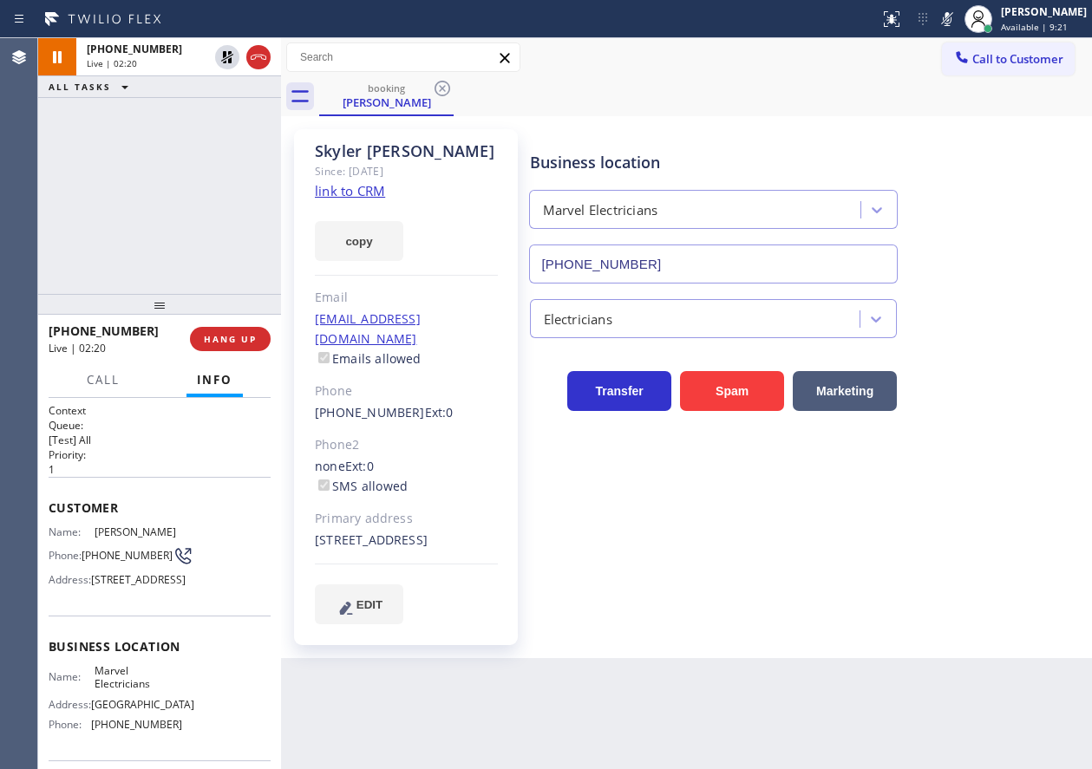
drag, startPoint x: 967, startPoint y: 14, endPoint x: 886, endPoint y: 62, distance: 93.7
click at [953, 14] on rect at bounding box center [947, 17] width 12 height 12
click at [227, 56] on icon at bounding box center [227, 57] width 21 height 21
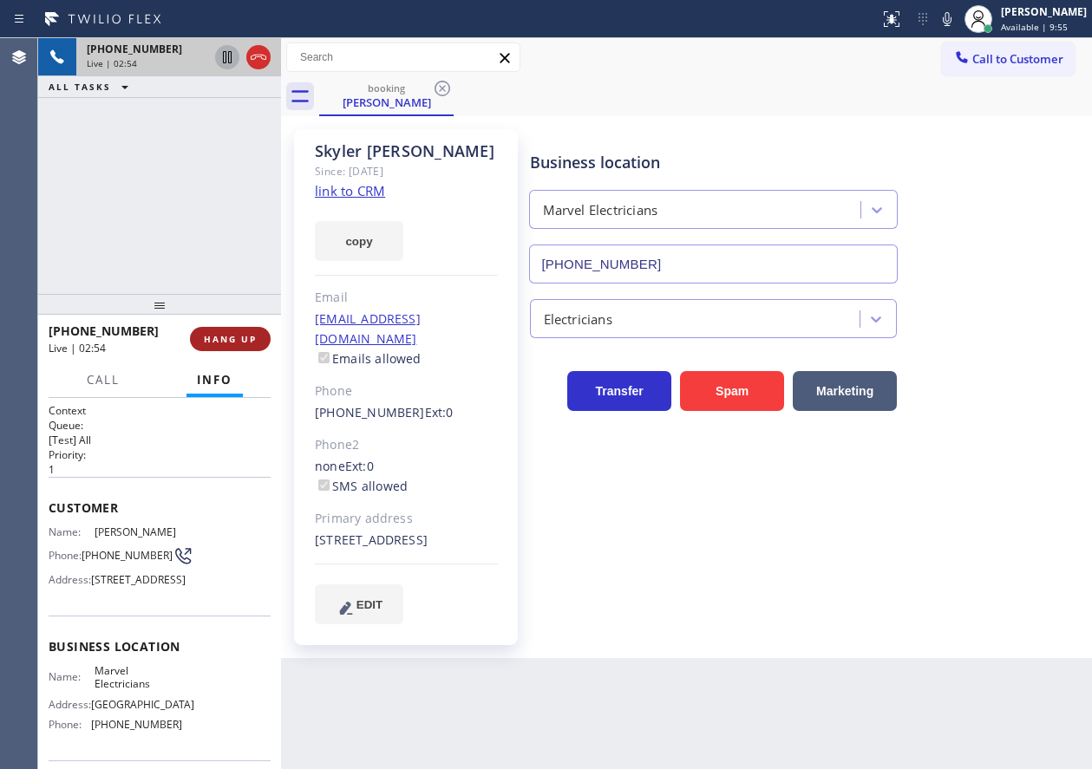
click at [251, 340] on span "HANG UP" at bounding box center [230, 339] width 53 height 12
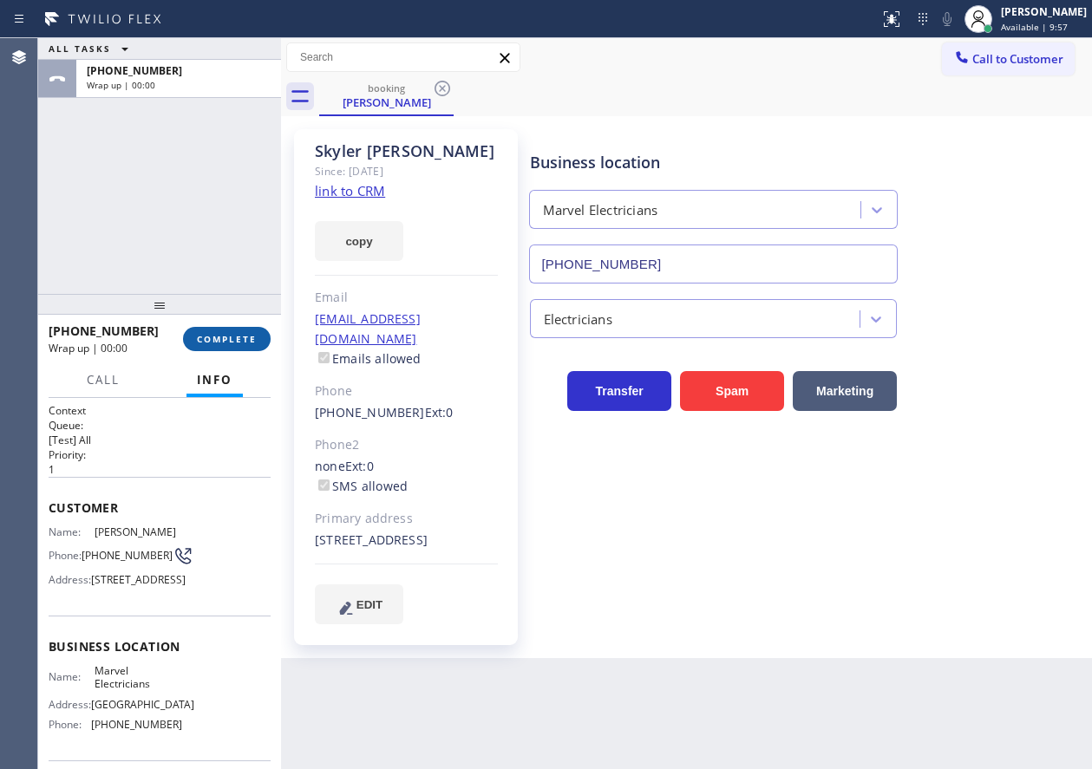
click at [251, 340] on span "COMPLETE" at bounding box center [227, 339] width 60 height 12
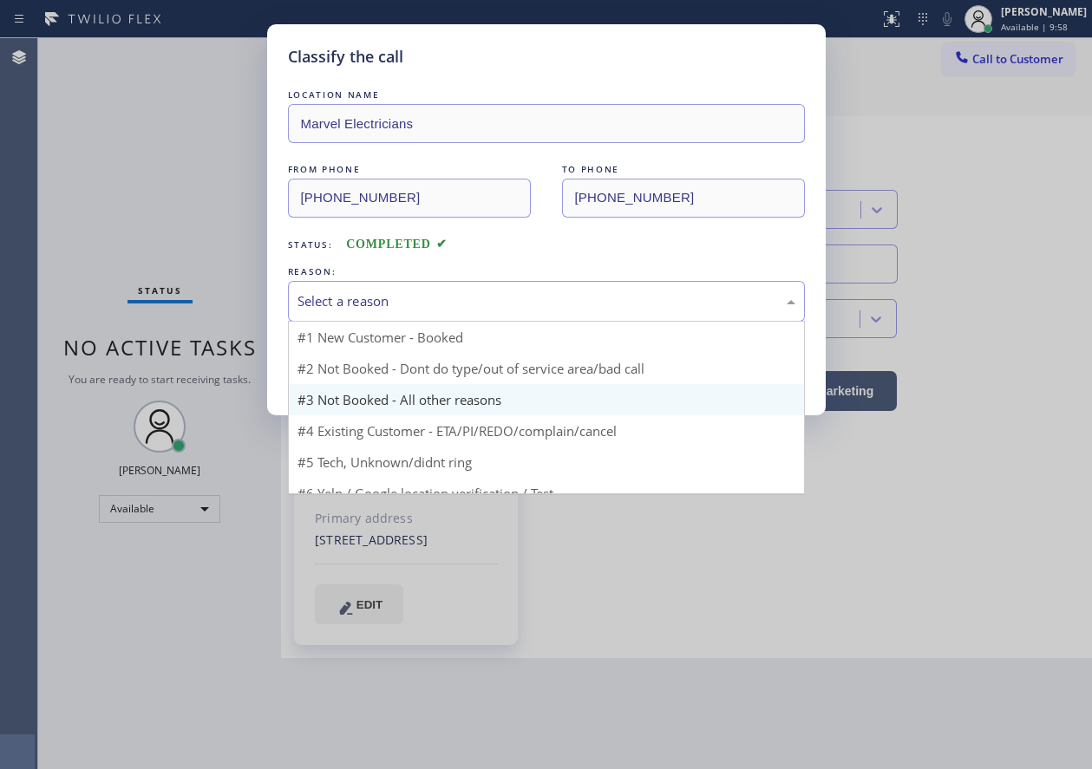
drag, startPoint x: 518, startPoint y: 301, endPoint x: 431, endPoint y: 404, distance: 134.8
click at [513, 313] on div "Select a reason" at bounding box center [546, 301] width 517 height 41
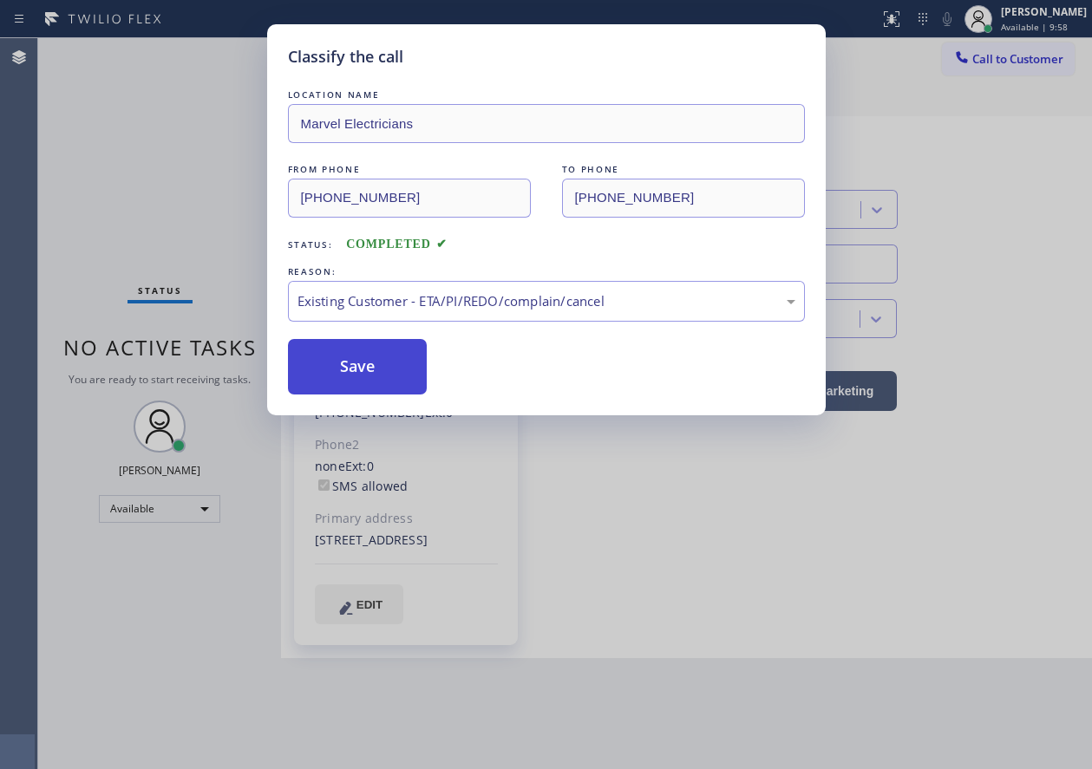
click at [393, 364] on button "Save" at bounding box center [358, 366] width 140 height 55
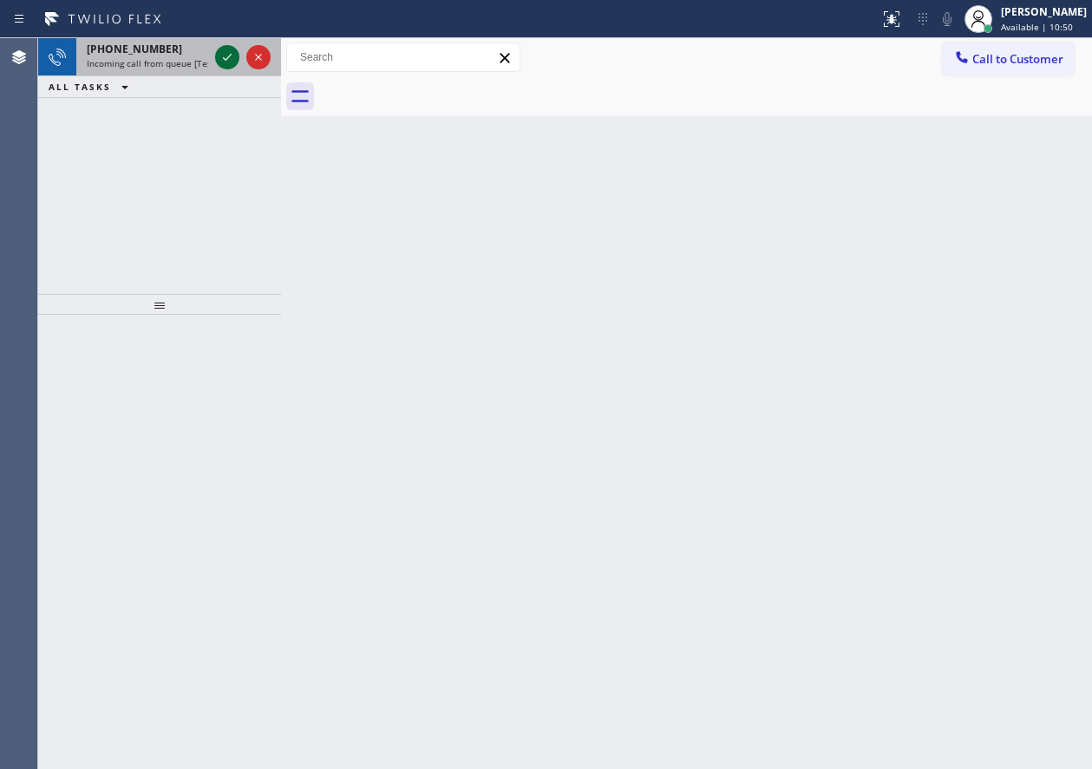
click at [218, 60] on icon at bounding box center [227, 57] width 21 height 21
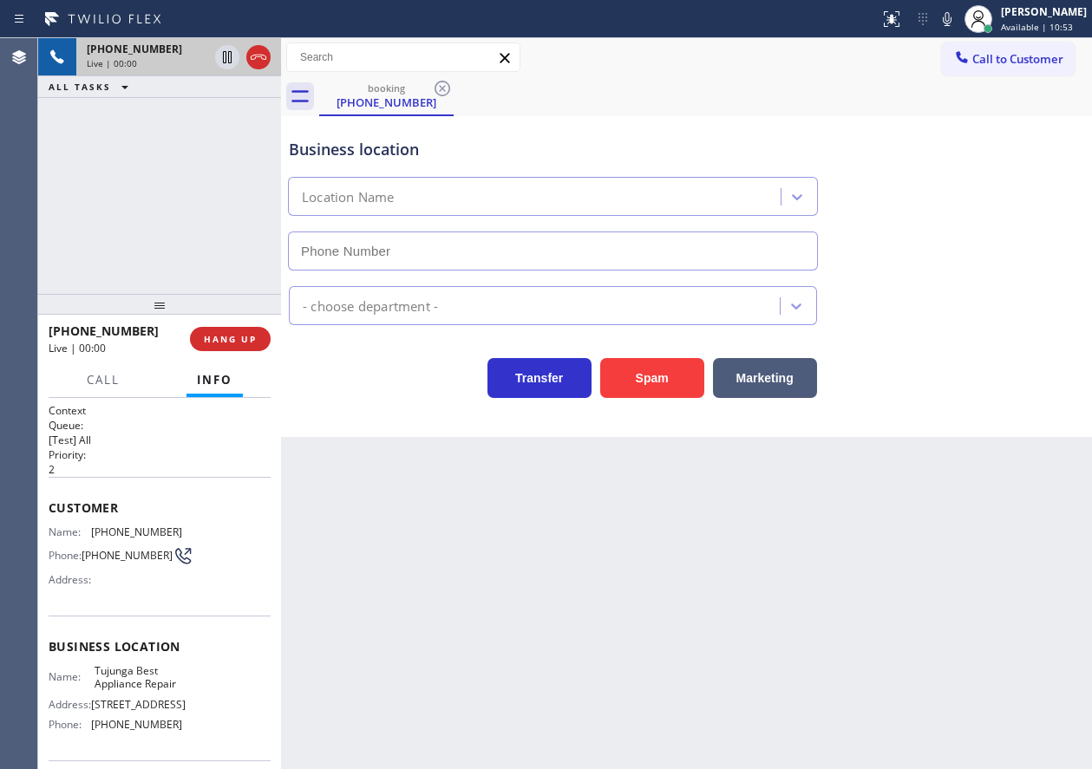
type input "[PHONE_NUMBER]"
click at [231, 343] on span "HANG UP" at bounding box center [230, 339] width 53 height 12
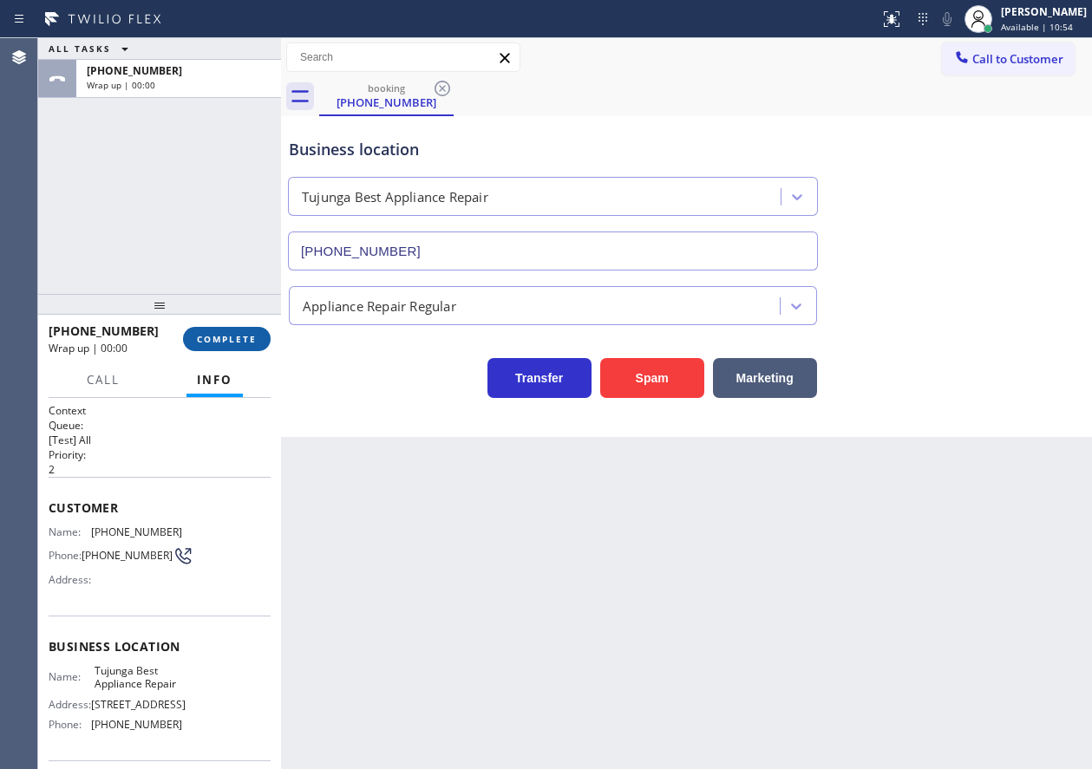
click at [231, 343] on span "COMPLETE" at bounding box center [227, 339] width 60 height 12
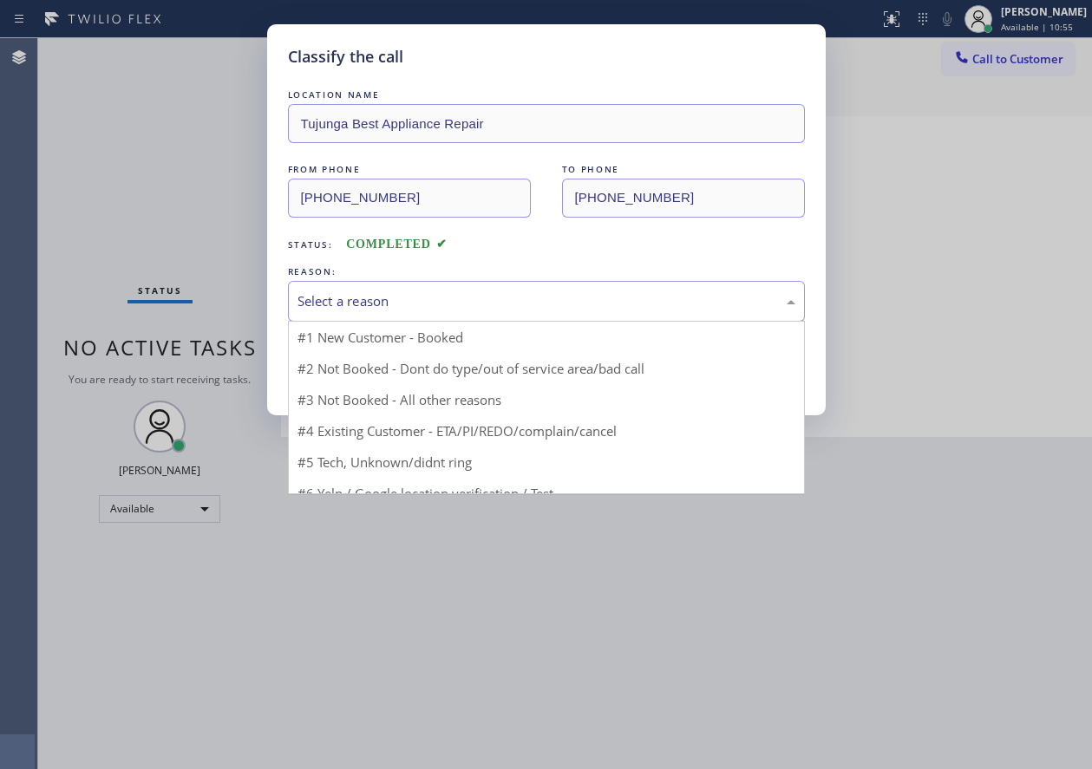
click at [397, 303] on div "Select a reason" at bounding box center [546, 301] width 498 height 20
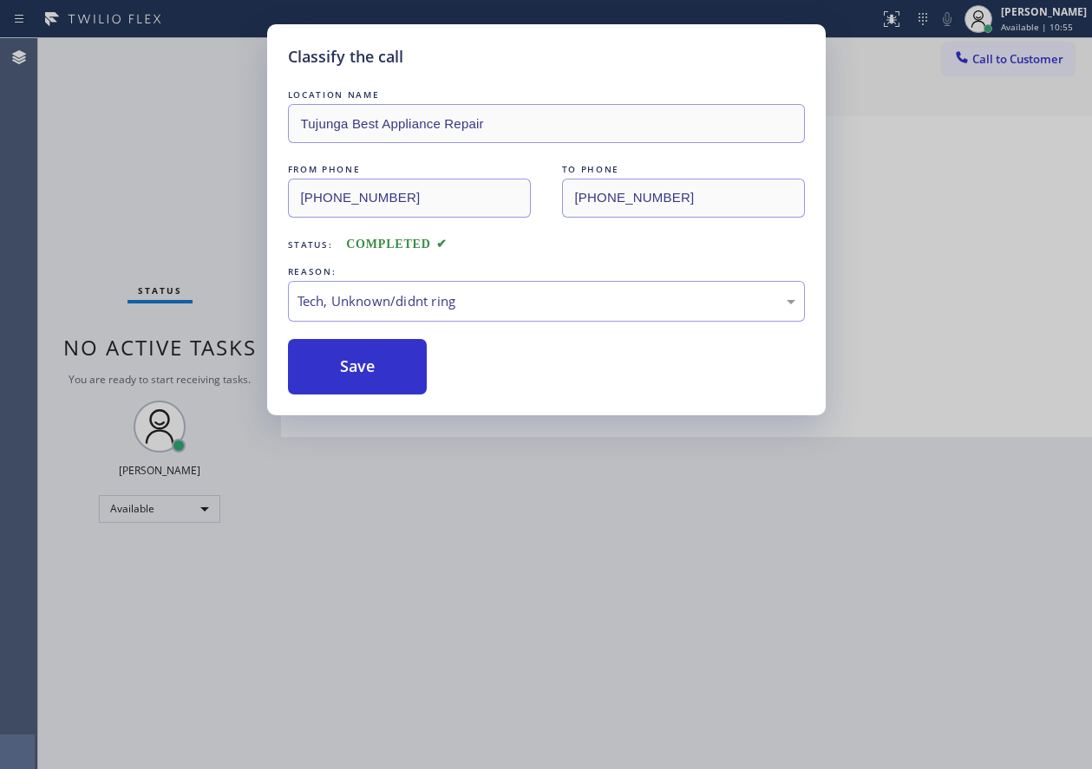
click at [371, 367] on button "Save" at bounding box center [358, 366] width 140 height 55
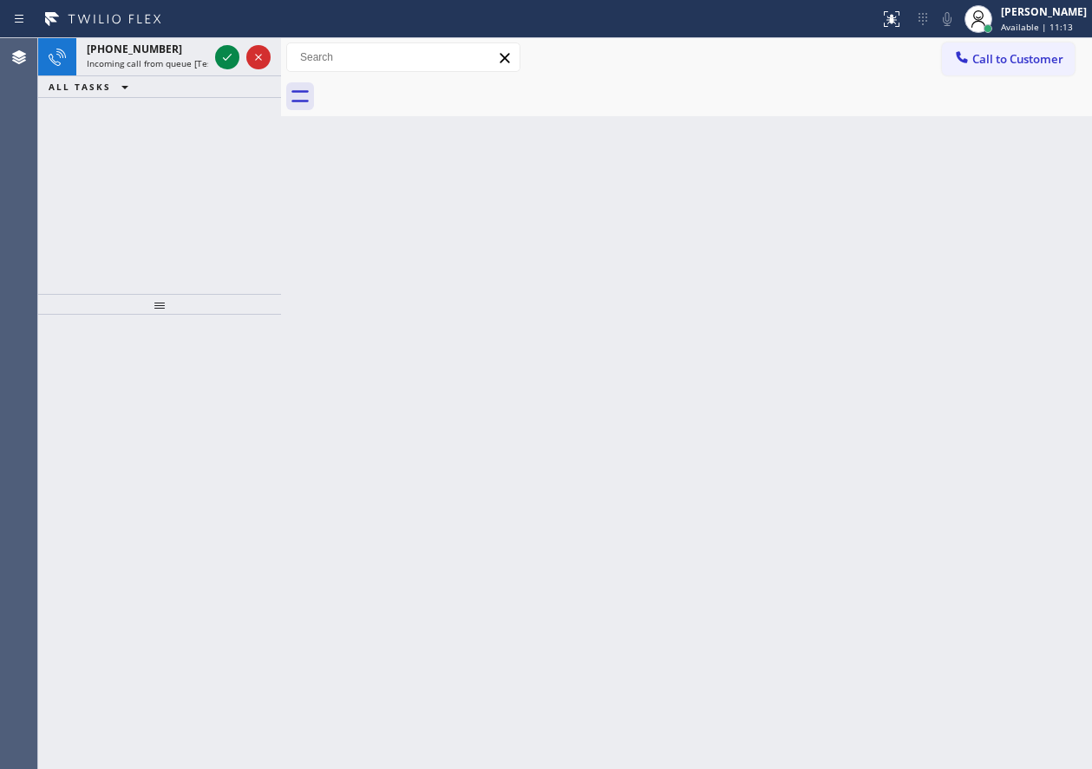
click at [1015, 350] on div "Back to Dashboard Change Sender ID Customers Technicians Select a contact Outbo…" at bounding box center [686, 403] width 811 height 731
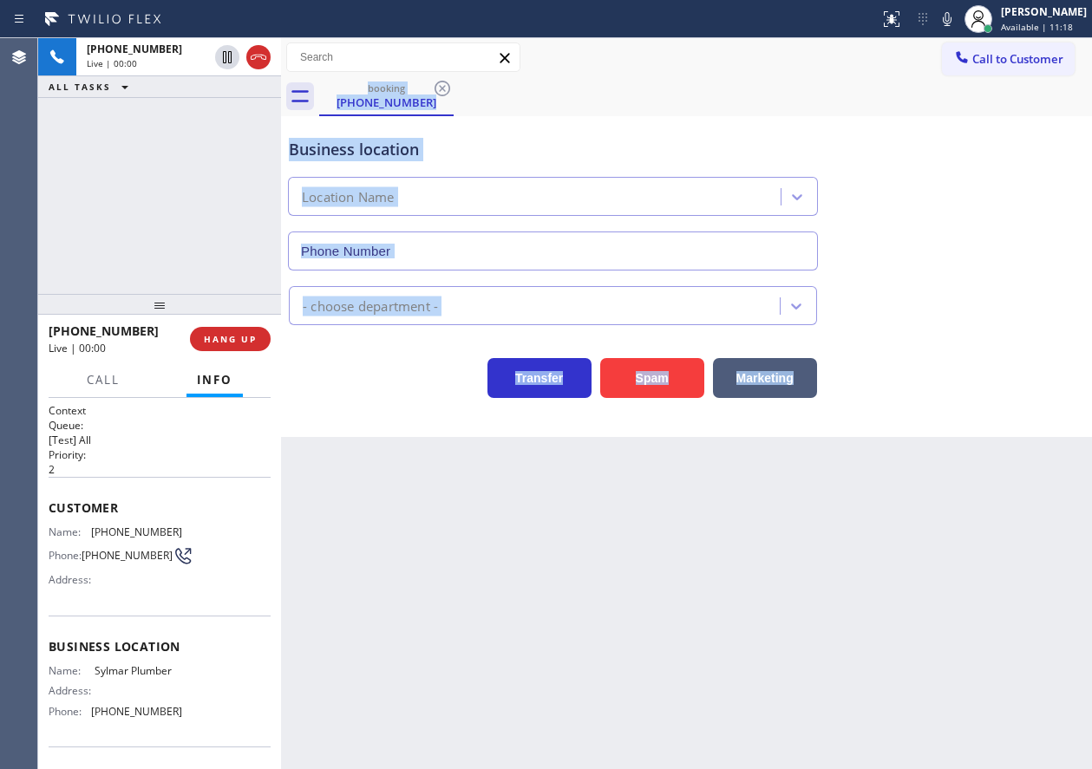
type input "[PHONE_NUMBER]"
click at [229, 340] on span "HANG UP" at bounding box center [230, 339] width 53 height 12
click at [232, 340] on span "HANG UP" at bounding box center [230, 339] width 53 height 12
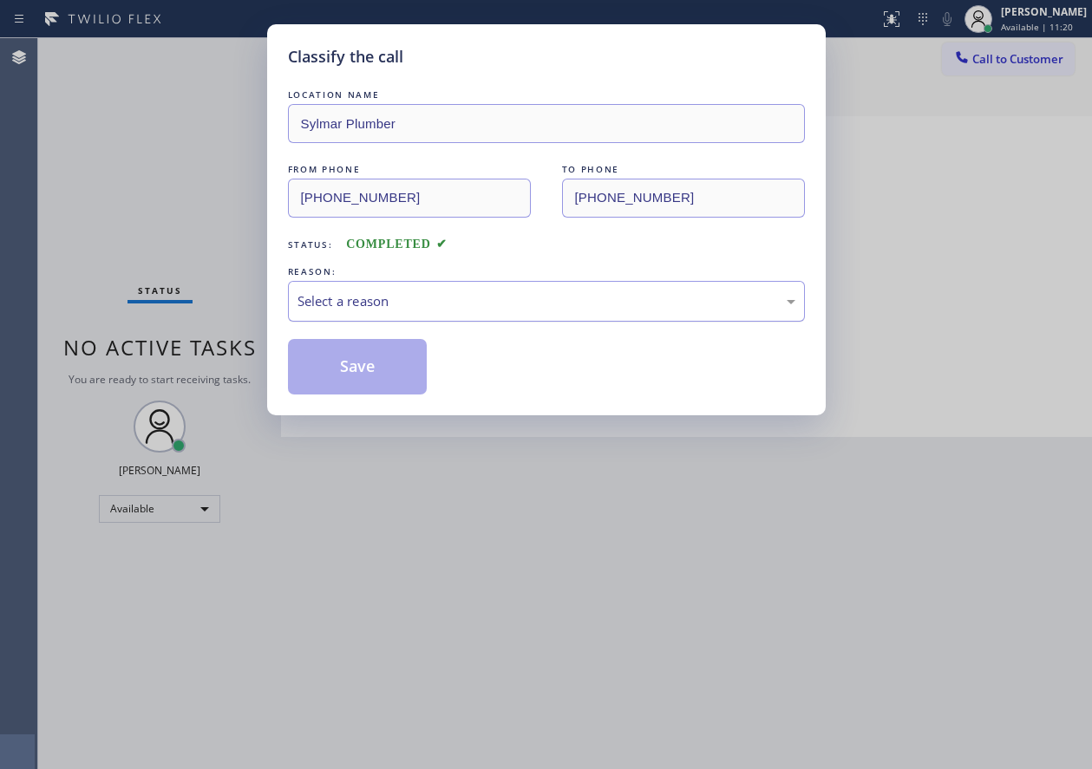
click at [511, 296] on div "Select a reason" at bounding box center [546, 301] width 498 height 20
click at [374, 367] on button "Save" at bounding box center [358, 366] width 140 height 55
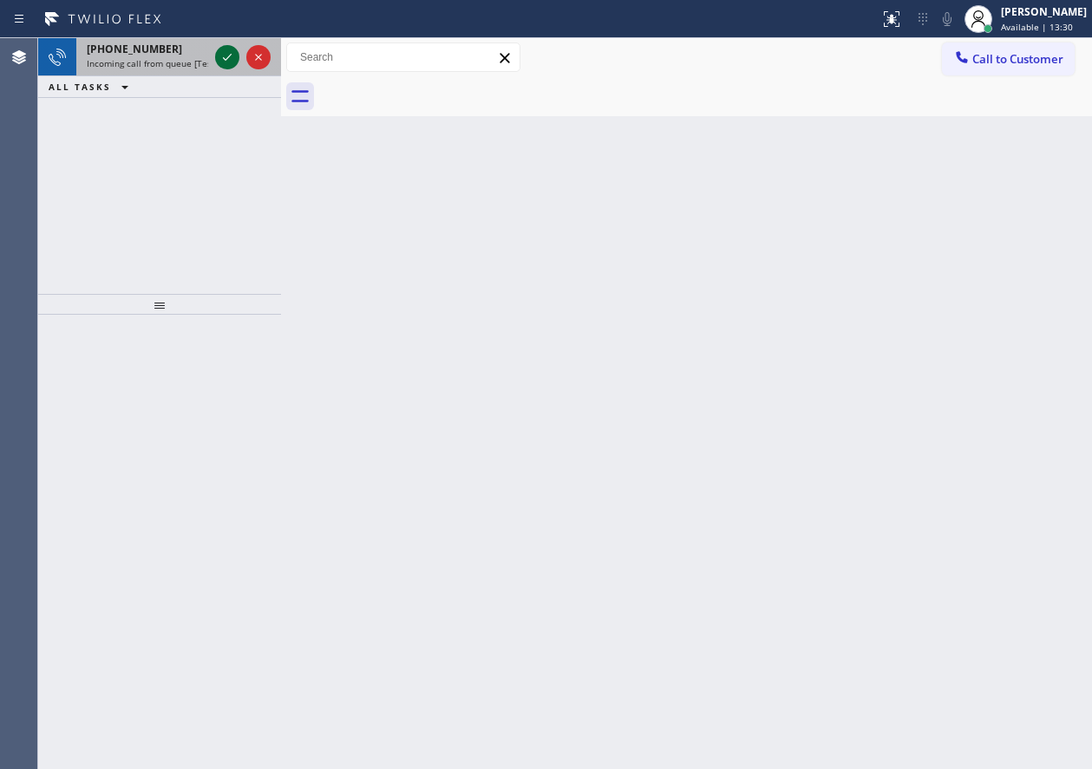
click at [226, 60] on icon at bounding box center [227, 57] width 9 height 7
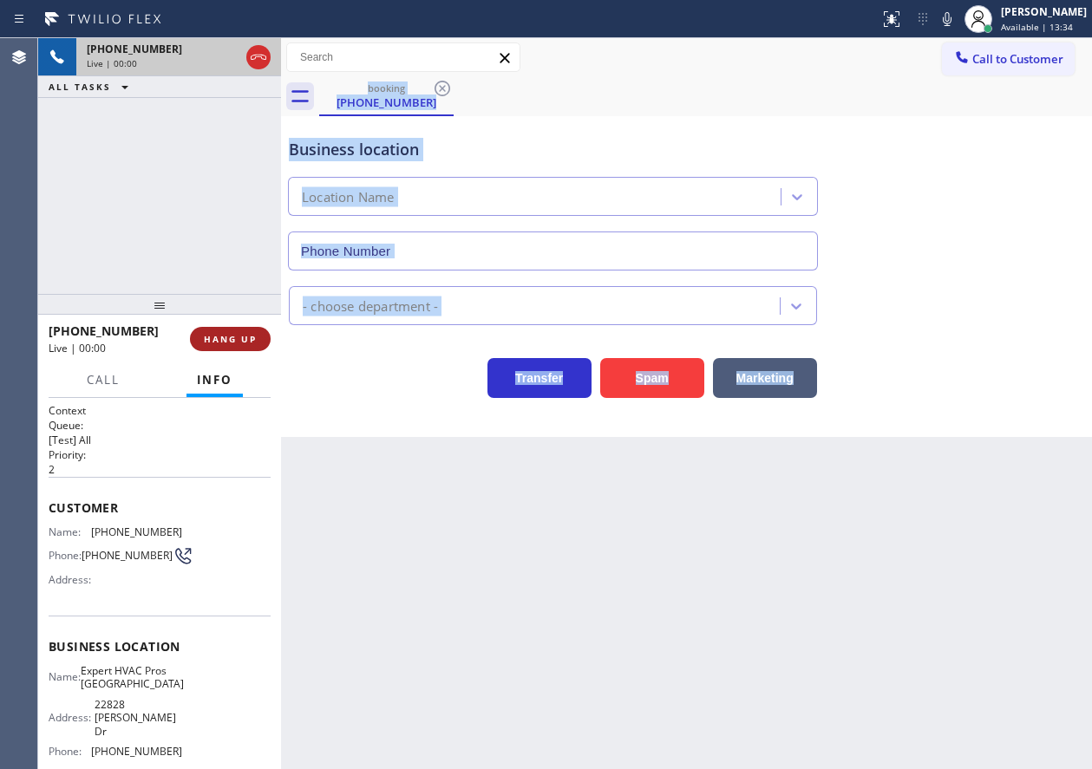
type input "[PHONE_NUMBER]"
click at [242, 346] on button "HANG UP" at bounding box center [230, 339] width 81 height 24
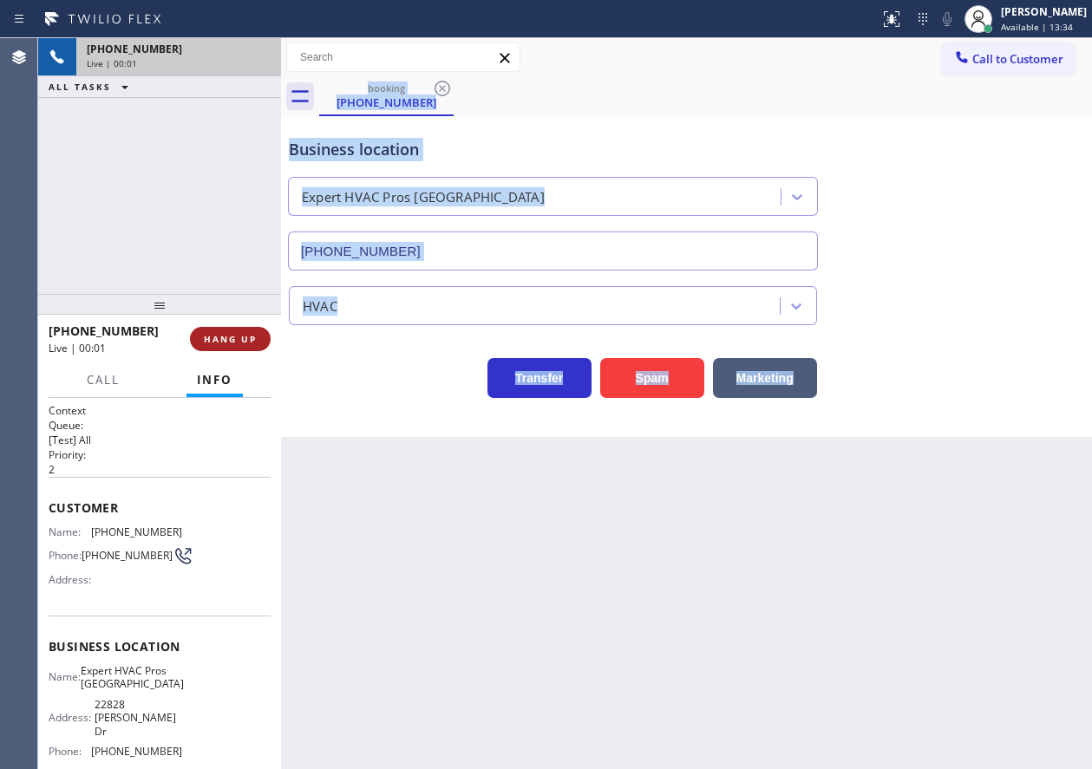
click at [242, 343] on span "HANG UP" at bounding box center [230, 339] width 53 height 12
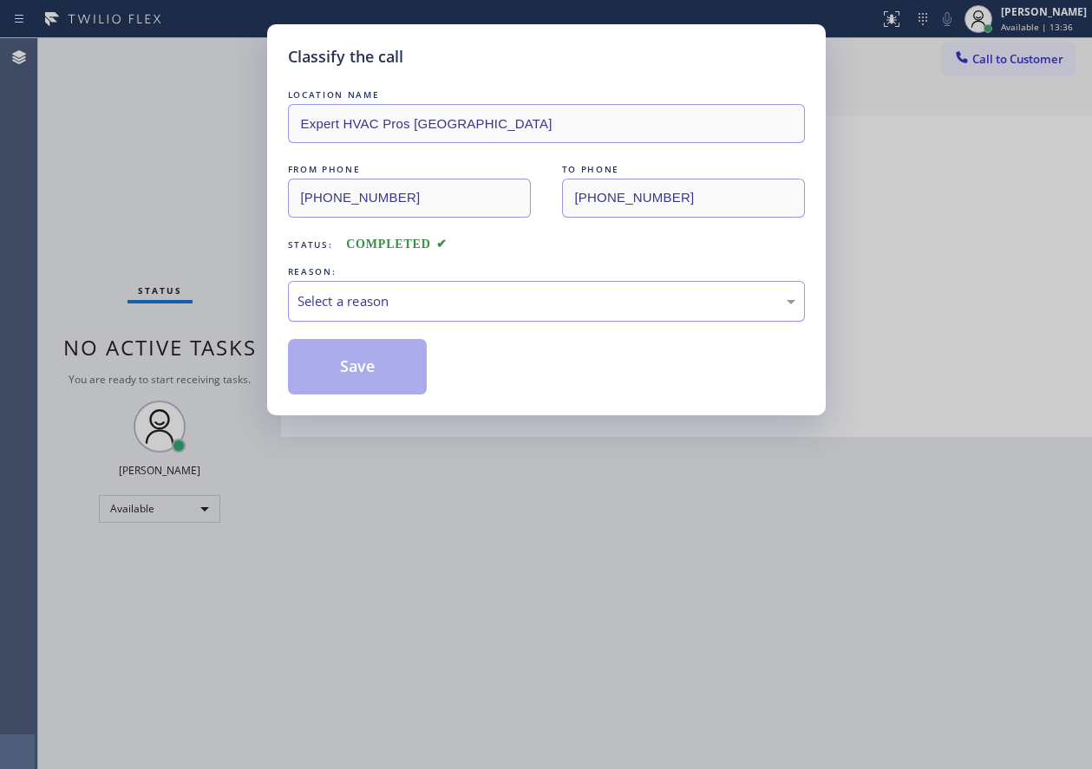
click at [396, 300] on div "Select a reason" at bounding box center [546, 301] width 498 height 20
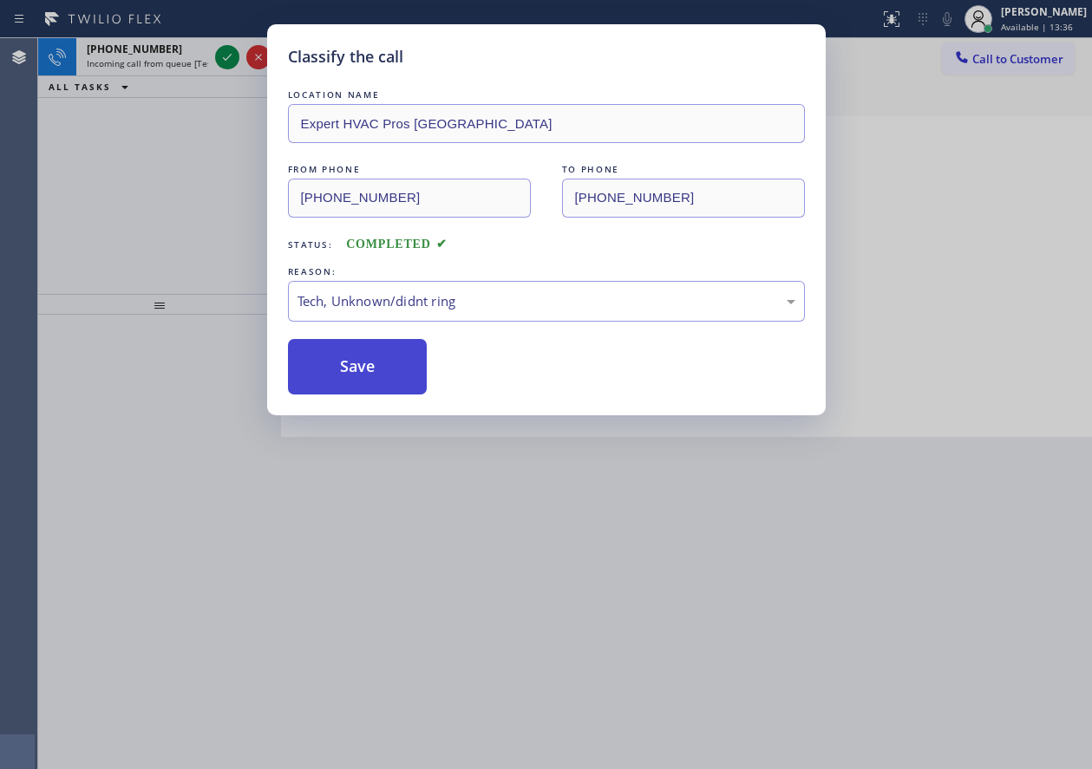
click at [362, 346] on button "Save" at bounding box center [358, 366] width 140 height 55
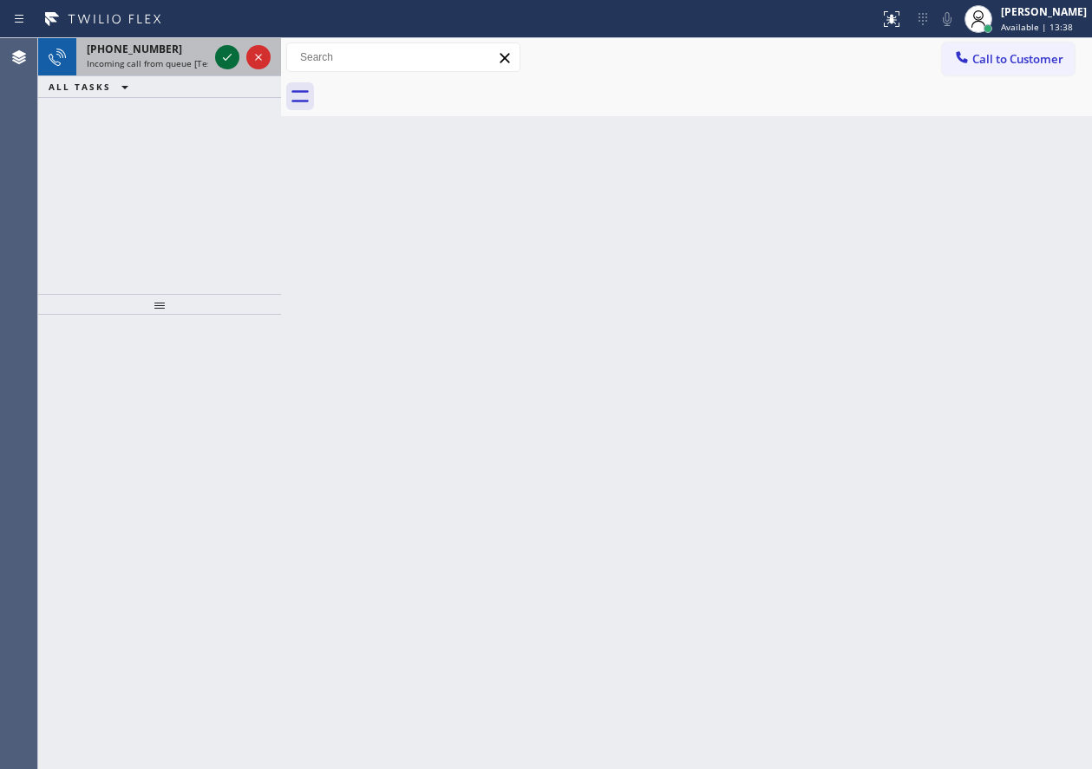
click at [230, 55] on icon at bounding box center [227, 57] width 21 height 21
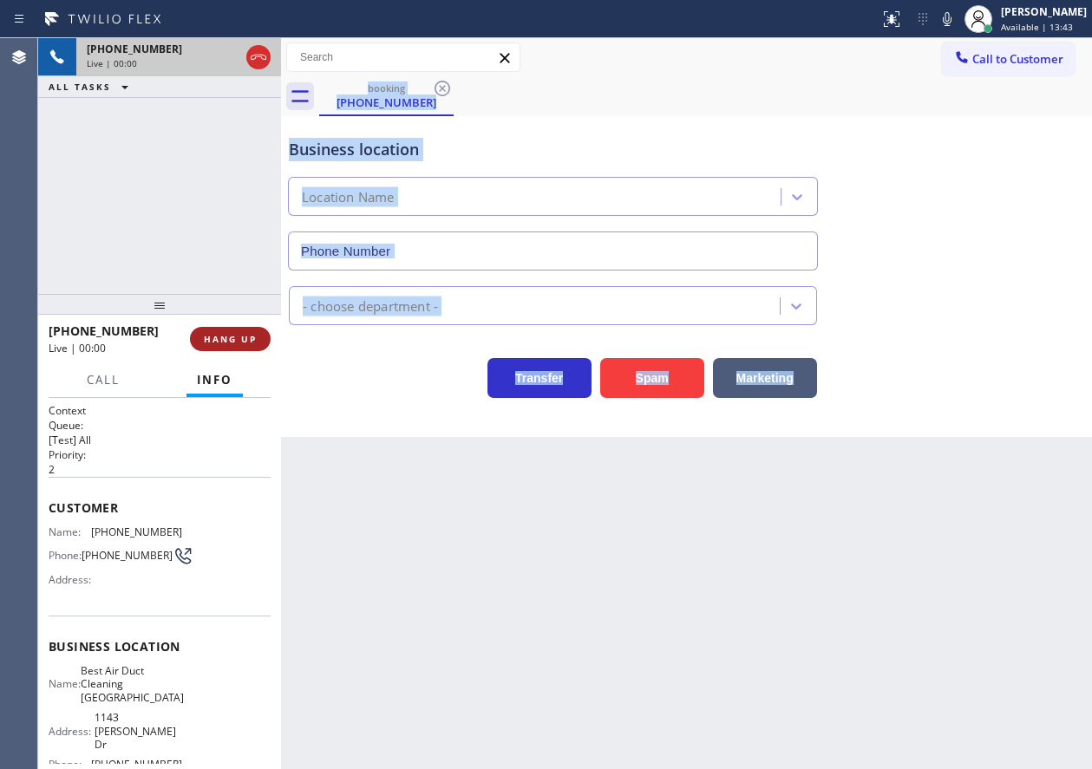
type input "[PHONE_NUMBER]"
click at [234, 330] on button "HANG UP" at bounding box center [230, 339] width 81 height 24
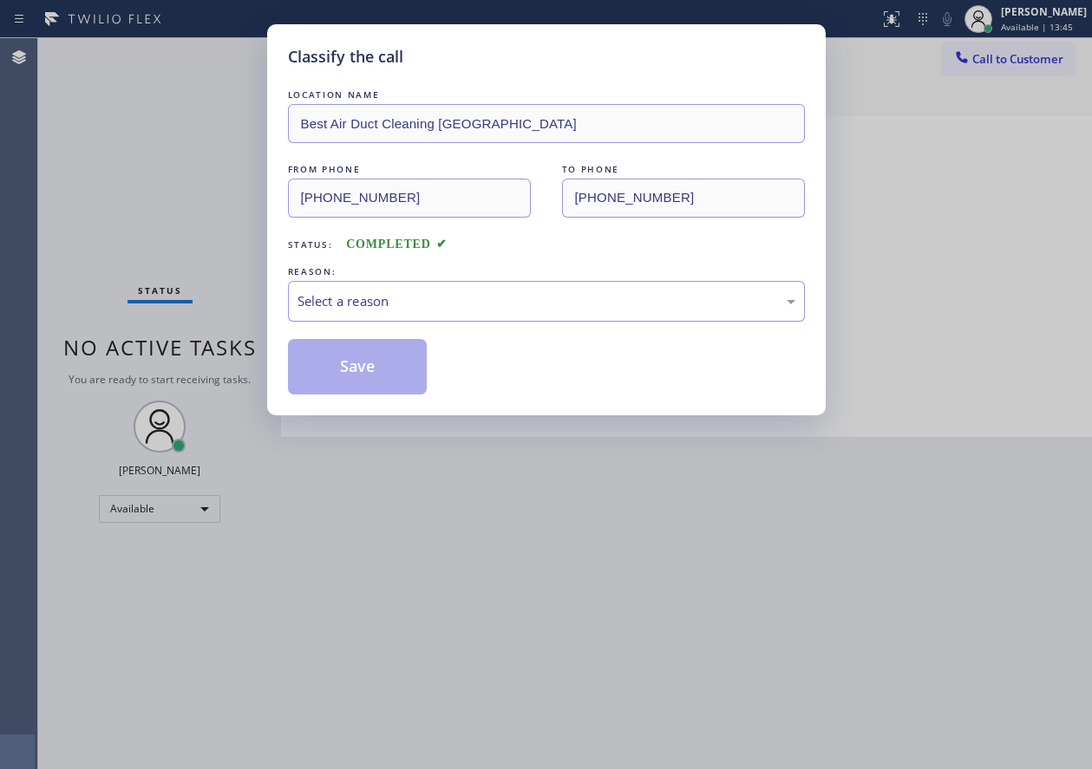
click at [408, 300] on div "Select a reason" at bounding box center [546, 301] width 498 height 20
click at [373, 353] on button "Save" at bounding box center [358, 366] width 140 height 55
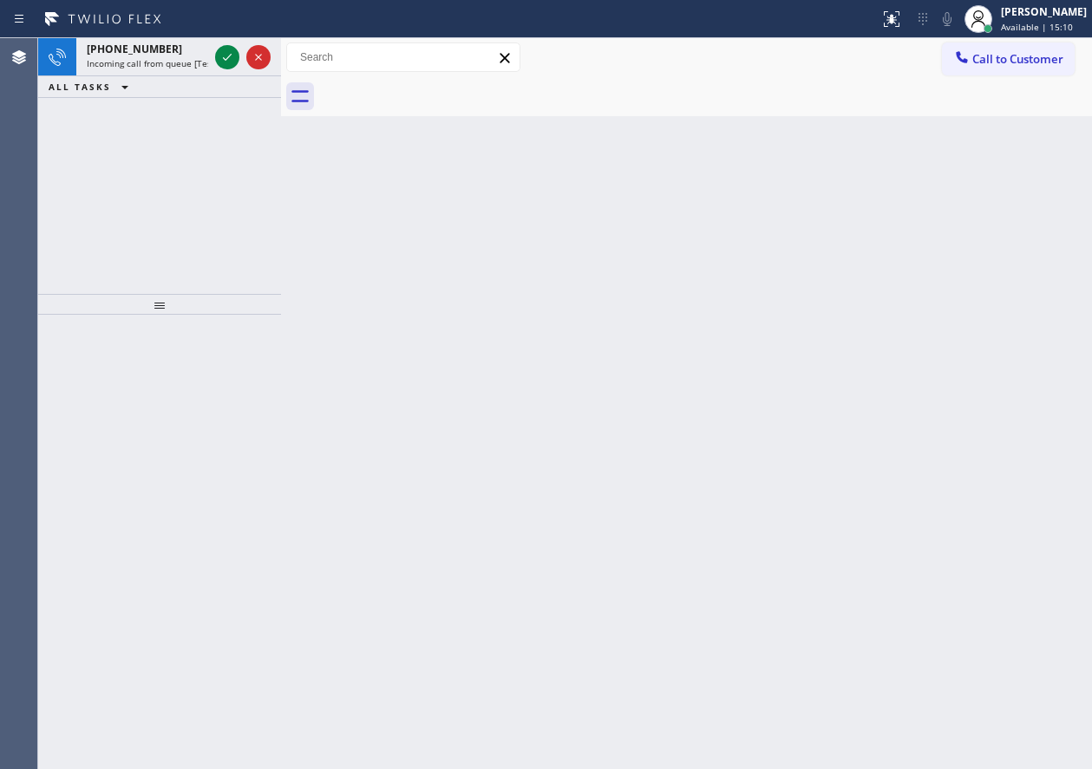
click at [938, 626] on div "Back to Dashboard Change Sender ID Customers Technicians Select a contact Outbo…" at bounding box center [686, 403] width 811 height 731
click at [171, 61] on span "Incoming call from queue [Test] All" at bounding box center [159, 63] width 144 height 12
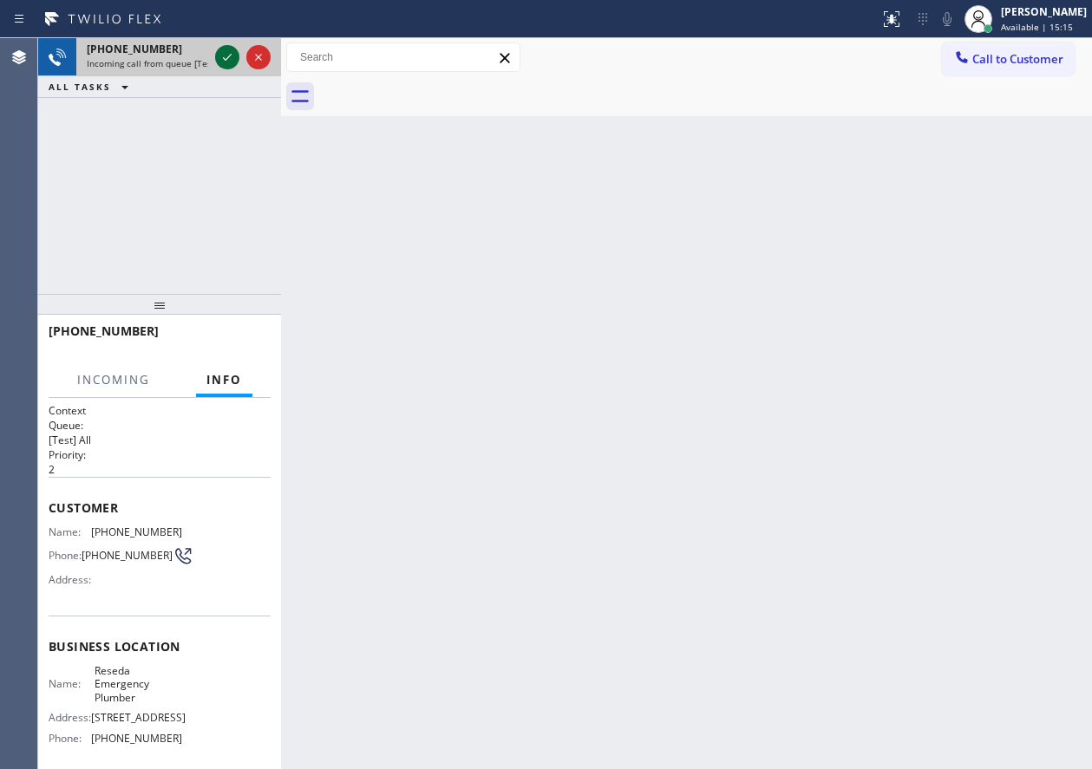
click at [221, 56] on icon at bounding box center [227, 57] width 21 height 21
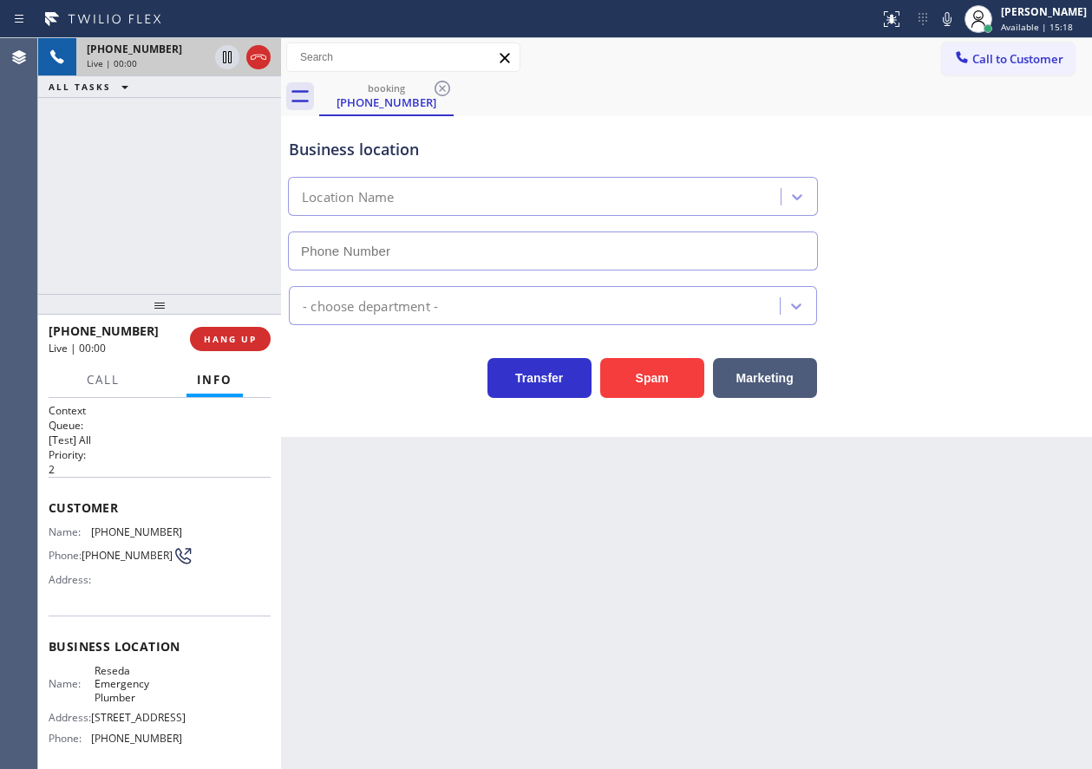
type input "[PHONE_NUMBER]"
click at [488, 236] on input "[PHONE_NUMBER]" at bounding box center [553, 251] width 530 height 39
click at [652, 389] on button "Spam" at bounding box center [652, 378] width 104 height 40
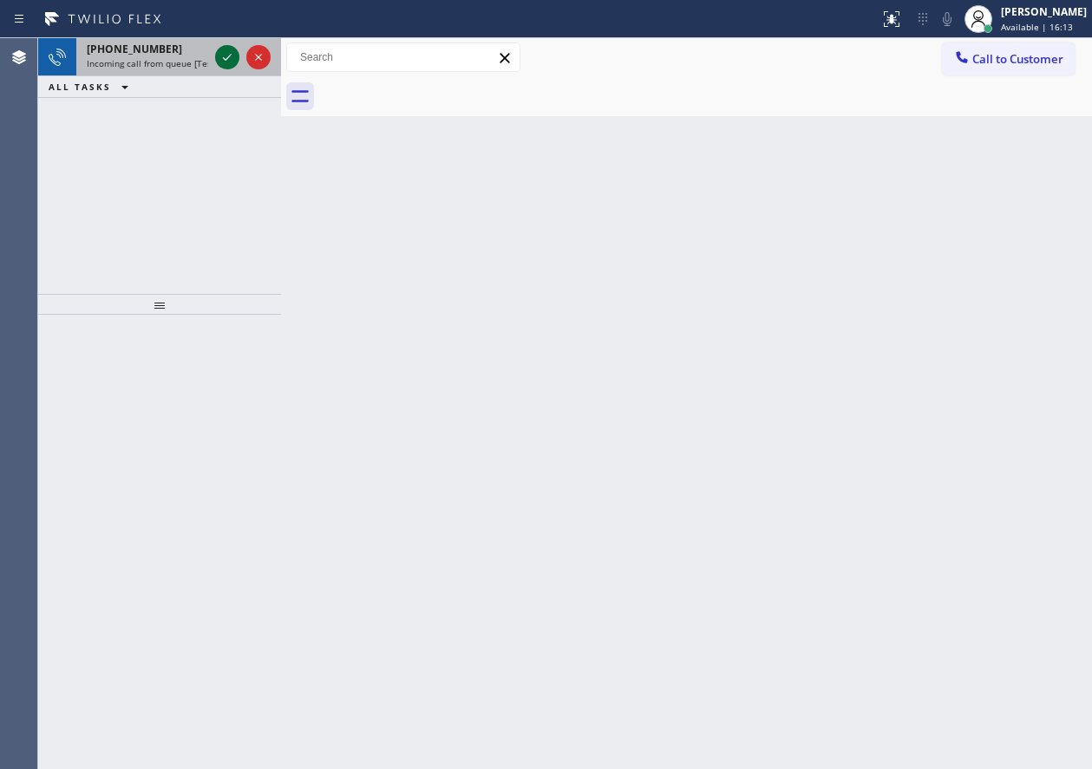
click at [222, 53] on icon at bounding box center [227, 57] width 21 height 21
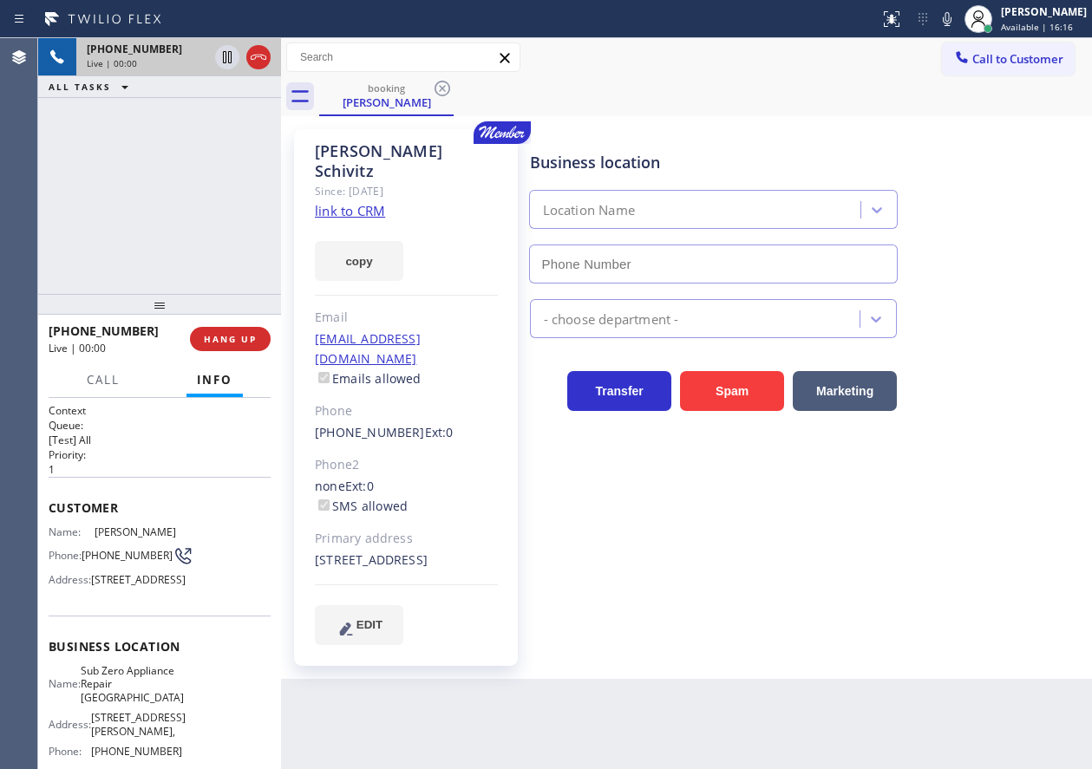
type input "[PHONE_NUMBER]"
click at [140, 704] on span "Sub Zero Appliance Repair [GEOGRAPHIC_DATA]" at bounding box center [132, 684] width 103 height 40
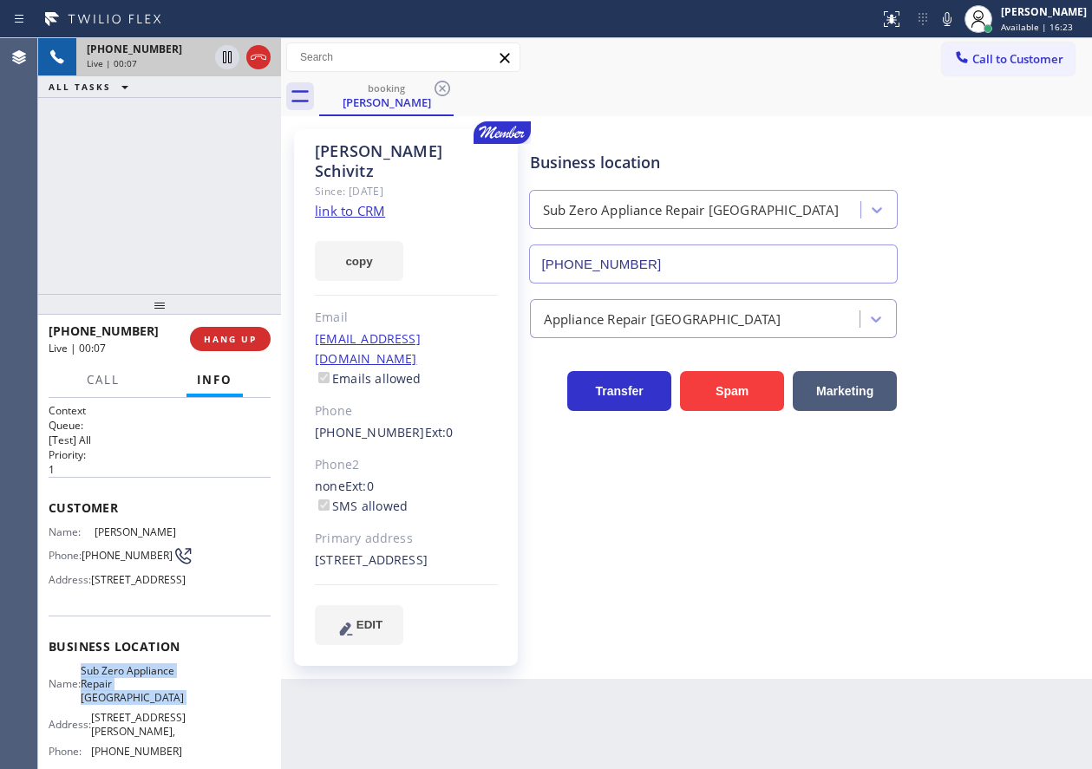
click at [140, 704] on span "Sub Zero Appliance Repair [GEOGRAPHIC_DATA]" at bounding box center [132, 684] width 103 height 40
copy span "Sub Zero Appliance Repair [GEOGRAPHIC_DATA]"
click at [688, 258] on input "[PHONE_NUMBER]" at bounding box center [713, 264] width 369 height 39
drag, startPoint x: 688, startPoint y: 258, endPoint x: 1086, endPoint y: 254, distance: 398.0
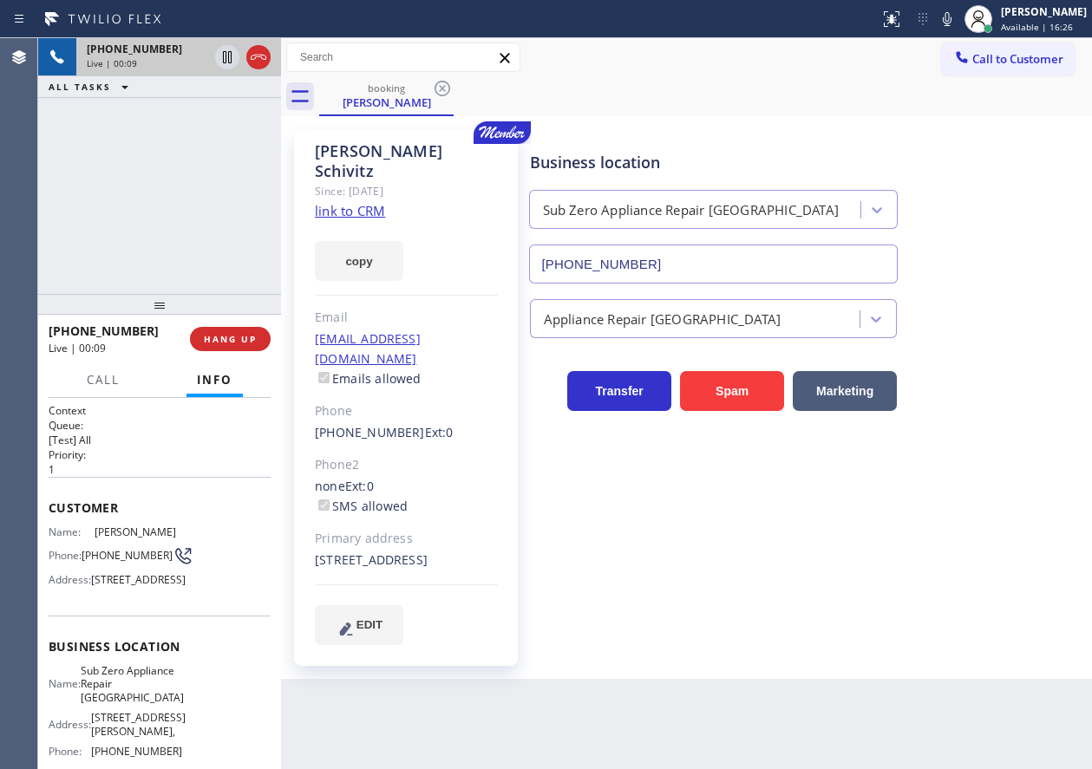
click at [689, 258] on input "[PHONE_NUMBER]" at bounding box center [713, 264] width 369 height 39
click at [368, 202] on link "link to CRM" at bounding box center [350, 210] width 70 height 17
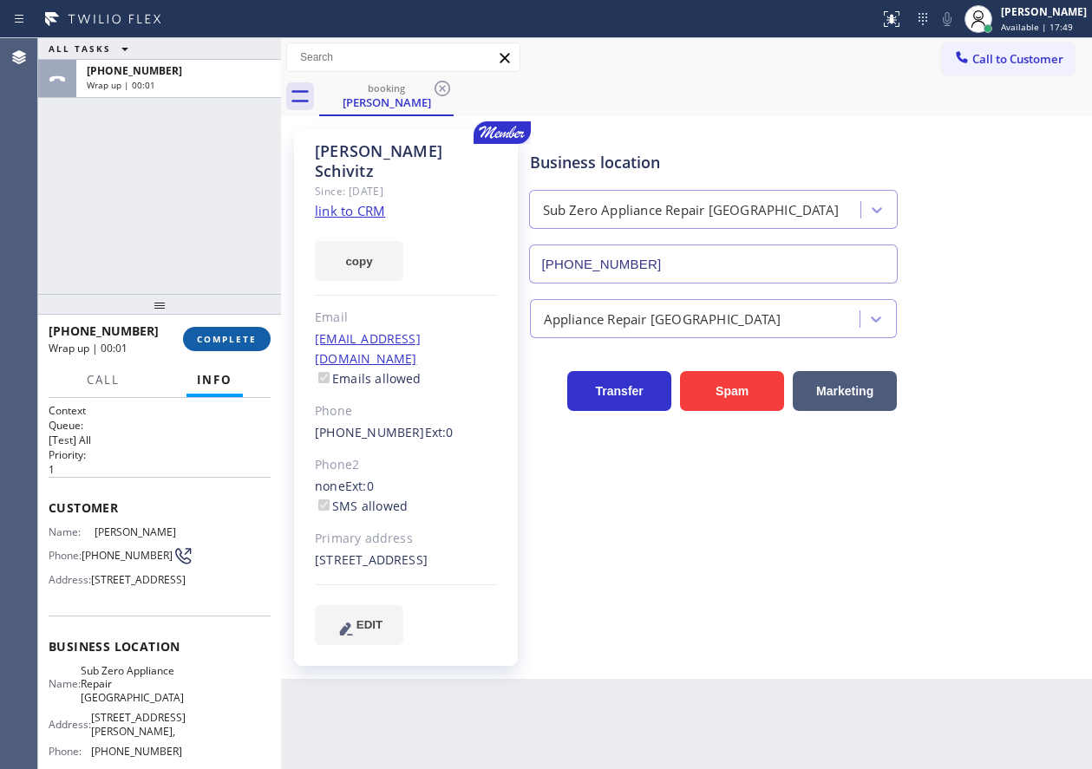
click at [209, 331] on button "COMPLETE" at bounding box center [227, 339] width 88 height 24
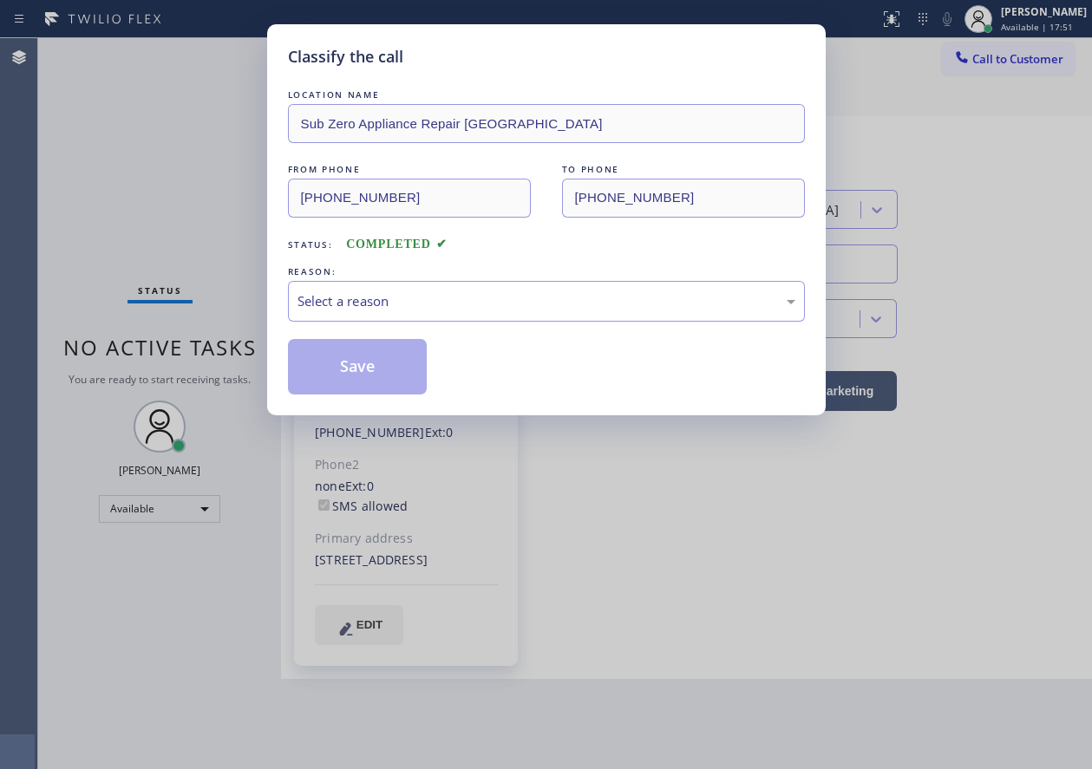
click at [446, 314] on div "Select a reason" at bounding box center [546, 301] width 517 height 41
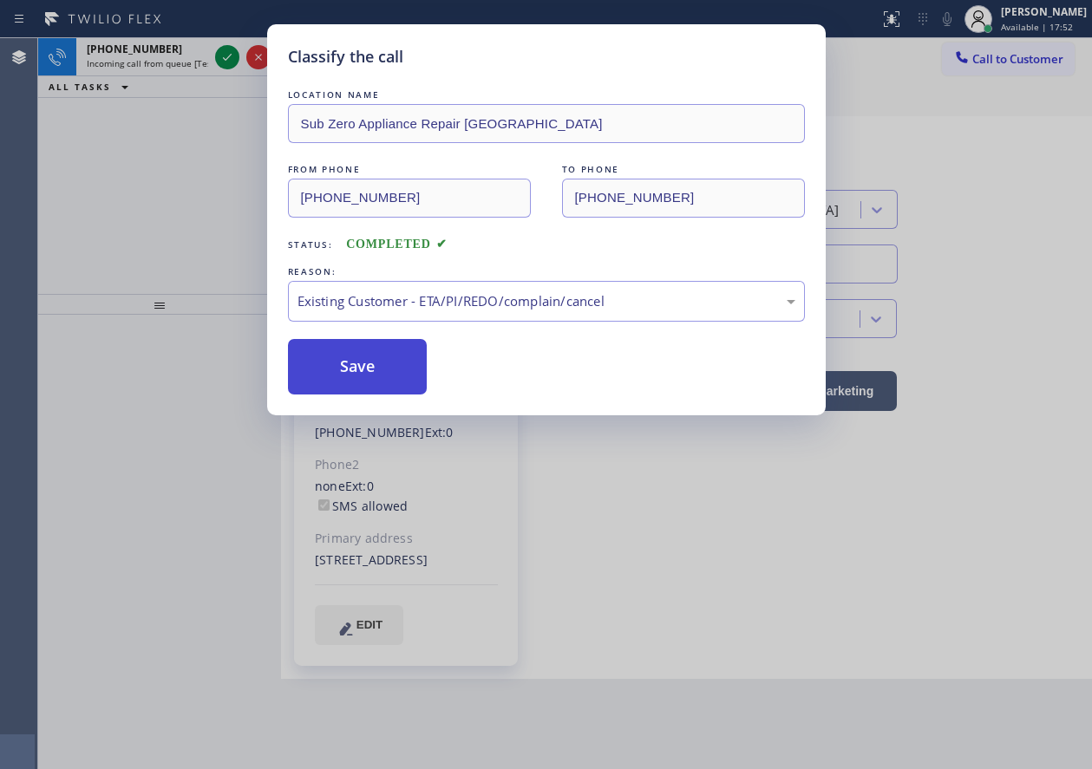
click at [377, 350] on button "Save" at bounding box center [358, 366] width 140 height 55
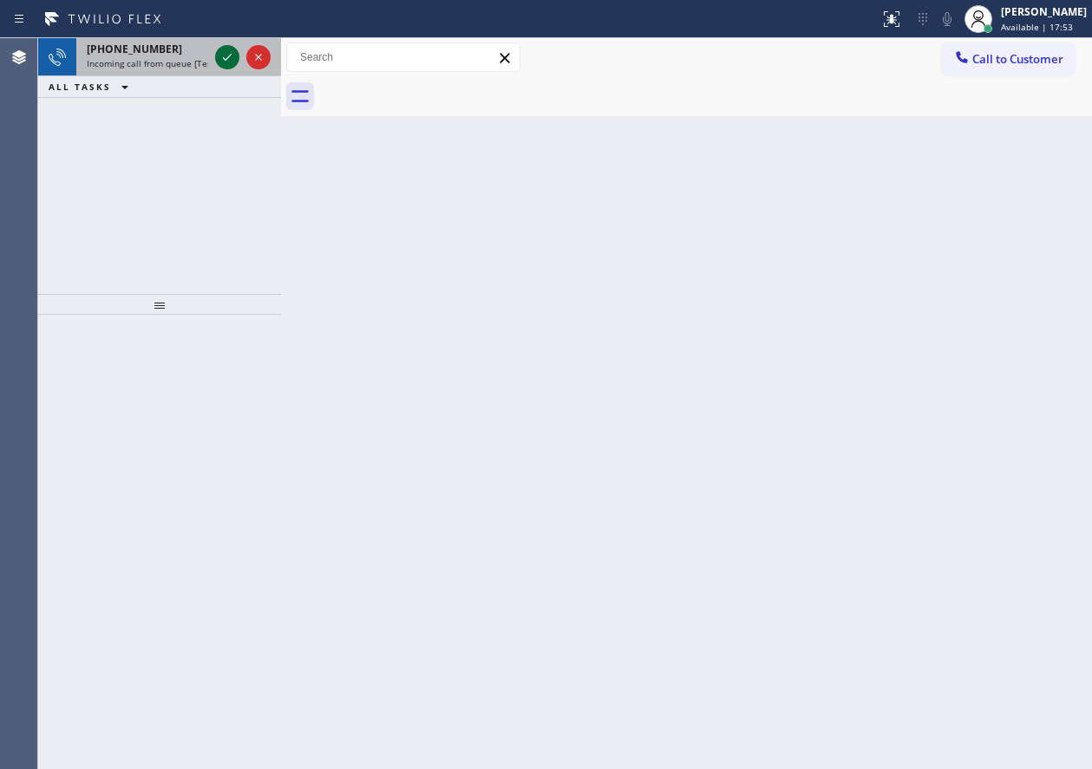
click at [226, 53] on icon at bounding box center [227, 57] width 21 height 21
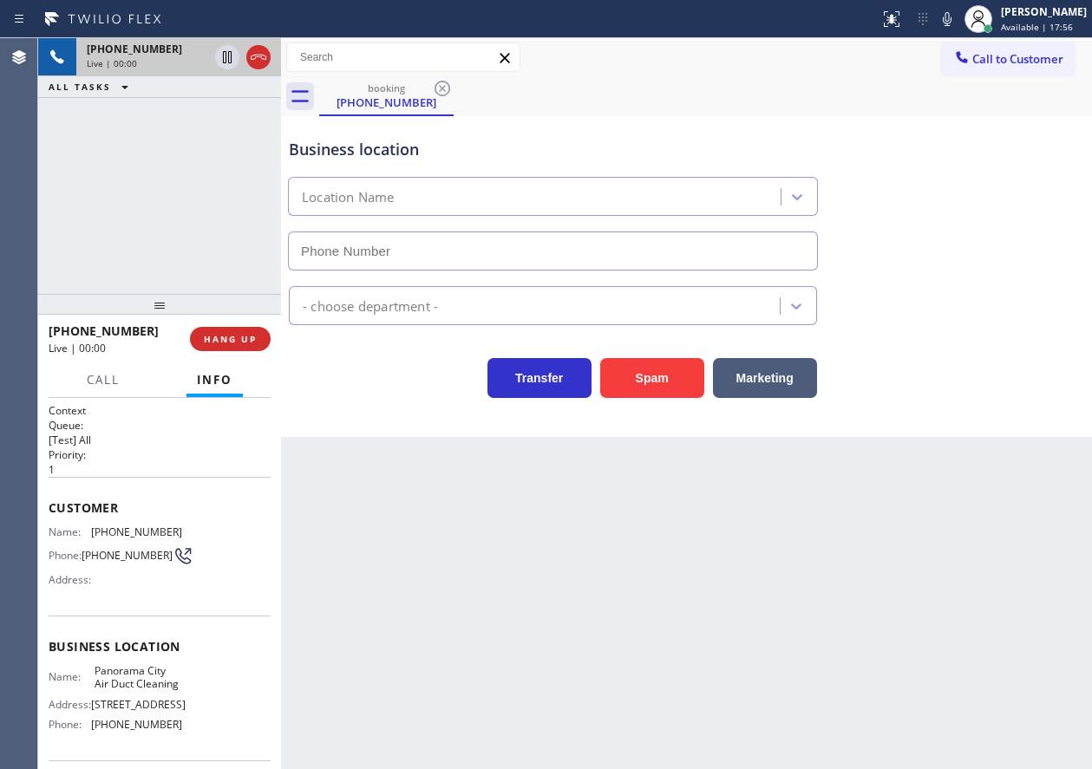
type input "[PHONE_NUMBER]"
click at [224, 326] on div "[PHONE_NUMBER] Live | 00:00 HANG UP" at bounding box center [160, 339] width 222 height 45
click at [222, 338] on span "HANG UP" at bounding box center [230, 339] width 53 height 12
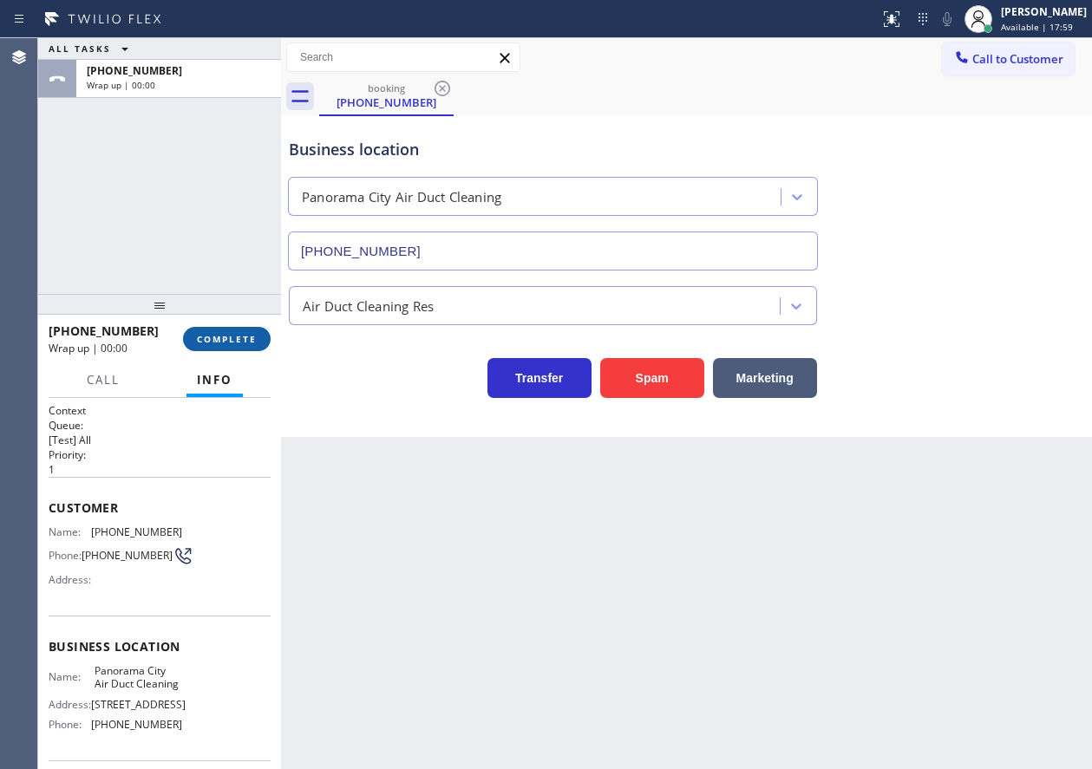
click at [222, 338] on span "COMPLETE" at bounding box center [227, 339] width 60 height 12
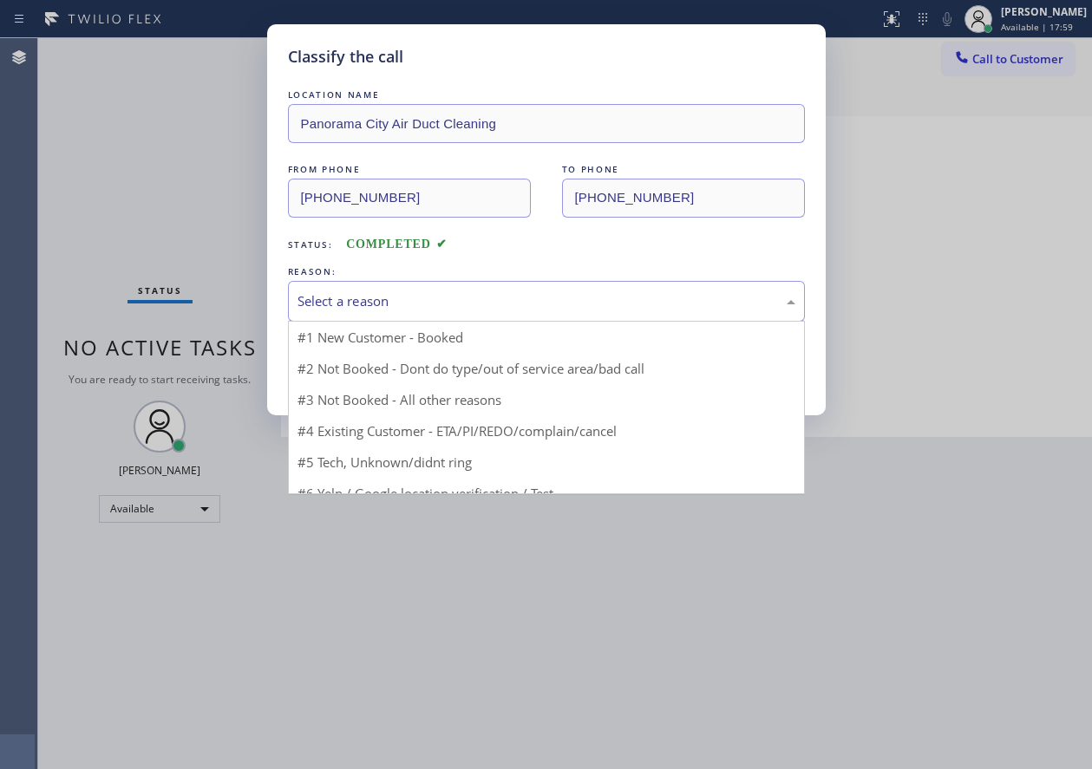
click at [422, 305] on div "Select a reason" at bounding box center [546, 301] width 498 height 20
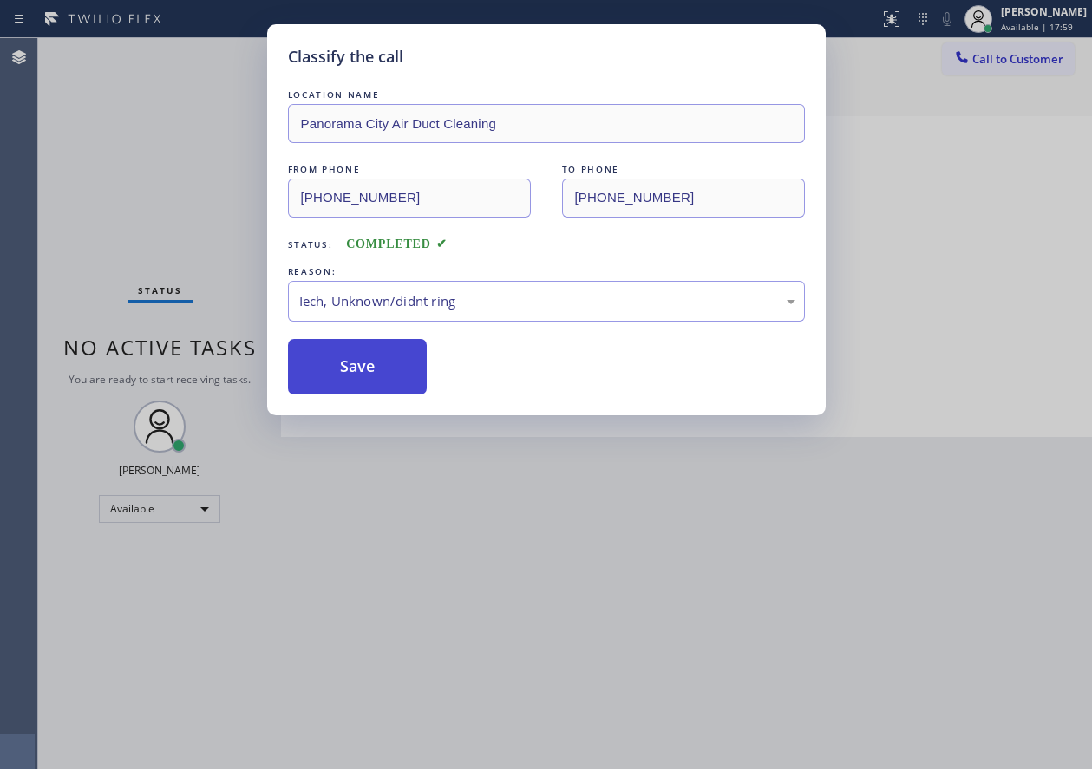
click at [397, 364] on button "Save" at bounding box center [358, 366] width 140 height 55
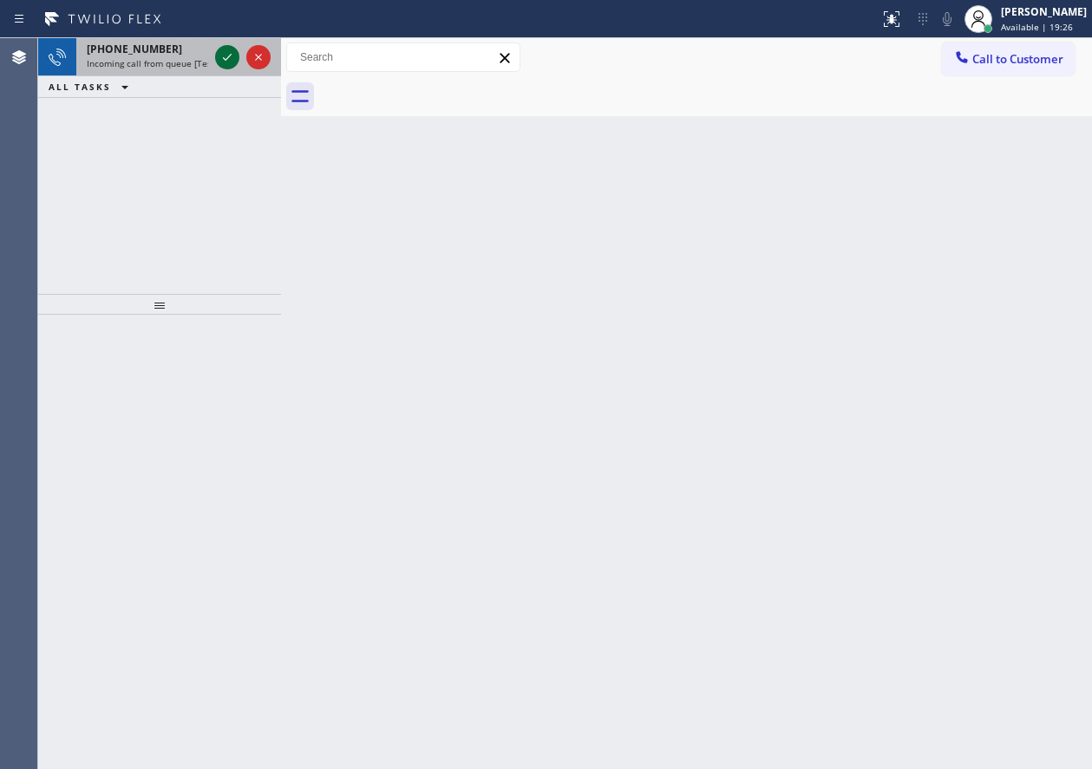
click at [225, 60] on icon at bounding box center [227, 57] width 9 height 7
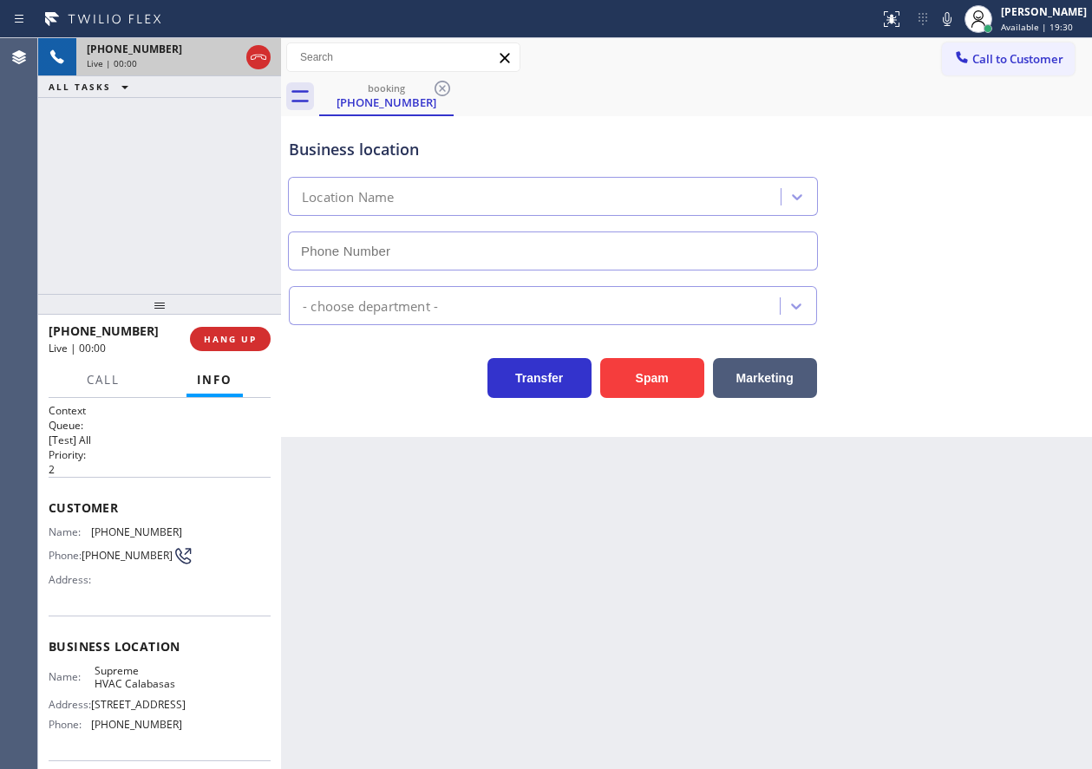
type input "[PHONE_NUMBER]"
click at [617, 377] on button "Spam" at bounding box center [652, 378] width 104 height 40
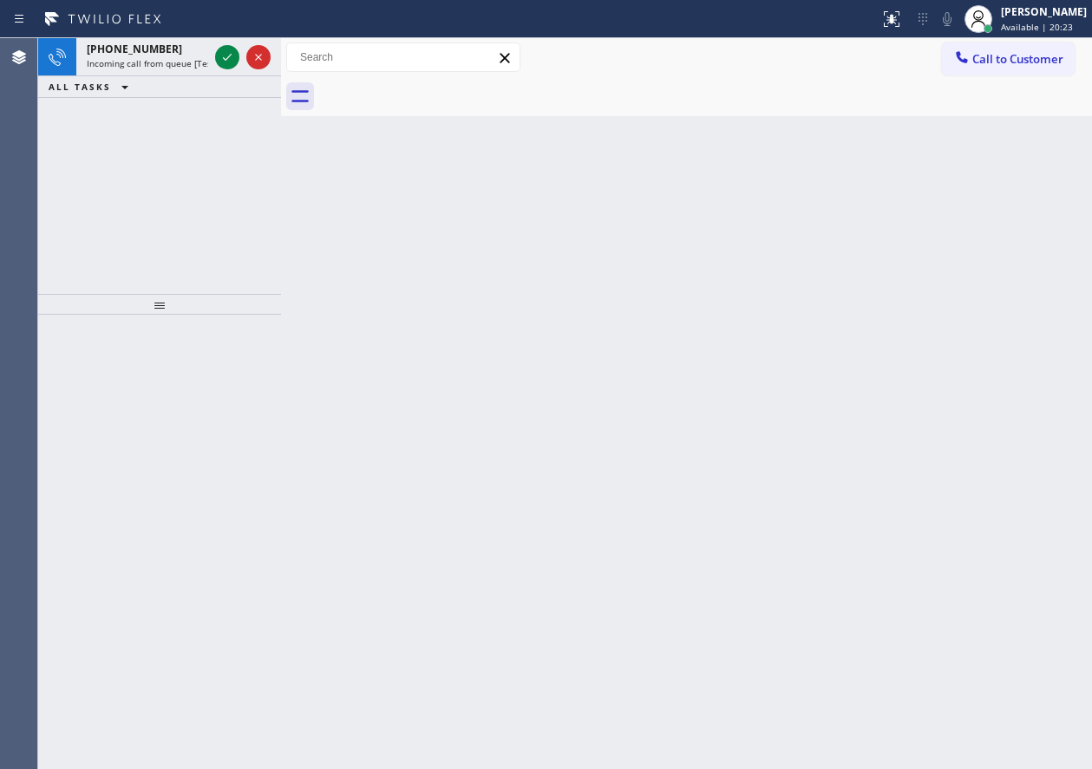
click at [908, 383] on div "Back to Dashboard Change Sender ID Customers Technicians Select a contact Outbo…" at bounding box center [686, 403] width 811 height 731
click at [226, 56] on icon at bounding box center [227, 57] width 21 height 21
click at [160, 54] on div "[PHONE_NUMBER]" at bounding box center [147, 49] width 121 height 15
click at [956, 530] on div "Back to Dashboard Change Sender ID Customers Technicians Select a contact Outbo…" at bounding box center [686, 403] width 811 height 731
click at [109, 52] on span "[PHONE_NUMBER]" at bounding box center [134, 49] width 95 height 15
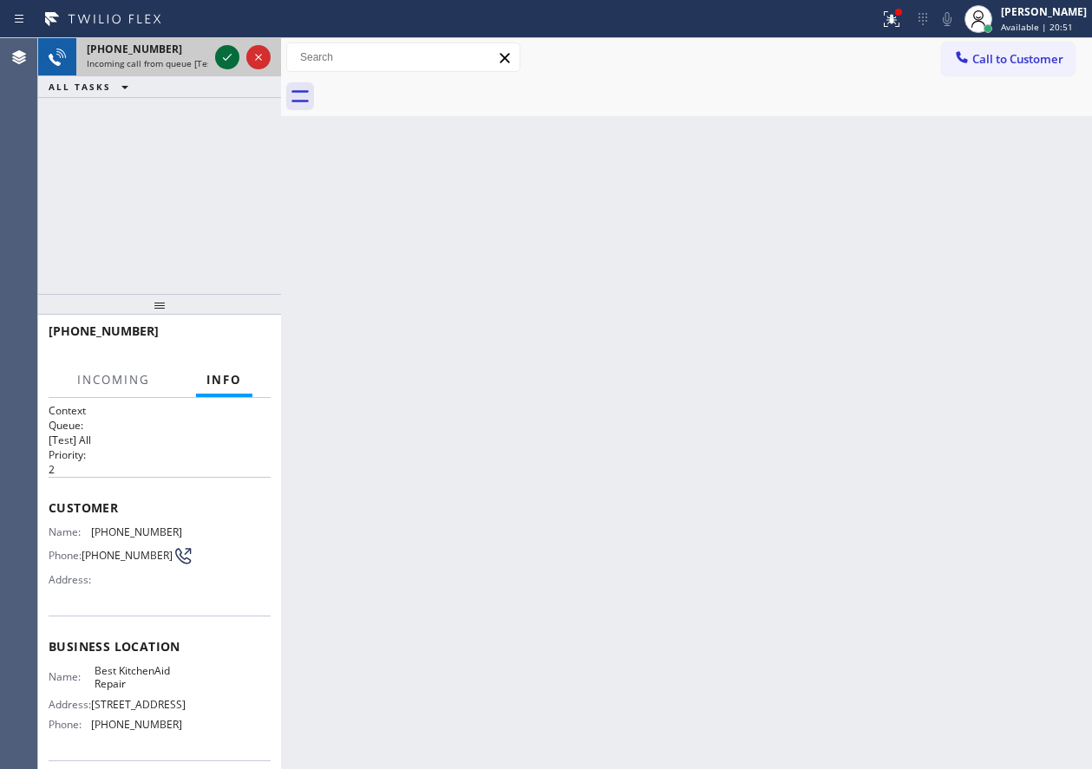
click at [234, 62] on icon at bounding box center [227, 57] width 21 height 21
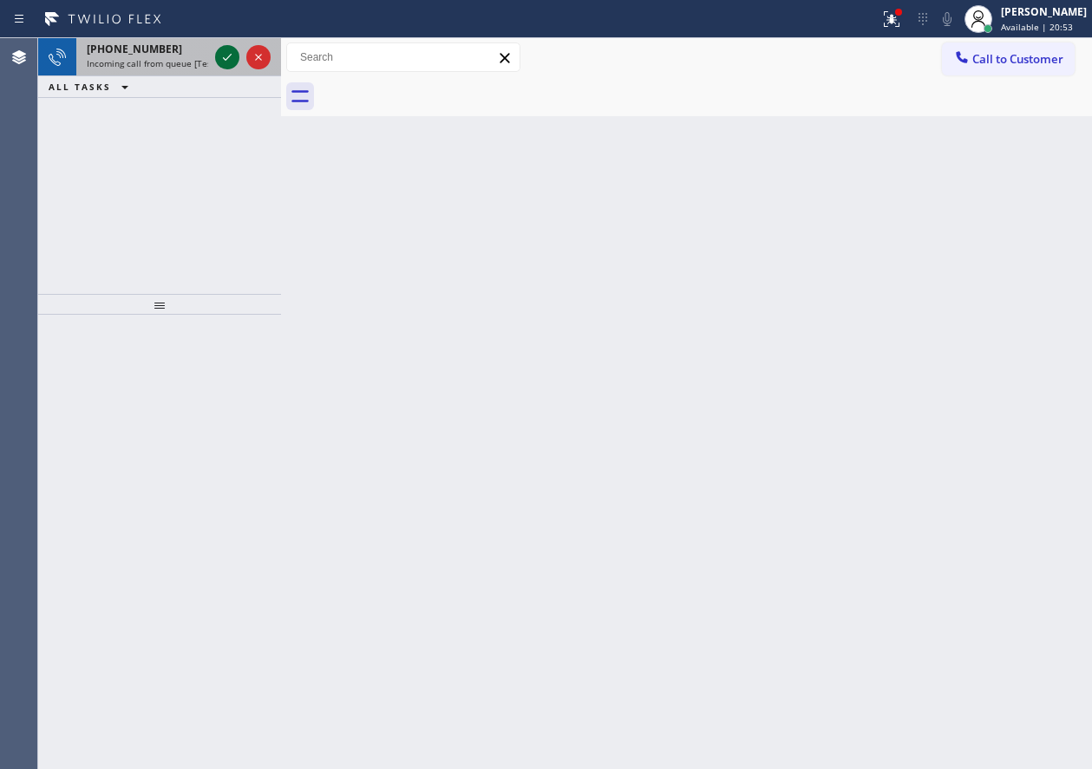
click at [232, 60] on icon at bounding box center [227, 57] width 21 height 21
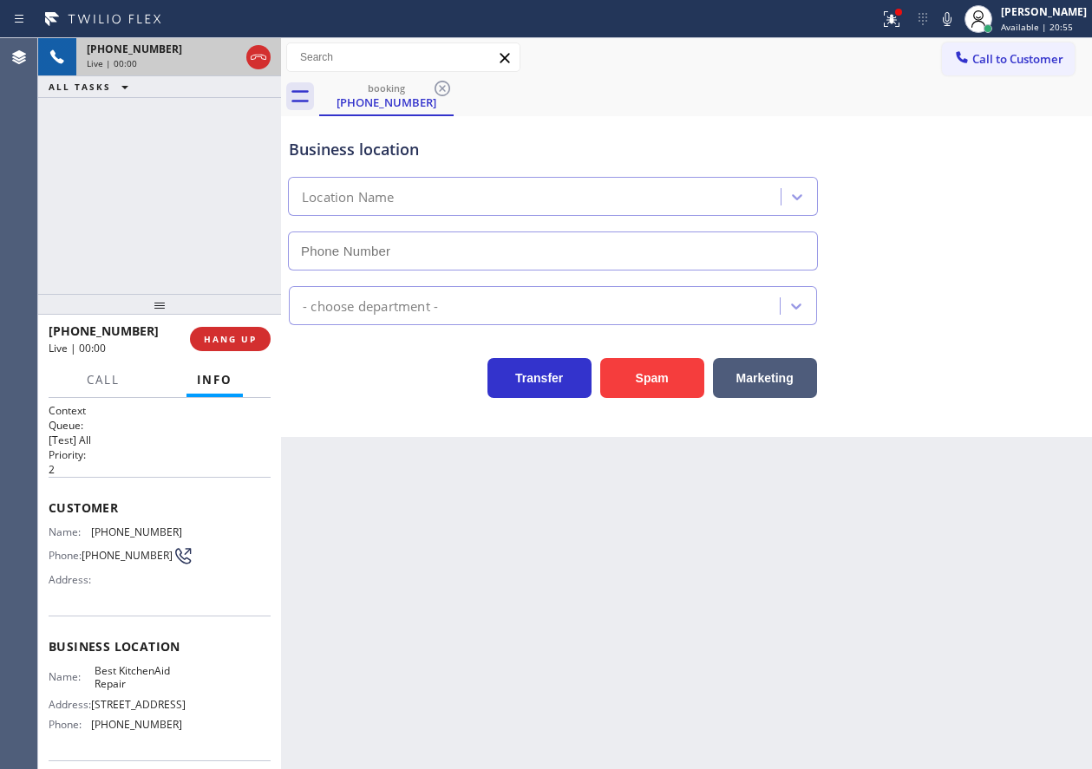
type input "[PHONE_NUMBER]"
click at [219, 337] on span "HANG UP" at bounding box center [230, 339] width 53 height 12
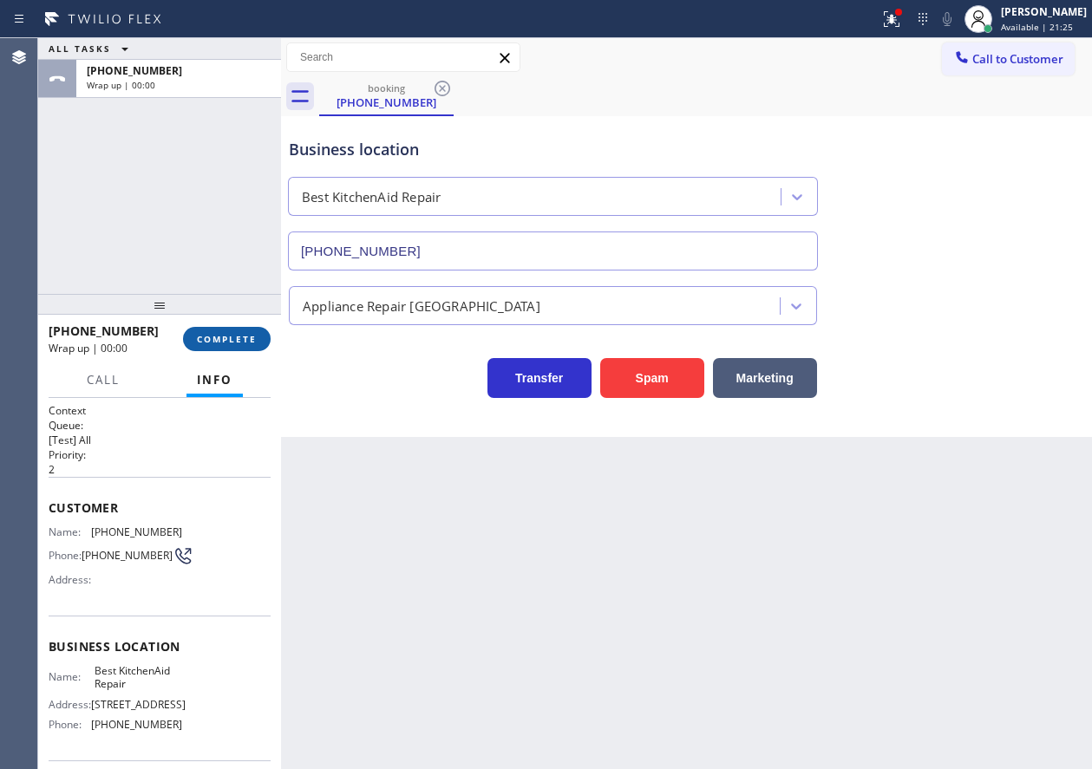
click at [219, 337] on span "COMPLETE" at bounding box center [227, 339] width 60 height 12
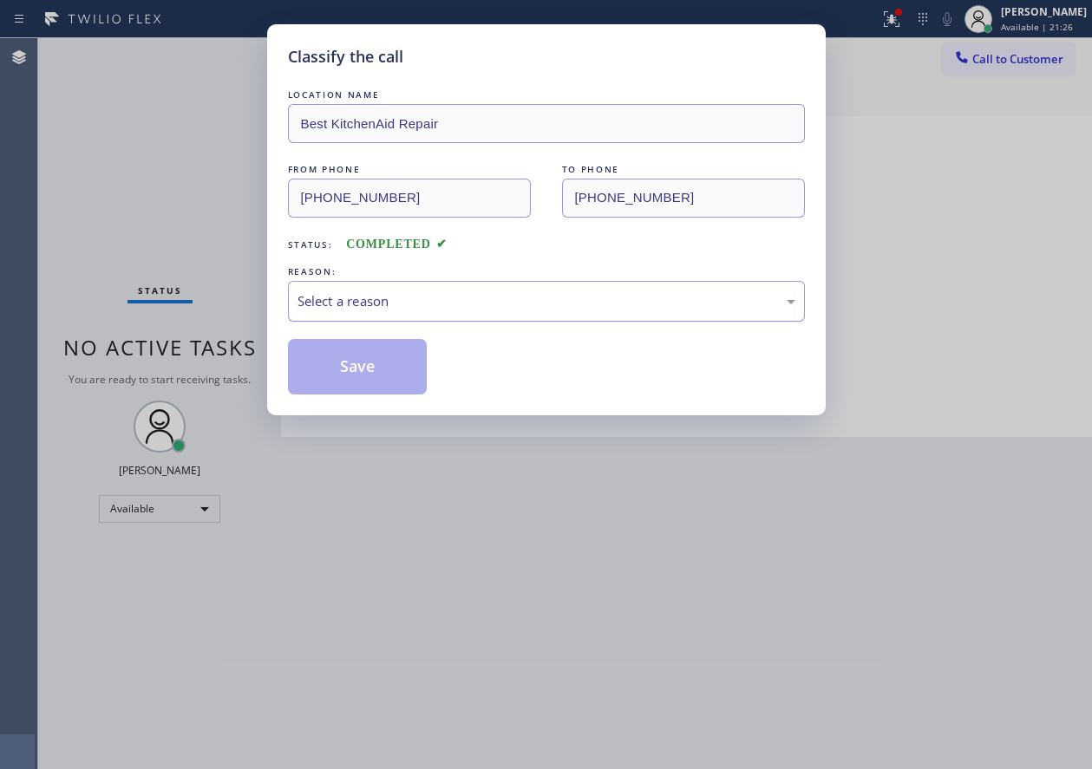
click at [382, 292] on div "Select a reason" at bounding box center [546, 301] width 498 height 20
click at [351, 347] on button "Save" at bounding box center [358, 366] width 140 height 55
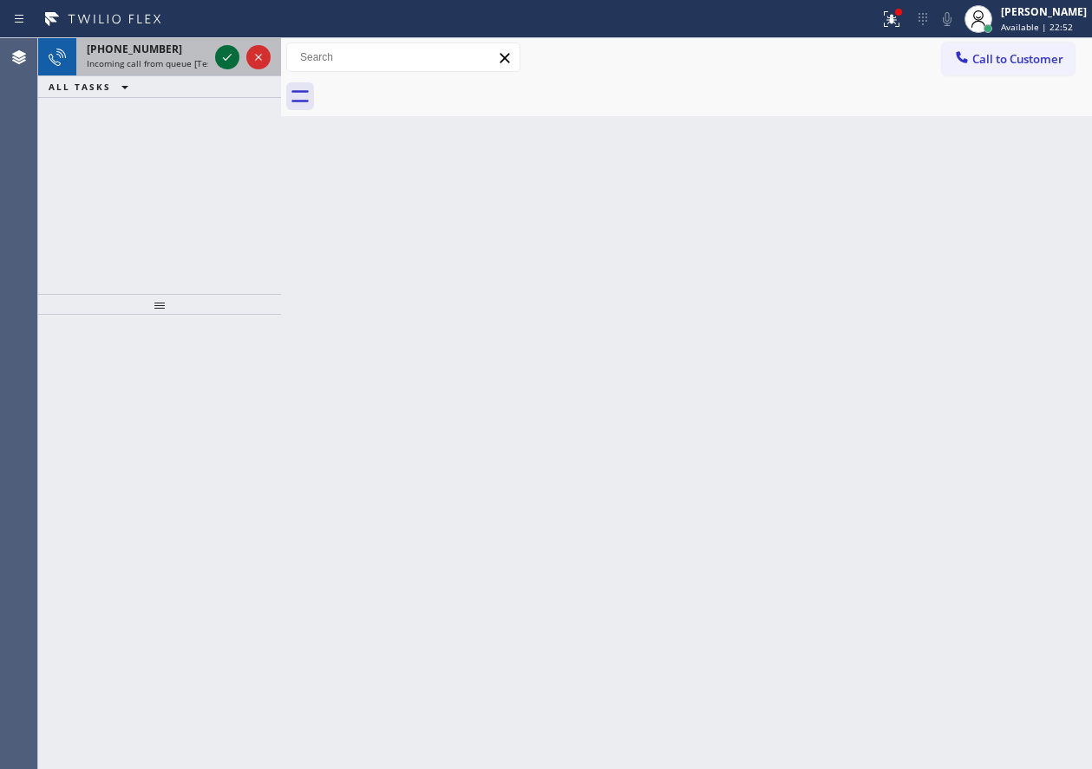
click at [224, 62] on icon at bounding box center [227, 57] width 21 height 21
click at [224, 57] on icon at bounding box center [227, 57] width 21 height 21
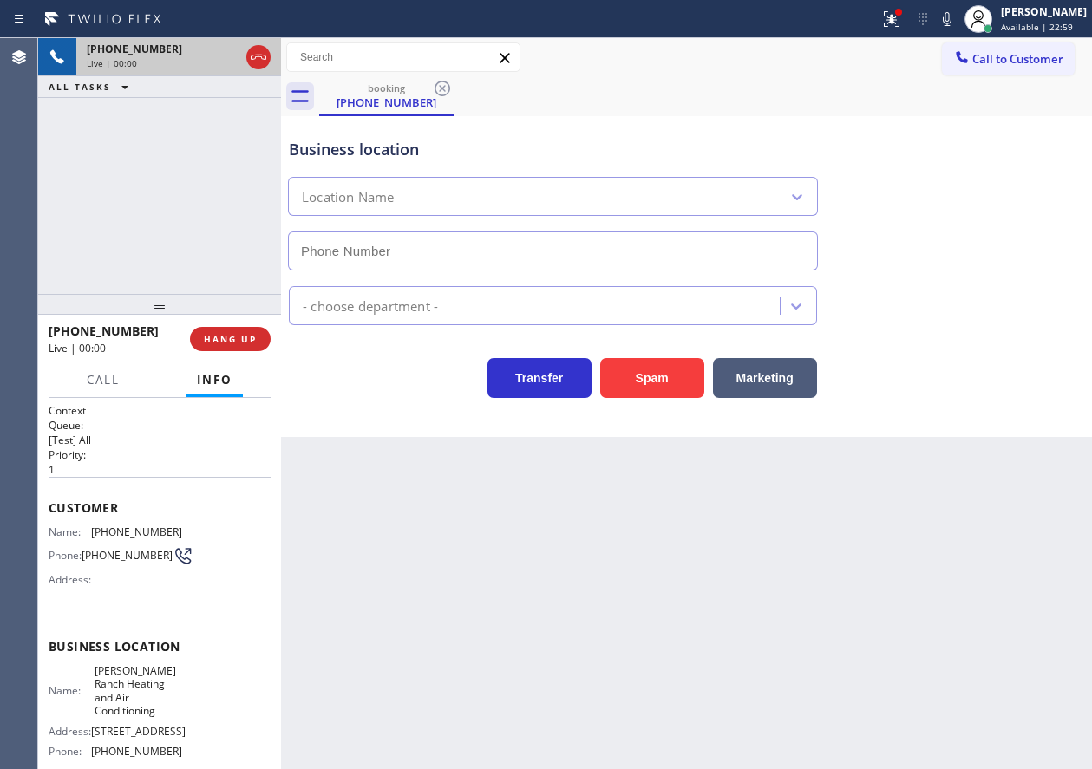
type input "[PHONE_NUMBER]"
click at [642, 366] on button "Spam" at bounding box center [652, 378] width 104 height 40
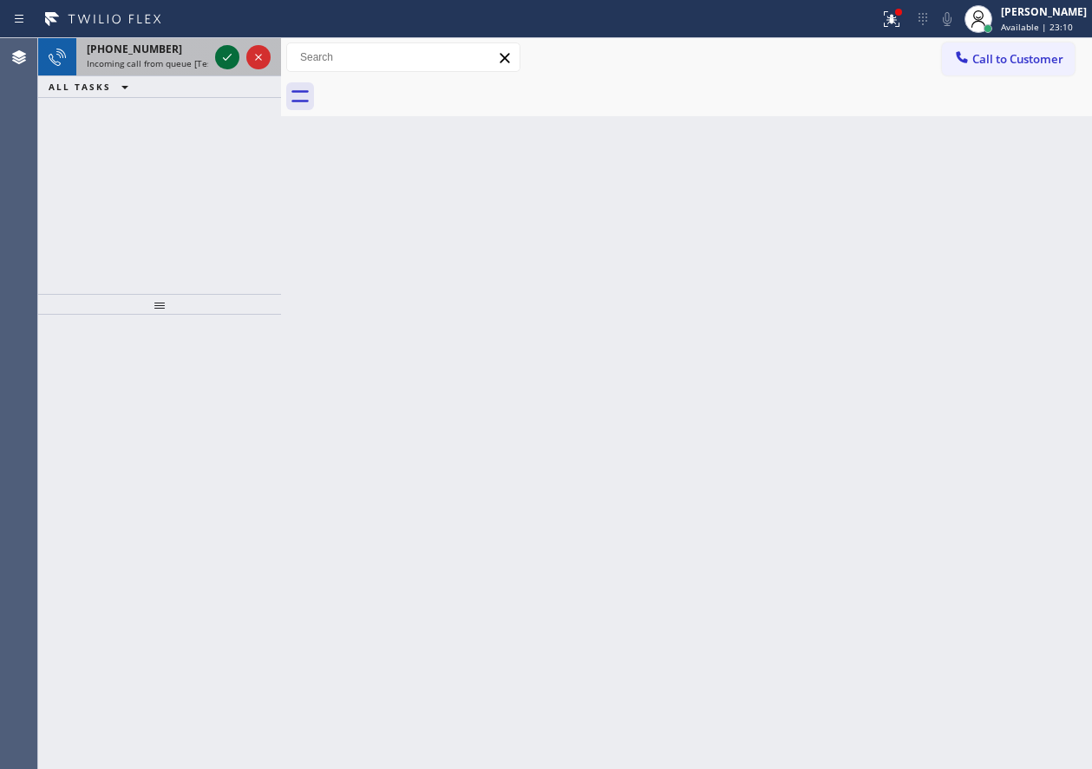
click at [223, 53] on icon at bounding box center [227, 57] width 21 height 21
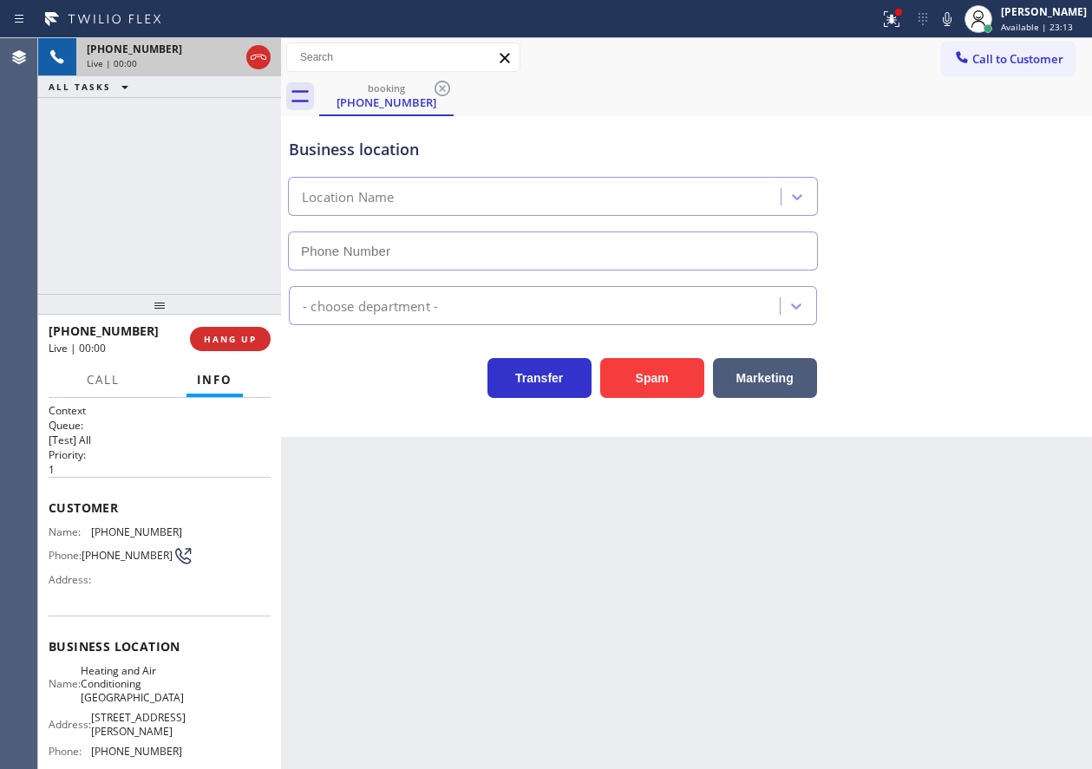
type input "[PHONE_NUMBER]"
click at [228, 332] on button "HANG UP" at bounding box center [230, 339] width 81 height 24
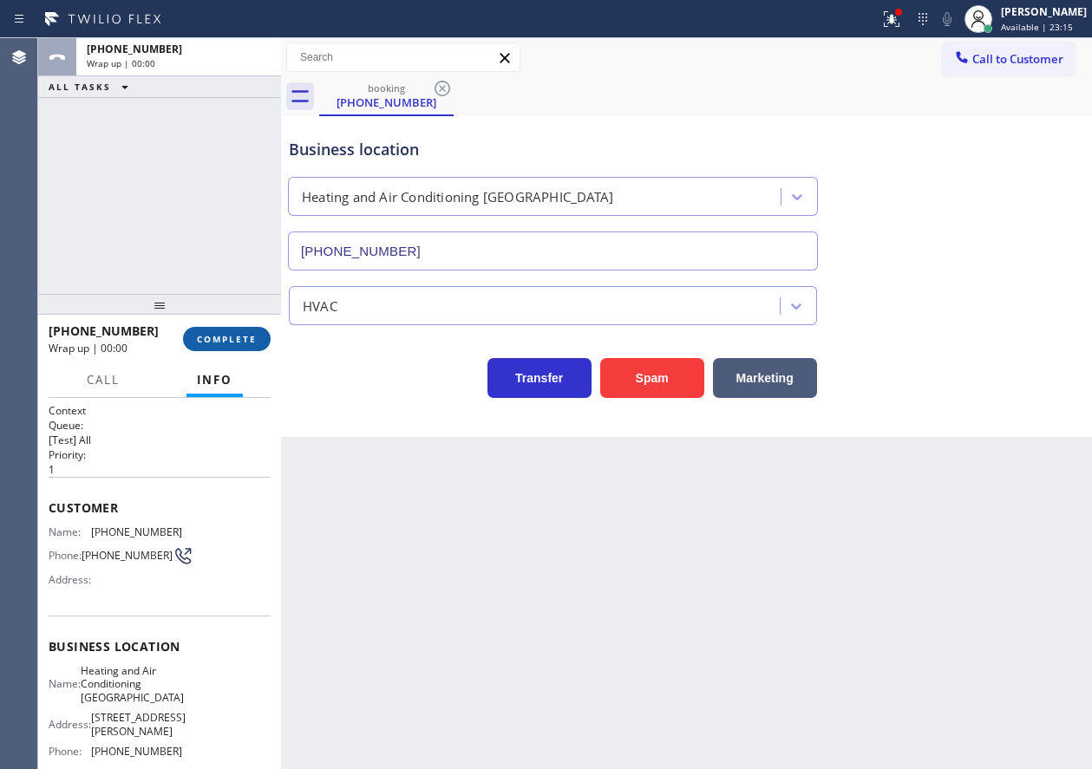
click at [228, 332] on button "COMPLETE" at bounding box center [227, 339] width 88 height 24
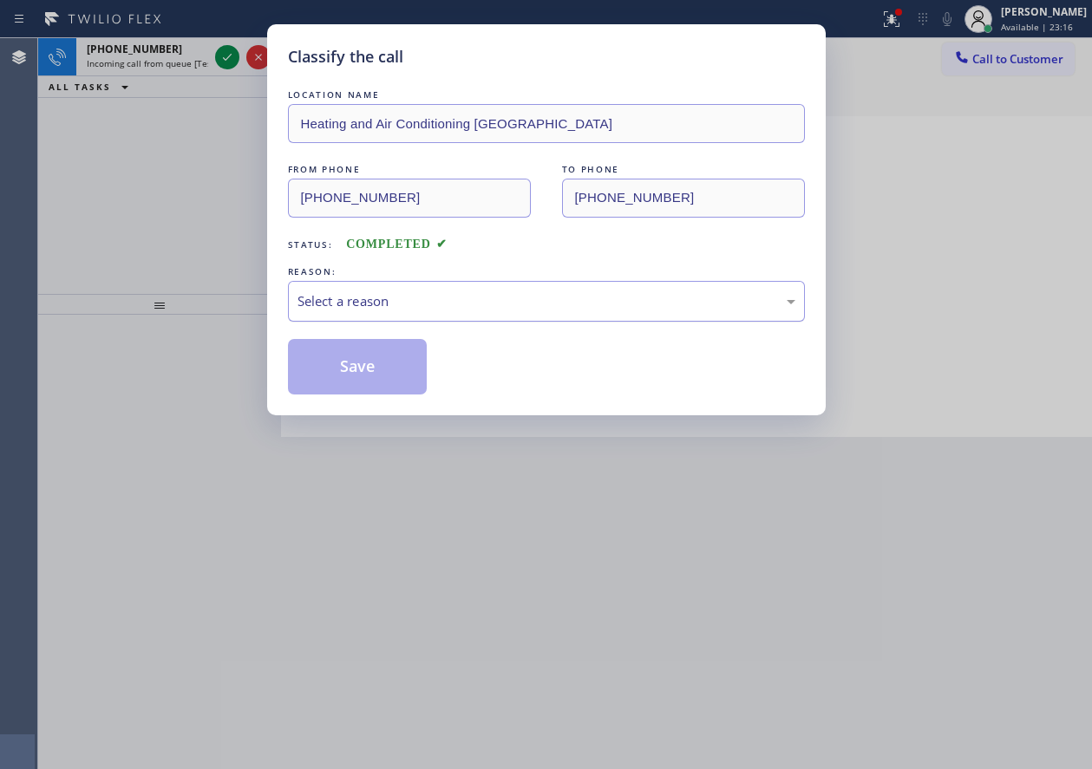
click at [433, 303] on div "Select a reason" at bounding box center [546, 301] width 498 height 20
click at [375, 368] on button "Save" at bounding box center [358, 366] width 140 height 55
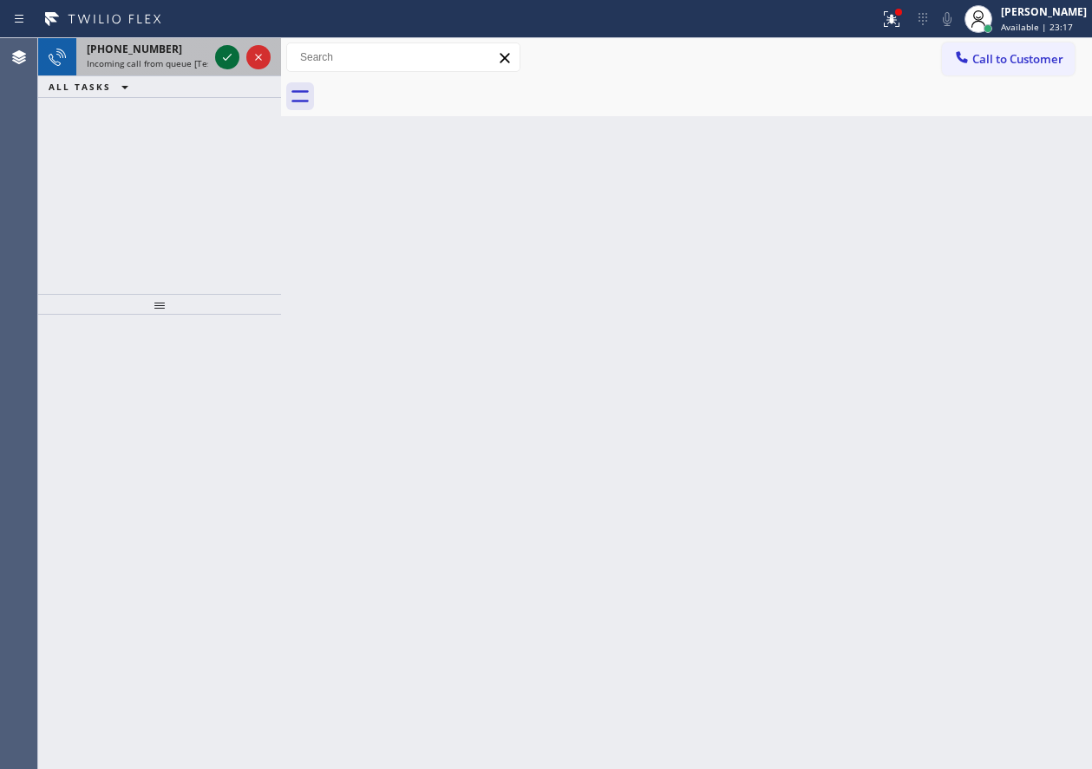
click at [229, 59] on icon at bounding box center [227, 57] width 21 height 21
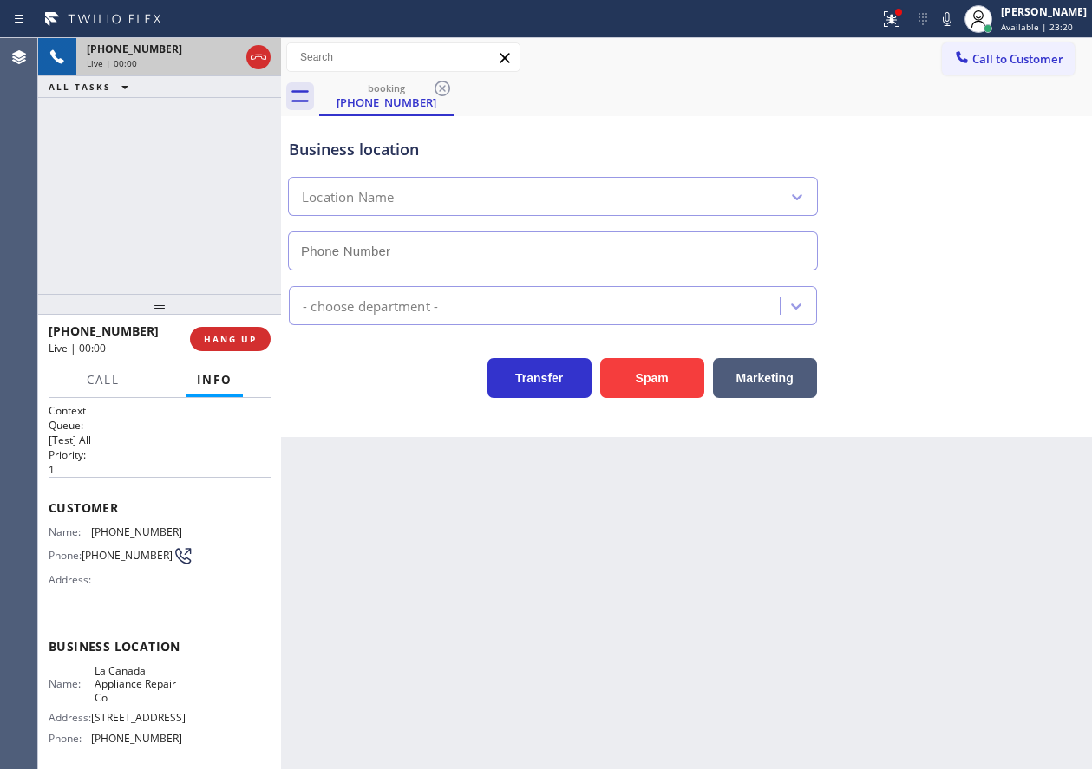
type input "[PHONE_NUMBER]"
click at [226, 352] on div "[PHONE_NUMBER] Live | 00:00 HANG UP" at bounding box center [160, 339] width 222 height 45
click at [229, 336] on span "HANG UP" at bounding box center [230, 339] width 53 height 12
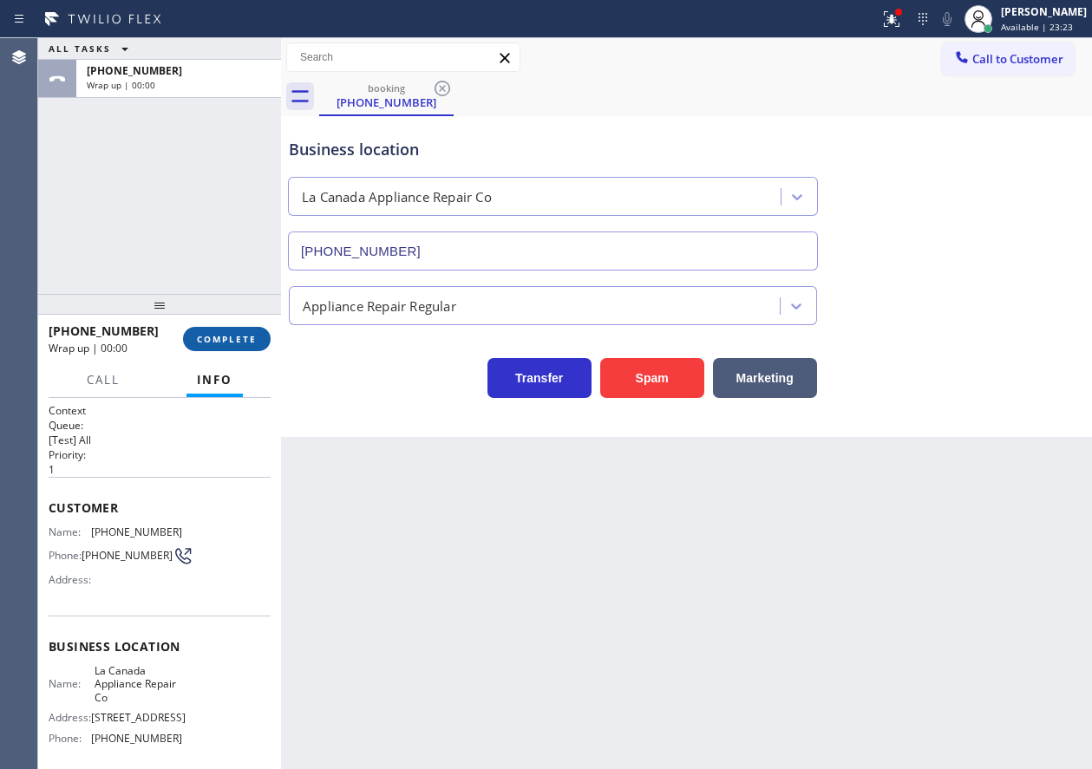
click at [231, 335] on span "COMPLETE" at bounding box center [227, 339] width 60 height 12
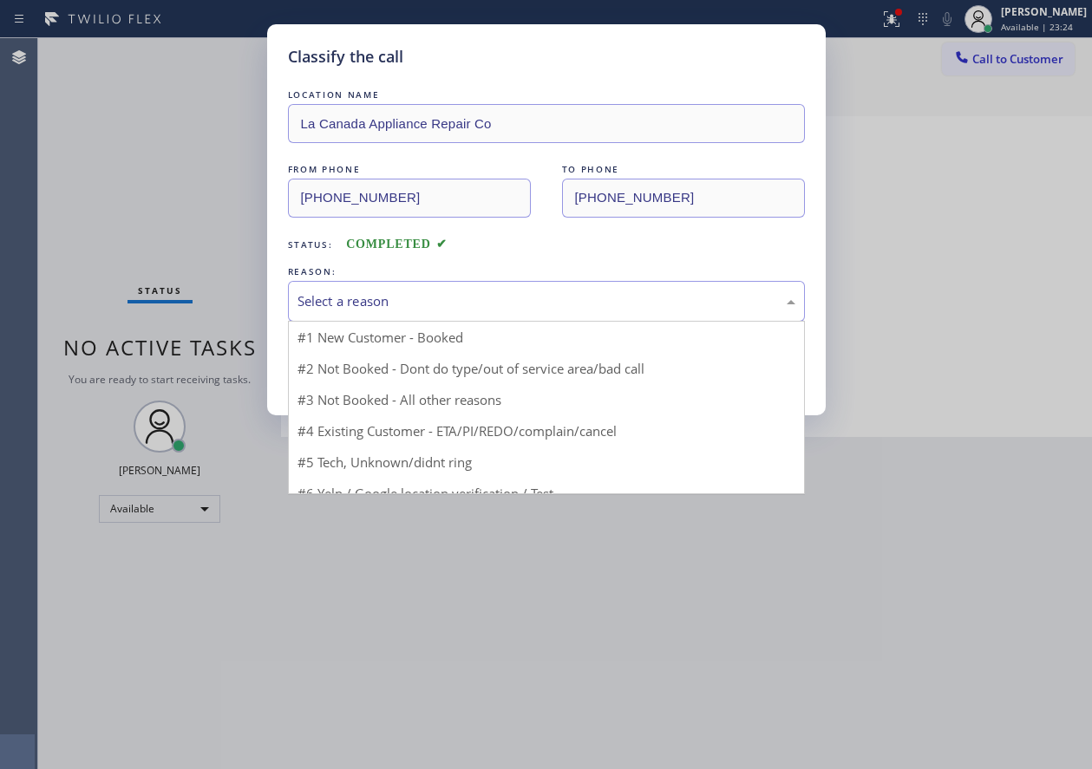
click at [397, 298] on div "Select a reason" at bounding box center [546, 301] width 498 height 20
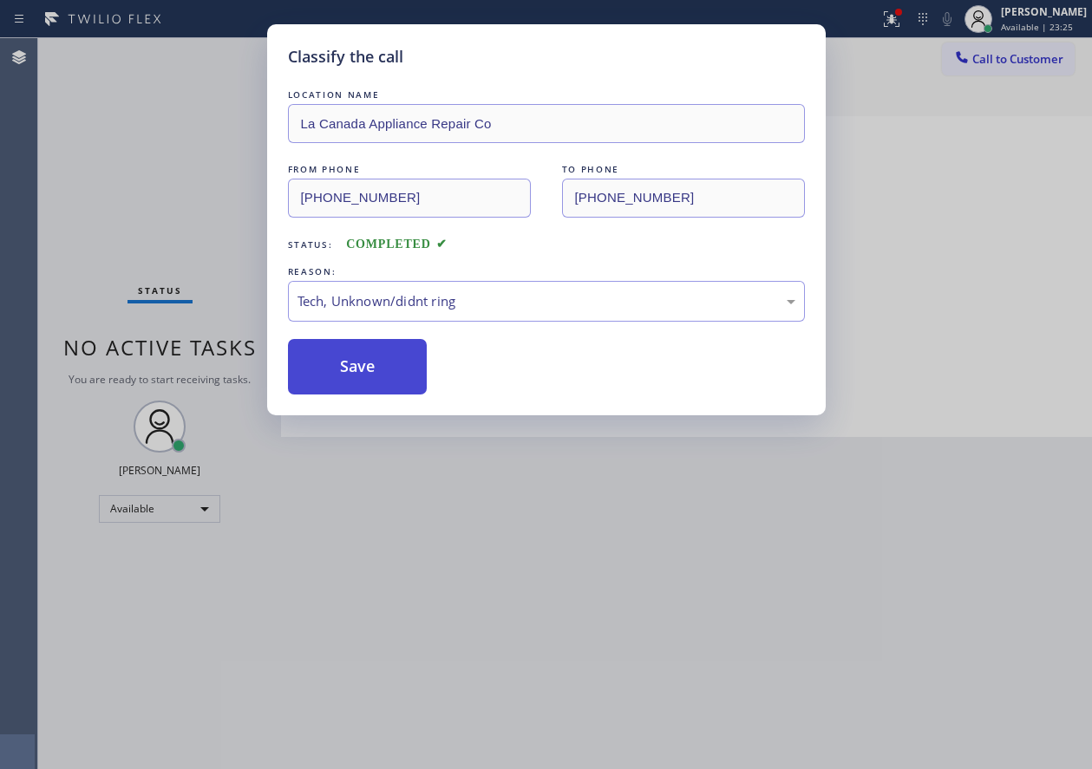
click at [365, 378] on button "Save" at bounding box center [358, 366] width 140 height 55
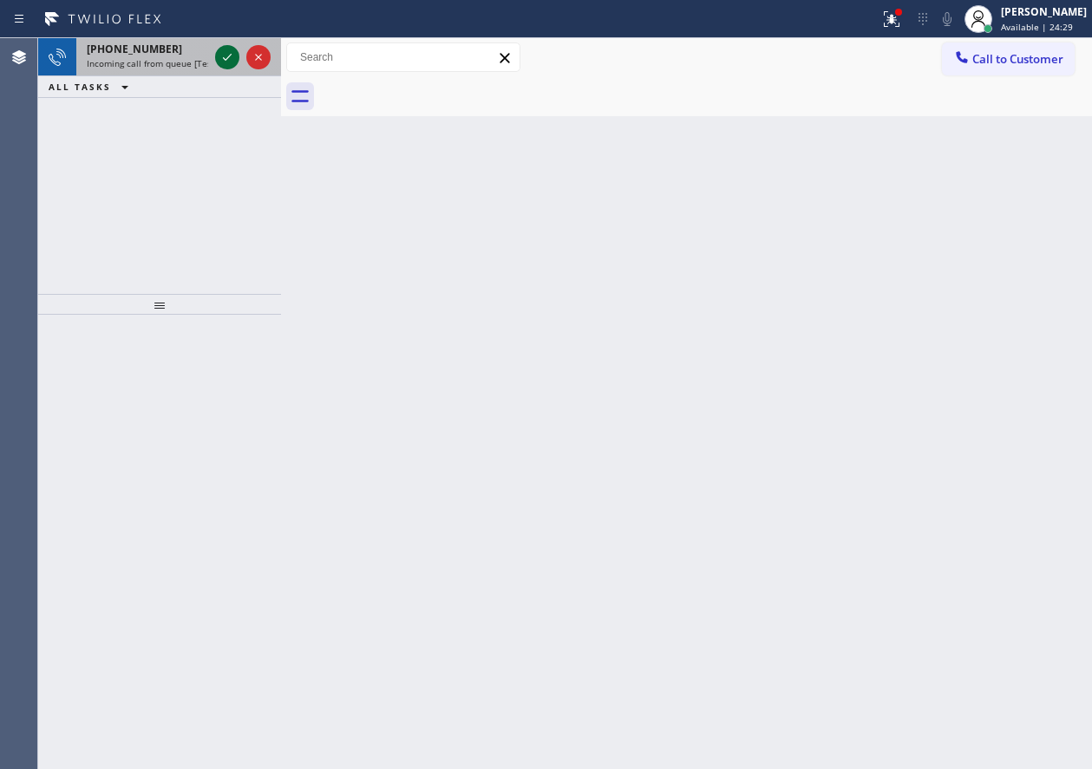
click at [220, 59] on icon at bounding box center [227, 57] width 21 height 21
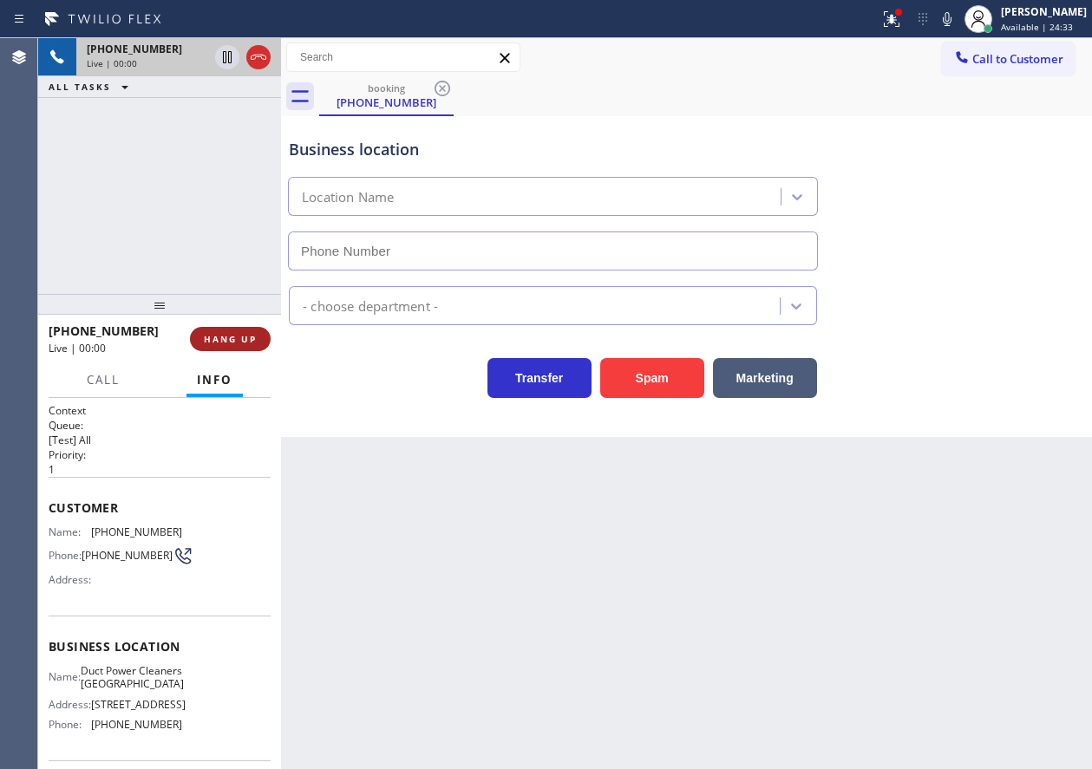
type input "[PHONE_NUMBER]"
click at [236, 343] on span "HANG UP" at bounding box center [230, 339] width 53 height 12
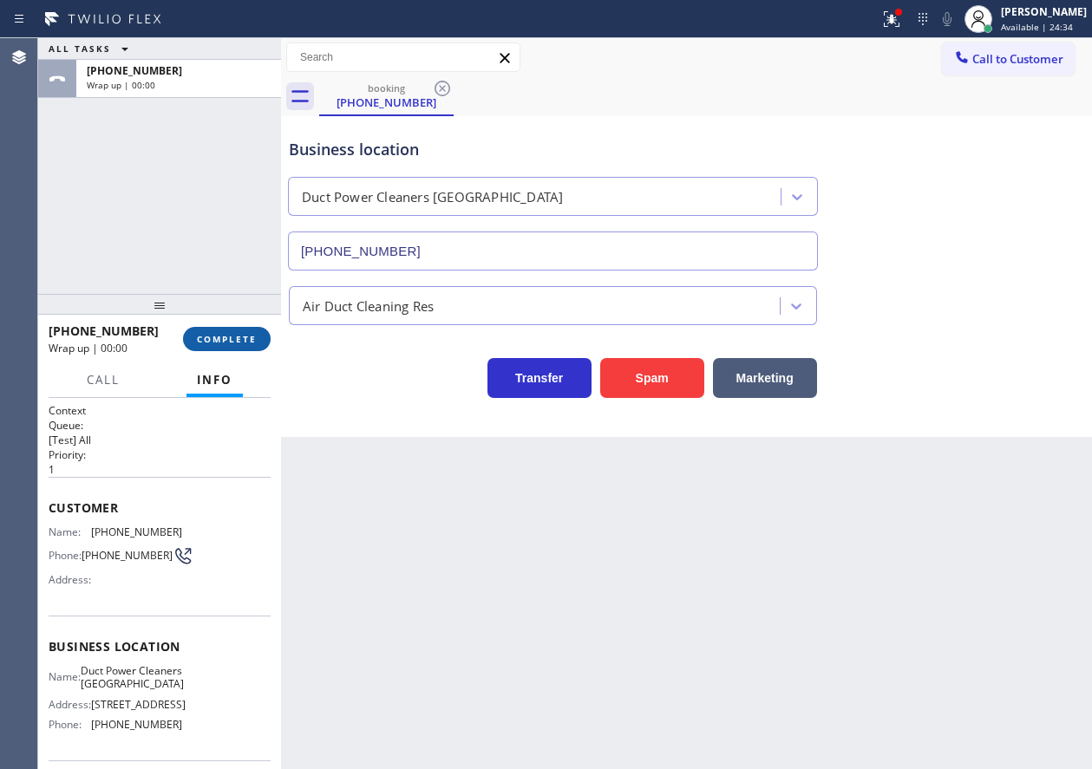
click at [240, 339] on span "COMPLETE" at bounding box center [227, 339] width 60 height 12
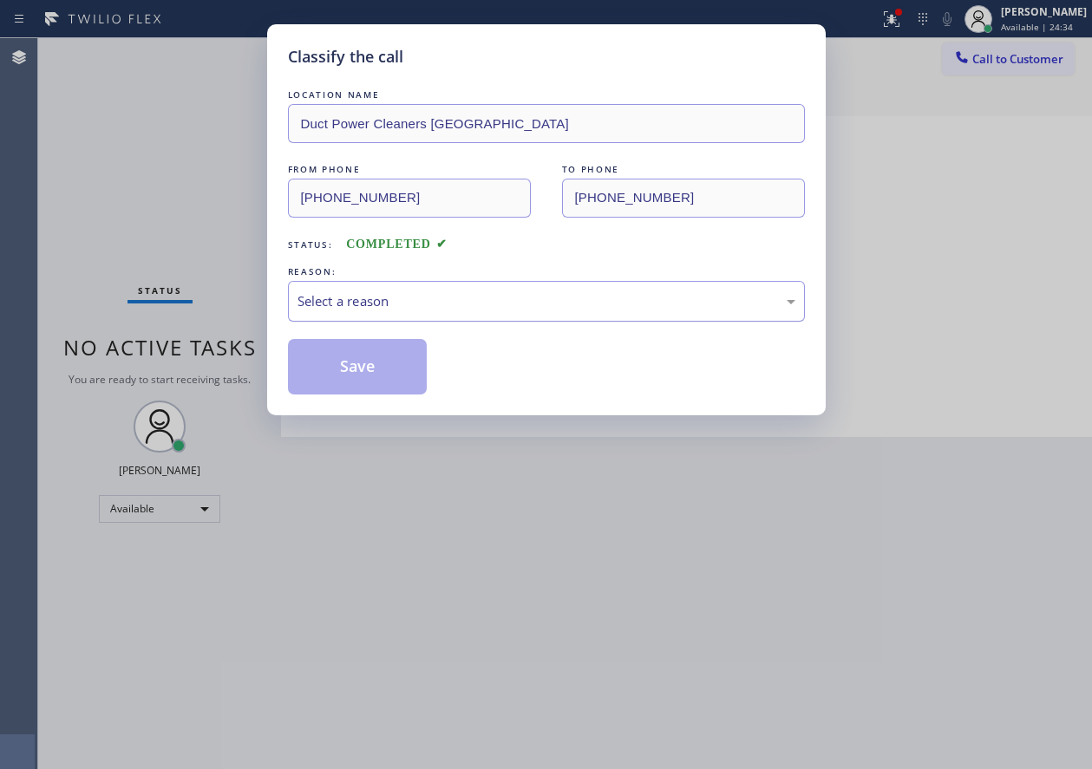
click at [352, 308] on div "Select a reason" at bounding box center [546, 301] width 498 height 20
click at [382, 378] on button "Save" at bounding box center [358, 366] width 140 height 55
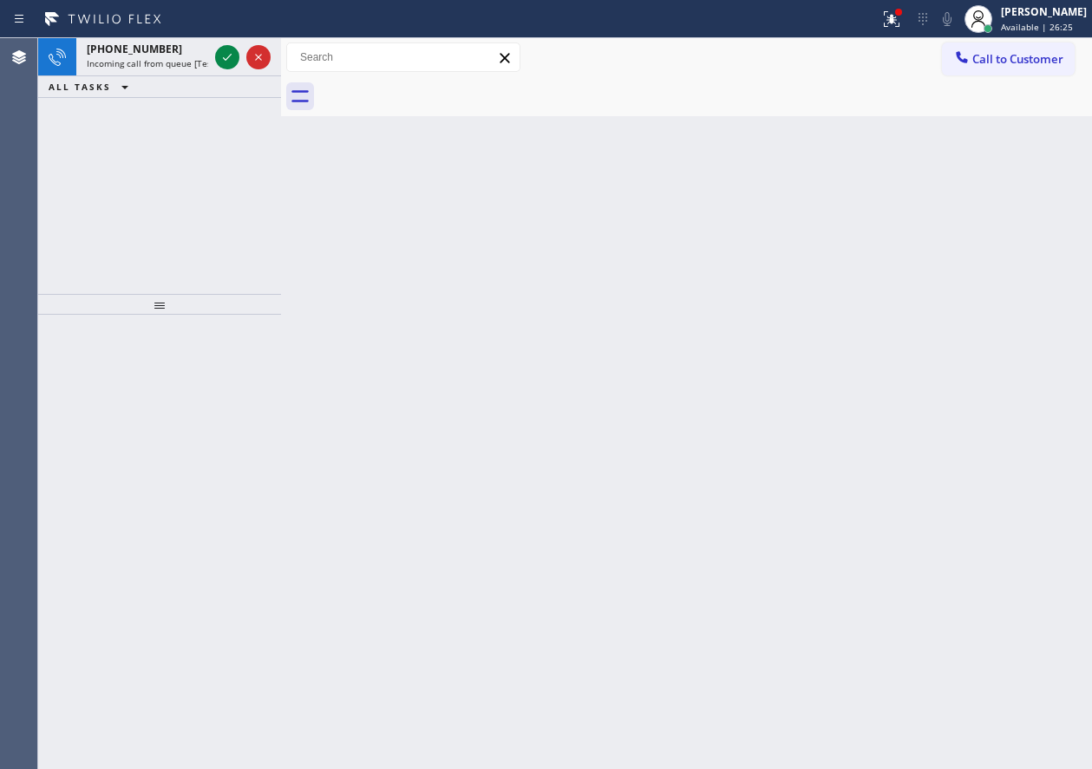
click at [992, 450] on div "Back to Dashboard Change Sender ID Customers Technicians Select a contact Outbo…" at bounding box center [686, 403] width 811 height 731
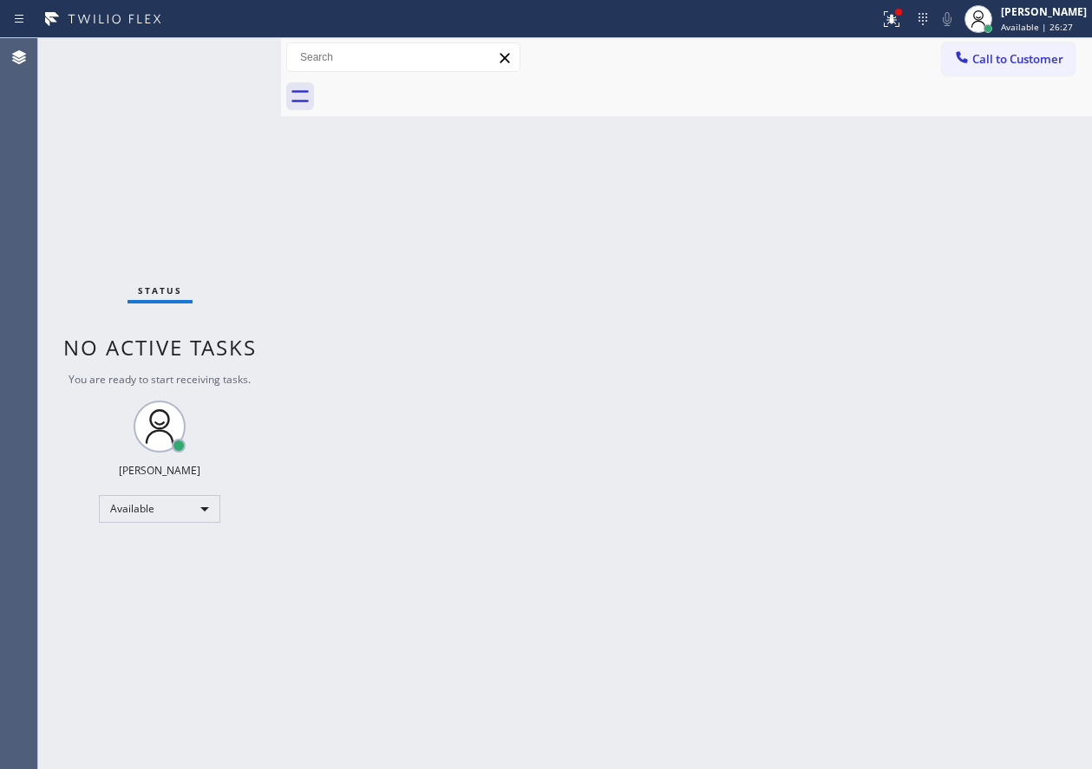
click at [219, 69] on div "Status No active tasks You are ready to start receiving tasks. [PERSON_NAME] Av…" at bounding box center [159, 403] width 243 height 731
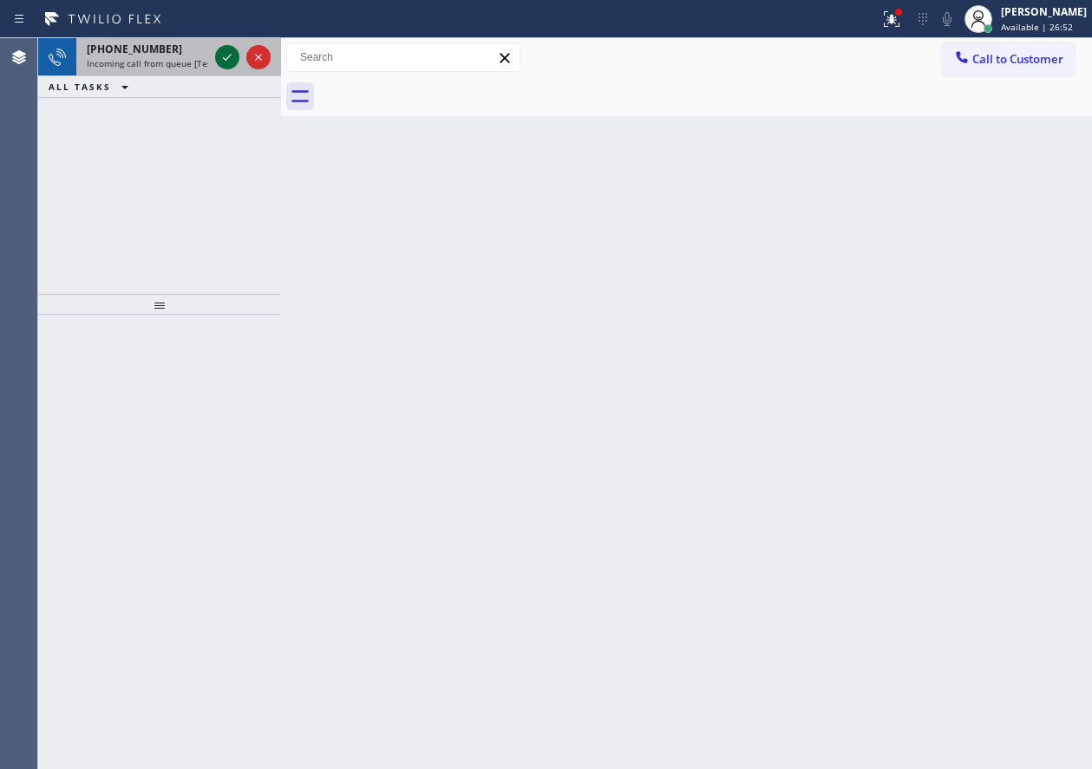
click at [225, 55] on icon at bounding box center [227, 57] width 21 height 21
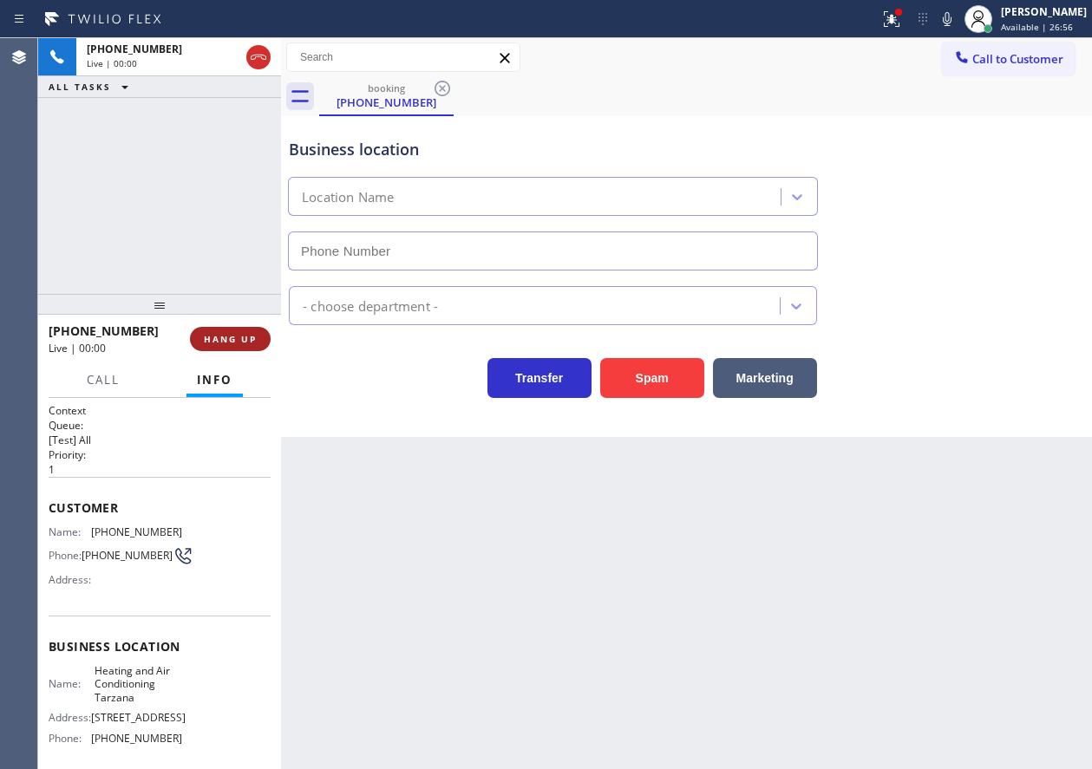
type input "[PHONE_NUMBER]"
click at [227, 342] on span "HANG UP" at bounding box center [230, 339] width 53 height 12
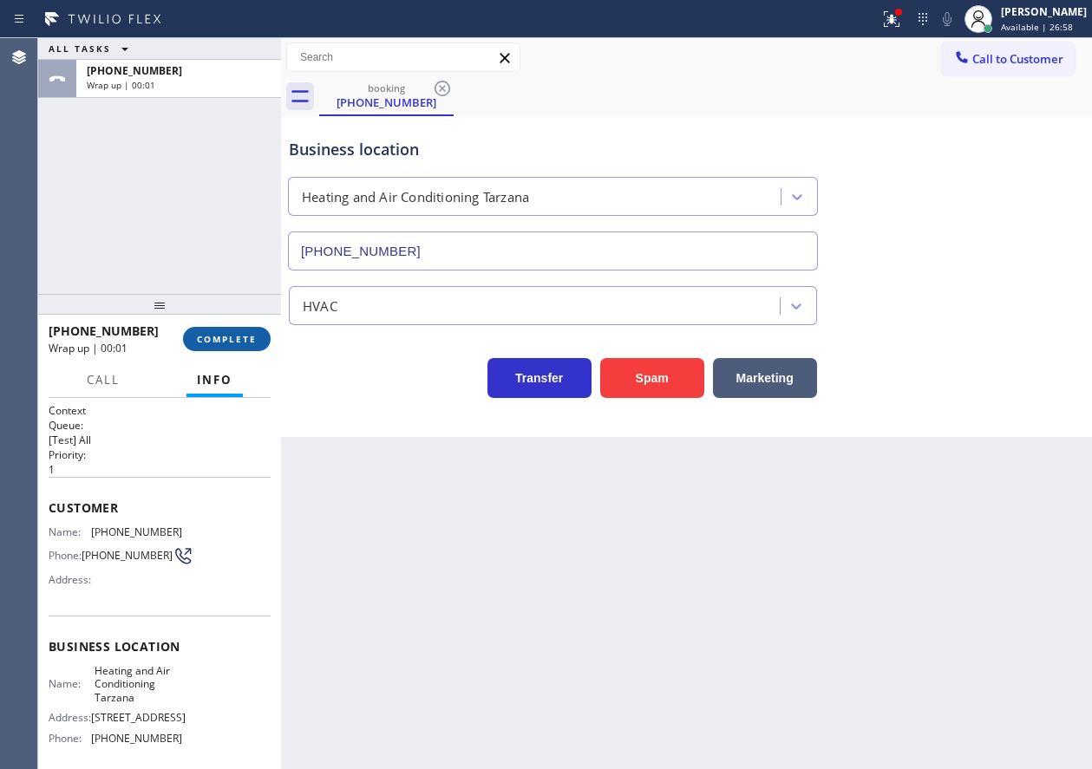
click at [249, 344] on span "COMPLETE" at bounding box center [227, 339] width 60 height 12
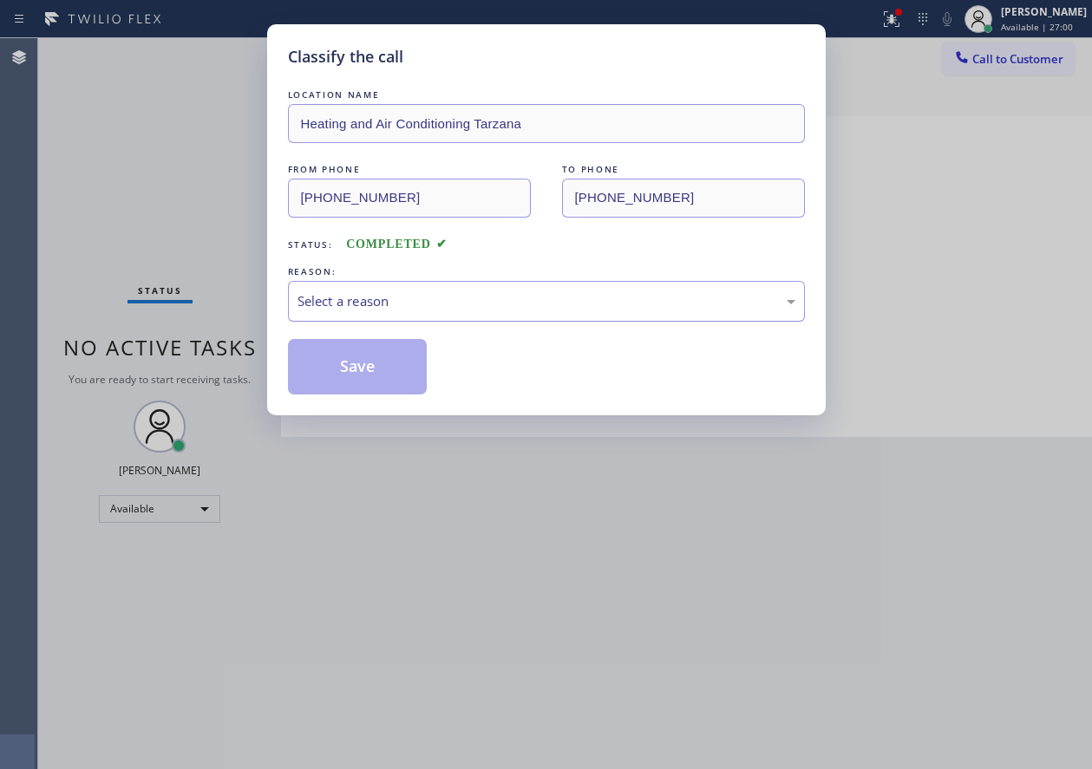
click at [424, 321] on div "Select a reason" at bounding box center [546, 301] width 517 height 41
click at [384, 359] on button "Save" at bounding box center [358, 366] width 140 height 55
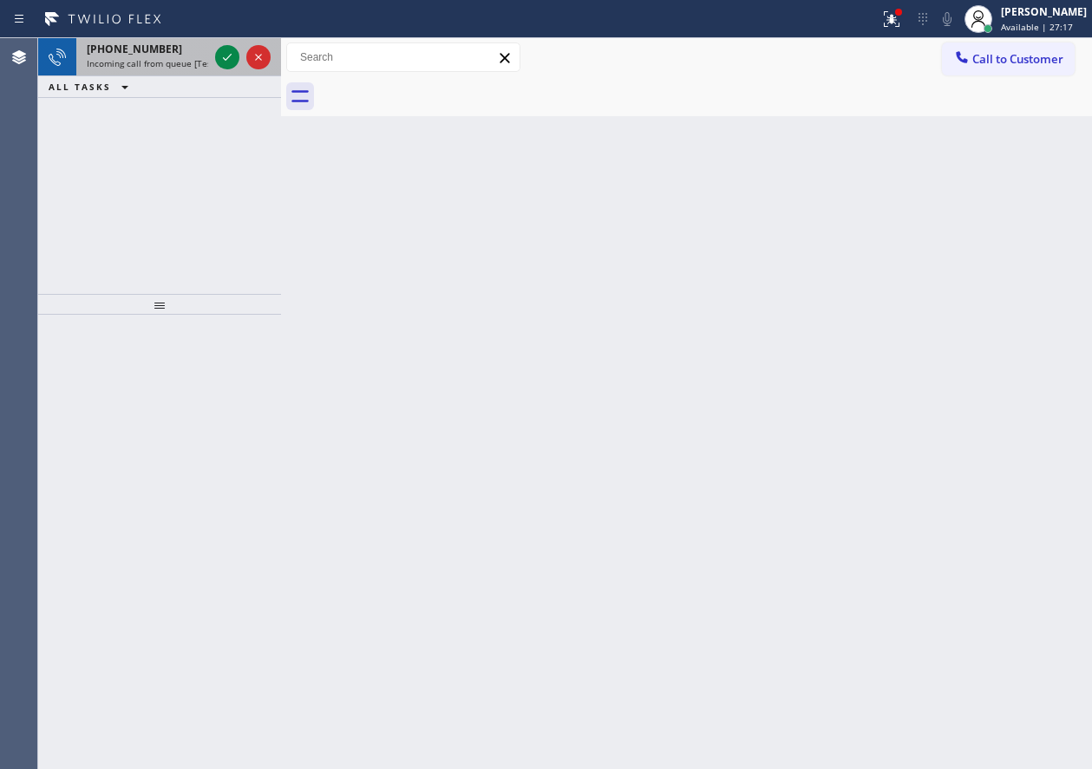
click at [114, 54] on span "[PHONE_NUMBER]" at bounding box center [134, 49] width 95 height 15
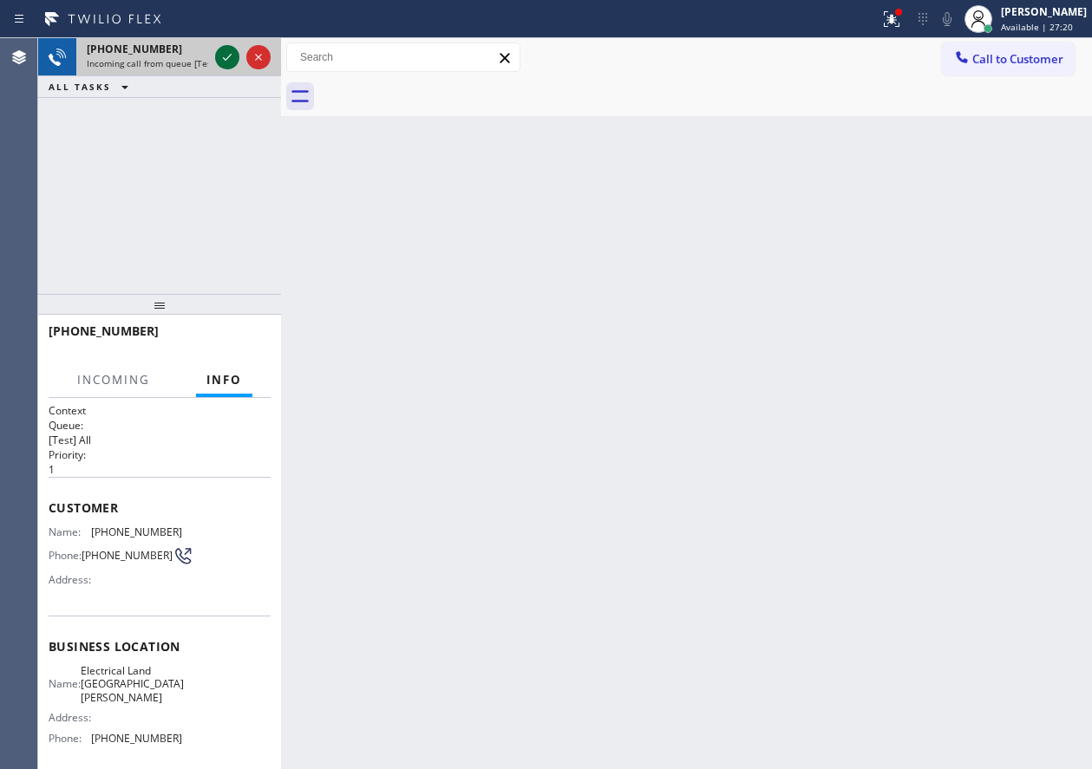
click at [221, 53] on icon at bounding box center [227, 57] width 21 height 21
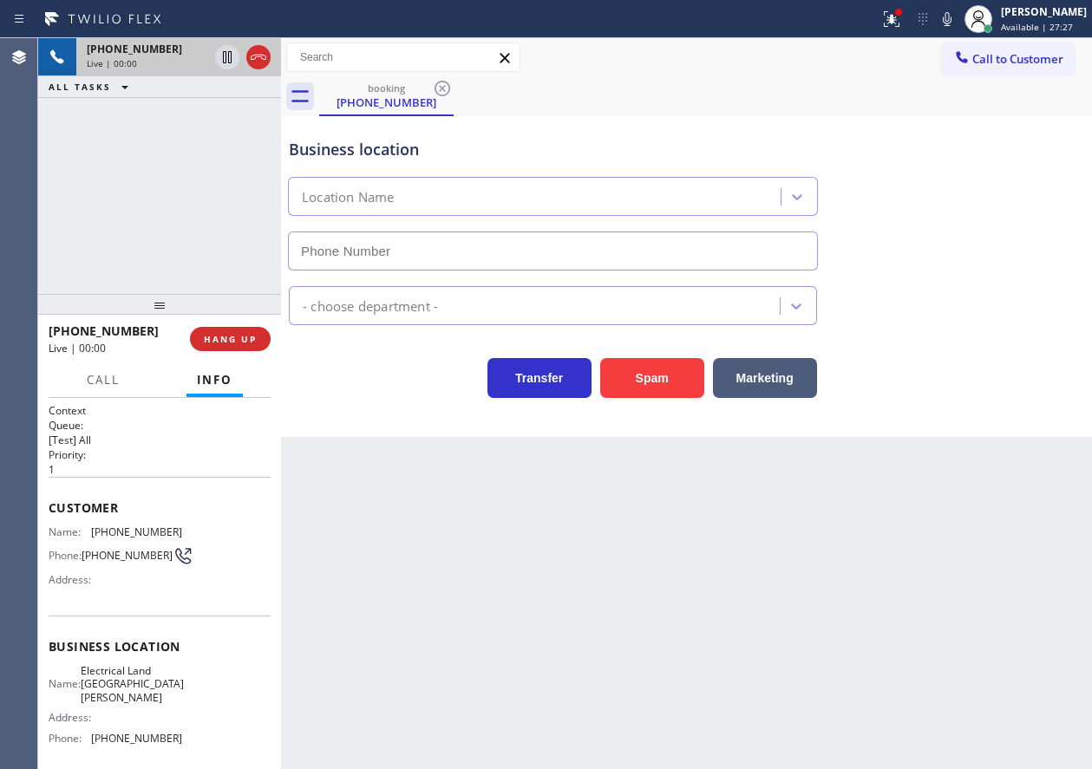
type input "[PHONE_NUMBER]"
click at [236, 335] on span "HANG UP" at bounding box center [230, 339] width 53 height 12
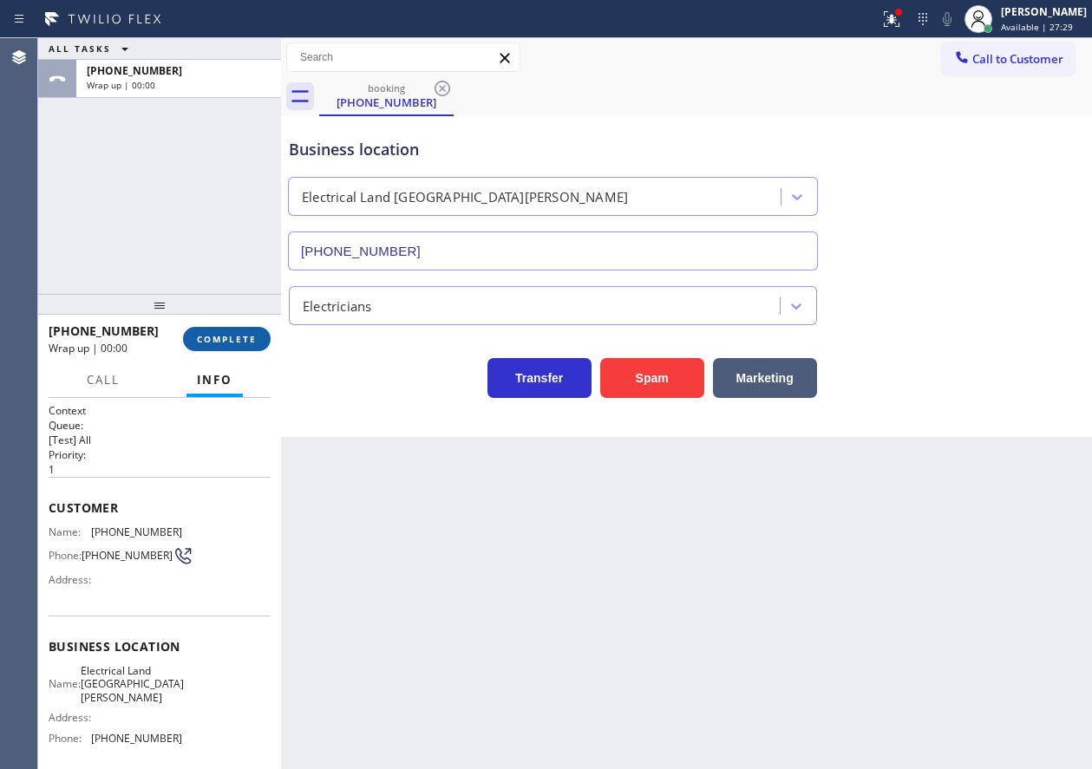
click at [236, 336] on span "COMPLETE" at bounding box center [227, 339] width 60 height 12
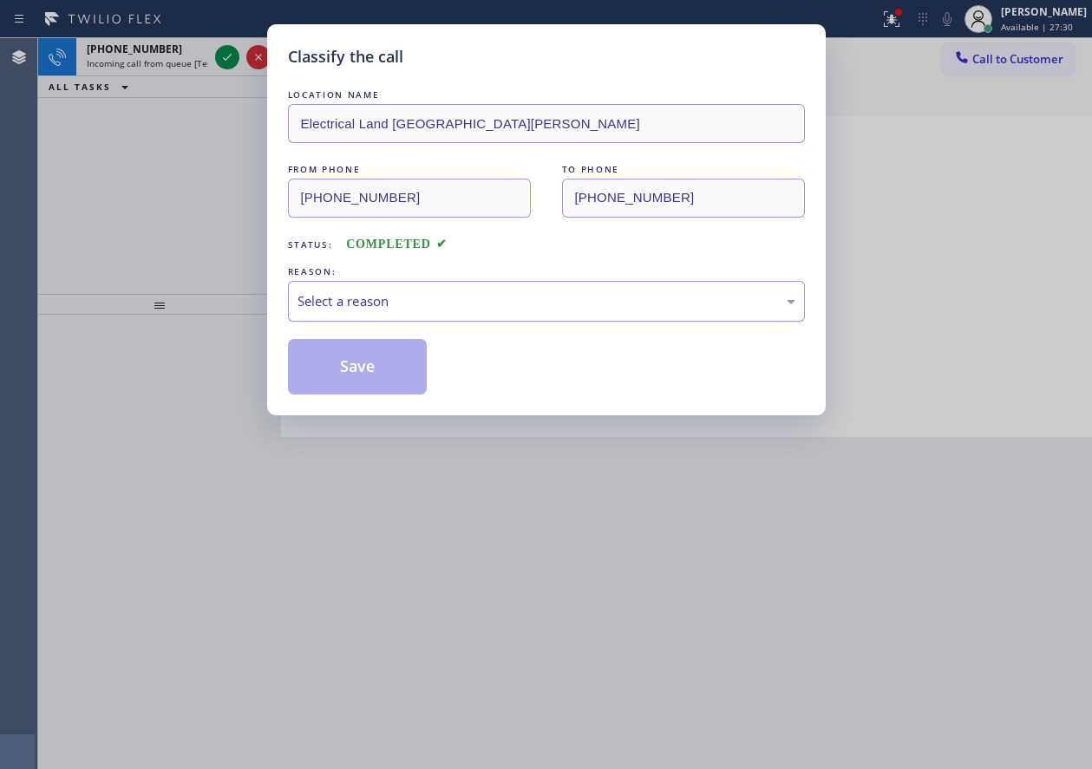
click at [491, 302] on div "Select a reason" at bounding box center [546, 301] width 498 height 20
click at [362, 380] on button "Save" at bounding box center [358, 366] width 140 height 55
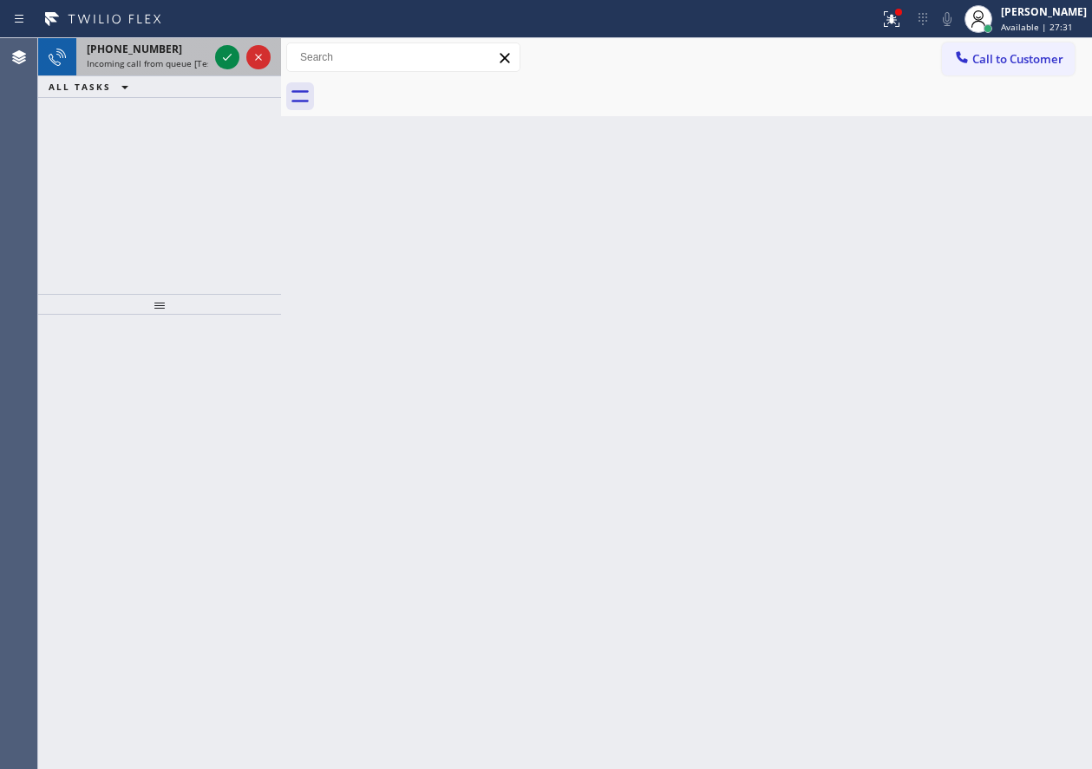
click at [154, 55] on span "[PHONE_NUMBER]" at bounding box center [134, 49] width 95 height 15
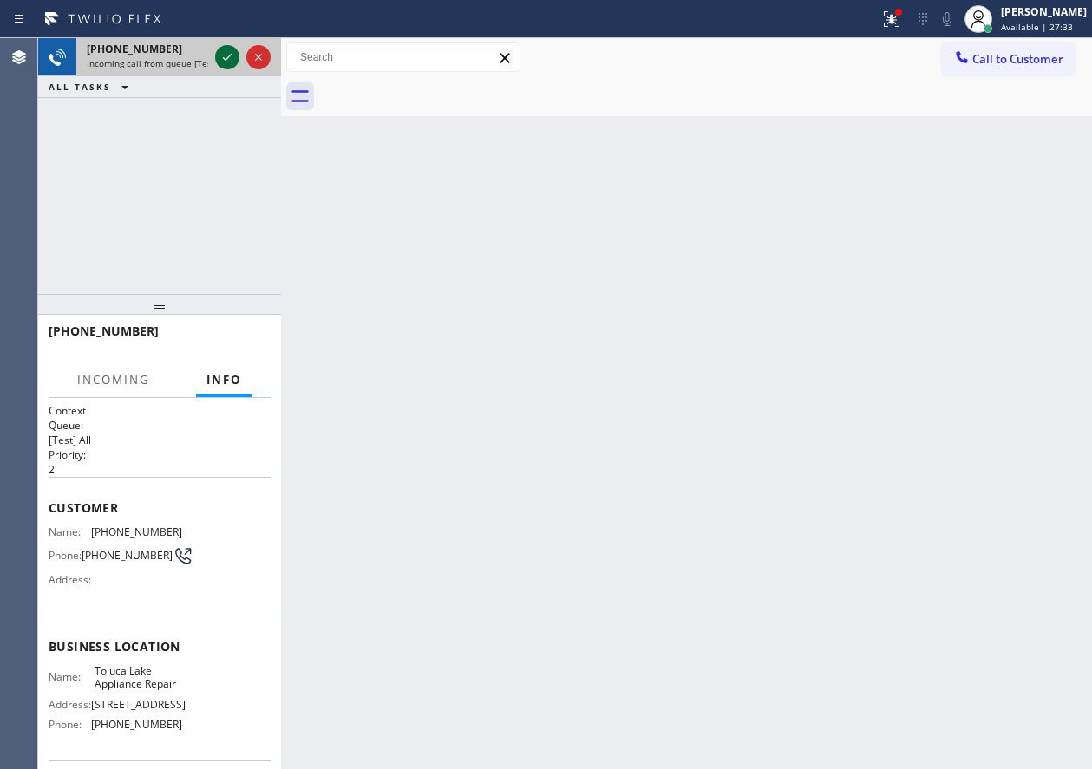
click at [223, 55] on icon at bounding box center [227, 57] width 21 height 21
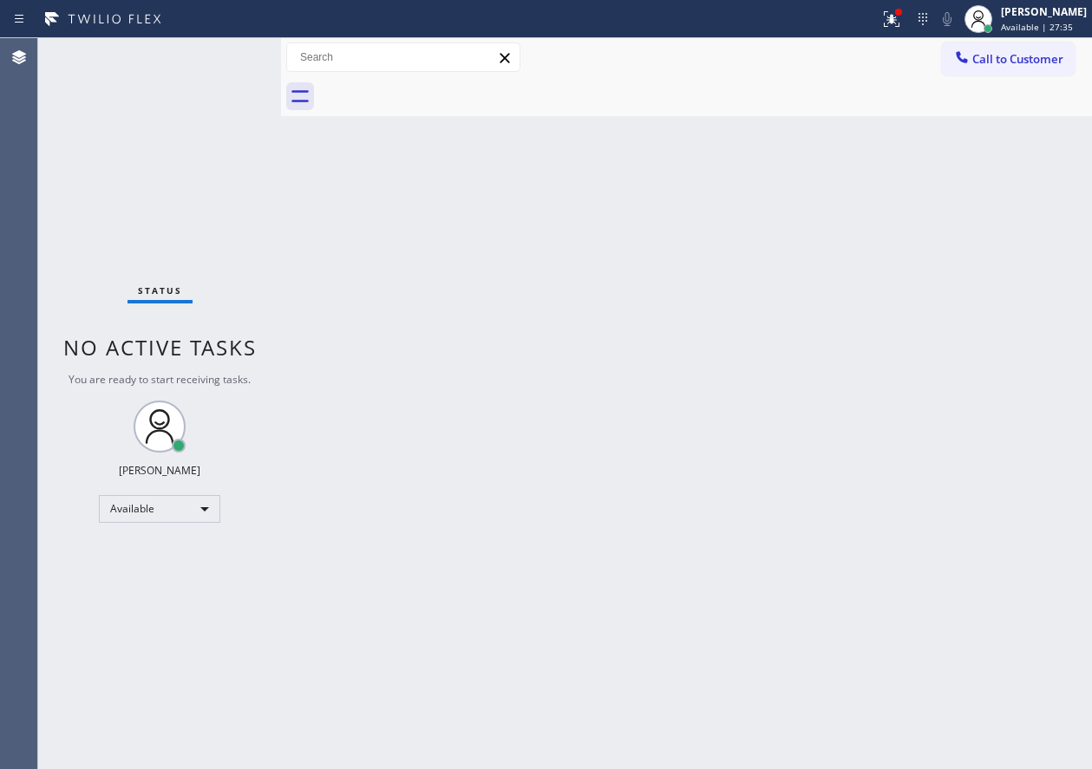
click at [223, 56] on div "Status No active tasks You are ready to start receiving tasks. [PERSON_NAME] Av…" at bounding box center [159, 403] width 243 height 731
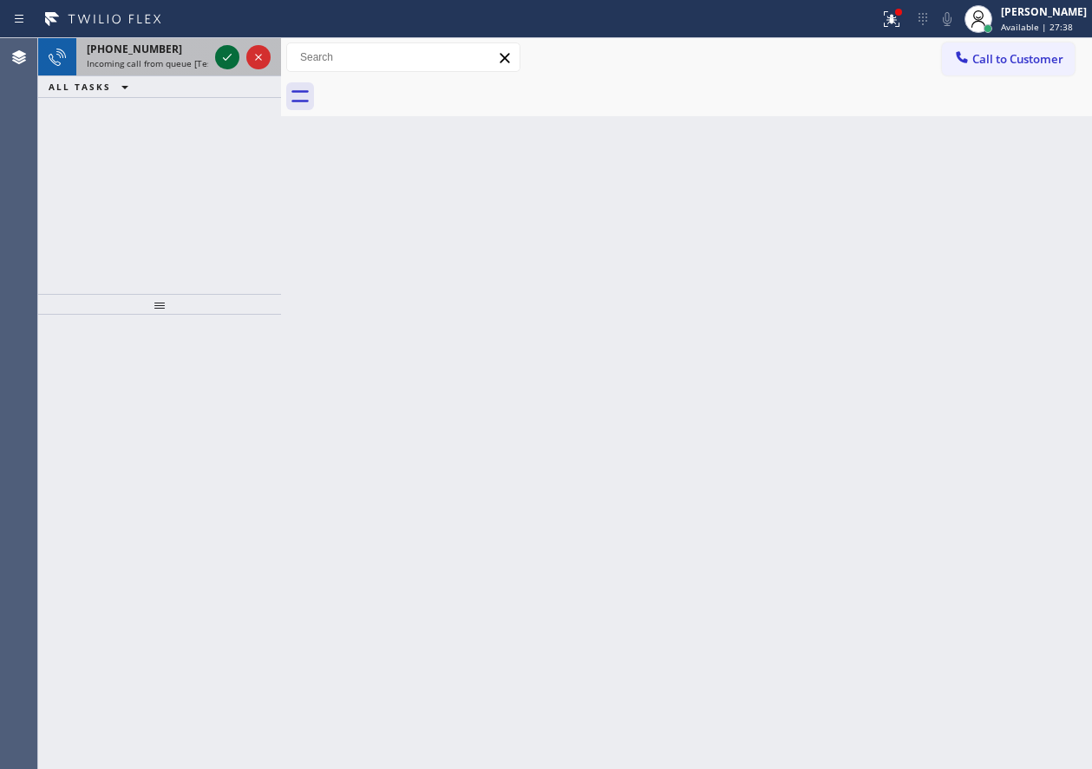
click at [225, 57] on icon at bounding box center [227, 57] width 21 height 21
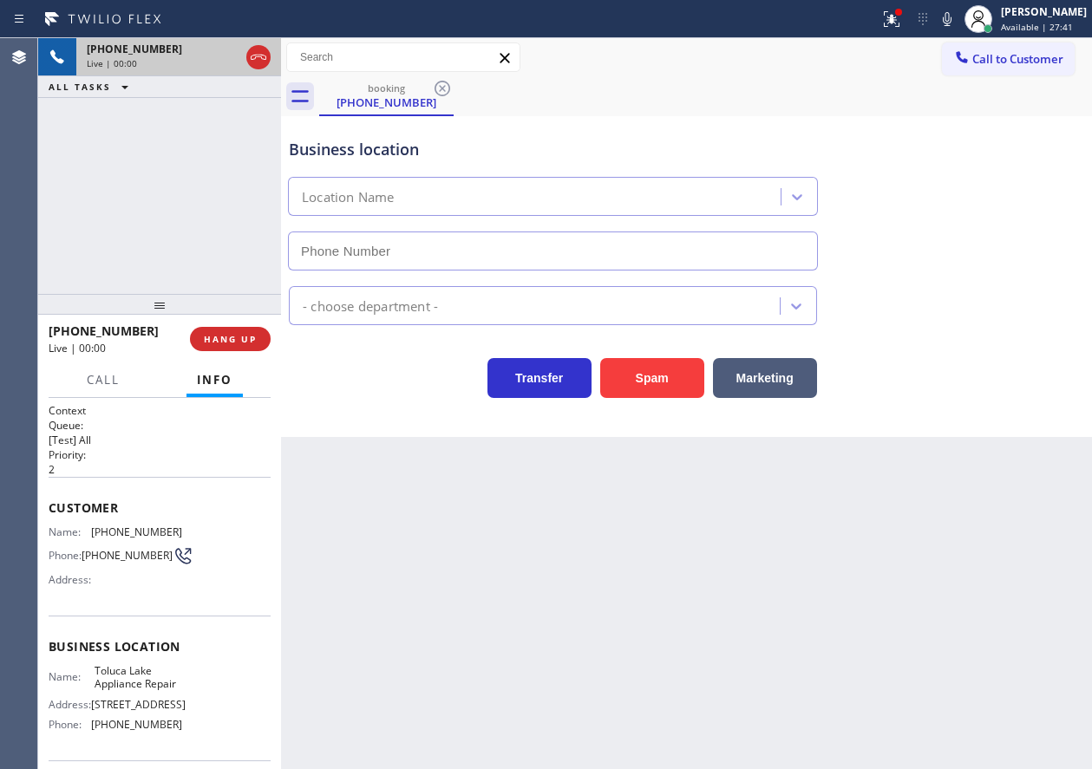
type input "[PHONE_NUMBER]"
click at [125, 688] on span "Toluca Lake Appliance Repair" at bounding box center [138, 677] width 87 height 27
copy span "Toluca Lake Appliance Repair"
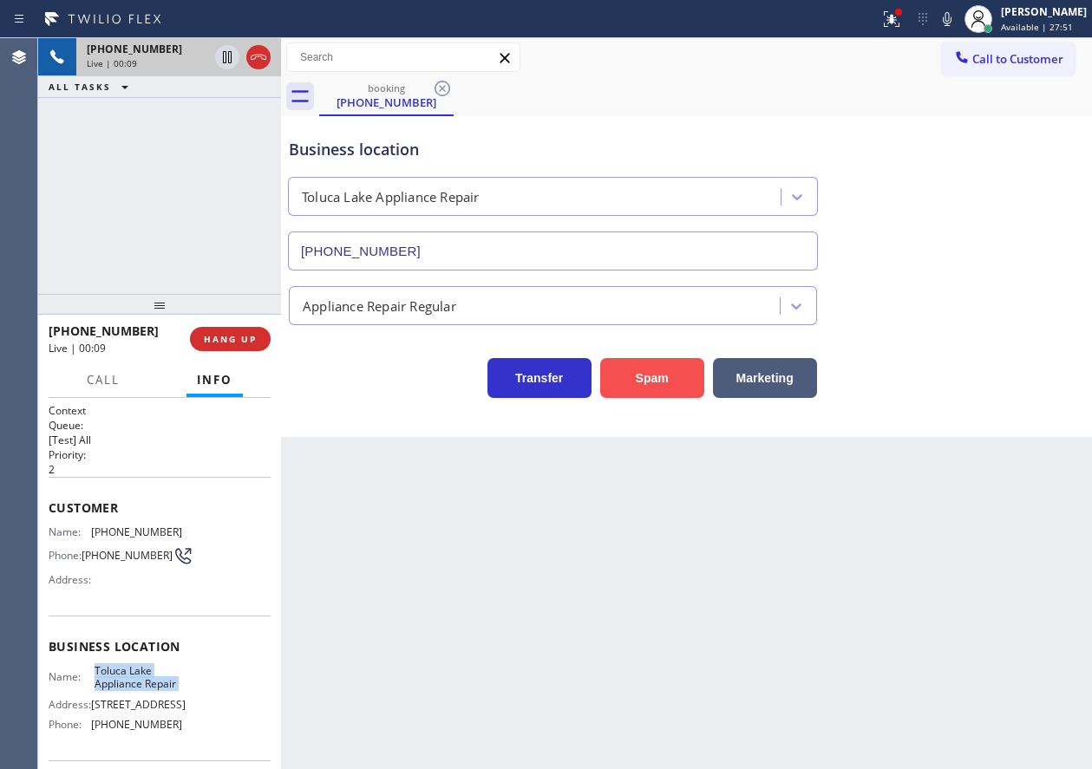
click at [675, 379] on button "Spam" at bounding box center [652, 378] width 104 height 40
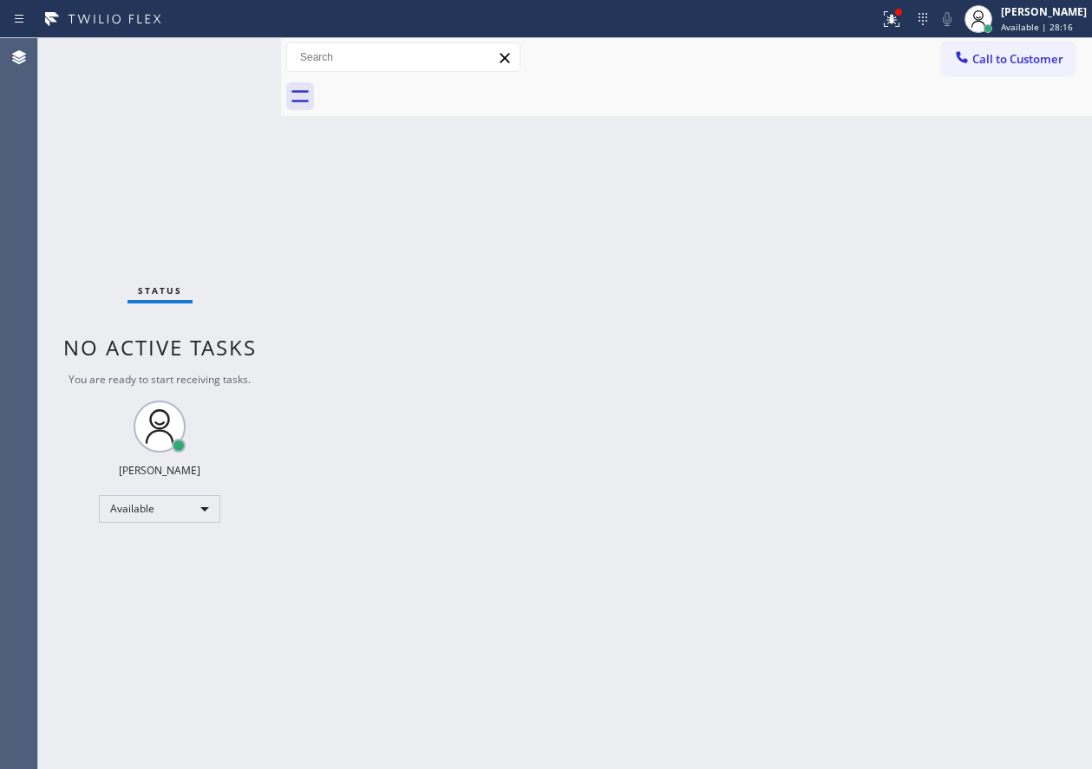
click at [928, 467] on div "Back to Dashboard Change Sender ID Customers Technicians Select a contact Outbo…" at bounding box center [686, 403] width 811 height 731
click at [227, 60] on div "Status No active tasks You are ready to start receiving tasks. [PERSON_NAME] Av…" at bounding box center [159, 403] width 243 height 731
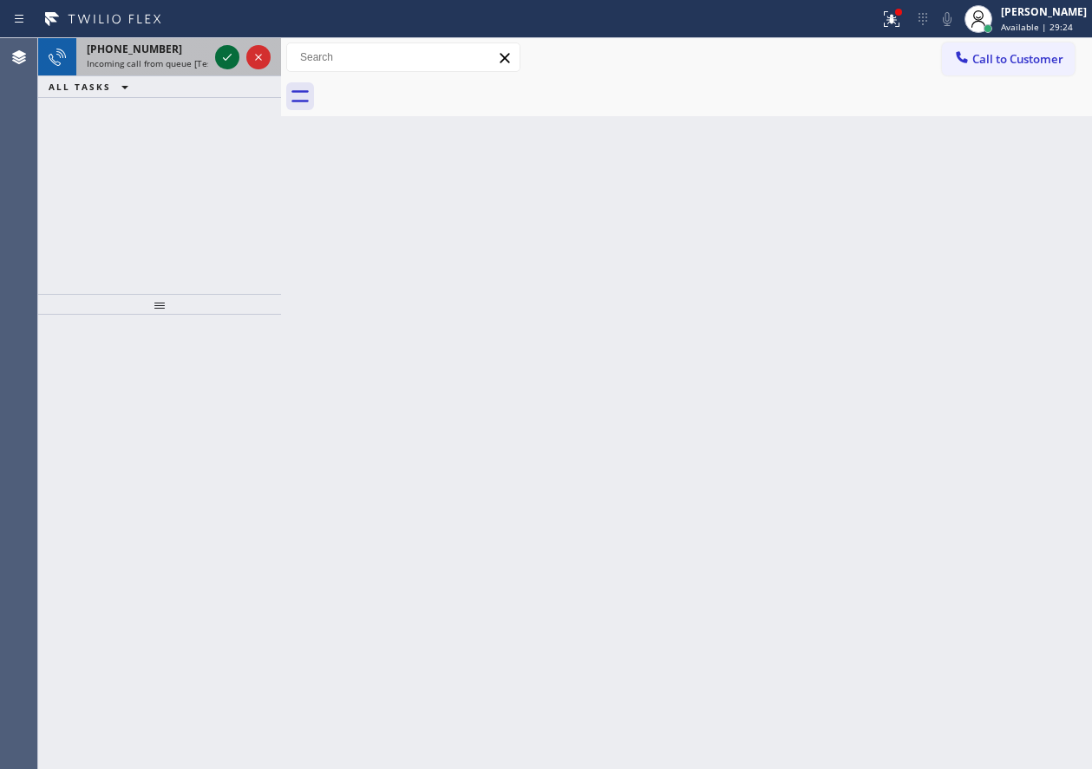
click at [228, 56] on icon at bounding box center [227, 57] width 21 height 21
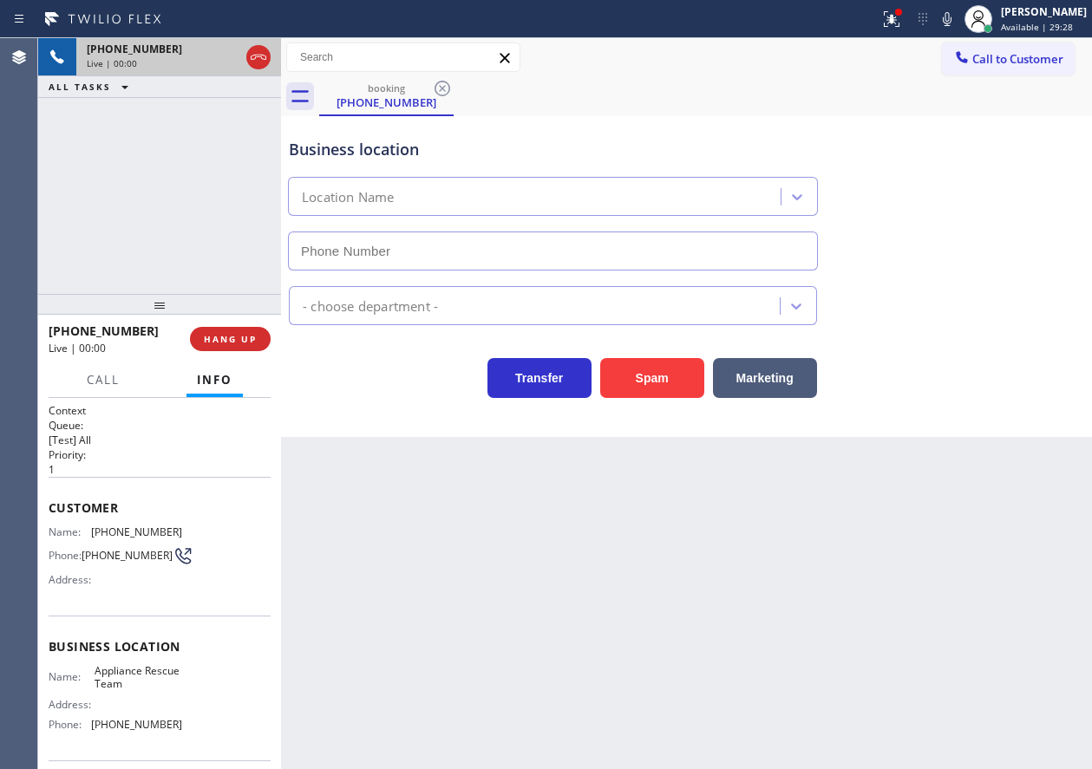
type input "[PHONE_NUMBER]"
click at [232, 343] on span "HANG UP" at bounding box center [230, 339] width 53 height 12
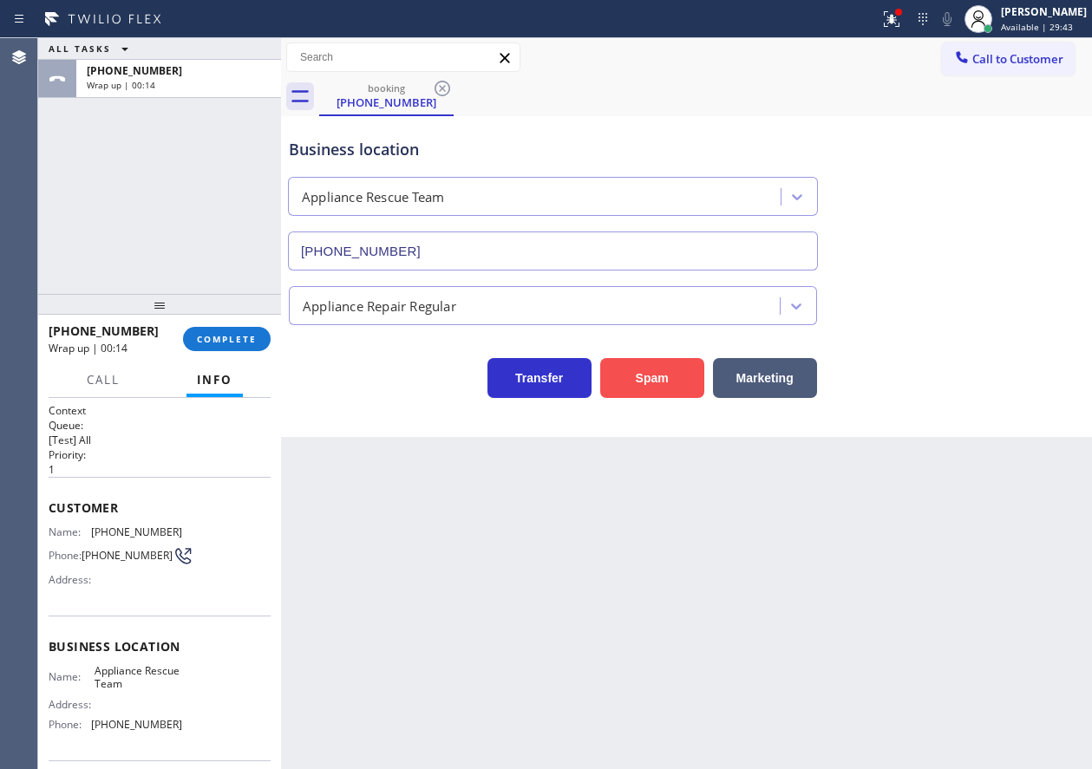
click at [635, 380] on button "Spam" at bounding box center [652, 378] width 104 height 40
click at [251, 337] on span "COMPLETE" at bounding box center [227, 339] width 60 height 12
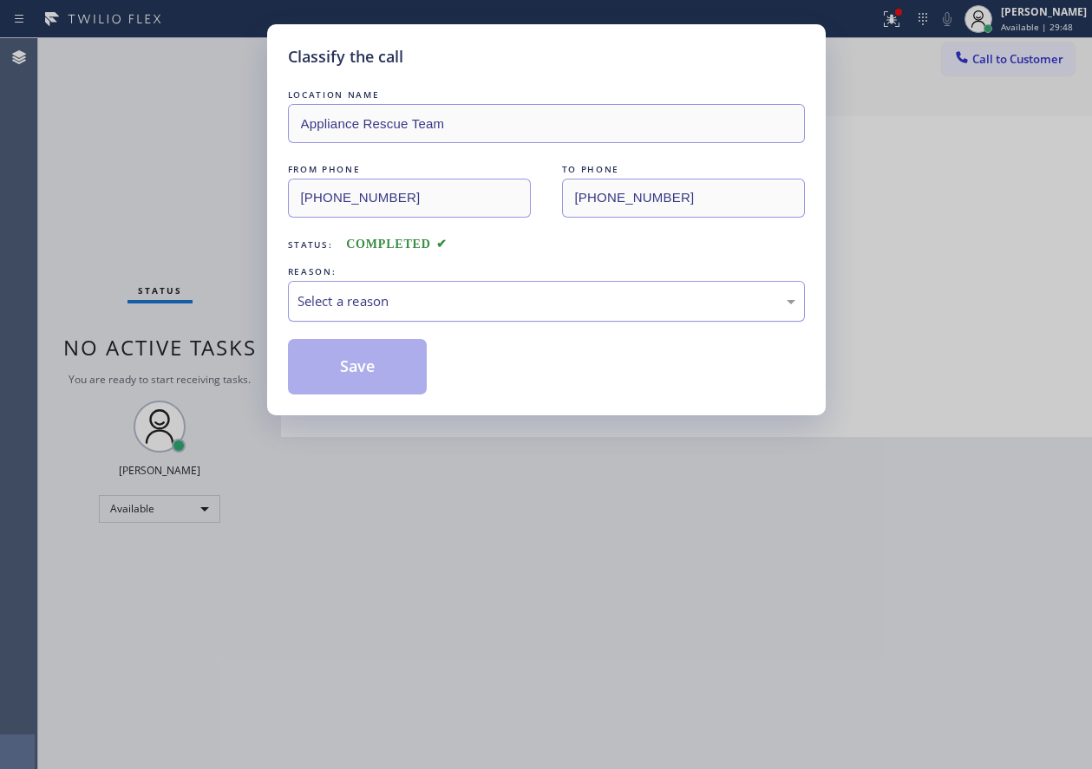
click at [405, 300] on div "Select a reason" at bounding box center [546, 301] width 498 height 20
click at [377, 371] on button "Save" at bounding box center [358, 366] width 140 height 55
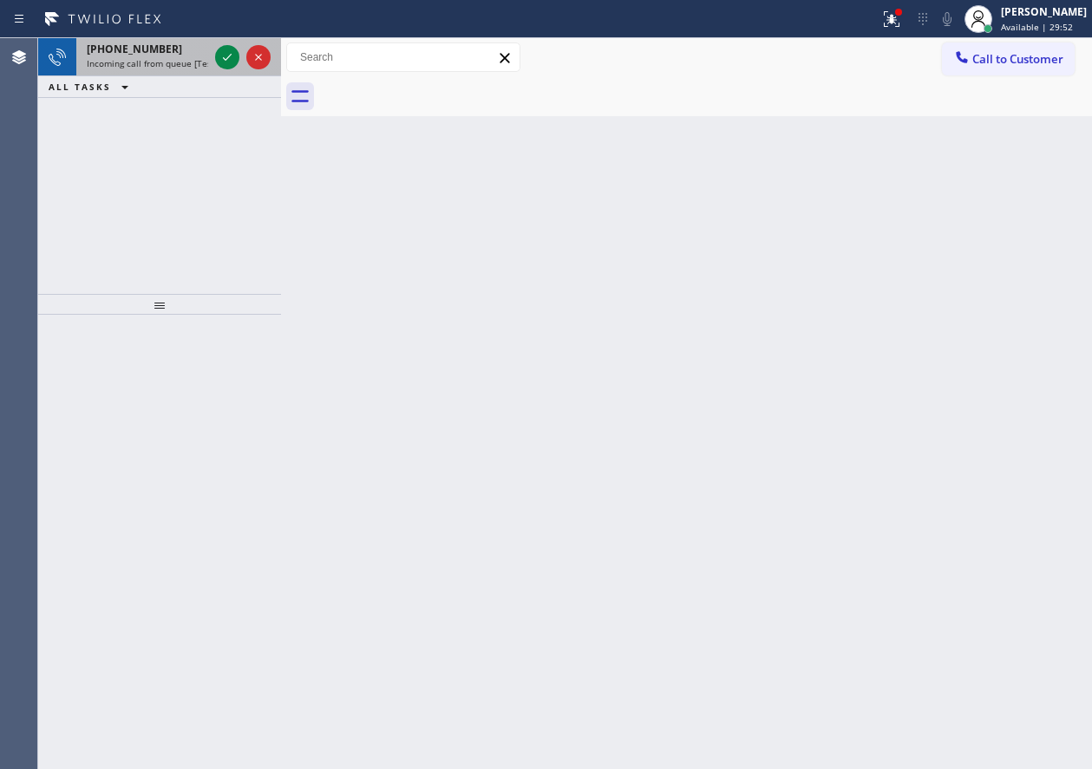
click at [139, 47] on span "[PHONE_NUMBER]" at bounding box center [134, 49] width 95 height 15
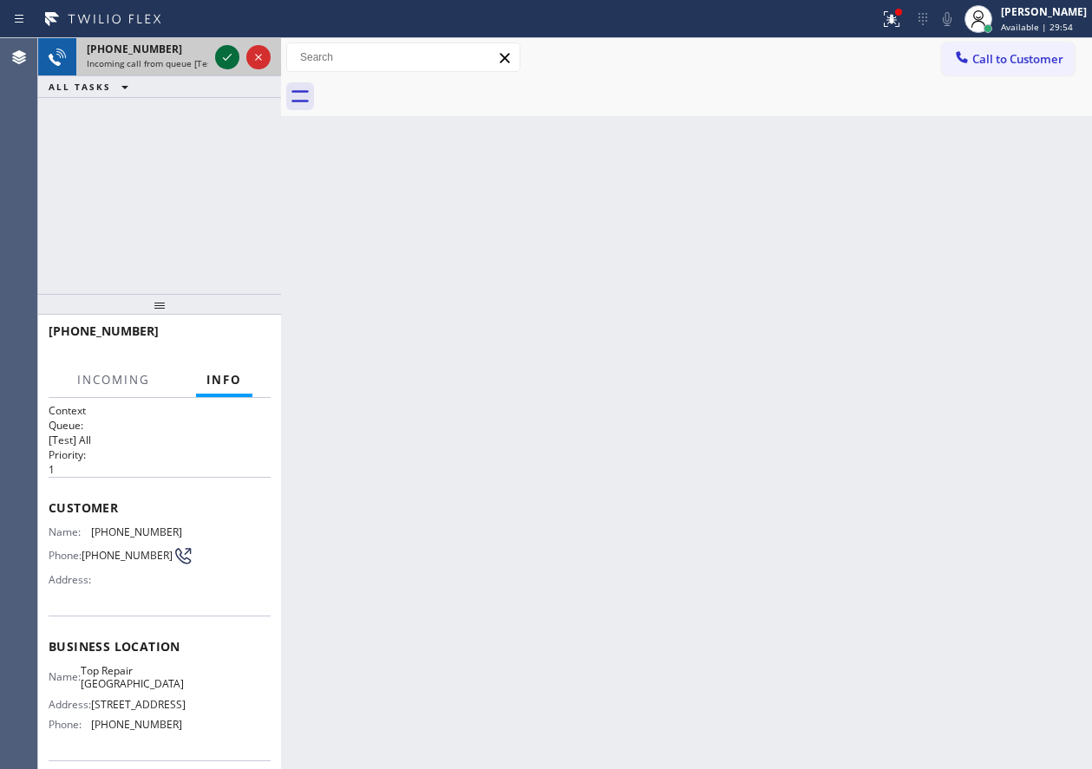
click at [217, 55] on icon at bounding box center [227, 57] width 21 height 21
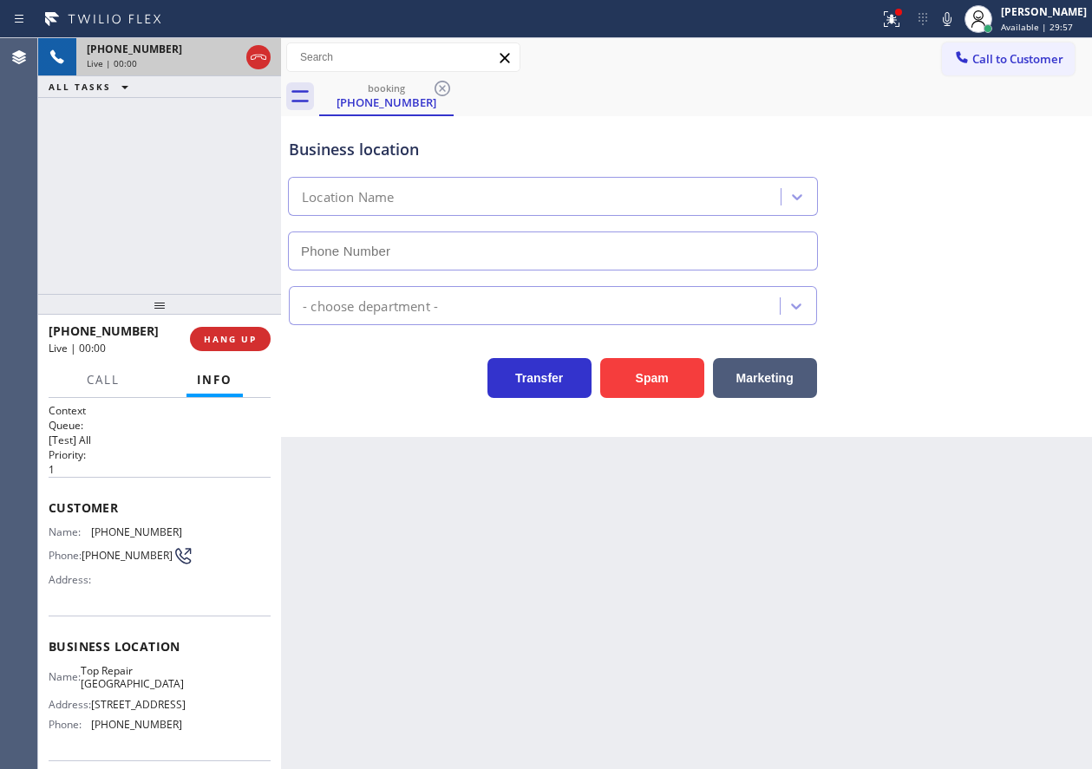
type input "[PHONE_NUMBER]"
click at [139, 682] on span "Top Repair [GEOGRAPHIC_DATA]" at bounding box center [132, 677] width 103 height 27
copy span "Top Repair [GEOGRAPHIC_DATA]"
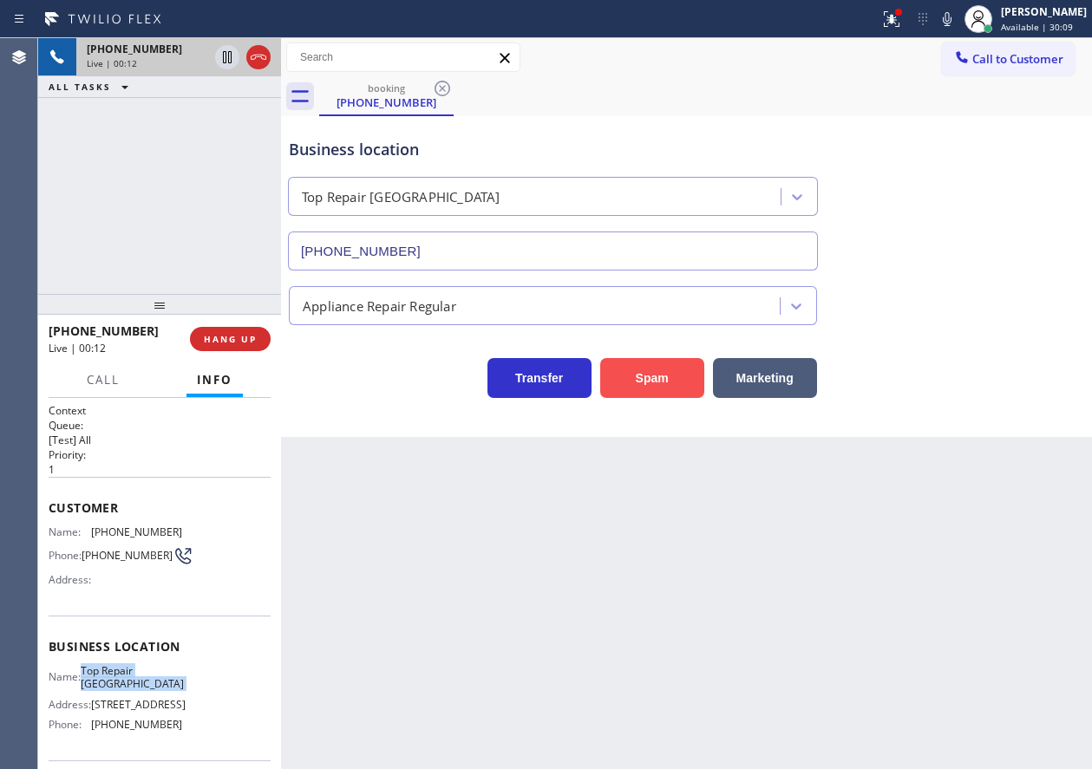
drag, startPoint x: 644, startPoint y: 359, endPoint x: 682, endPoint y: 364, distance: 37.6
click at [644, 359] on button "Spam" at bounding box center [652, 378] width 104 height 40
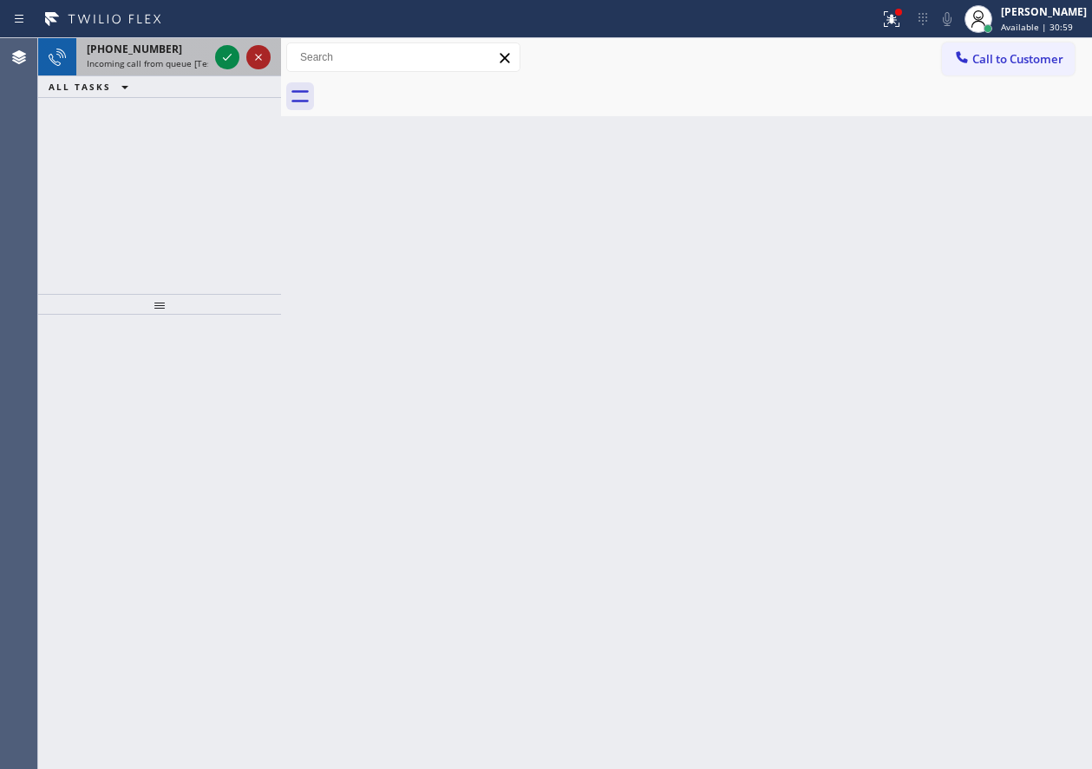
drag, startPoint x: 229, startPoint y: 53, endPoint x: 269, endPoint y: 57, distance: 40.1
click at [229, 53] on icon at bounding box center [227, 57] width 21 height 21
click at [219, 55] on icon at bounding box center [227, 57] width 21 height 21
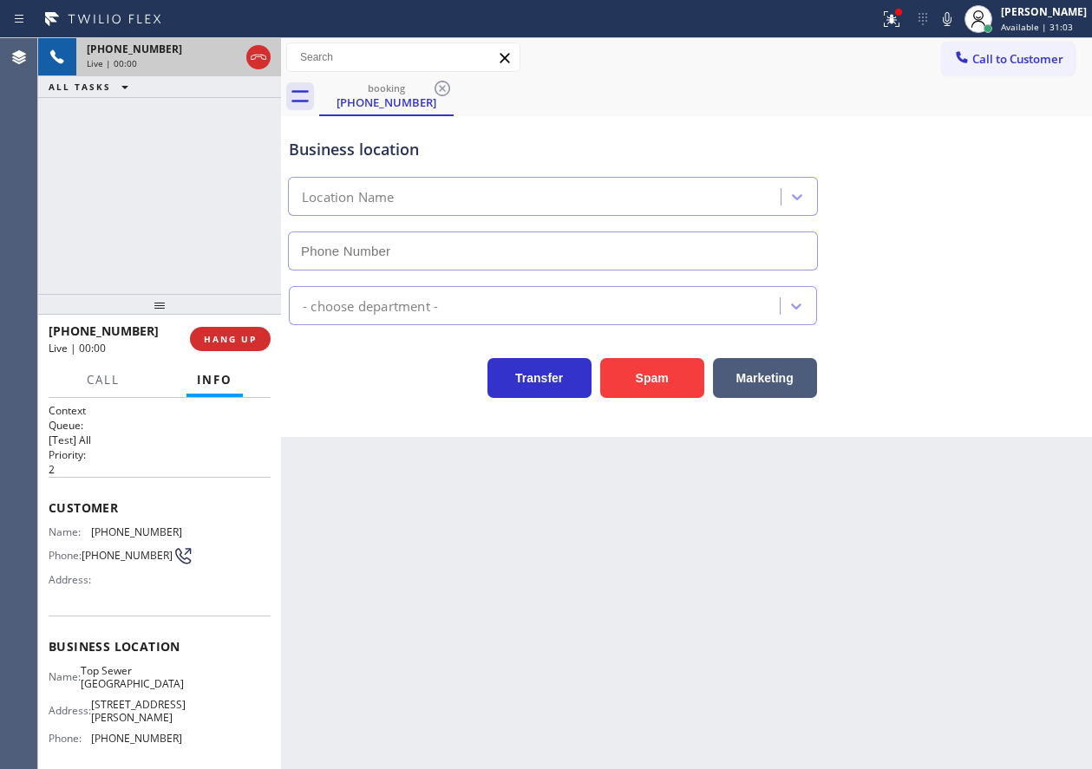
type input "[PHONE_NUMBER]"
click at [470, 245] on input "[PHONE_NUMBER]" at bounding box center [553, 251] width 530 height 39
click at [649, 372] on button "Spam" at bounding box center [652, 378] width 104 height 40
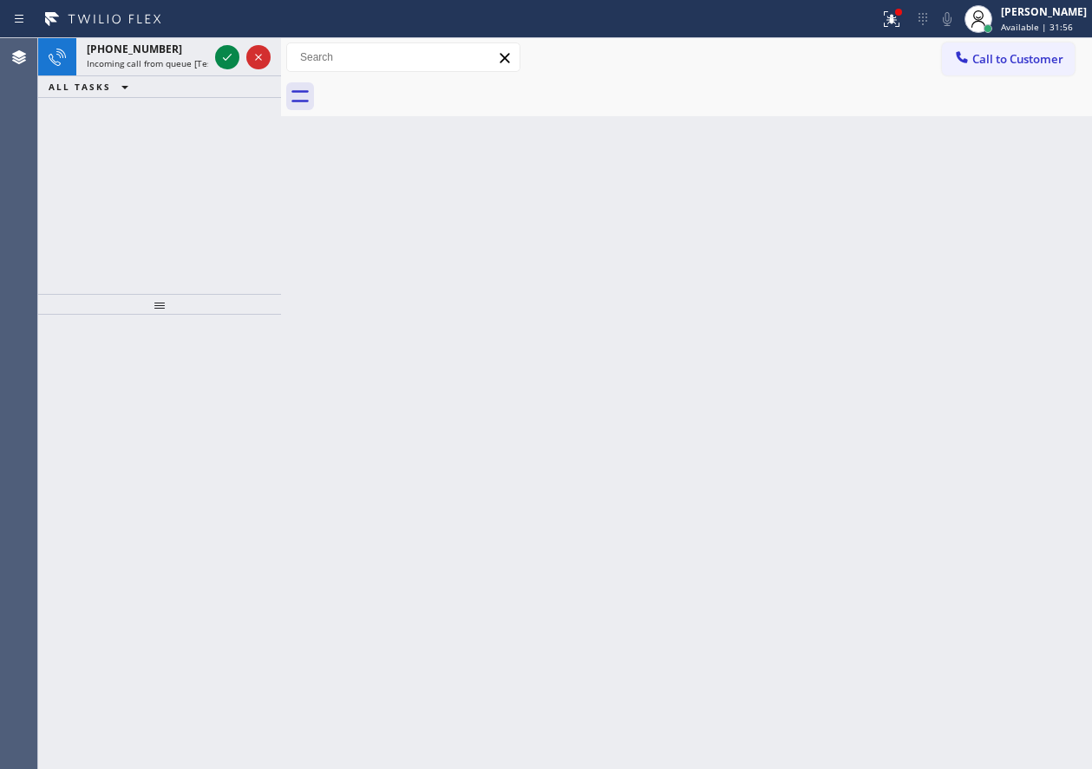
click at [982, 208] on div "Back to Dashboard Change Sender ID Customers Technicians Select a contact Outbo…" at bounding box center [686, 403] width 811 height 731
drag, startPoint x: 904, startPoint y: 22, endPoint x: 899, endPoint y: 155, distance: 133.6
click at [899, 23] on icon at bounding box center [892, 19] width 16 height 16
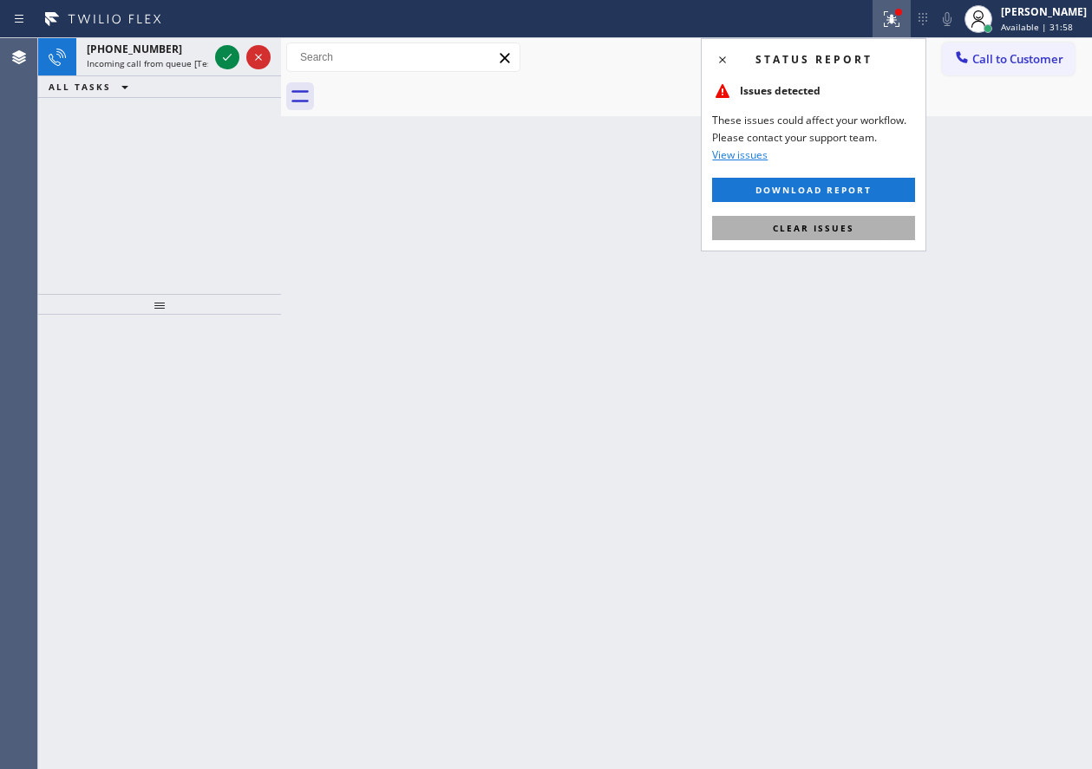
click at [863, 233] on button "Clear issues" at bounding box center [813, 228] width 203 height 24
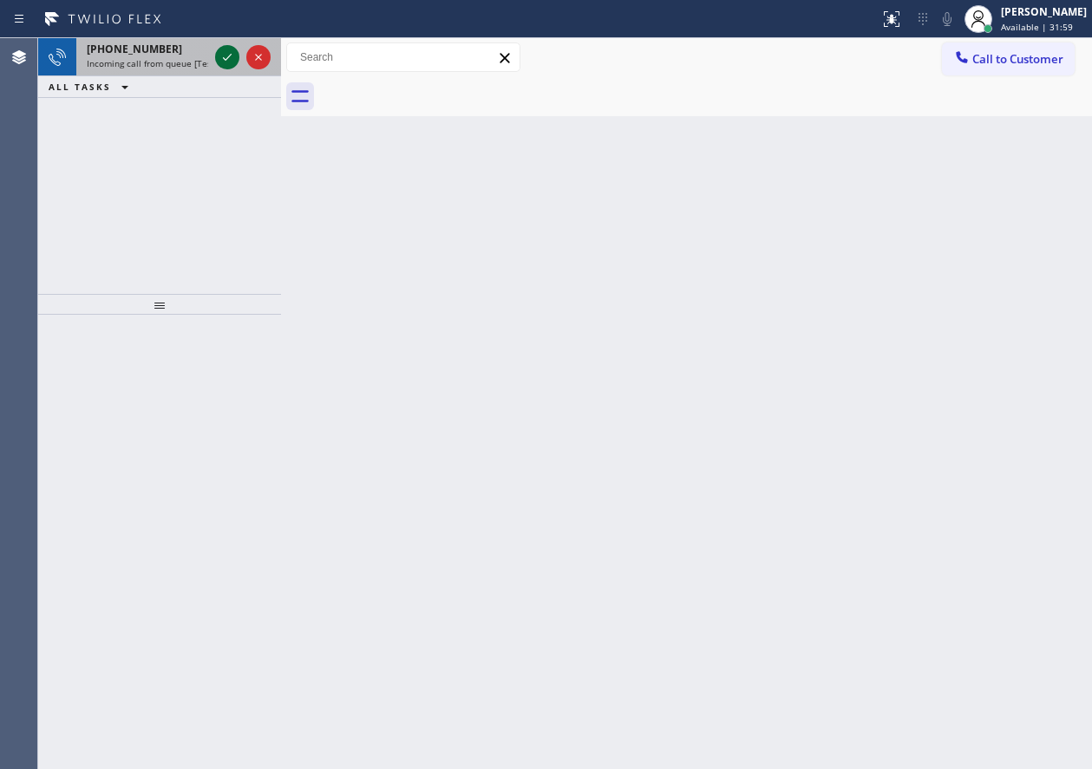
click at [226, 56] on icon at bounding box center [227, 57] width 21 height 21
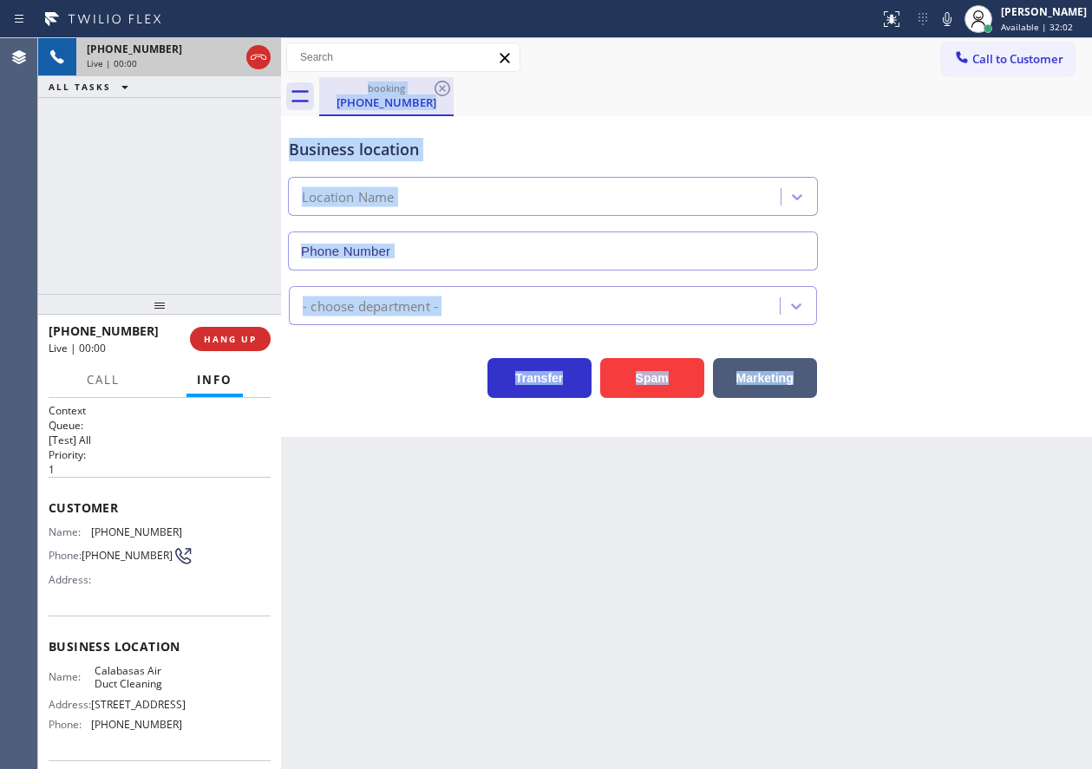
type input "[PHONE_NUMBER]"
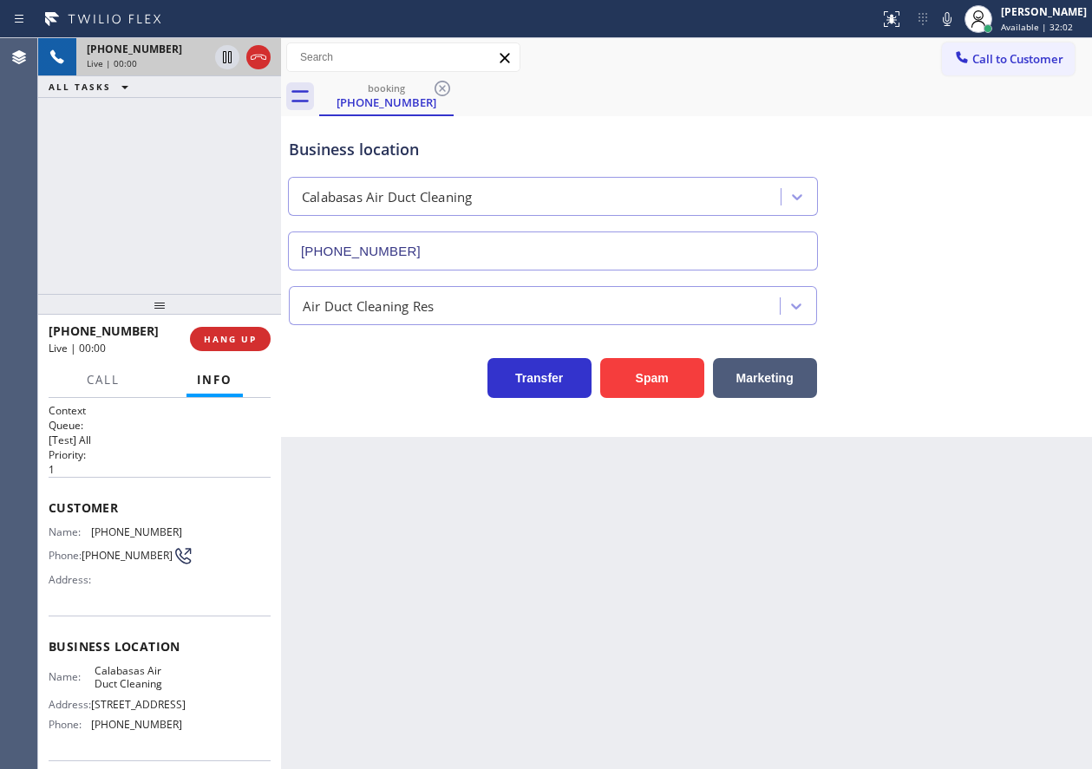
click at [229, 325] on div "[PHONE_NUMBER] Live | 00:00 HANG UP" at bounding box center [160, 339] width 222 height 45
click at [229, 333] on span "HANG UP" at bounding box center [230, 339] width 53 height 12
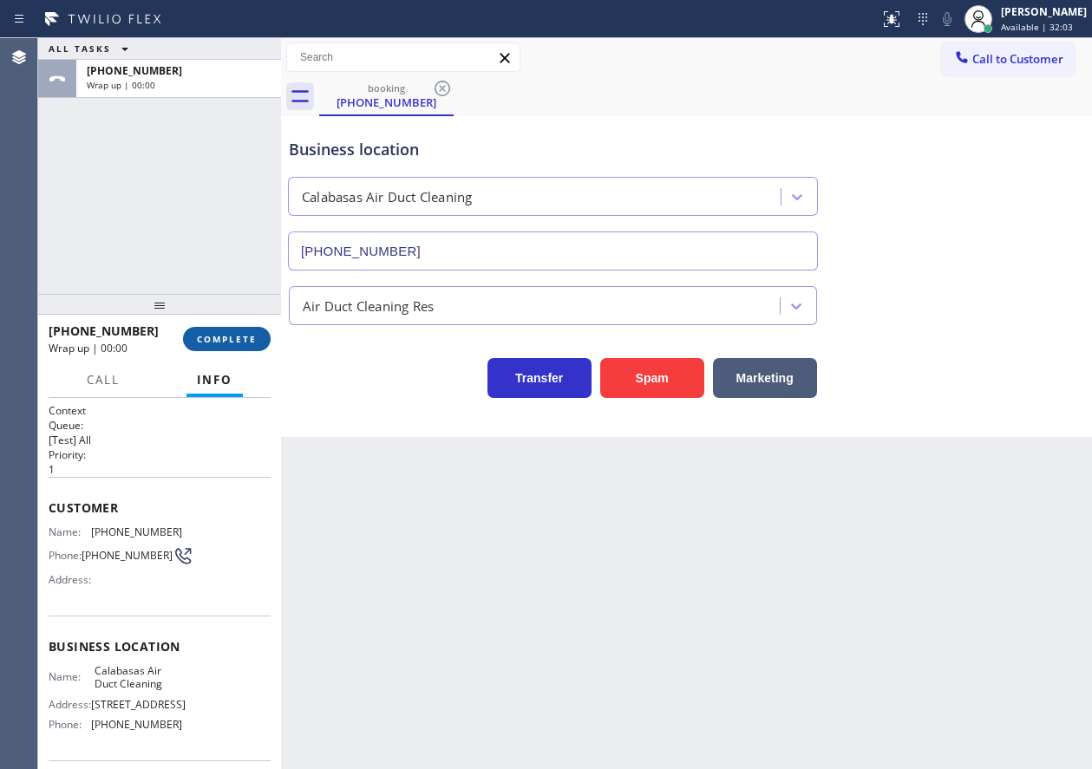
click at [232, 337] on span "COMPLETE" at bounding box center [227, 339] width 60 height 12
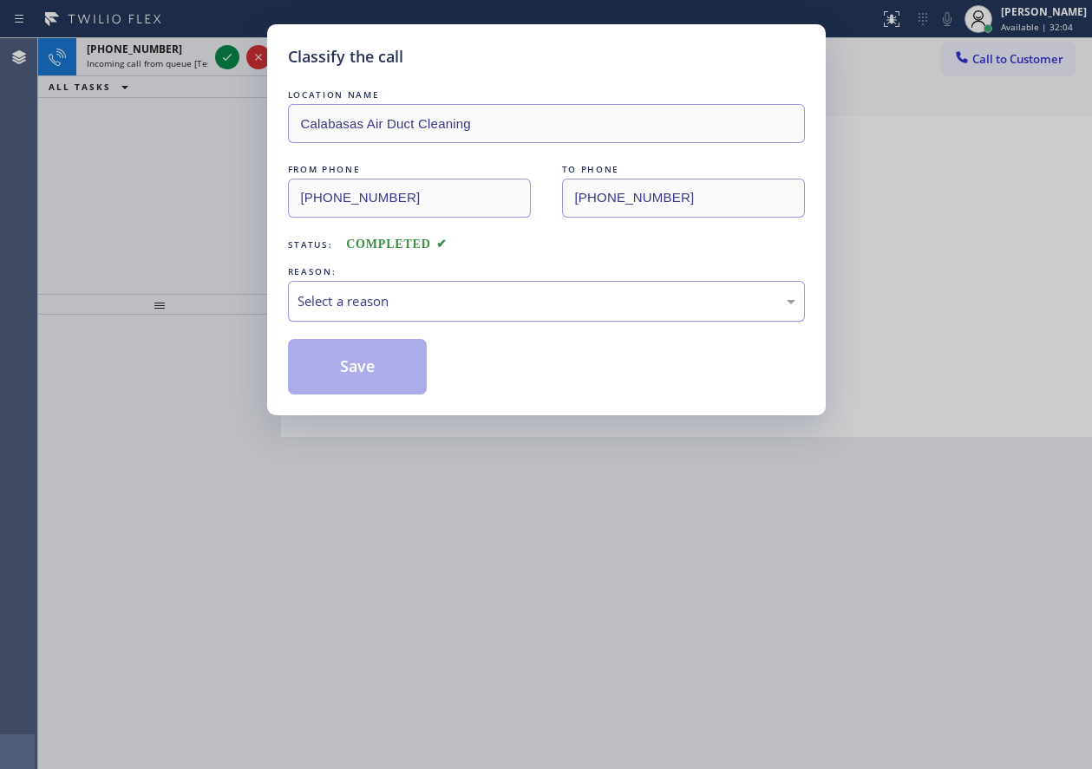
click at [419, 308] on div "Select a reason" at bounding box center [546, 301] width 498 height 20
click at [380, 382] on button "Save" at bounding box center [358, 366] width 140 height 55
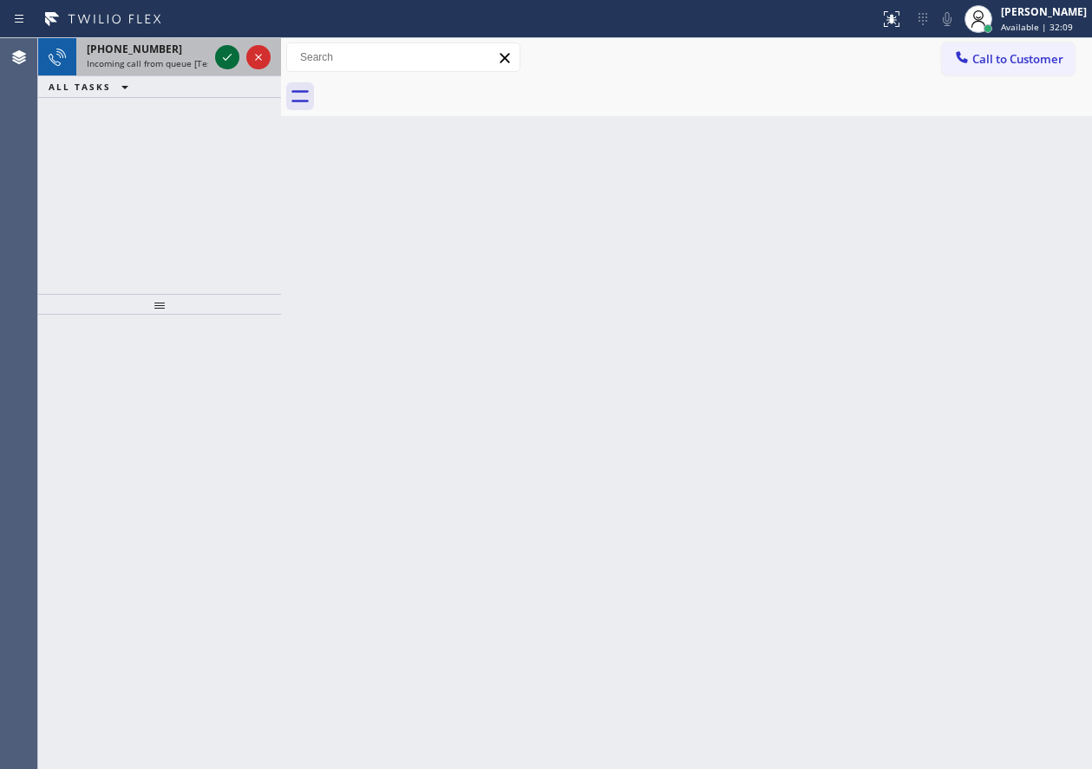
click at [227, 62] on icon at bounding box center [227, 57] width 21 height 21
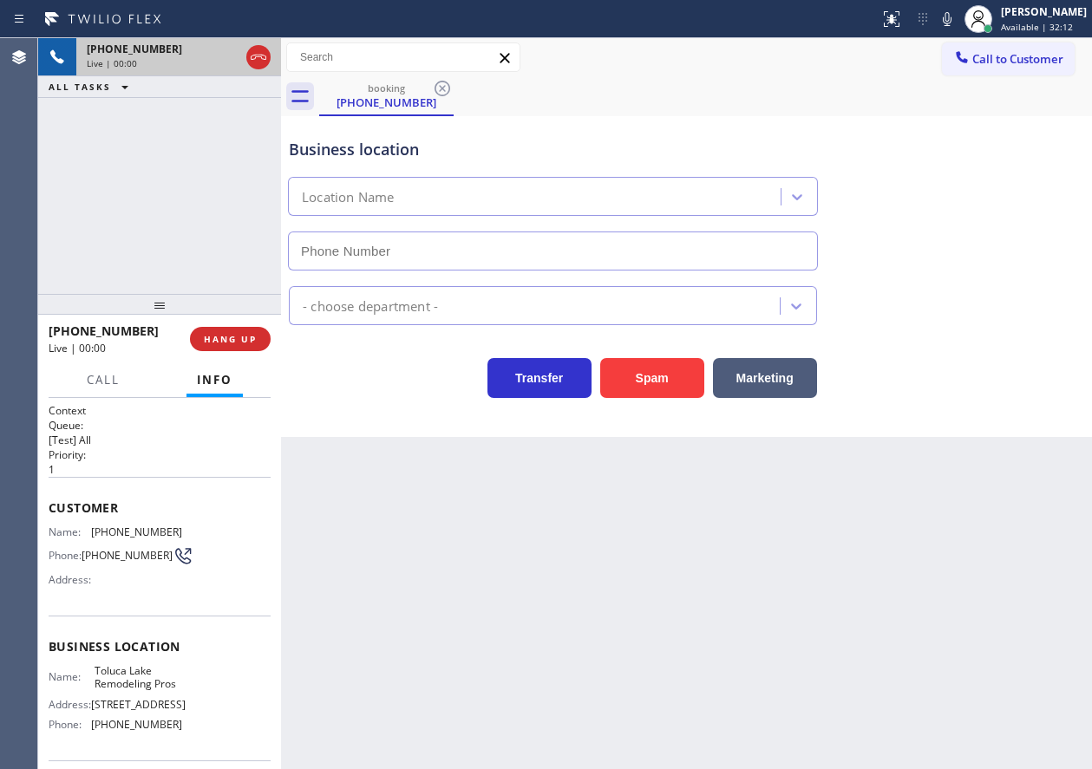
type input "[PHONE_NUMBER]"
click at [229, 357] on div "[PHONE_NUMBER] Live | 00:00 HANG UP" at bounding box center [160, 339] width 222 height 45
click at [232, 339] on span "HANG UP" at bounding box center [230, 339] width 53 height 12
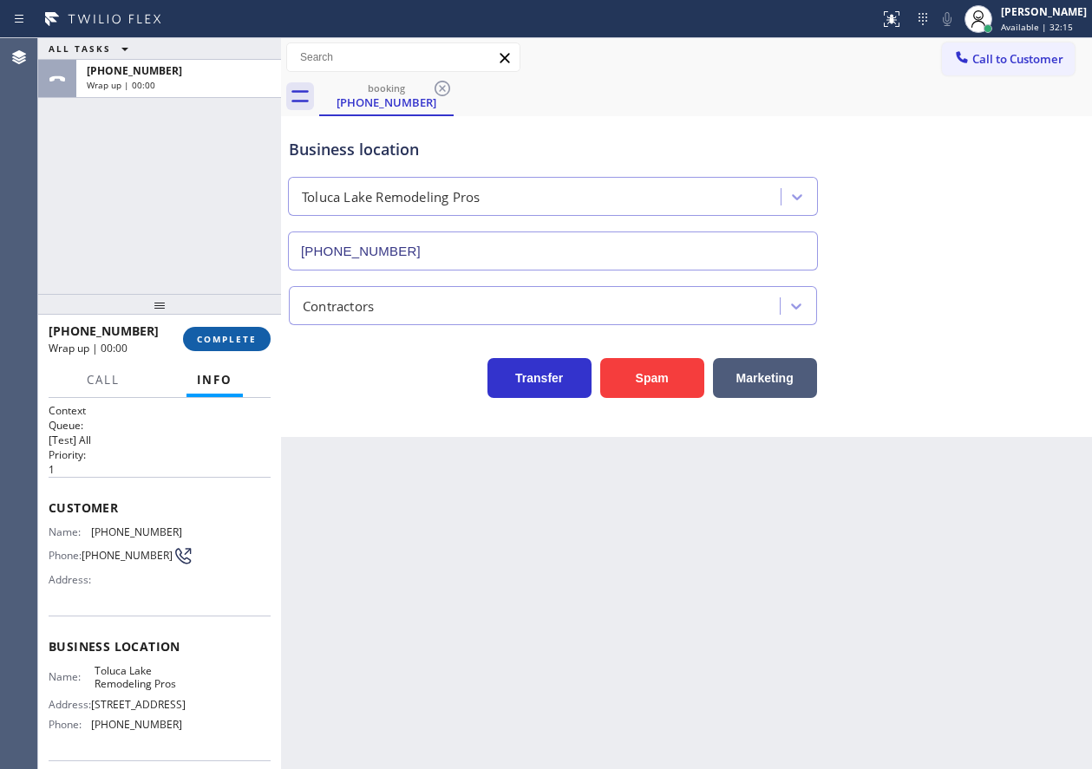
click at [236, 338] on span "COMPLETE" at bounding box center [227, 339] width 60 height 12
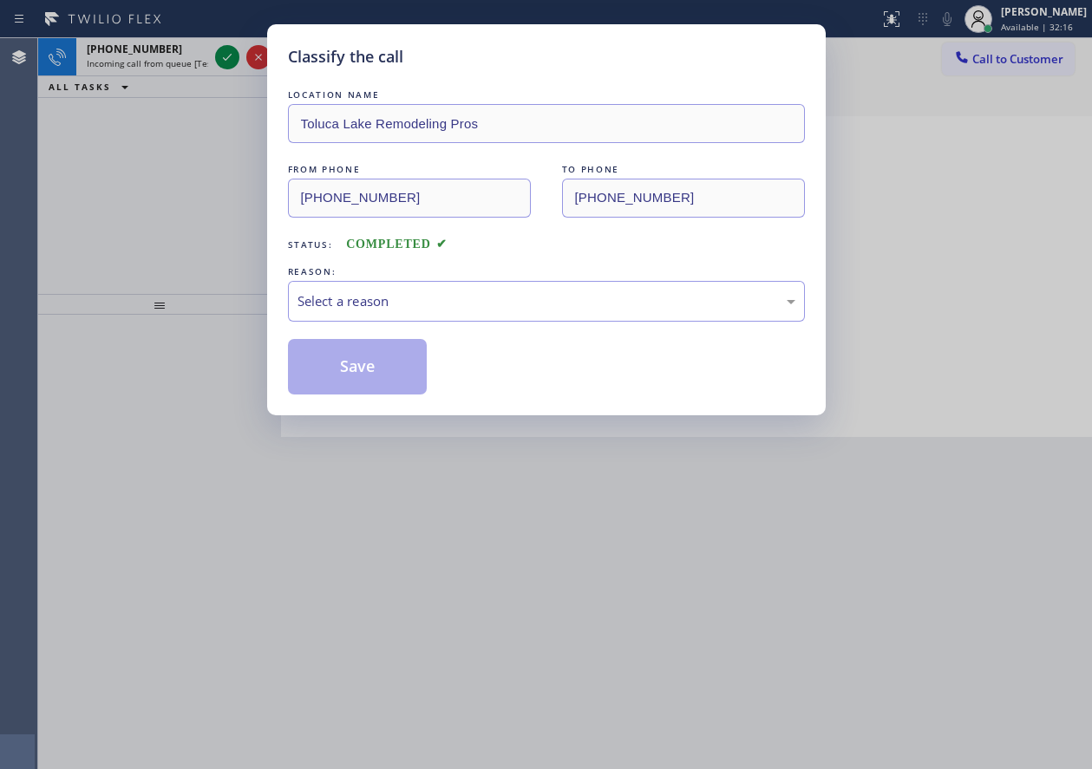
click at [424, 331] on div "LOCATION NAME [GEOGRAPHIC_DATA] Remodeling Pros FROM PHONE [PHONE_NUMBER] TO PH…" at bounding box center [546, 240] width 517 height 309
click at [432, 303] on div "Select a reason" at bounding box center [546, 301] width 498 height 20
click at [368, 380] on button "Save" at bounding box center [358, 366] width 140 height 55
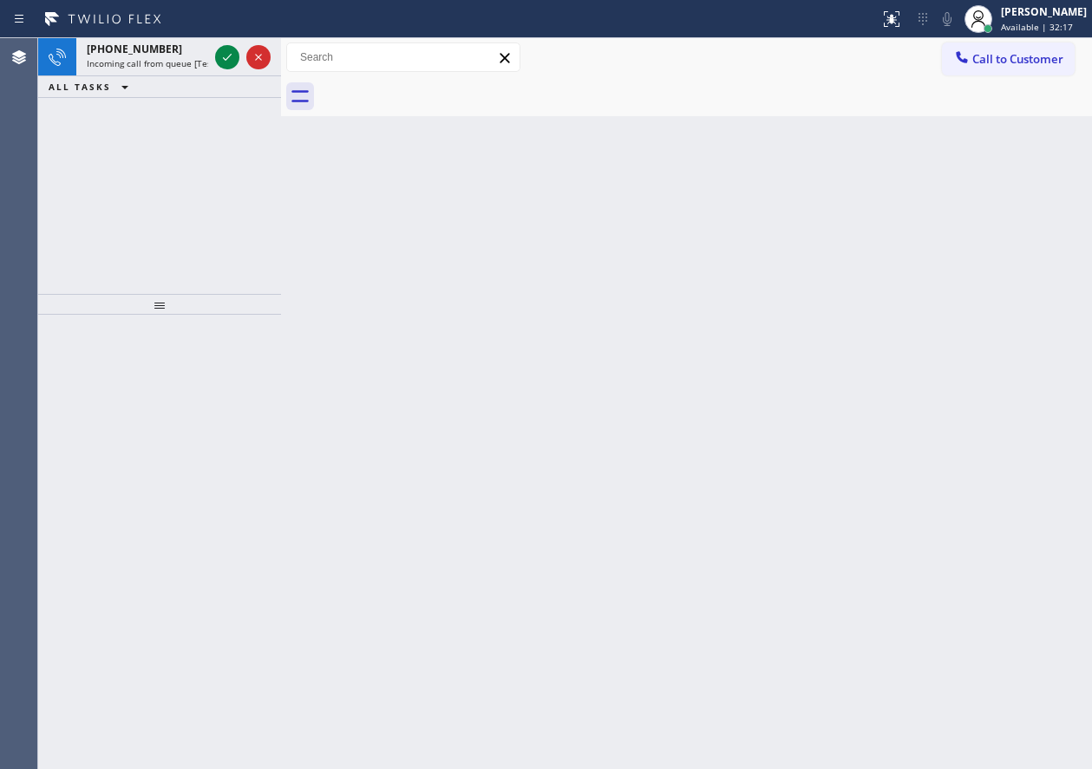
click at [227, 57] on div "Classify the call LOCATION NAME Repair Twist of [US_STATE] FROM PHONE [PHONE_NU…" at bounding box center [565, 403] width 1054 height 731
click at [227, 57] on icon at bounding box center [227, 57] width 21 height 21
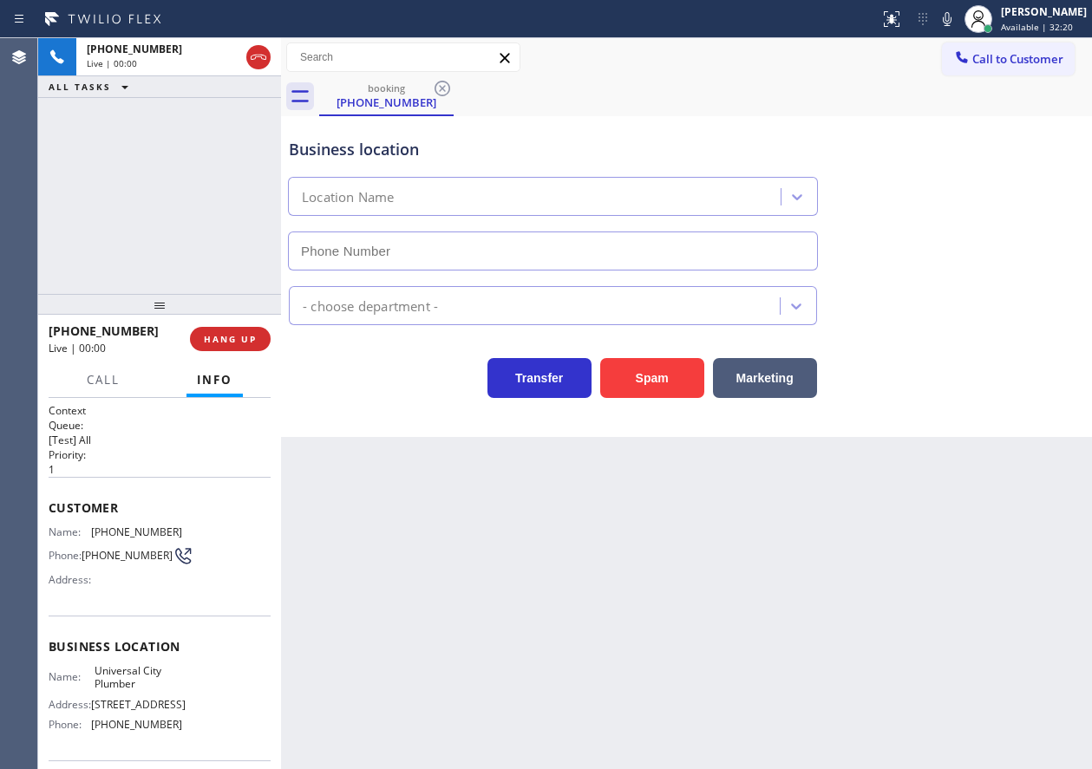
type input "[PHONE_NUMBER]"
click at [435, 257] on input "[PHONE_NUMBER]" at bounding box center [553, 251] width 530 height 39
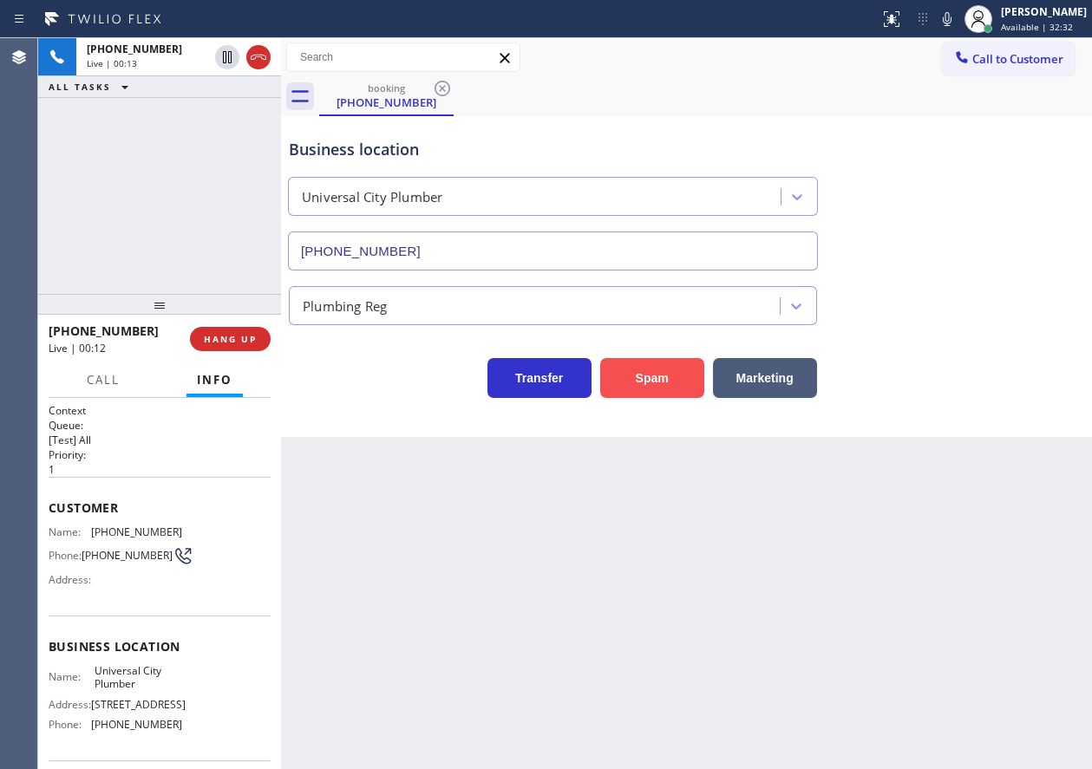
click at [648, 387] on button "Spam" at bounding box center [652, 378] width 104 height 40
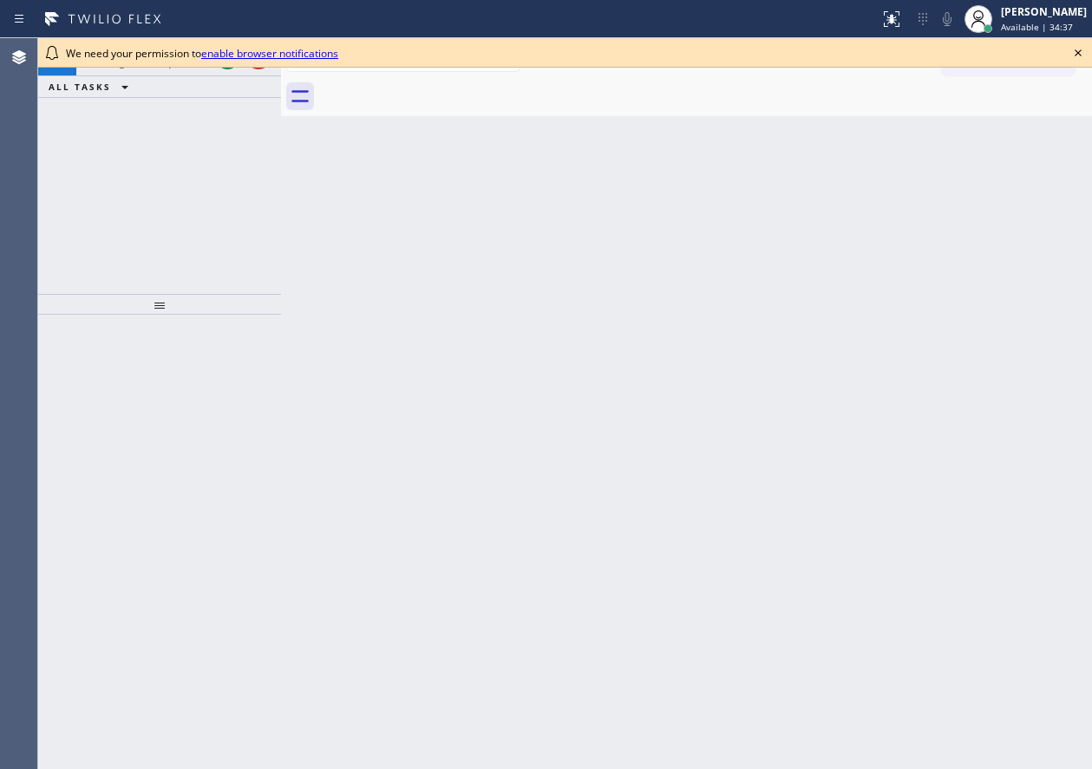
click at [1072, 55] on icon at bounding box center [1077, 52] width 21 height 21
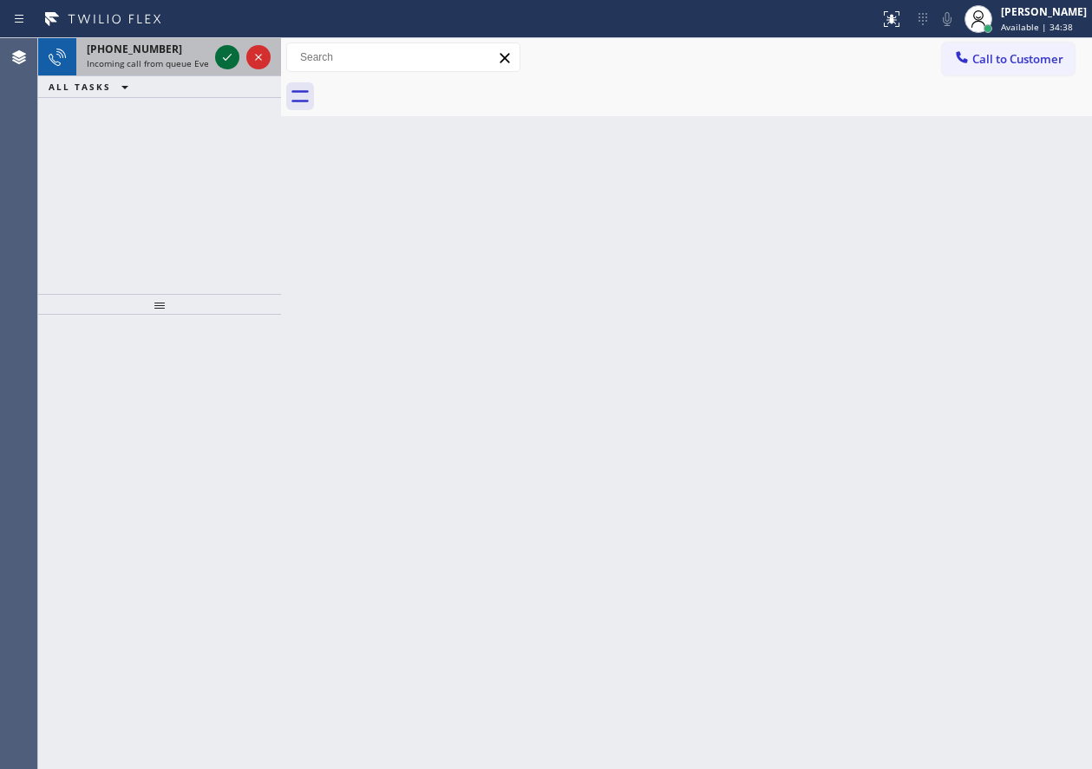
click at [223, 56] on icon at bounding box center [227, 57] width 21 height 21
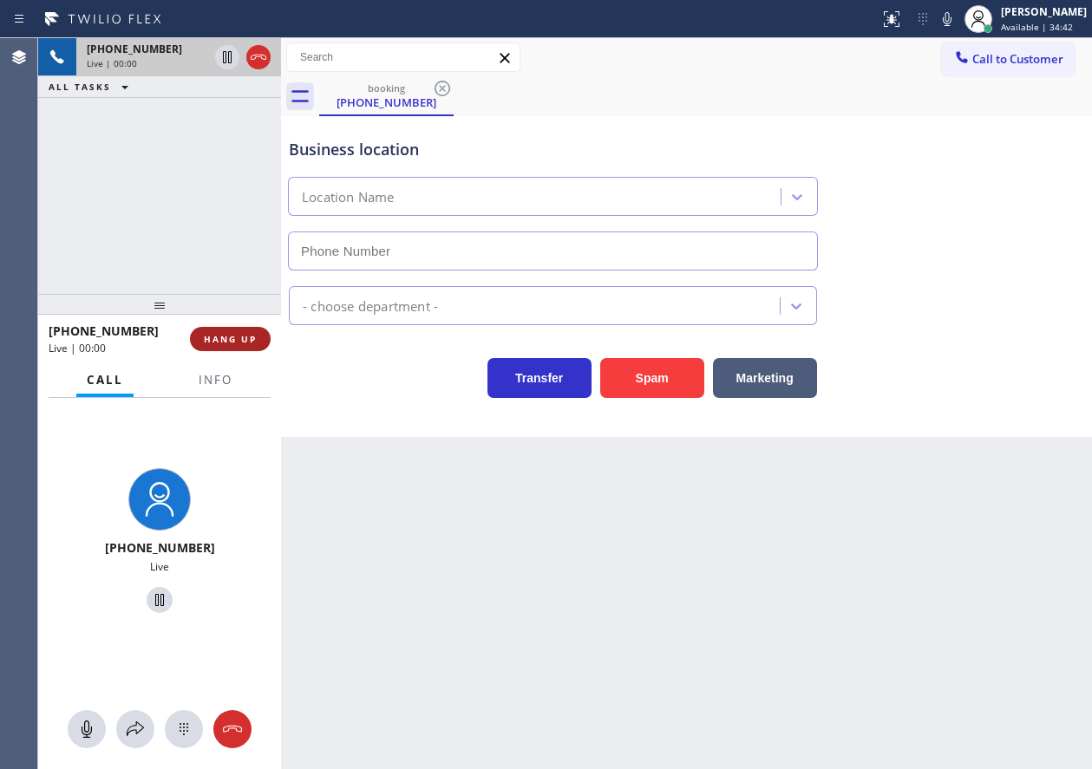
click at [229, 334] on span "HANG UP" at bounding box center [230, 339] width 53 height 12
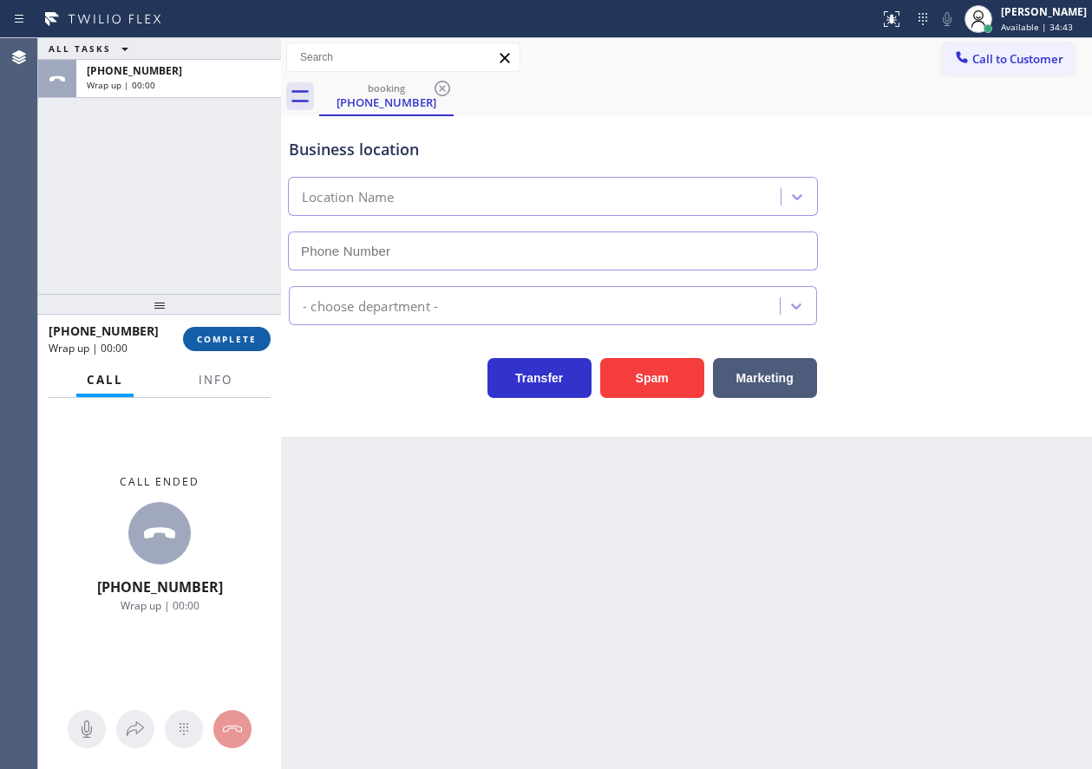
click at [229, 334] on span "COMPLETE" at bounding box center [227, 339] width 60 height 12
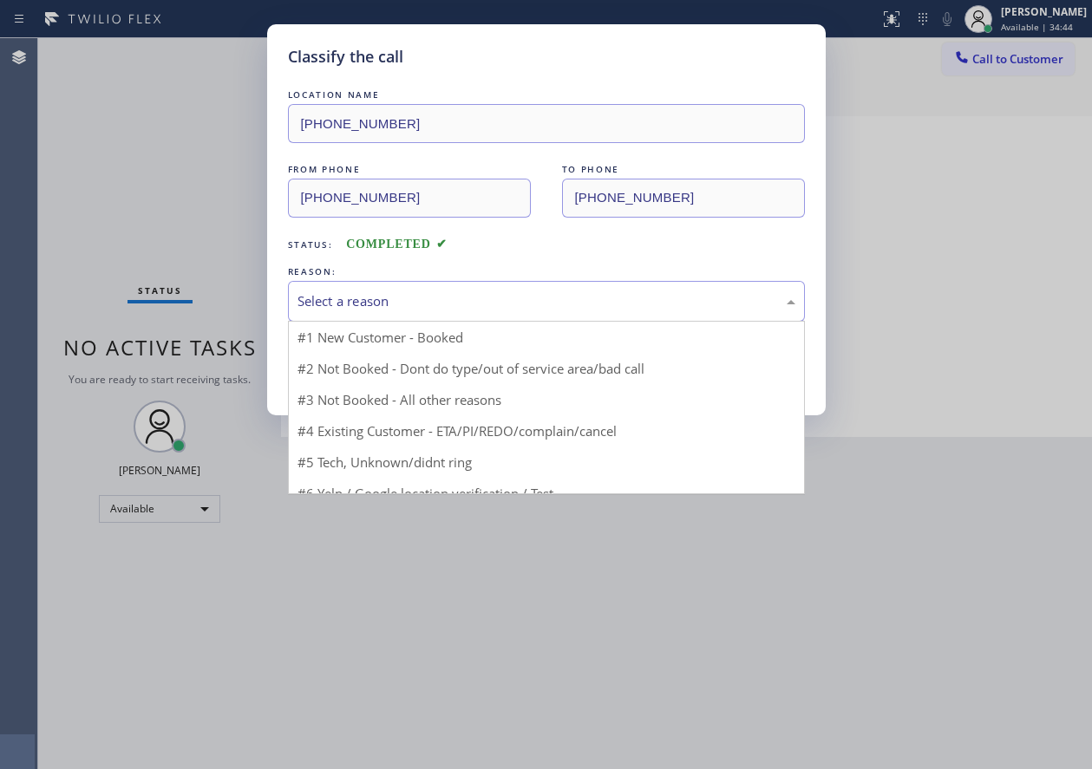
drag, startPoint x: 407, startPoint y: 300, endPoint x: 390, endPoint y: 411, distance: 112.2
click at [463, 308] on div "Select a reason" at bounding box center [546, 301] width 498 height 20
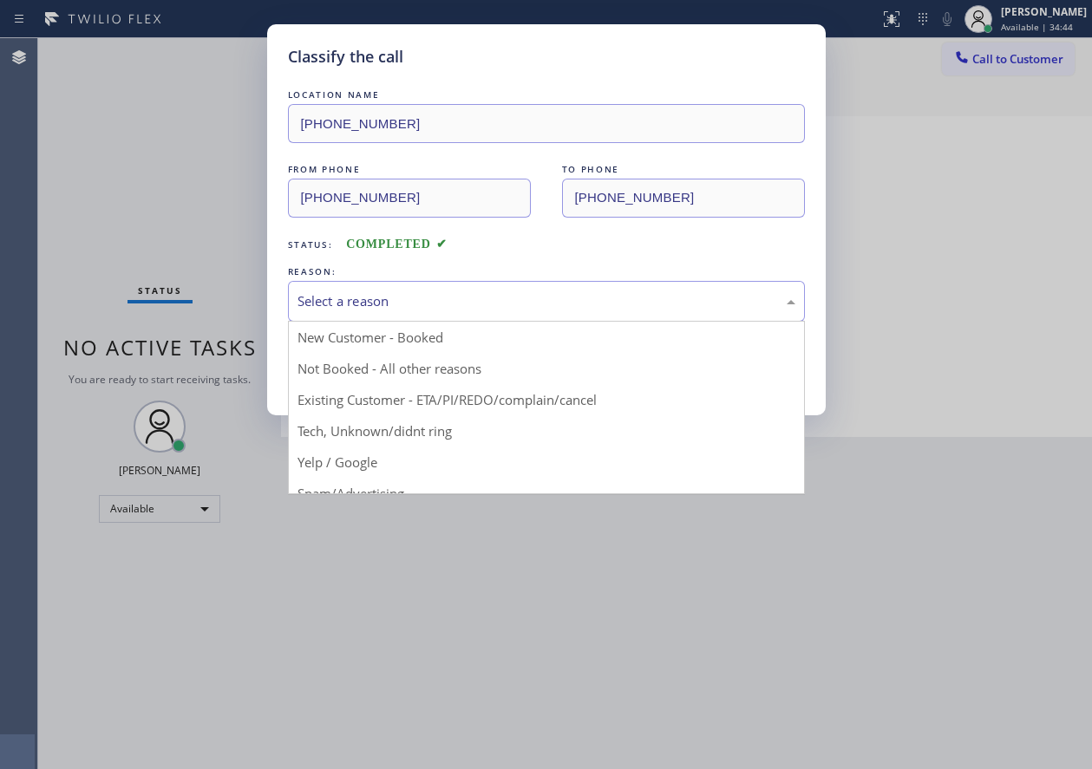
drag, startPoint x: 388, startPoint y: 432, endPoint x: 388, endPoint y: 416, distance: 15.6
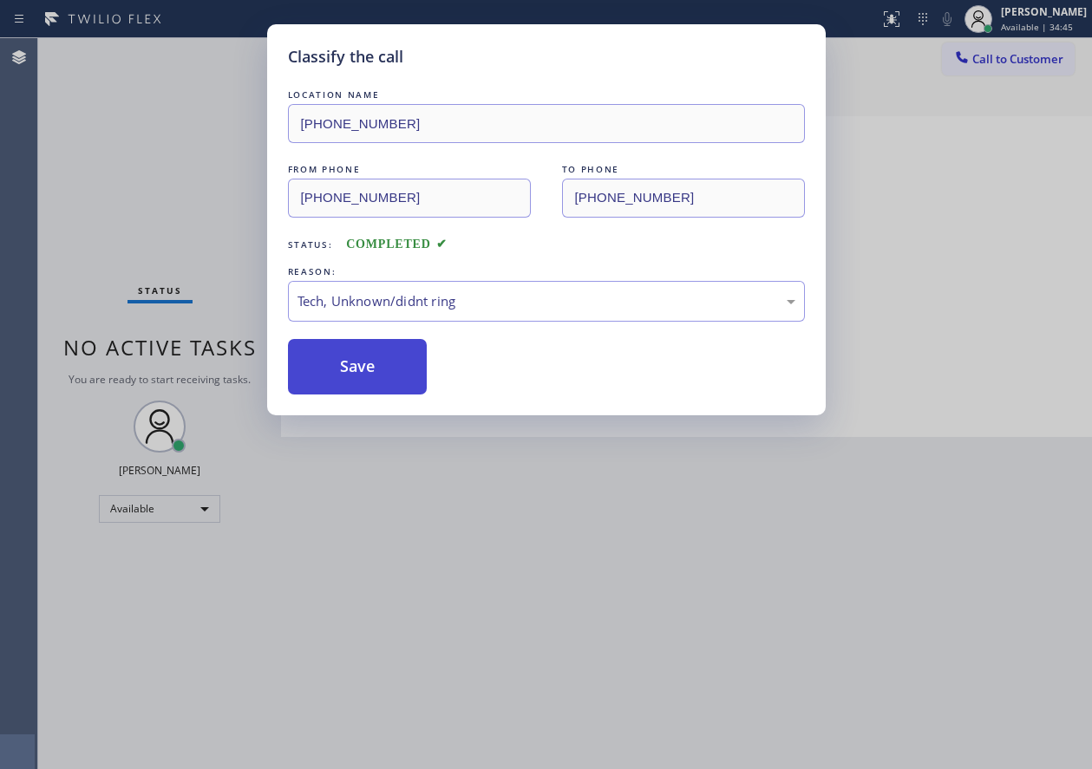
click at [384, 375] on button "Save" at bounding box center [358, 366] width 140 height 55
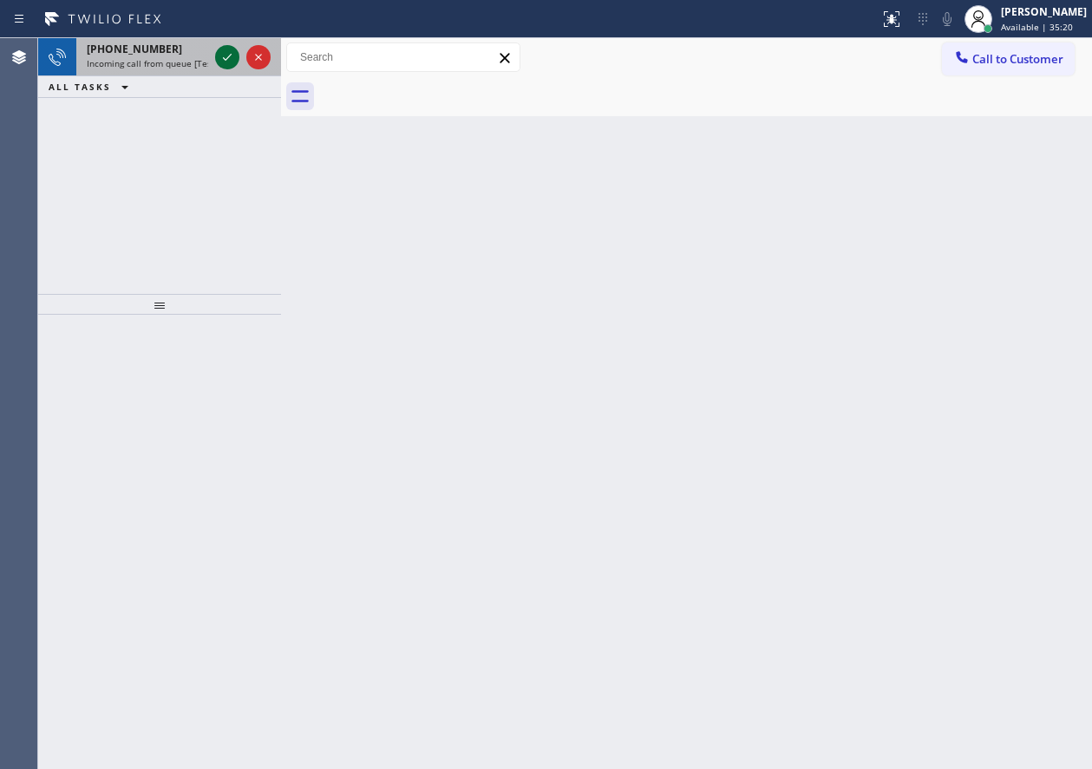
click at [225, 61] on icon at bounding box center [227, 57] width 21 height 21
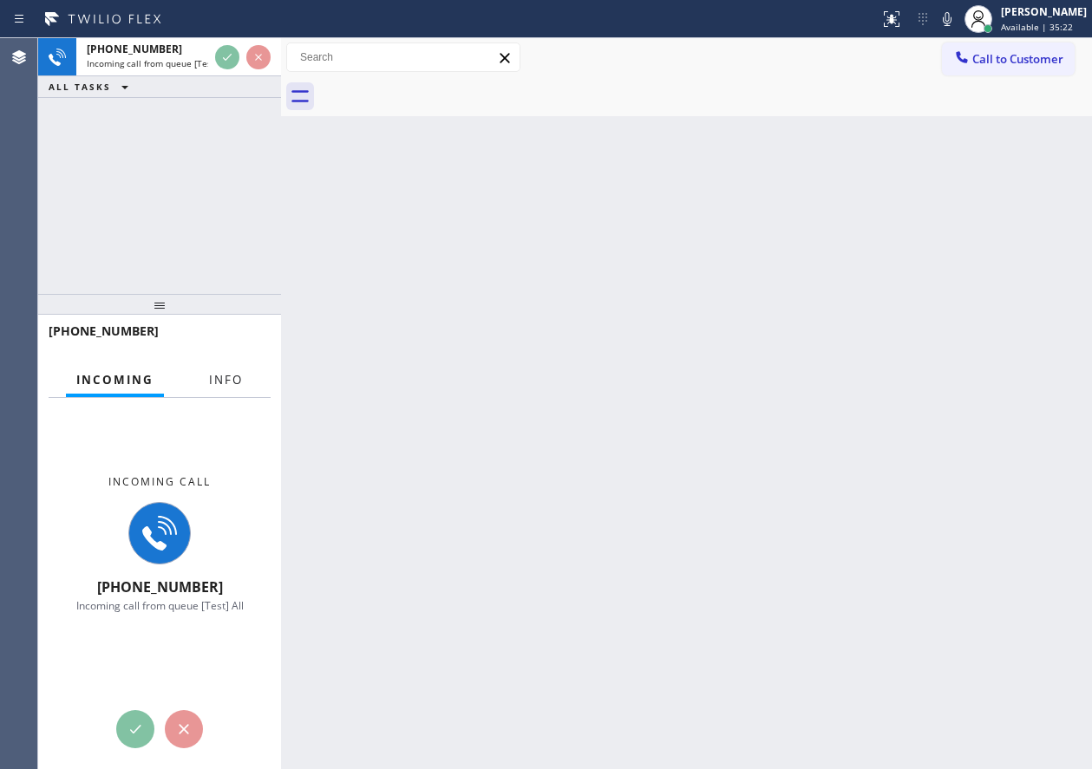
click at [225, 375] on span "Info" at bounding box center [226, 380] width 34 height 16
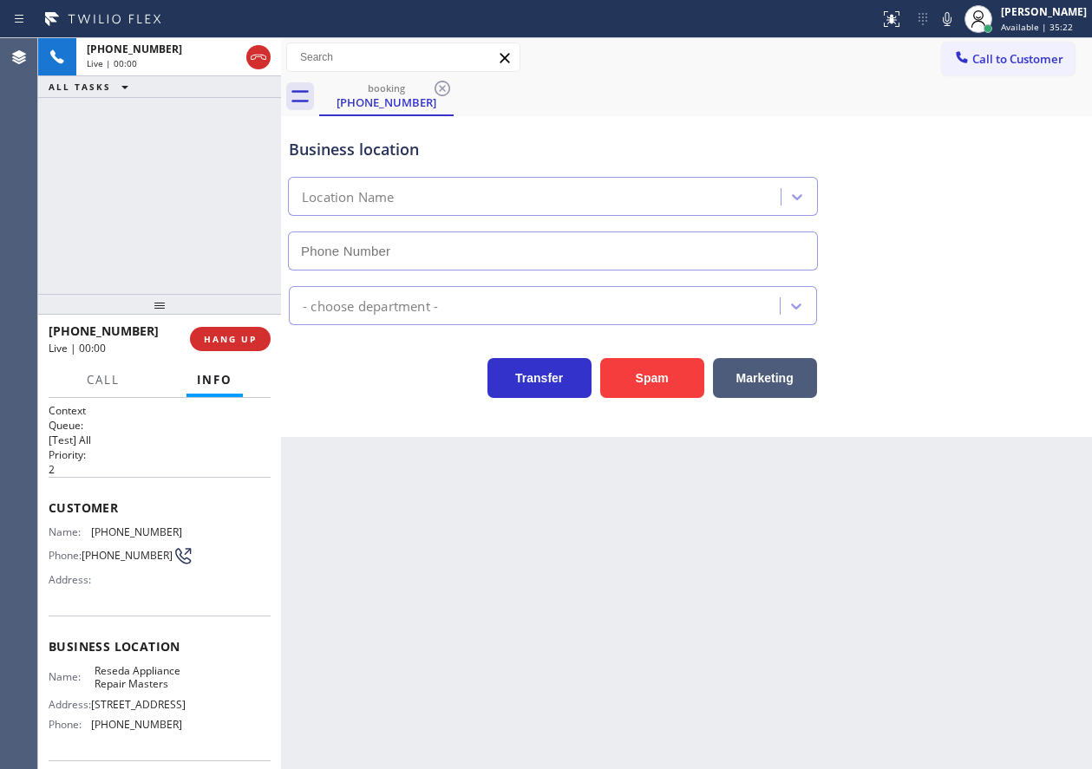
type input "(818) 210-4769"
click at [663, 382] on button "Spam" at bounding box center [652, 378] width 104 height 40
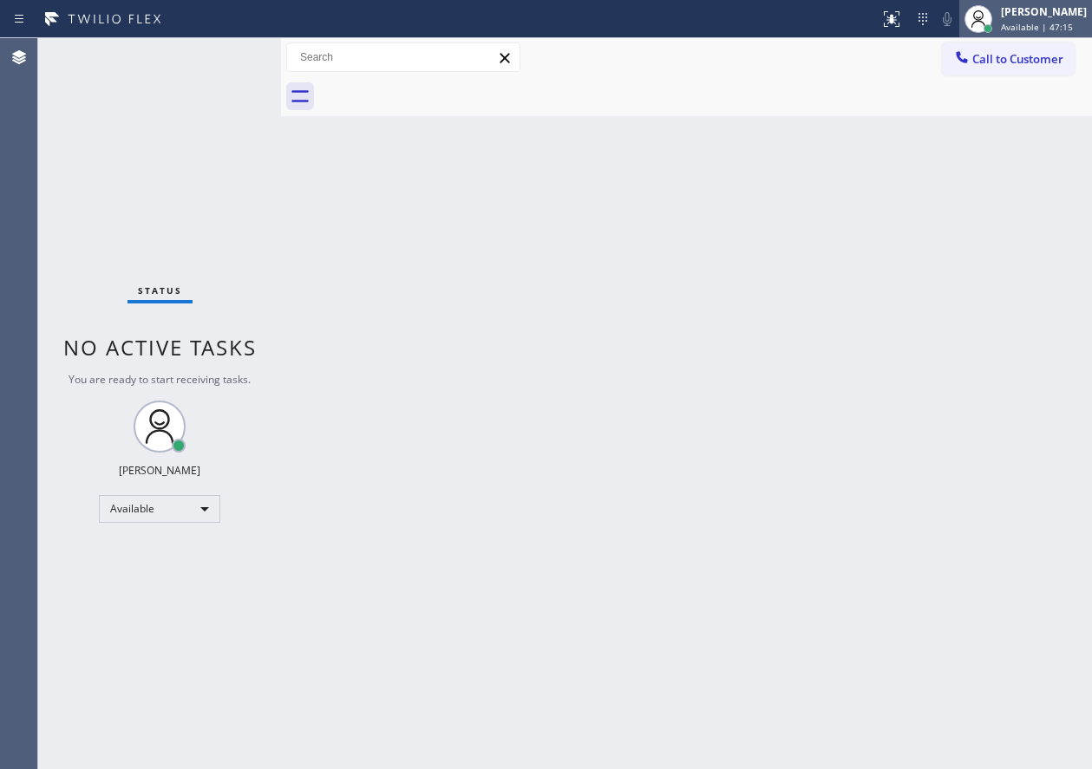
click at [1037, 25] on span "Available | 47:15" at bounding box center [1037, 27] width 72 height 12
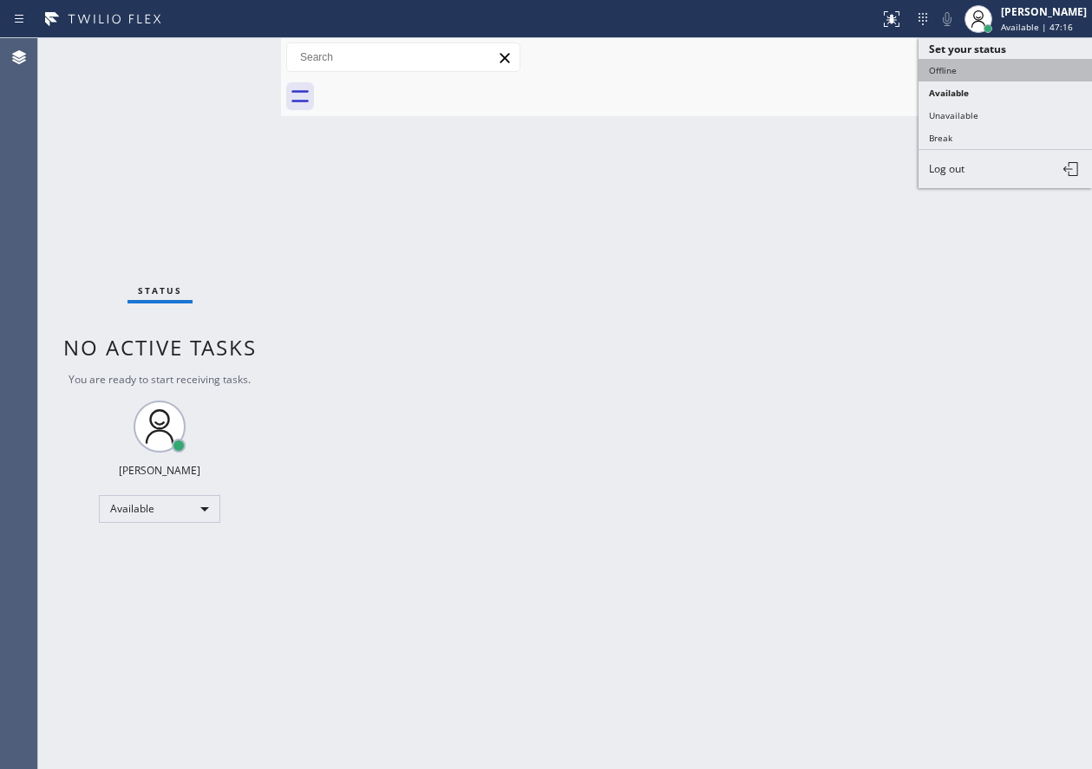
click at [995, 66] on button "Offline" at bounding box center [1004, 70] width 173 height 23
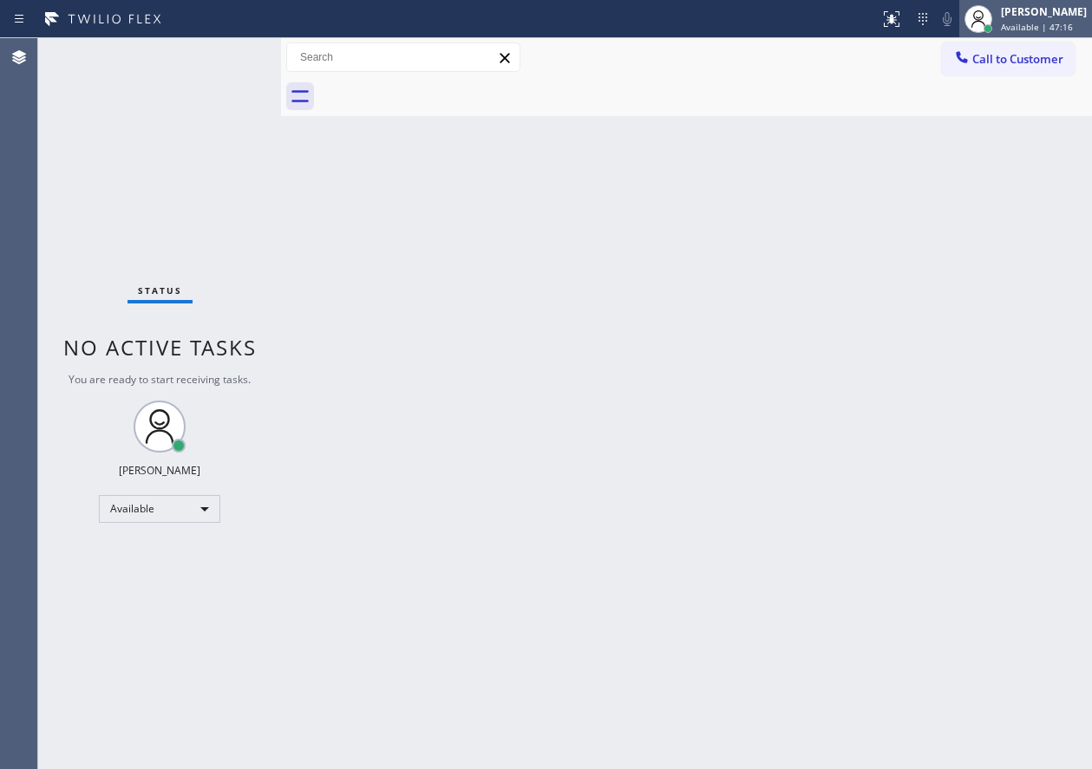
click at [1042, 27] on span "Available | 47:16" at bounding box center [1037, 27] width 72 height 12
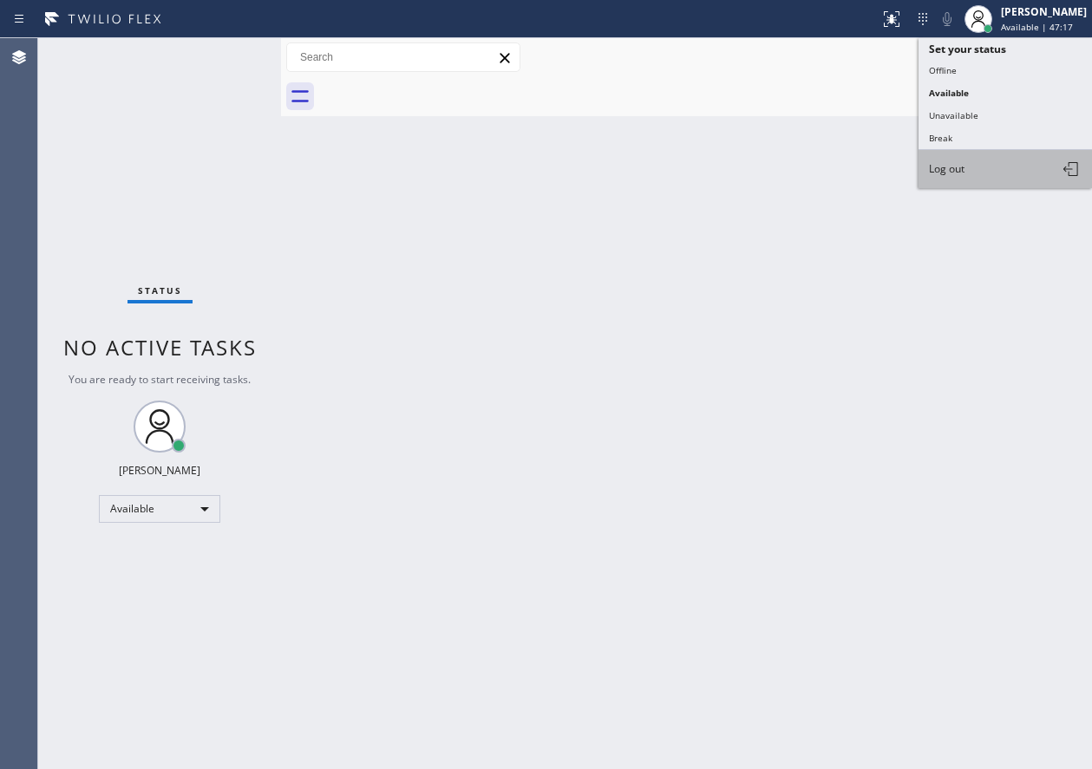
click at [989, 179] on button "Log out" at bounding box center [1004, 169] width 173 height 38
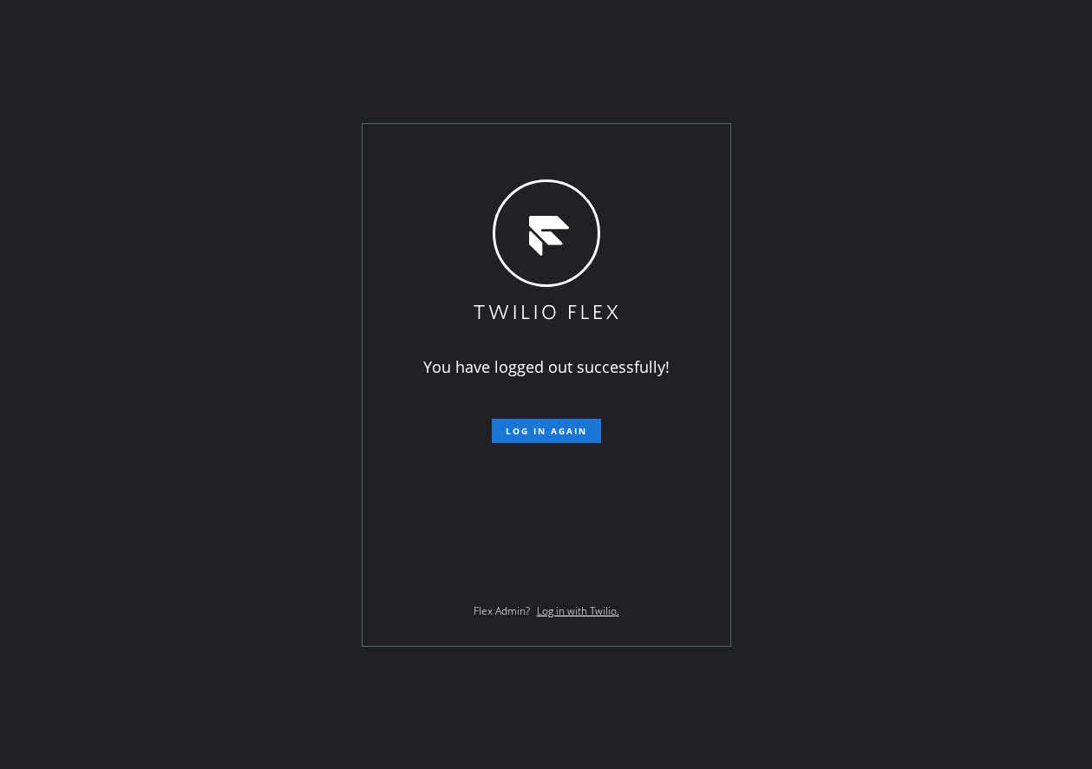
click at [897, 620] on div "You have logged out successfully! Log in again Flex Admin? Log in with Twilio." at bounding box center [546, 384] width 1092 height 769
